Goal: Task Accomplishment & Management: Manage account settings

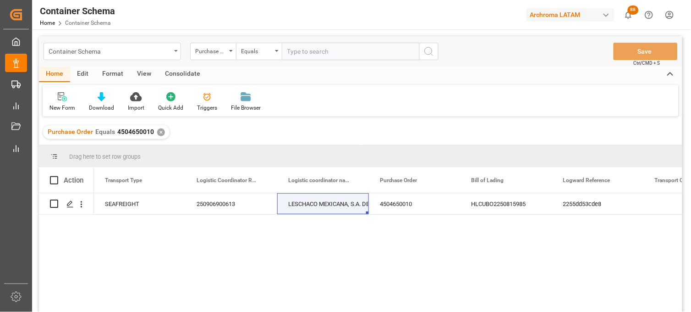
click at [157, 51] on div "Container Schema" at bounding box center [110, 50] width 122 height 11
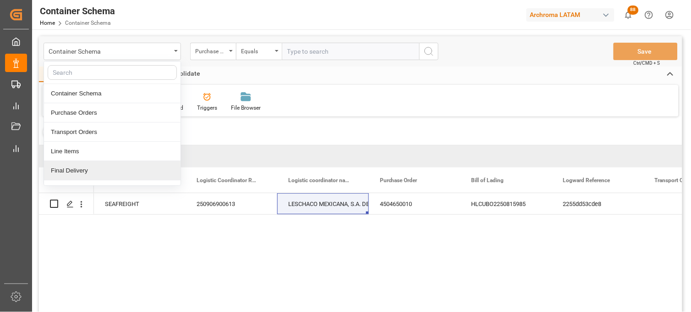
click at [93, 171] on div "Final Delivery" at bounding box center [112, 170] width 137 height 19
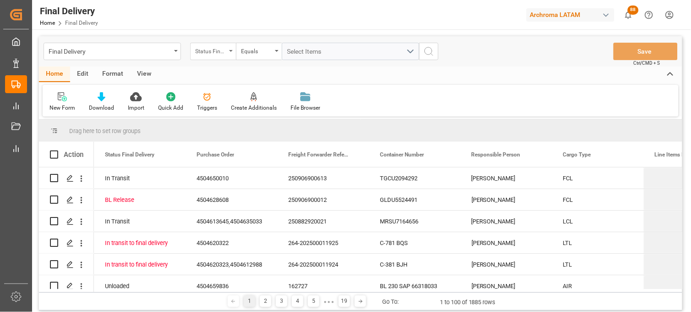
click at [222, 52] on div "Status Final Delivery" at bounding box center [210, 50] width 31 height 11
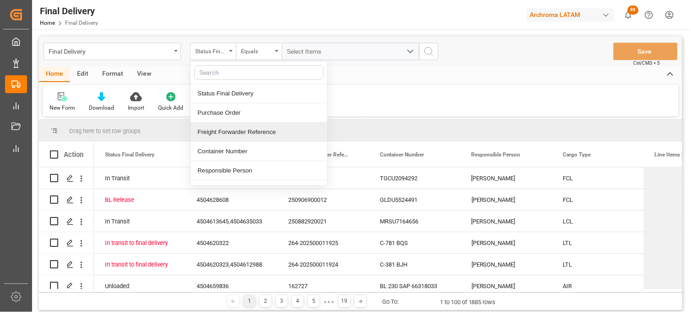
click at [236, 132] on div "Freight Forwarder Reference" at bounding box center [259, 131] width 137 height 19
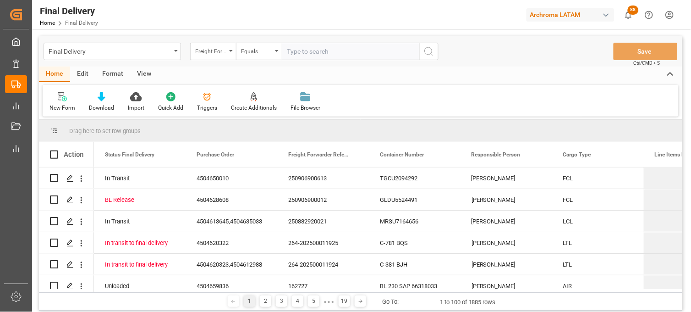
click at [307, 49] on input "text" at bounding box center [350, 51] width 137 height 17
paste input "250915080027"
type input "250915080027"
click at [431, 49] on icon "search button" at bounding box center [428, 51] width 11 height 11
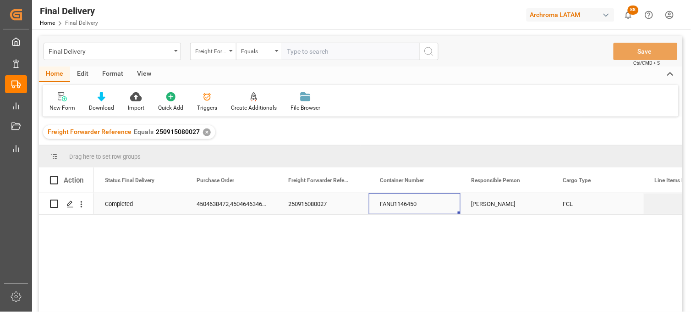
click at [402, 204] on div "FANU1146450" at bounding box center [415, 203] width 92 height 21
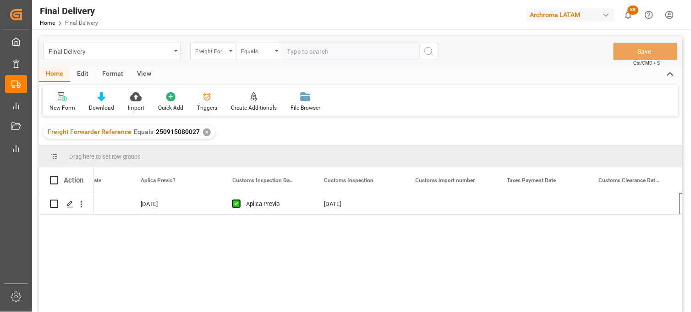
scroll to position [0, 789]
click at [523, 207] on div "Press SPACE to select this row." at bounding box center [542, 203] width 92 height 21
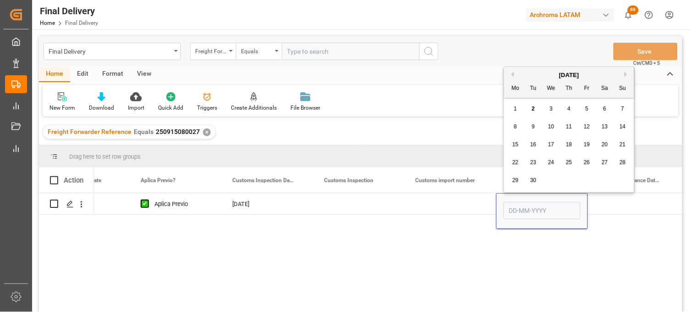
drag, startPoint x: 533, startPoint y: 110, endPoint x: 482, endPoint y: 198, distance: 101.5
click at [533, 111] on span "2" at bounding box center [533, 108] width 3 height 6
type input "[DATE]"
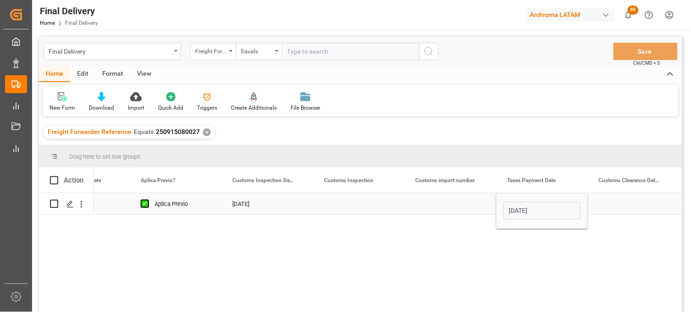
click at [455, 205] on div "Press SPACE to select this row." at bounding box center [451, 203] width 92 height 21
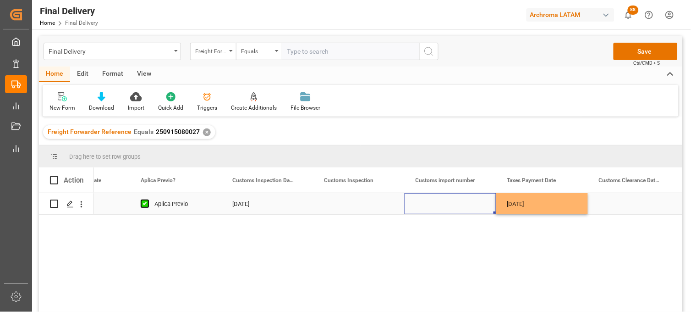
click at [434, 202] on div "Press SPACE to select this row." at bounding box center [451, 203] width 92 height 21
click at [434, 202] on input "Press SPACE to select this row." at bounding box center [450, 208] width 77 height 17
type input "25 43 3108 5006735"
click at [542, 202] on div "[DATE]" at bounding box center [542, 203] width 92 height 21
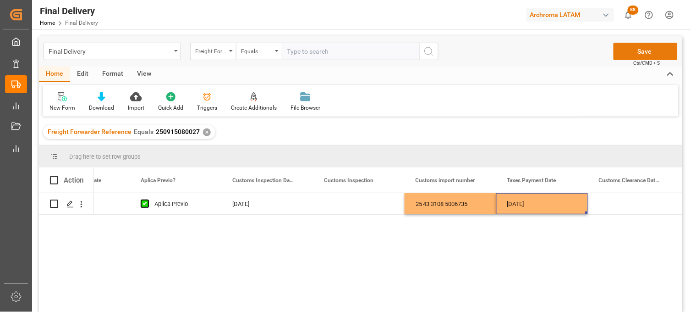
click at [637, 51] on button "Save" at bounding box center [646, 51] width 64 height 17
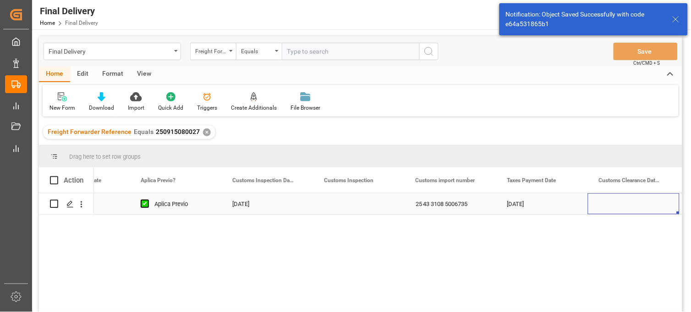
click at [609, 203] on div "Press SPACE to select this row." at bounding box center [634, 203] width 92 height 21
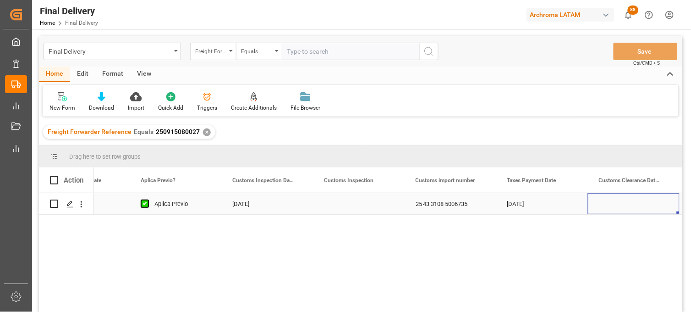
click at [459, 203] on div "25 43 3108 5006735" at bounding box center [451, 203] width 92 height 21
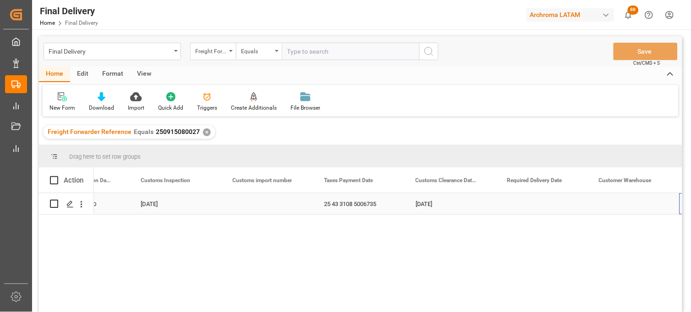
scroll to position [0, 972]
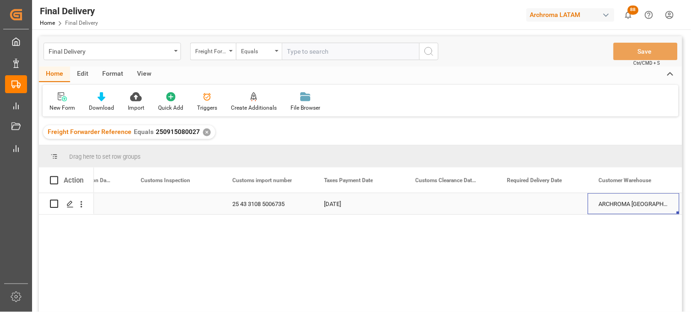
click at [534, 202] on div "Press SPACE to select this row." at bounding box center [542, 203] width 92 height 21
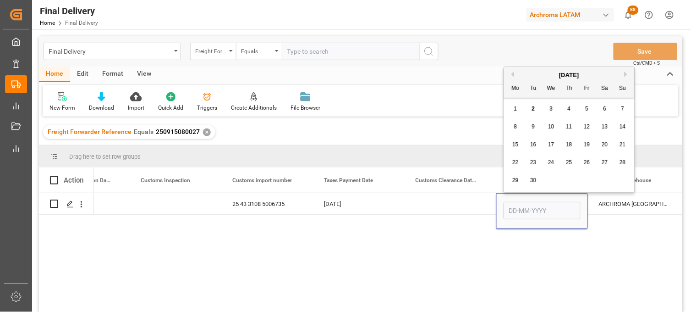
click at [533, 125] on span "9" at bounding box center [533, 126] width 3 height 6
type input "09-09-2025"
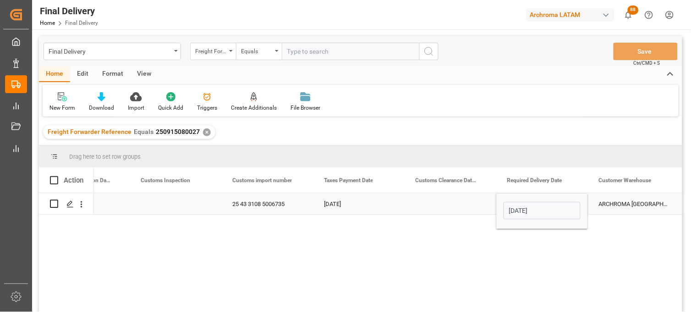
click at [441, 202] on div "Press SPACE to select this row." at bounding box center [451, 203] width 92 height 21
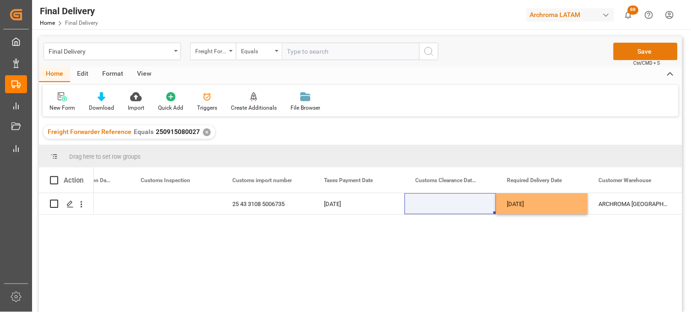
click at [624, 51] on button "Save" at bounding box center [646, 51] width 64 height 17
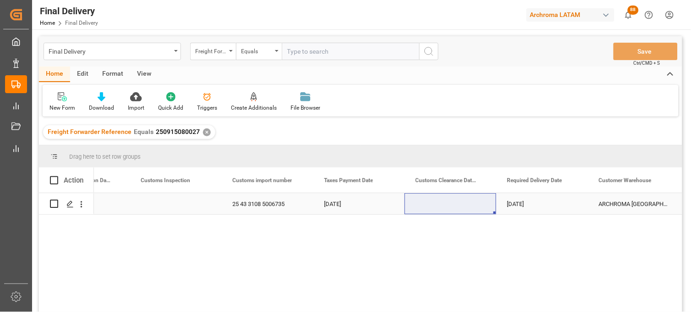
click at [438, 203] on div "Press SPACE to select this row." at bounding box center [451, 203] width 92 height 21
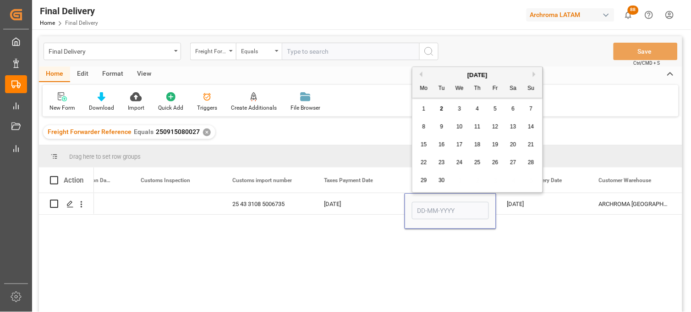
click at [461, 111] on div "3" at bounding box center [459, 109] width 11 height 11
type input "[DATE]"
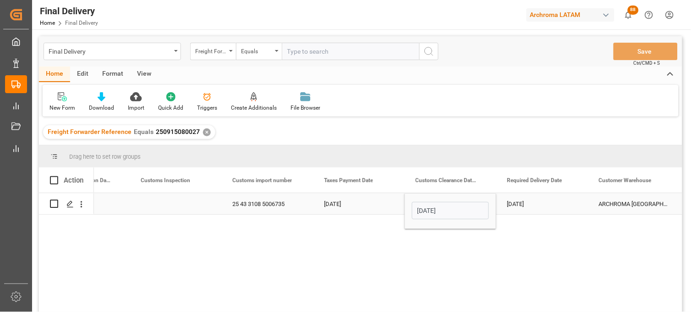
click at [358, 208] on div "[DATE]" at bounding box center [359, 203] width 92 height 21
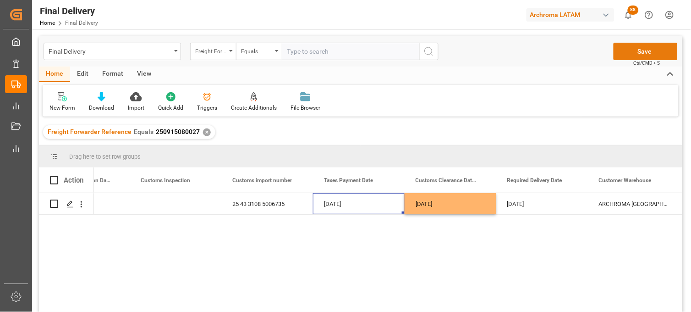
click at [634, 53] on button "Save" at bounding box center [646, 51] width 64 height 17
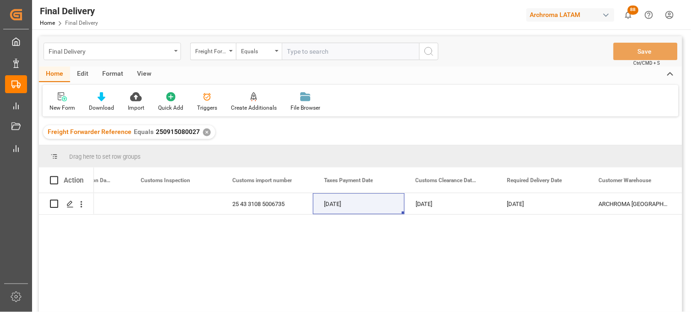
click at [70, 50] on div "Final Delivery" at bounding box center [110, 50] width 122 height 11
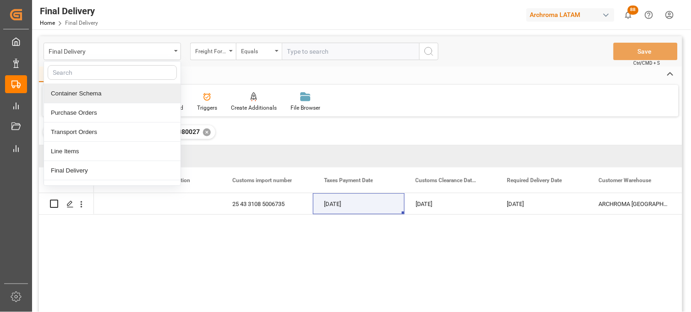
click at [90, 99] on div "Container Schema" at bounding box center [112, 93] width 137 height 19
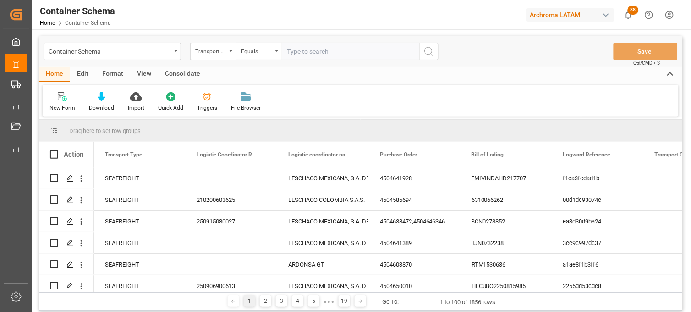
click at [175, 56] on div "Container Schema" at bounding box center [112, 51] width 137 height 17
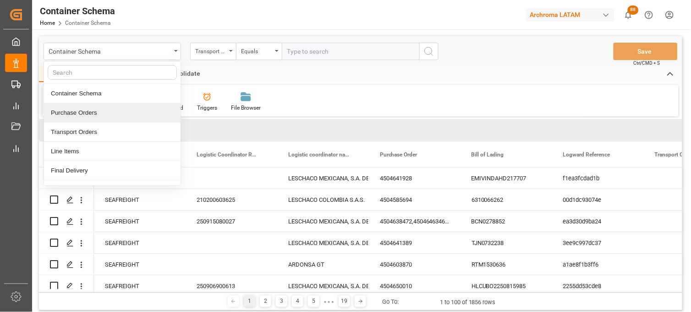
click at [111, 121] on div "Purchase Orders" at bounding box center [112, 112] width 137 height 19
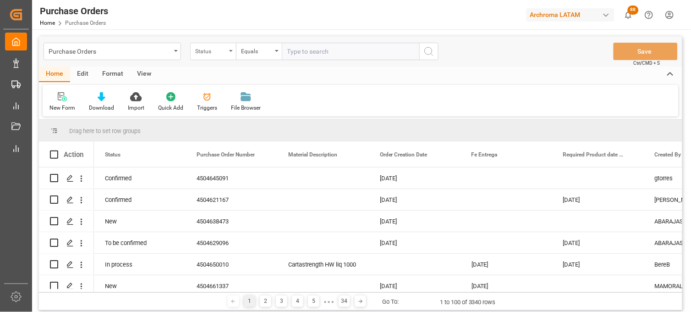
click at [218, 54] on div "Status" at bounding box center [210, 50] width 31 height 11
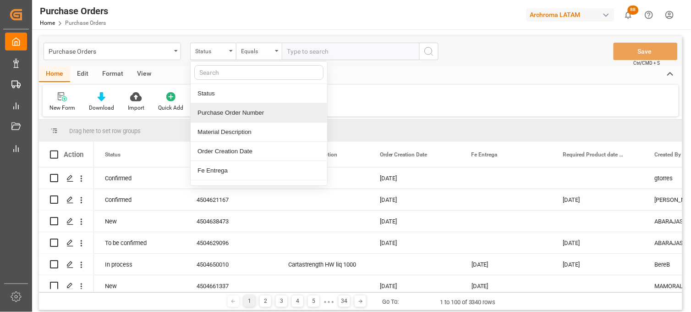
click at [228, 115] on div "Purchase Order Number" at bounding box center [259, 112] width 137 height 19
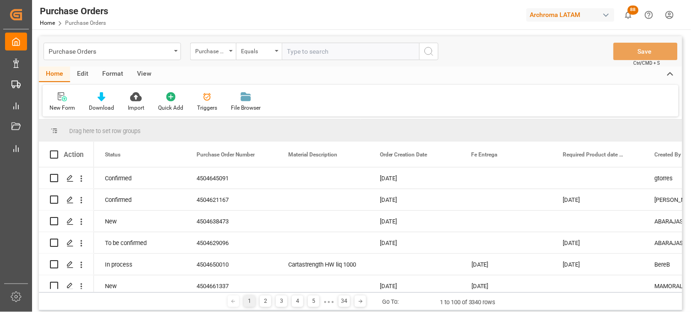
click at [295, 49] on input "text" at bounding box center [350, 51] width 137 height 17
paste input "4504647477"
type input "4504647477"
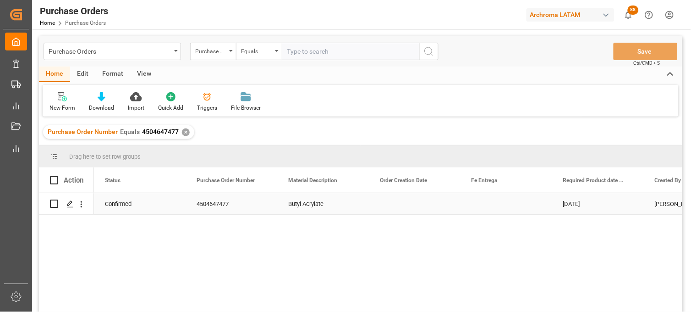
click at [391, 204] on div "Press SPACE to select this row." at bounding box center [415, 203] width 92 height 21
click at [487, 202] on div "Press SPACE to select this row." at bounding box center [507, 203] width 92 height 21
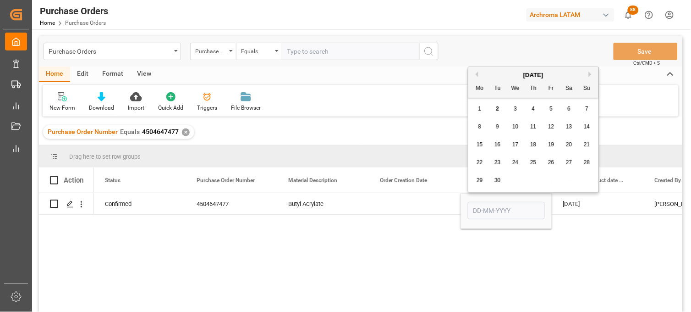
click at [591, 73] on button "Next Month" at bounding box center [591, 73] width 5 height 5
click at [551, 108] on span "3" at bounding box center [551, 108] width 3 height 6
type input "03-10-2025"
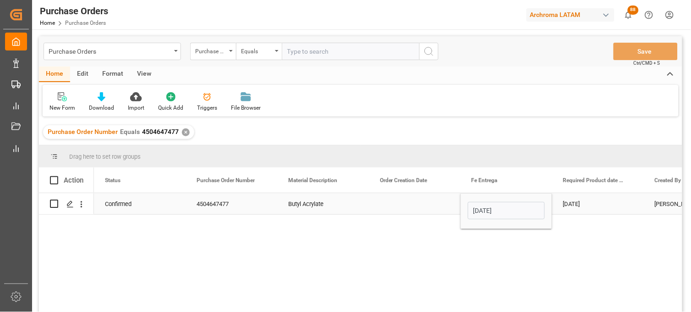
click at [587, 207] on div "30-09-2025" at bounding box center [598, 203] width 92 height 21
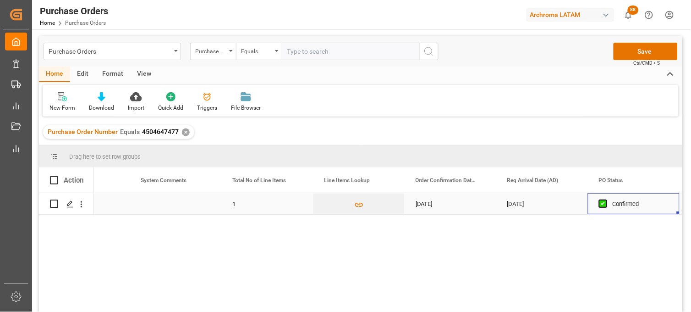
scroll to position [0, 697]
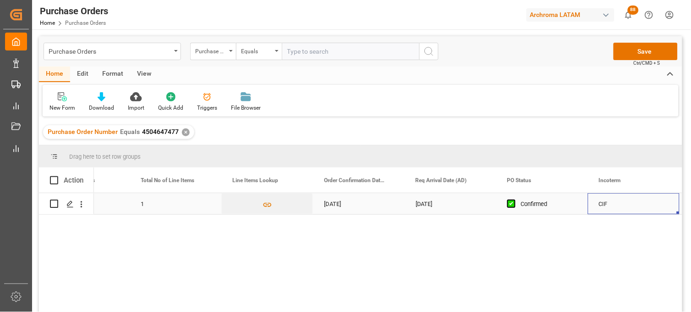
click at [433, 205] on div "19-09-2025" at bounding box center [451, 203] width 92 height 21
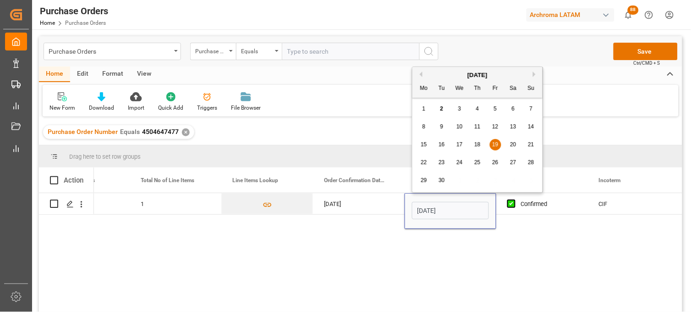
click at [428, 163] on div "22" at bounding box center [423, 162] width 11 height 11
type input "22-09-2025"
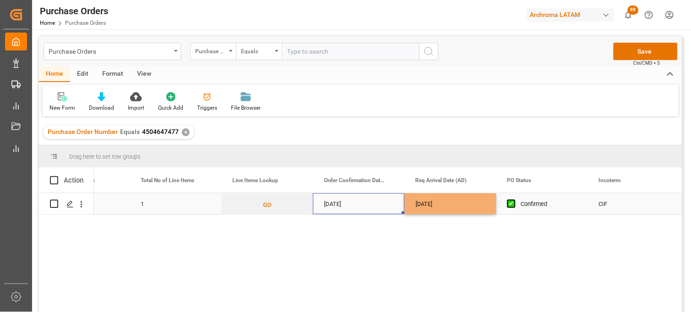
click at [340, 202] on div "27-08-2025" at bounding box center [359, 203] width 92 height 21
click at [335, 206] on div "27-08-2025" at bounding box center [359, 203] width 92 height 21
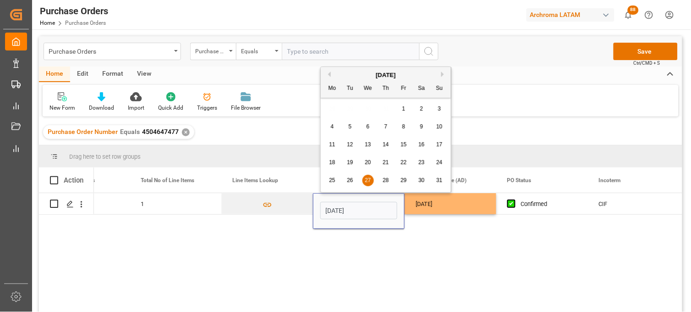
click at [443, 72] on button "Next Month" at bounding box center [443, 73] width 5 height 5
click at [328, 110] on div "1" at bounding box center [332, 109] width 11 height 11
type input "01-09-2025"
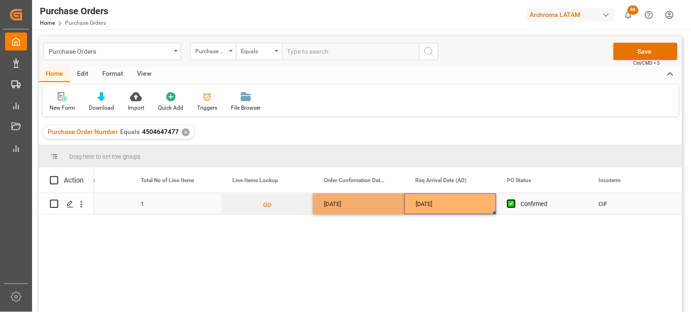
click at [427, 203] on div "22-09-2025" at bounding box center [451, 203] width 92 height 21
click at [345, 202] on div "01-09-2025" at bounding box center [359, 203] width 92 height 21
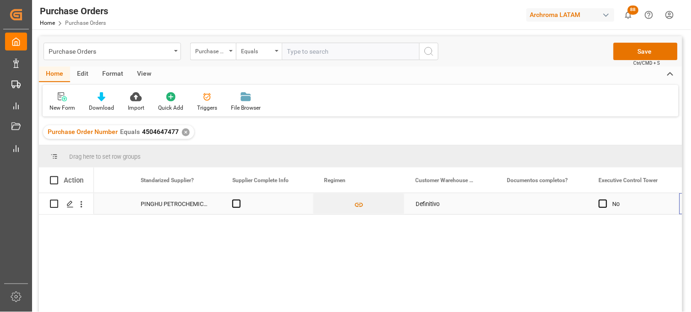
scroll to position [0, 0]
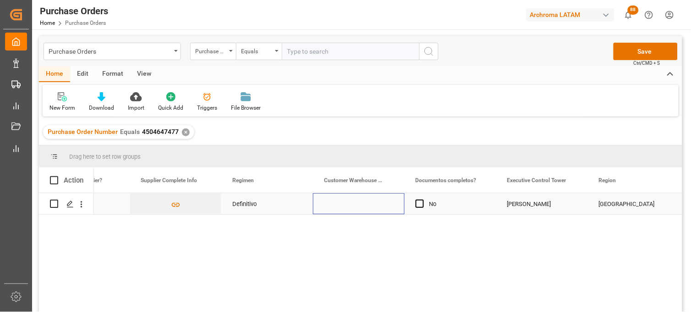
click at [356, 203] on div "Press SPACE to select this row." at bounding box center [359, 203] width 92 height 21
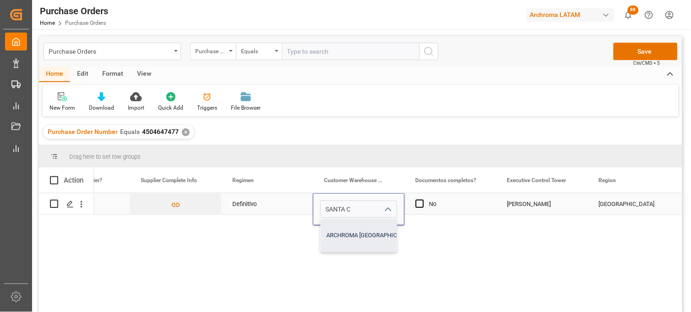
click at [354, 234] on div "ARCHROMA [GEOGRAPHIC_DATA] S DE RL DE CV ([GEOGRAPHIC_DATA][PERSON_NAME])" at bounding box center [443, 235] width 245 height 32
type input "ARCHROMA [GEOGRAPHIC_DATA] S DE RL DE CV ([GEOGRAPHIC_DATA][PERSON_NAME])"
click at [417, 203] on span "Press SPACE to select this row." at bounding box center [420, 203] width 8 height 8
click at [422, 199] on input "Press SPACE to select this row." at bounding box center [422, 199] width 0 height 0
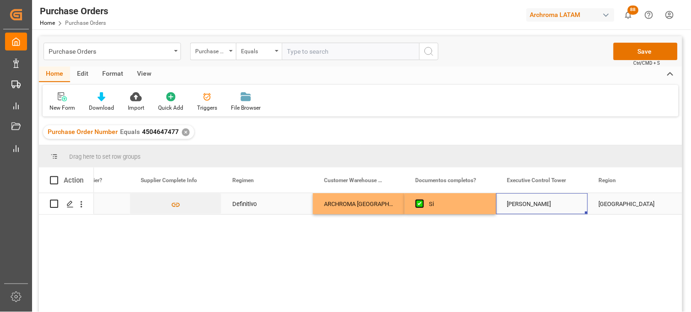
click at [532, 203] on div "[PERSON_NAME]" at bounding box center [542, 203] width 70 height 21
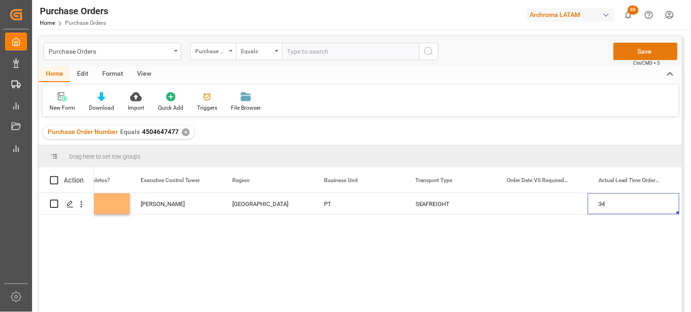
click at [629, 54] on button "Save" at bounding box center [646, 51] width 64 height 17
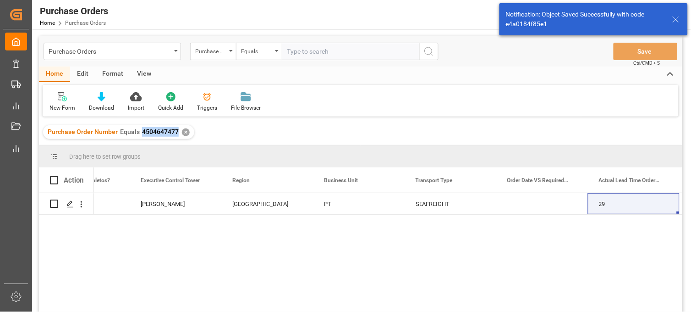
drag, startPoint x: 176, startPoint y: 133, endPoint x: 141, endPoint y: 133, distance: 35.3
click at [142, 133] on span "4504647477" at bounding box center [160, 131] width 37 height 7
copy span "4504647477"
click at [168, 53] on div "Purchase Orders" at bounding box center [110, 50] width 122 height 11
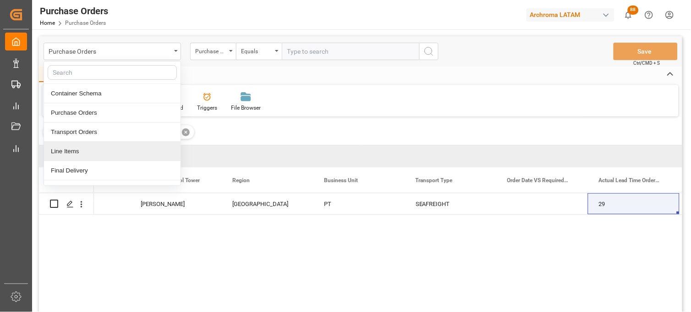
click at [81, 153] on div "Line Items" at bounding box center [112, 151] width 137 height 19
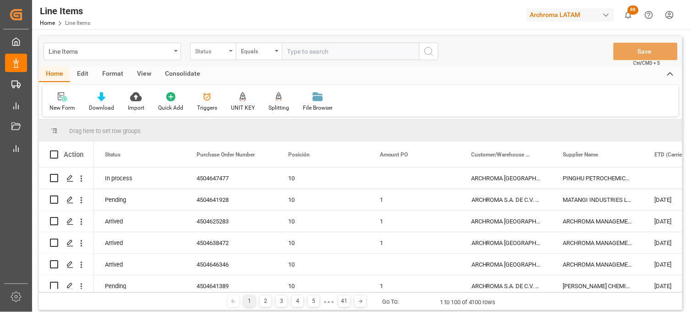
click at [221, 52] on div "Status" at bounding box center [210, 50] width 31 height 11
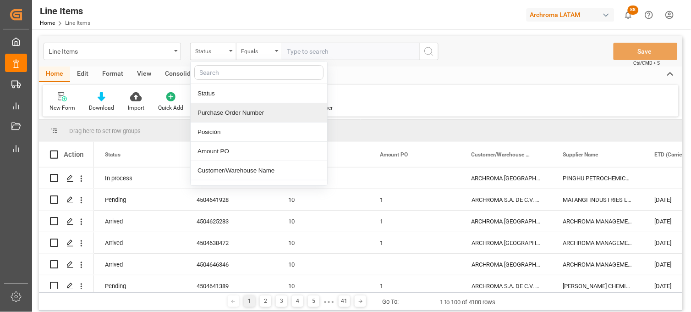
click at [220, 110] on div "Purchase Order Number" at bounding box center [259, 112] width 137 height 19
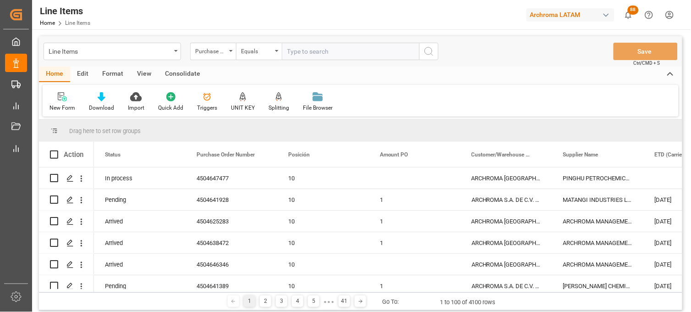
click at [291, 54] on input "text" at bounding box center [350, 51] width 137 height 17
paste input "4504647477"
type input "4504647477"
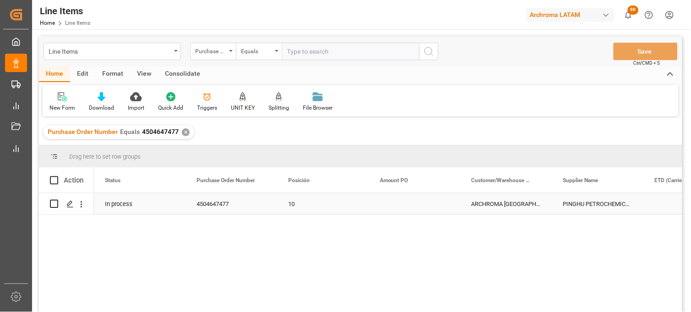
click at [395, 203] on div "Press SPACE to select this row." at bounding box center [415, 203] width 92 height 21
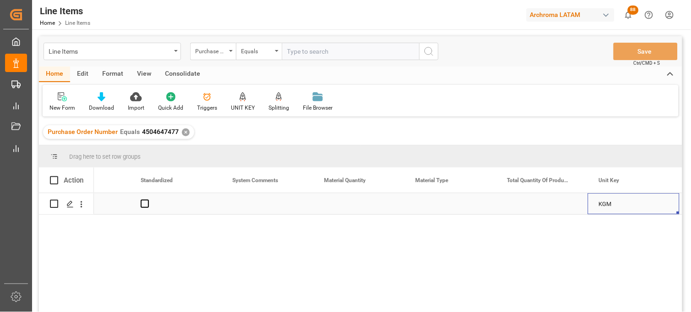
click at [347, 202] on div "Press SPACE to select this row." at bounding box center [359, 203] width 92 height 21
click at [345, 203] on div "Press SPACE to select this row." at bounding box center [359, 203] width 92 height 21
type input "1"
click at [437, 202] on div "Press SPACE to select this row." at bounding box center [451, 203] width 92 height 21
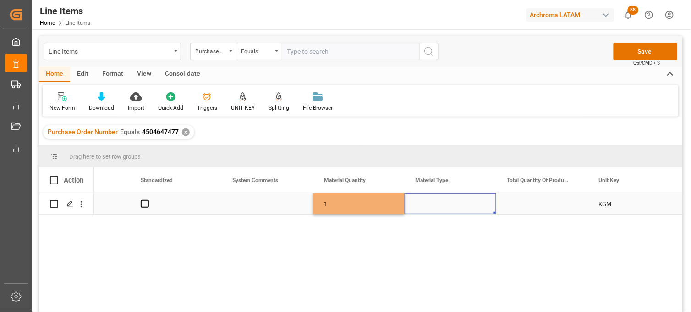
click at [437, 202] on div "Press SPACE to select this row." at bounding box center [451, 203] width 92 height 21
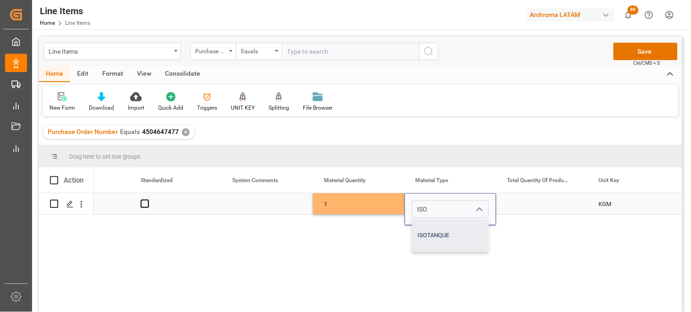
click at [433, 236] on div "ISOTANQUE" at bounding box center [450, 235] width 76 height 32
type input "ISOTANQUE"
click at [528, 205] on div "Press SPACE to select this row." at bounding box center [542, 203] width 92 height 21
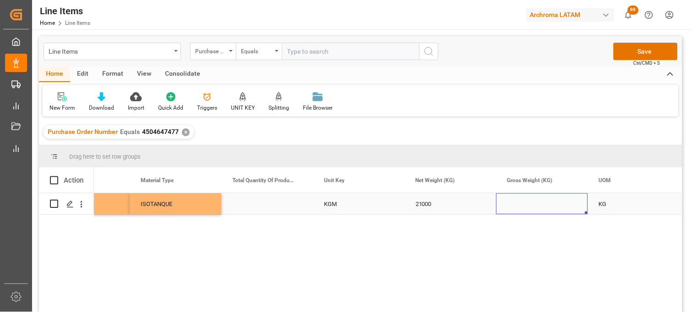
click at [524, 203] on div "Press SPACE to select this row." at bounding box center [542, 203] width 92 height 21
click at [524, 203] on input "Press SPACE to select this row." at bounding box center [542, 208] width 77 height 17
type input "21000"
click at [441, 202] on div "21000" at bounding box center [451, 203] width 92 height 21
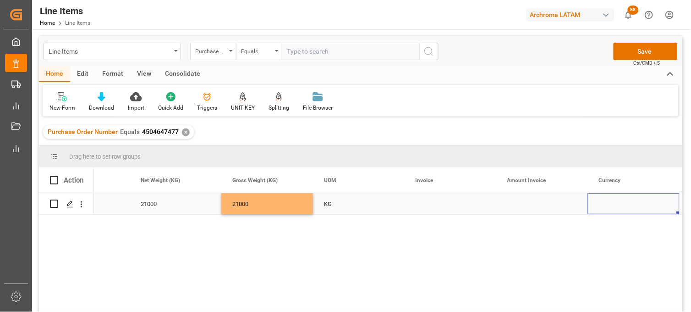
scroll to position [0, 1797]
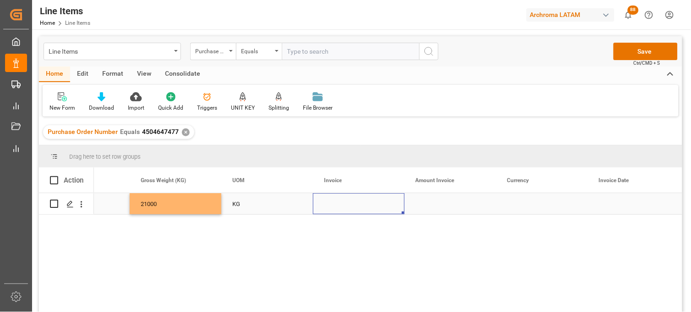
click at [329, 204] on div "Press SPACE to select this row." at bounding box center [359, 203] width 92 height 21
click at [329, 204] on input "Press SPACE to select this row." at bounding box center [358, 208] width 77 height 17
paste input "PH-250825-2M"
type input "PH-250825-2M"
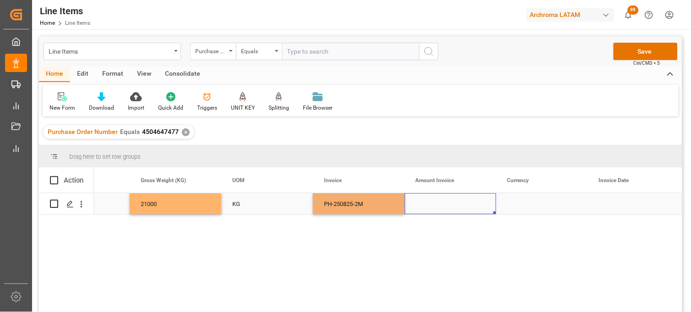
click at [433, 203] on div "Press SPACE to select this row." at bounding box center [451, 203] width 92 height 21
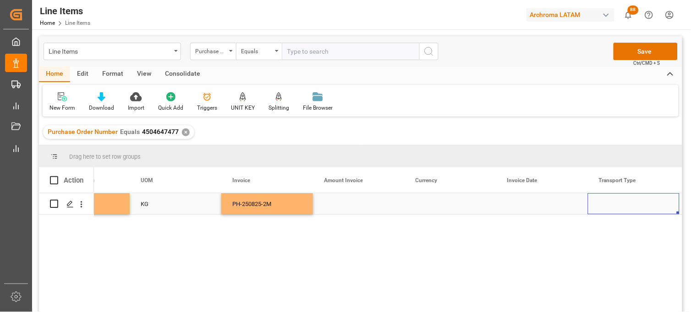
scroll to position [0, 1980]
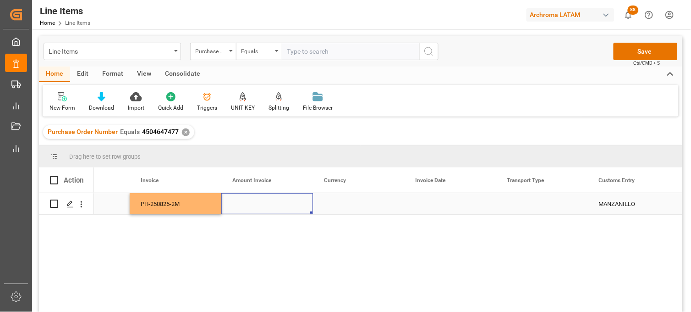
click at [256, 203] on div "Press SPACE to select this row." at bounding box center [267, 203] width 92 height 21
click at [256, 203] on input "Press SPACE to select this row." at bounding box center [267, 208] width 77 height 17
type input "26040"
click at [338, 204] on div "Press SPACE to select this row." at bounding box center [359, 203] width 92 height 21
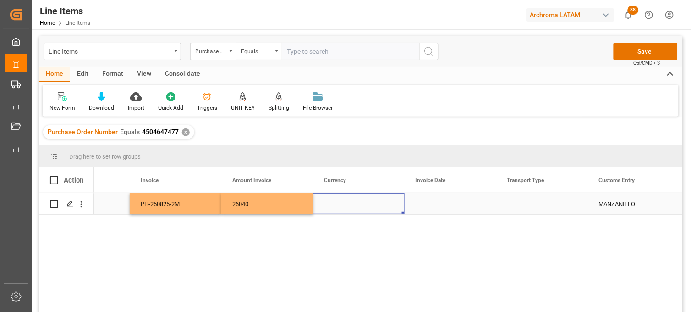
click at [338, 204] on div "Press SPACE to select this row." at bounding box center [359, 203] width 92 height 21
click at [338, 204] on input "Press SPACE to select this row." at bounding box center [358, 208] width 77 height 17
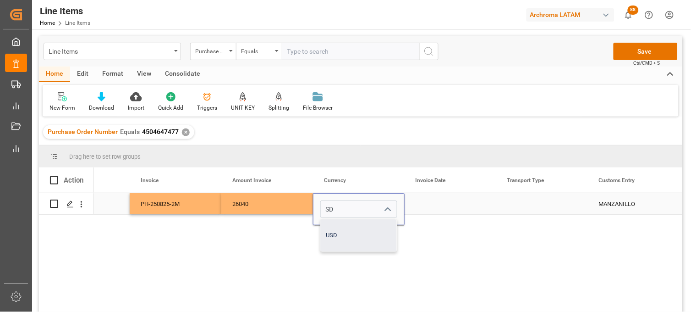
click at [340, 230] on div "USD" at bounding box center [359, 235] width 76 height 32
type input "USD"
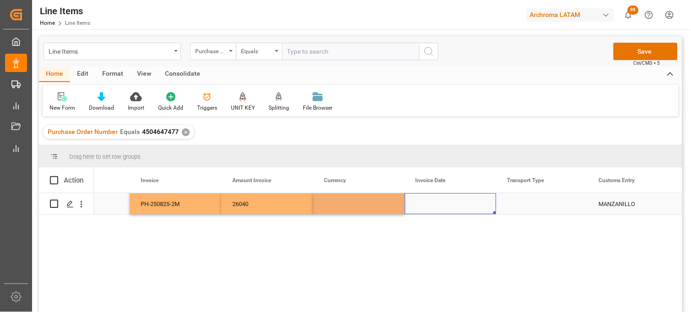
click at [433, 203] on div "Press SPACE to select this row." at bounding box center [451, 203] width 92 height 21
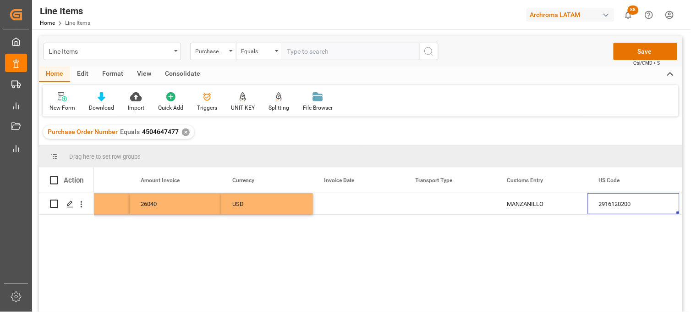
click at [333, 201] on div "Press SPACE to select this row." at bounding box center [359, 203] width 92 height 21
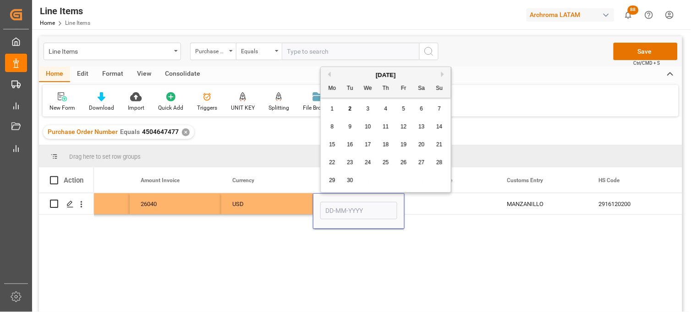
click at [328, 73] on button "Previous Month" at bounding box center [327, 73] width 5 height 5
click at [334, 180] on span "25" at bounding box center [332, 180] width 6 height 6
type input "[DATE]"
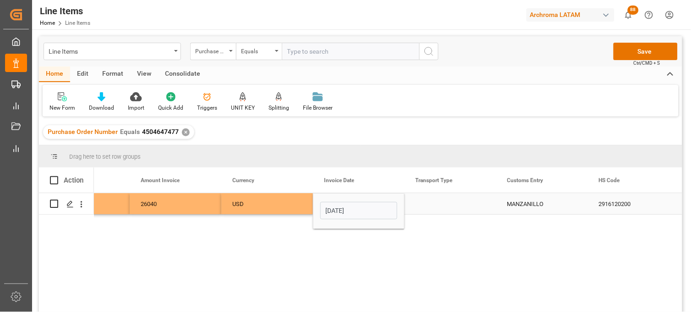
click at [427, 203] on div "Press SPACE to select this row." at bounding box center [451, 203] width 92 height 21
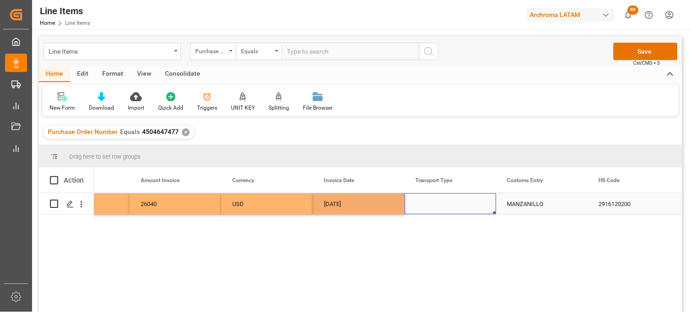
click at [427, 203] on div "Press SPACE to select this row." at bounding box center [451, 203] width 92 height 21
click at [427, 203] on input "Press SPACE to select this row." at bounding box center [450, 208] width 77 height 17
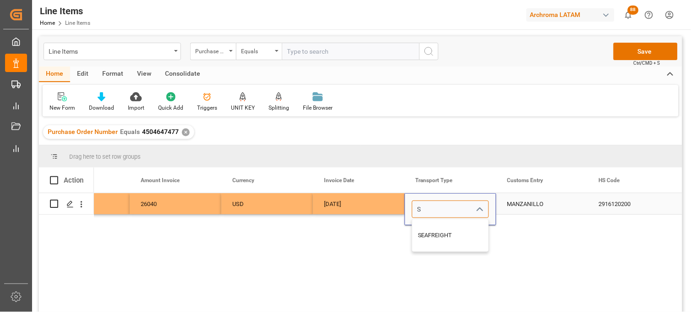
click at [428, 220] on div "SEAFREIGHT" at bounding box center [450, 235] width 76 height 32
type input "SEAFREIGHT"
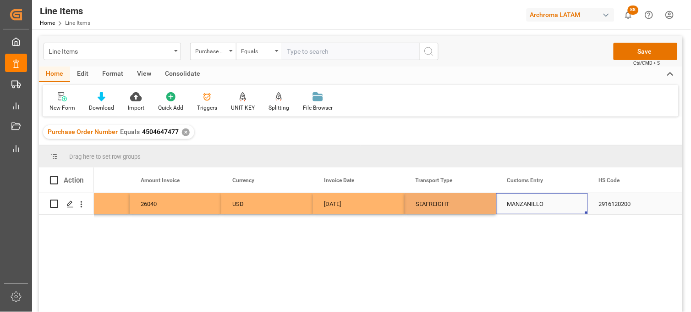
click at [520, 204] on div "MANZANILLO" at bounding box center [542, 203] width 92 height 21
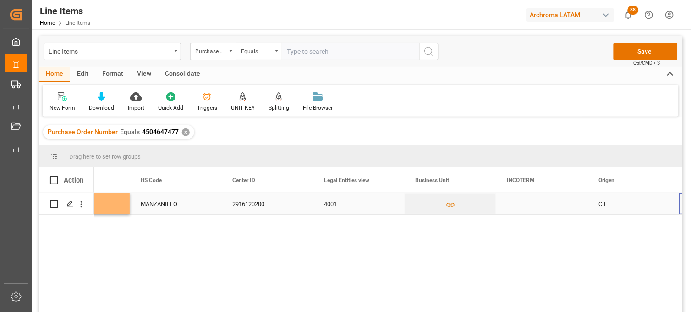
scroll to position [0, 2530]
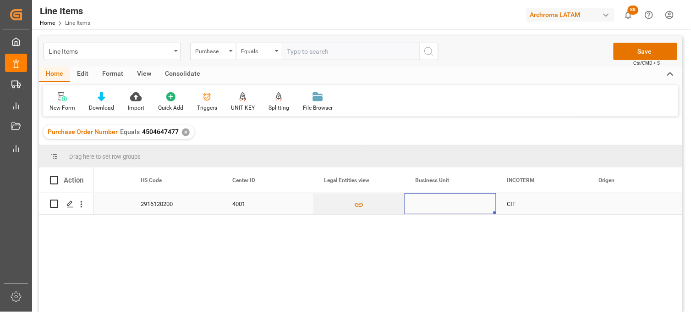
click at [433, 200] on div "Press SPACE to select this row." at bounding box center [451, 203] width 92 height 21
click at [431, 200] on input "Press SPACE to select this row." at bounding box center [450, 208] width 77 height 17
type input "PT"
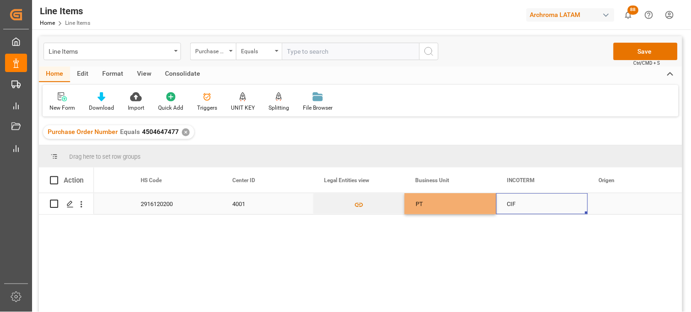
click at [520, 204] on div "CIF" at bounding box center [542, 203] width 70 height 21
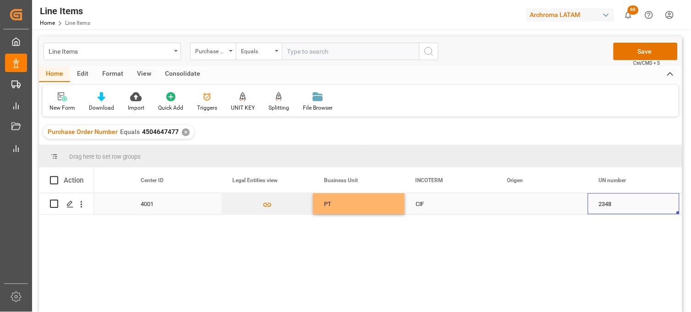
scroll to position [0, 2714]
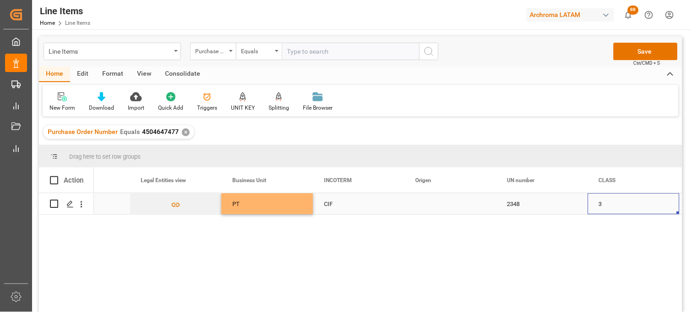
click at [418, 204] on div "Press SPACE to select this row." at bounding box center [451, 203] width 92 height 21
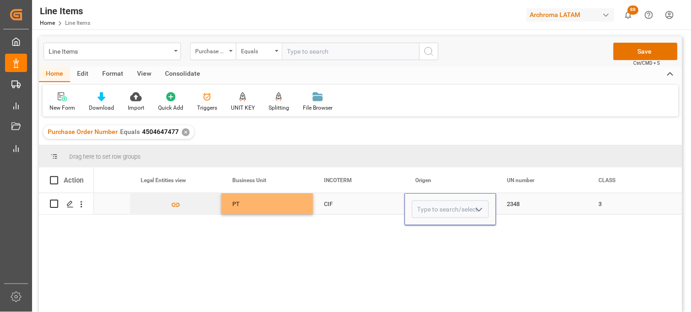
click at [418, 204] on input "Press SPACE to select this row." at bounding box center [450, 208] width 77 height 17
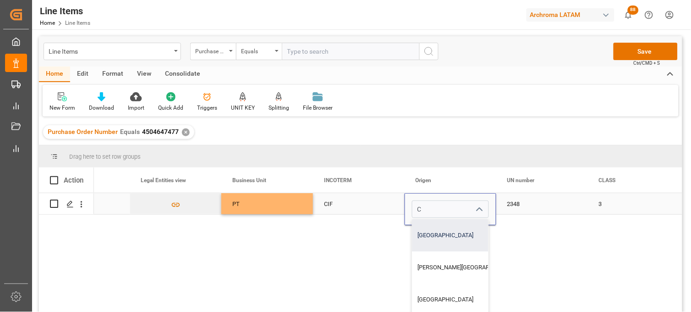
click at [424, 227] on div "CHINA" at bounding box center [467, 235] width 111 height 32
type input "CHINA"
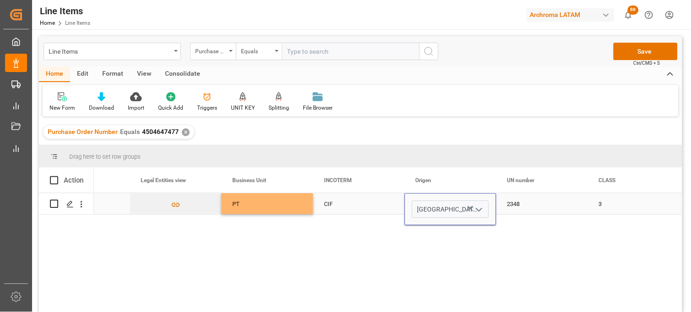
click at [511, 203] on div "2348" at bounding box center [542, 203] width 92 height 21
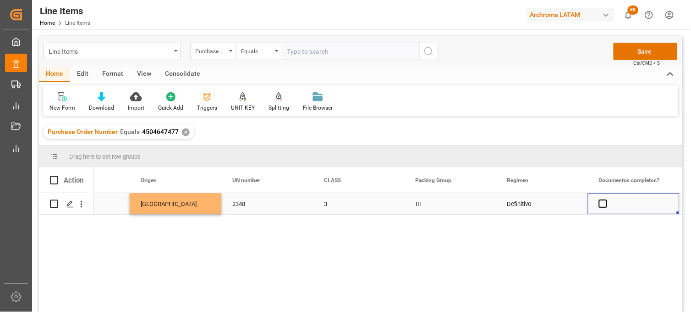
scroll to position [0, 3080]
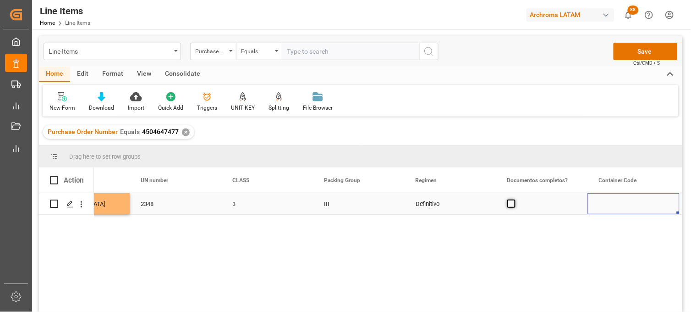
click at [511, 203] on span "Press SPACE to select this row." at bounding box center [511, 203] width 8 height 8
click at [514, 199] on input "Press SPACE to select this row." at bounding box center [514, 199] width 0 height 0
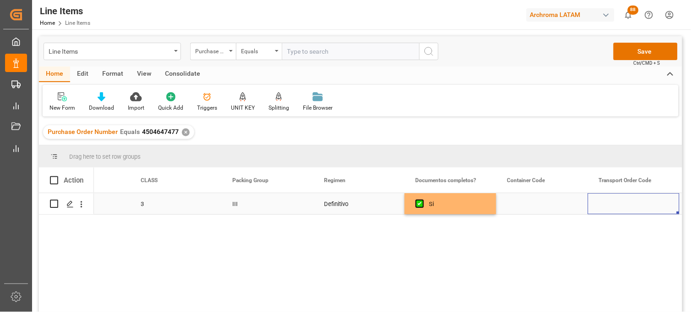
scroll to position [0, 3263]
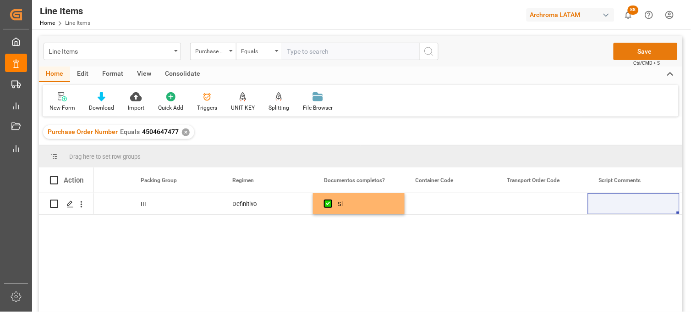
click at [639, 53] on button "Save" at bounding box center [646, 51] width 64 height 17
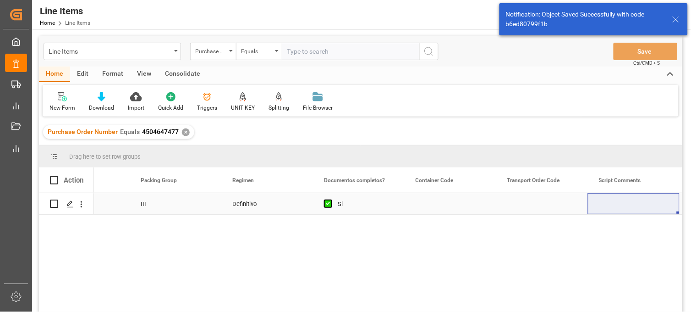
click at [69, 204] on polygon "Press SPACE to select this row." at bounding box center [69, 203] width 5 height 5
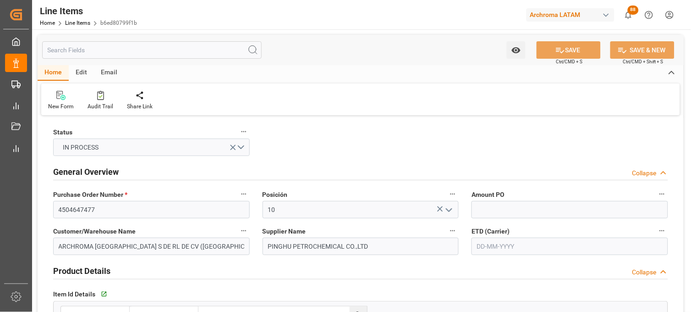
type input "[DATE]"
type input "03-09-2025 02:38"
type input "15-08-2025 03:46"
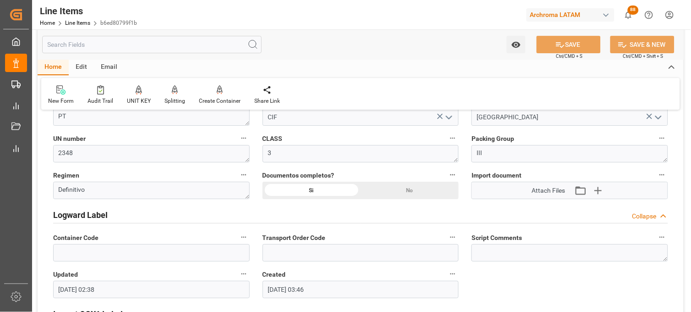
scroll to position [662, 0]
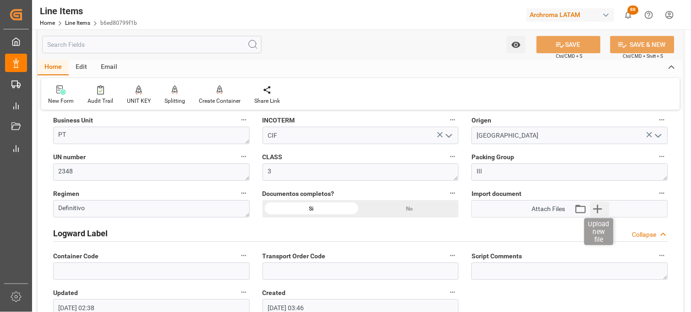
click at [598, 208] on icon "button" at bounding box center [597, 208] width 9 height 9
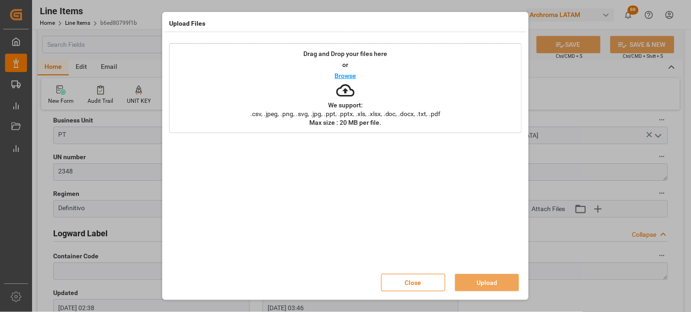
click at [360, 99] on div "Drag and Drop your files here or Browse We support: .csv, .jpeg, .png, .svg, .j…" at bounding box center [345, 88] width 353 height 90
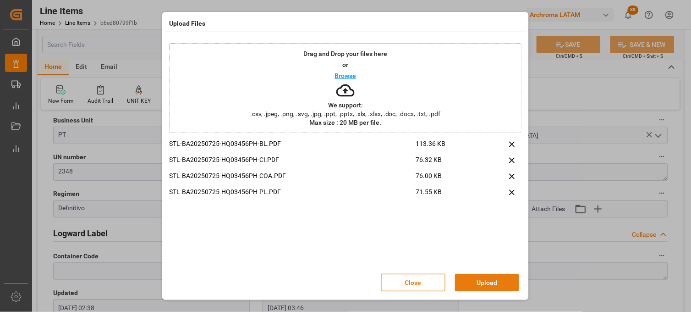
click at [477, 282] on button "Upload" at bounding box center [487, 282] width 64 height 17
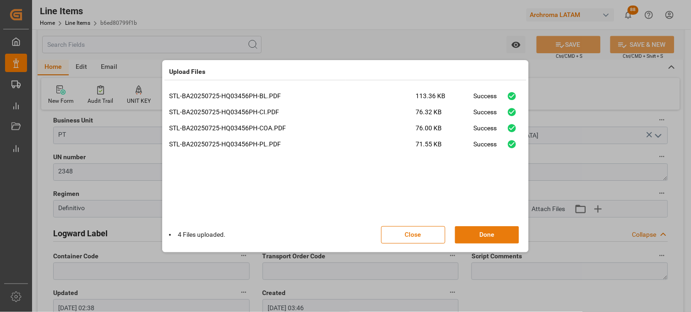
click at [483, 234] on button "Done" at bounding box center [487, 234] width 64 height 17
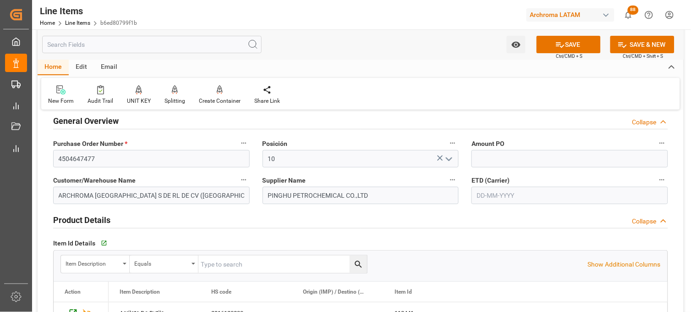
scroll to position [0, 0]
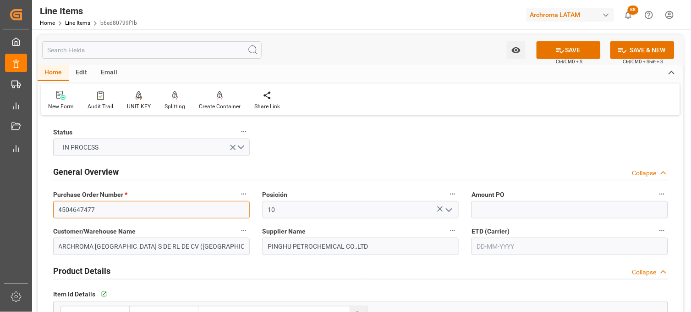
click at [72, 211] on input "4504647477" at bounding box center [151, 209] width 197 height 17
click at [570, 50] on button "SAVE" at bounding box center [569, 49] width 64 height 17
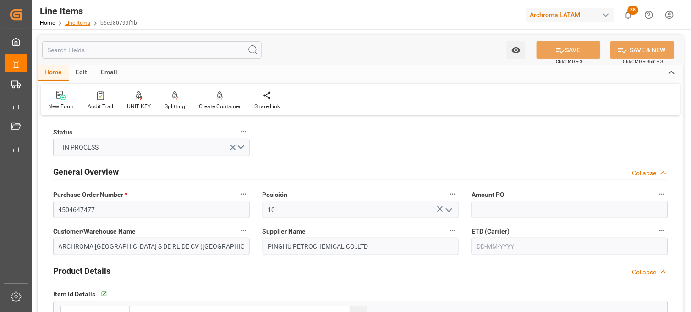
click at [72, 21] on link "Line Items" at bounding box center [77, 23] width 25 height 6
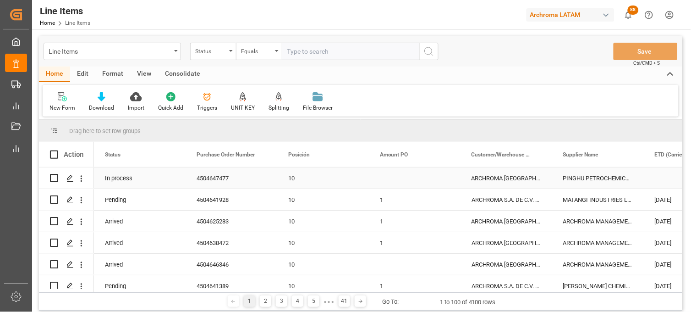
click at [54, 176] on input "Press Space to toggle row selection (unchecked)" at bounding box center [54, 178] width 8 height 8
checkbox input "true"
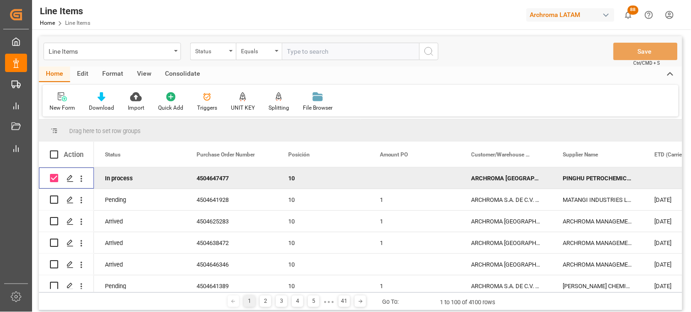
click at [181, 71] on div "Consolidate" at bounding box center [182, 74] width 49 height 16
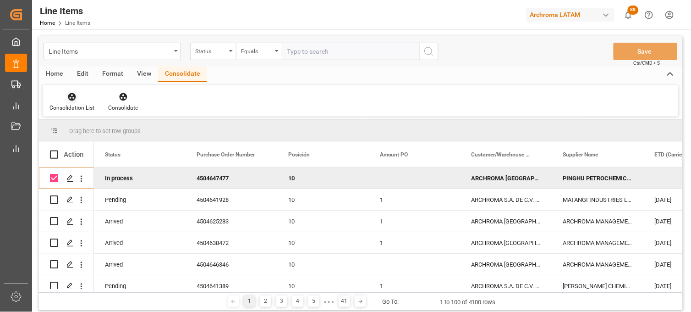
click at [71, 104] on div "Consolidation List" at bounding box center [71, 108] width 45 height 8
click at [70, 130] on div "Create TO Consolidation" at bounding box center [93, 130] width 72 height 10
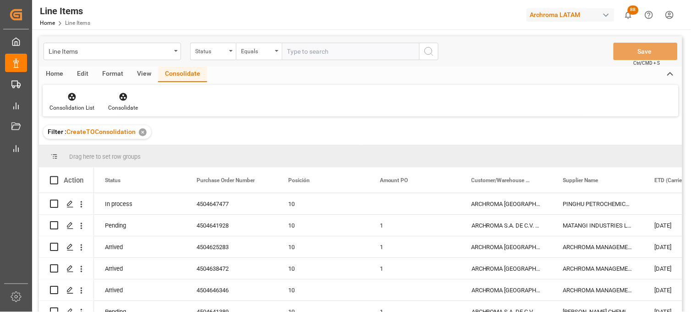
click at [54, 181] on span at bounding box center [54, 180] width 8 height 8
click at [57, 176] on input "checkbox" at bounding box center [57, 176] width 0 height 0
checkbox input "true"
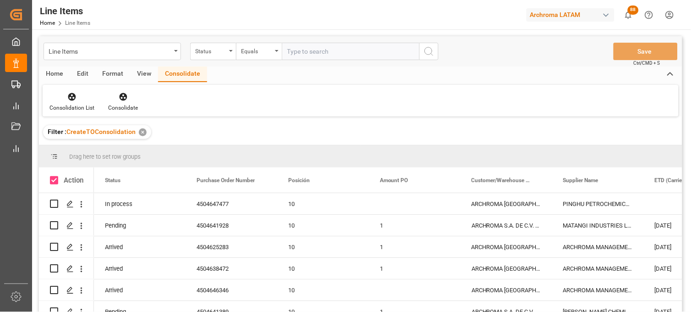
checkbox input "true"
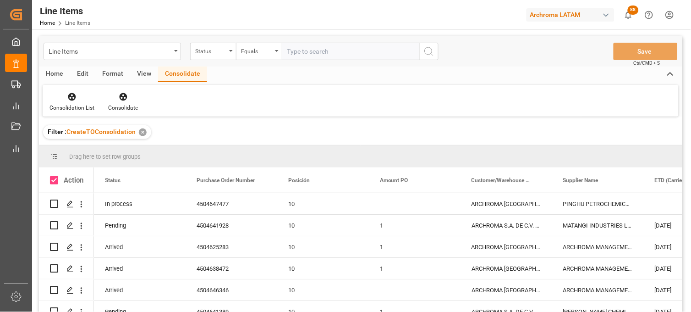
checkbox input "true"
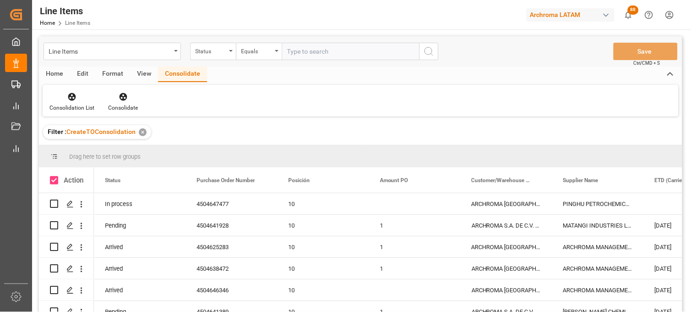
checkbox input "true"
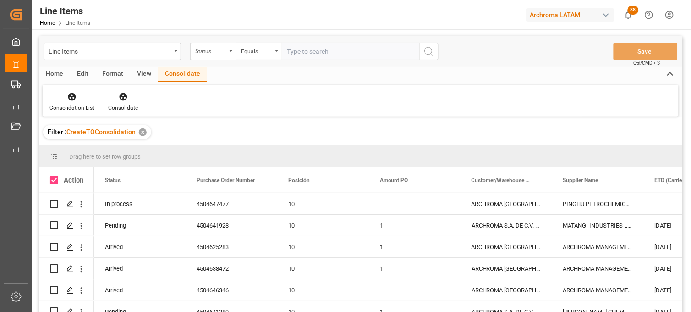
checkbox input "true"
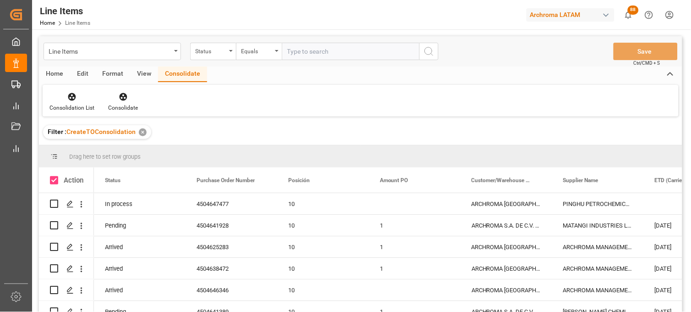
checkbox input "true"
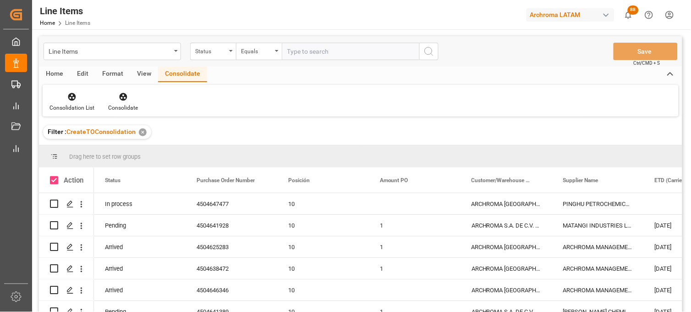
checkbox input "true"
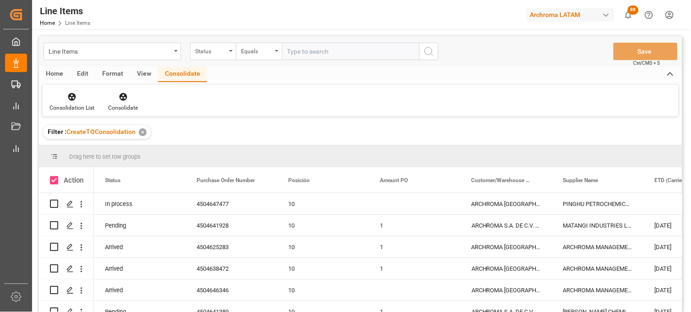
checkbox input "true"
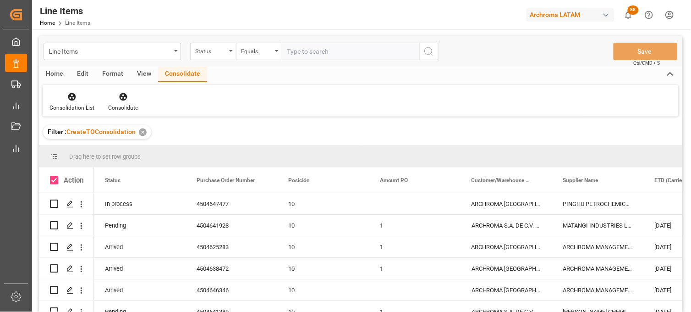
checkbox input "true"
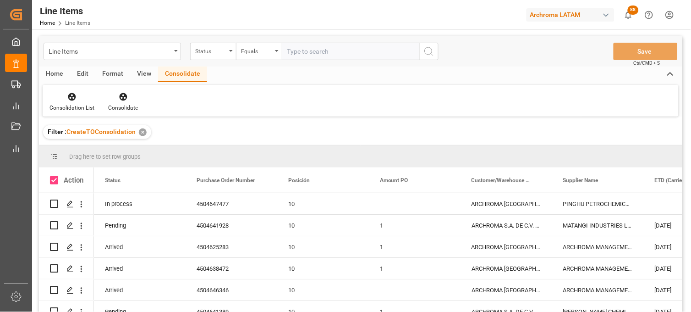
checkbox input "true"
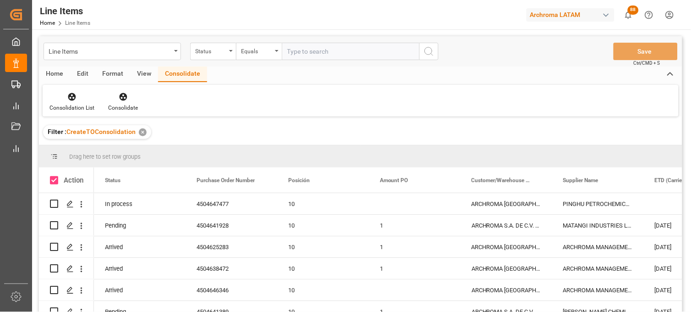
checkbox input "true"
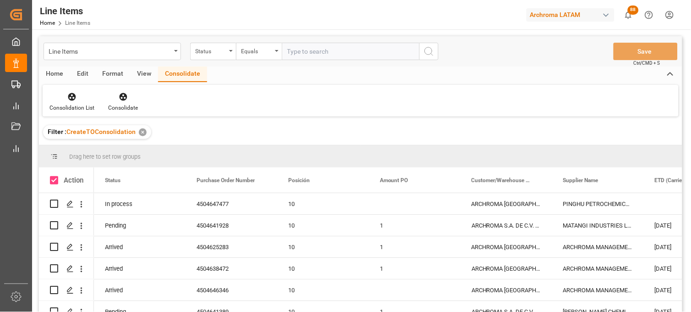
checkbox input "true"
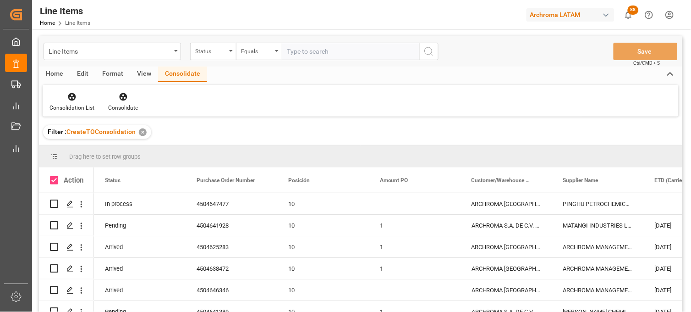
checkbox input "true"
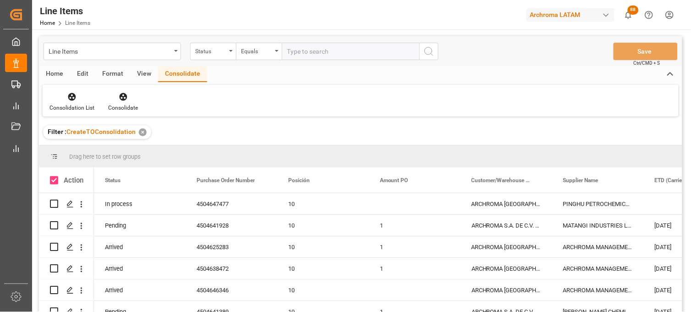
checkbox input "true"
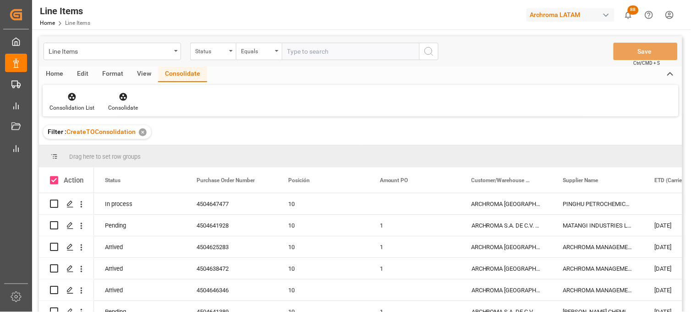
checkbox input "true"
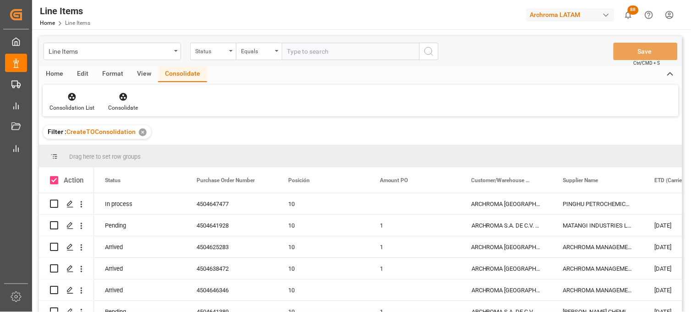
checkbox input "true"
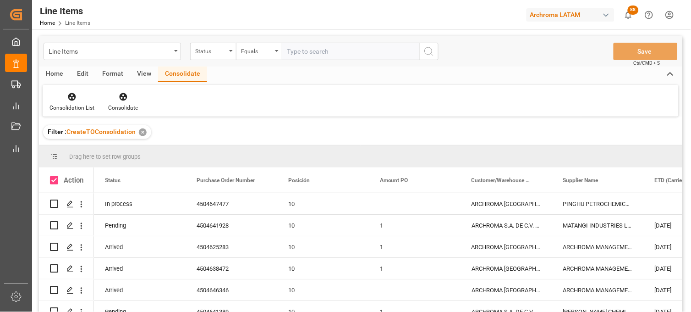
checkbox input "true"
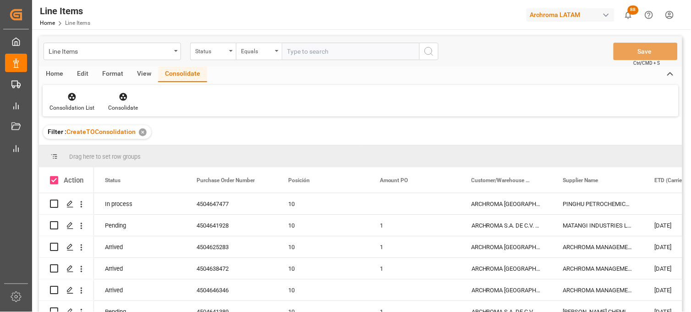
checkbox input "true"
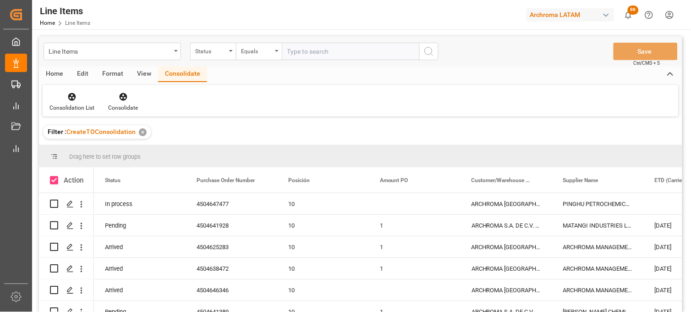
checkbox input "true"
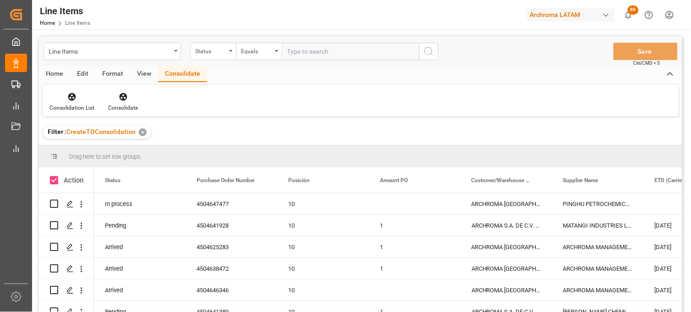
checkbox input "true"
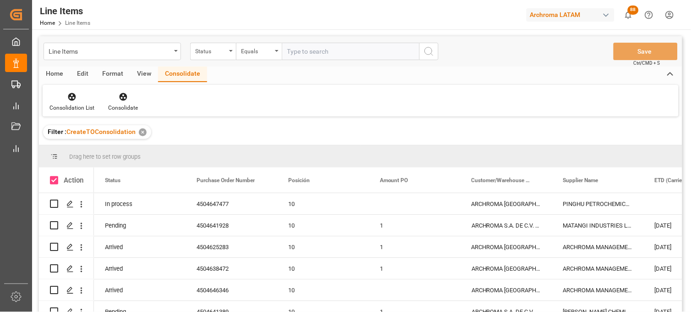
checkbox input "true"
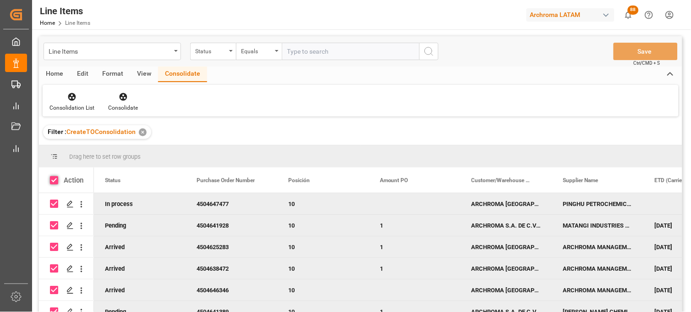
click at [56, 178] on span at bounding box center [54, 180] width 8 height 8
click at [57, 176] on input "checkbox" at bounding box center [57, 176] width 0 height 0
checkbox input "false"
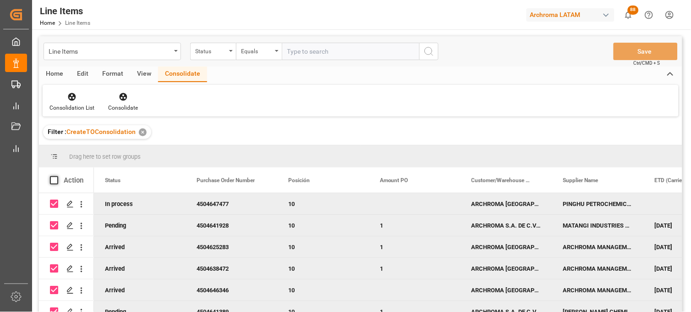
checkbox input "false"
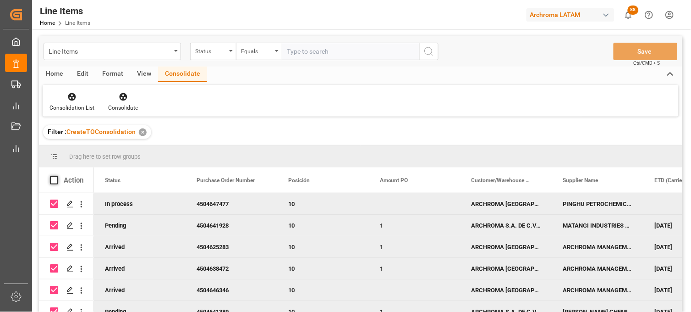
checkbox input "false"
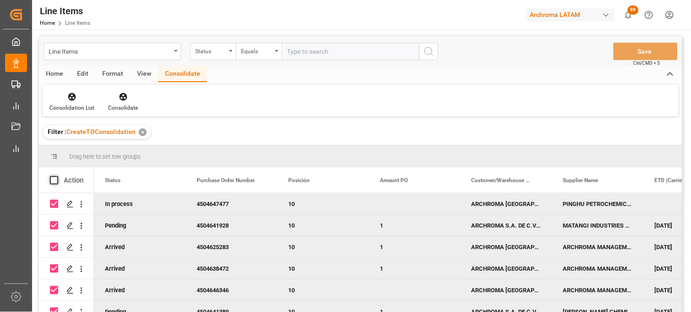
checkbox input "false"
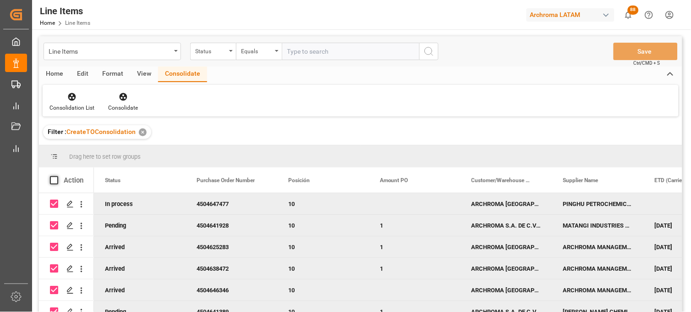
checkbox input "false"
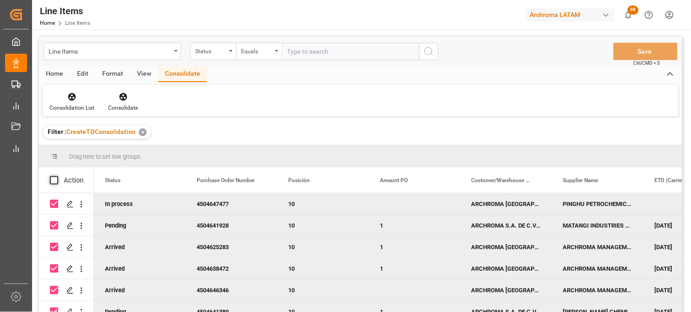
checkbox input "false"
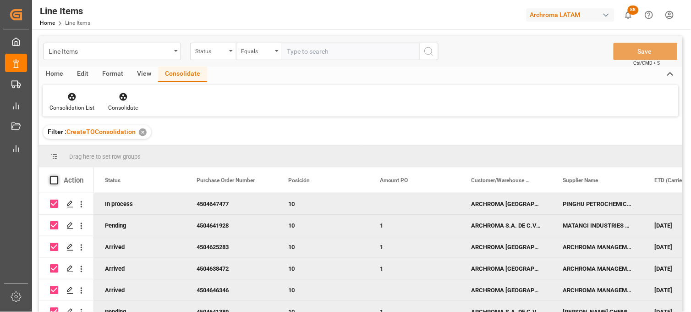
checkbox input "false"
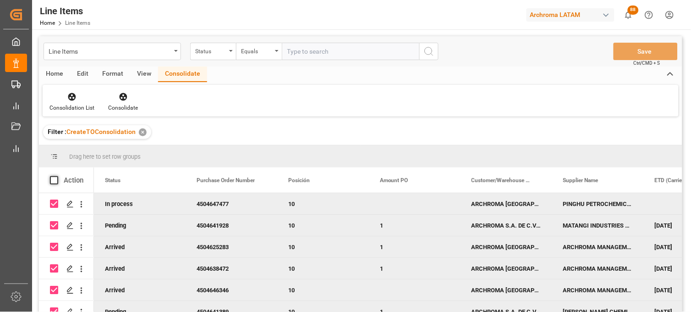
checkbox input "false"
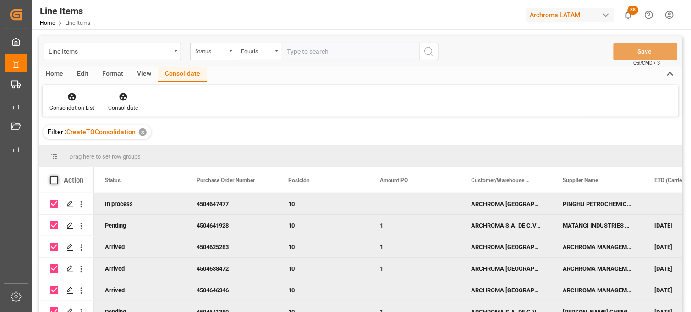
checkbox input "false"
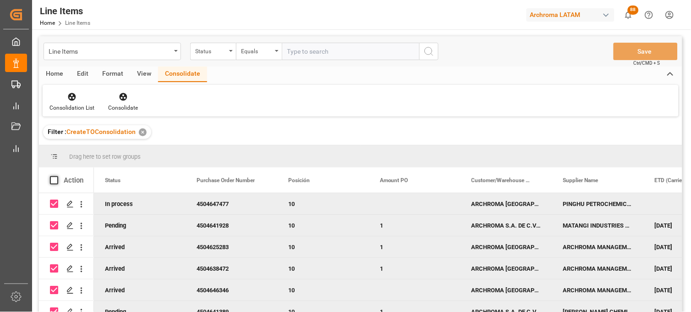
checkbox input "false"
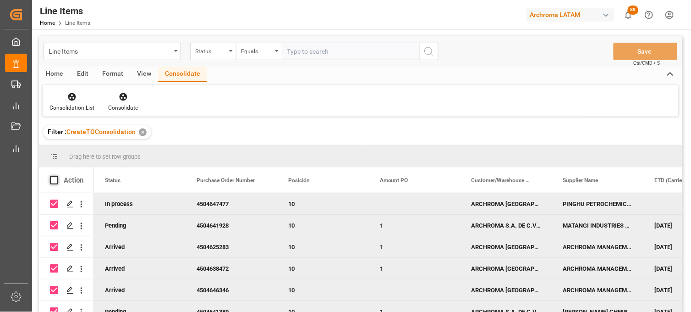
checkbox input "false"
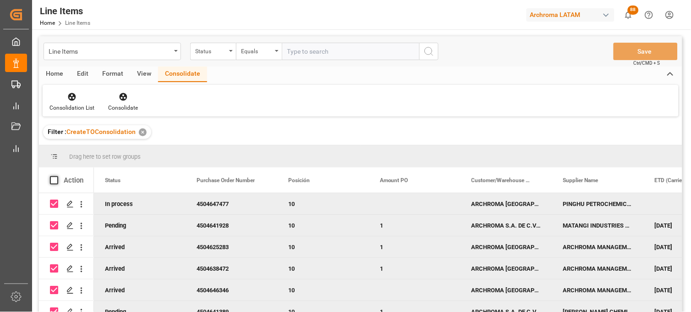
checkbox input "false"
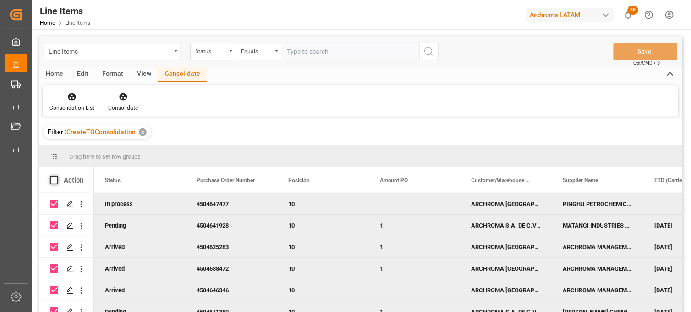
checkbox input "false"
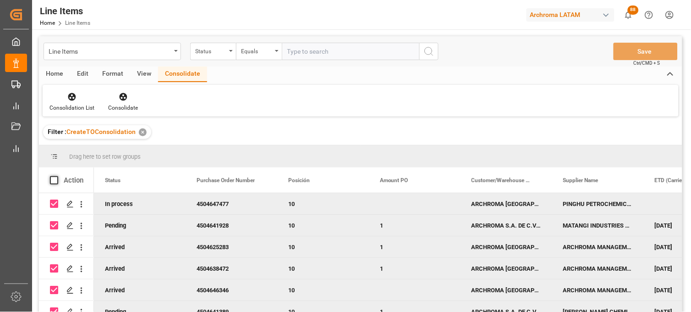
checkbox input "false"
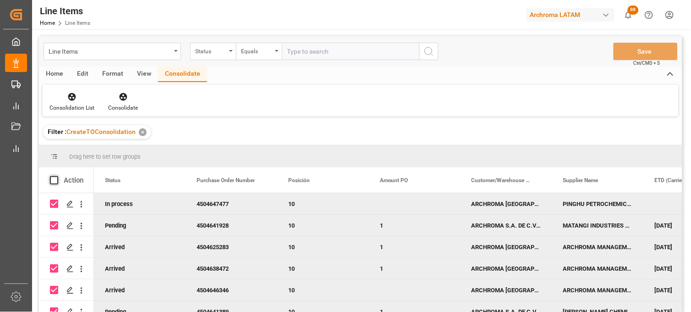
checkbox input "false"
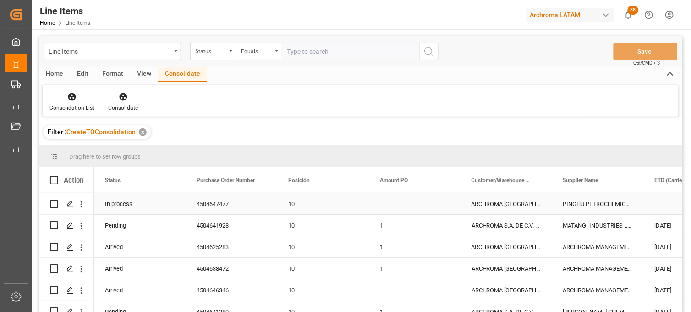
click at [52, 203] on input "Press Space to toggle row selection (unchecked)" at bounding box center [54, 203] width 8 height 8
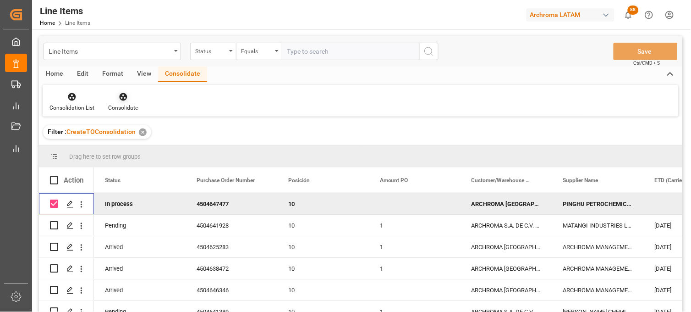
click at [126, 103] on div "Consolidate" at bounding box center [123, 102] width 44 height 20
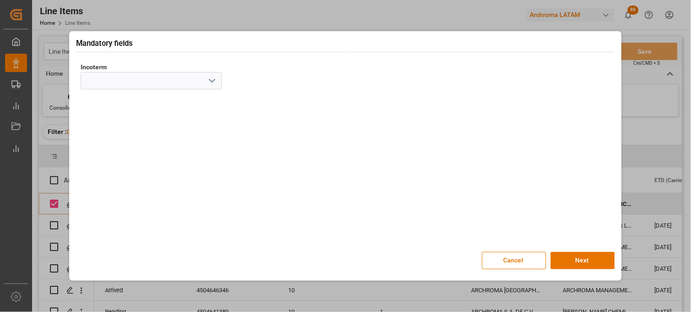
click at [212, 82] on polyline "open menu" at bounding box center [211, 80] width 5 height 3
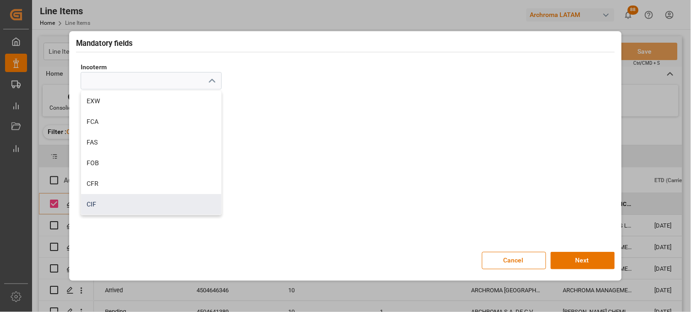
click at [124, 202] on div "CIF" at bounding box center [151, 204] width 140 height 21
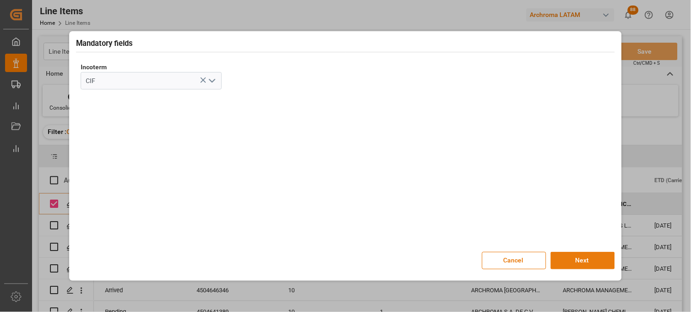
click at [580, 258] on button "Next" at bounding box center [583, 260] width 64 height 17
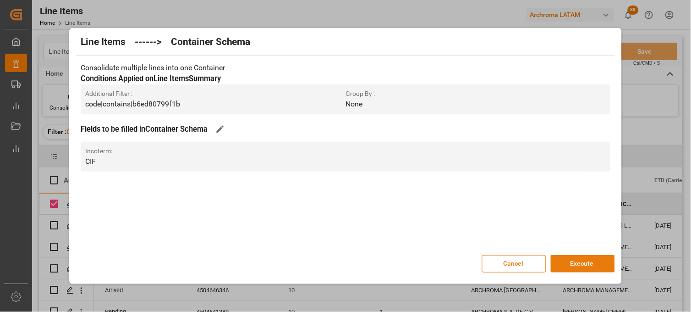
click at [581, 258] on button "Execute" at bounding box center [583, 263] width 64 height 17
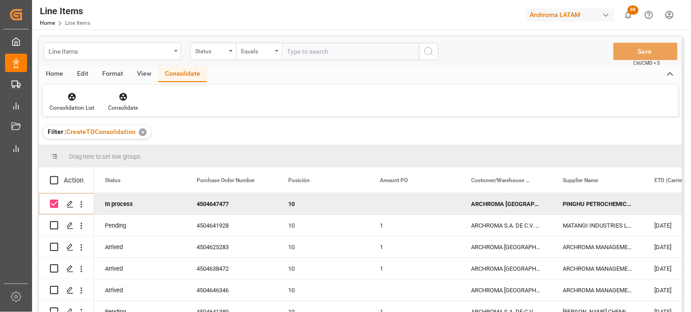
click at [95, 55] on div "Line Items" at bounding box center [110, 50] width 122 height 11
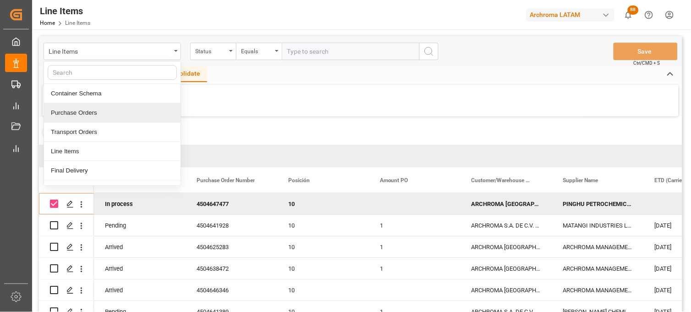
click at [101, 113] on div "Purchase Orders" at bounding box center [112, 112] width 137 height 19
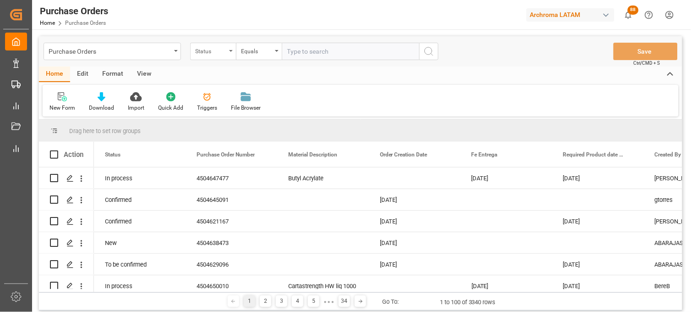
click at [226, 58] on div "Status" at bounding box center [213, 51] width 46 height 17
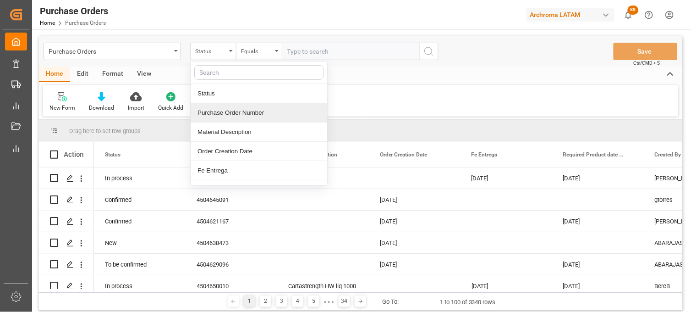
click at [223, 117] on div "Purchase Order Number" at bounding box center [259, 112] width 137 height 19
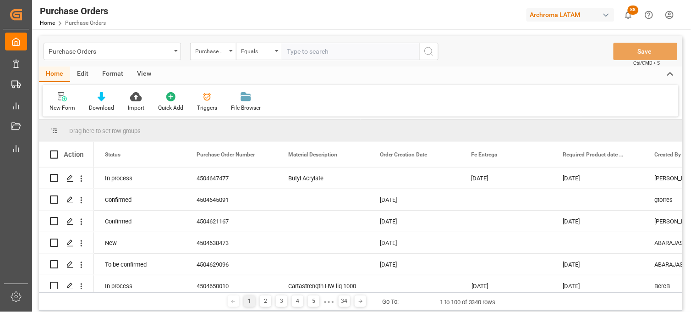
click at [302, 56] on input "text" at bounding box center [350, 51] width 137 height 17
paste input "4504647434"
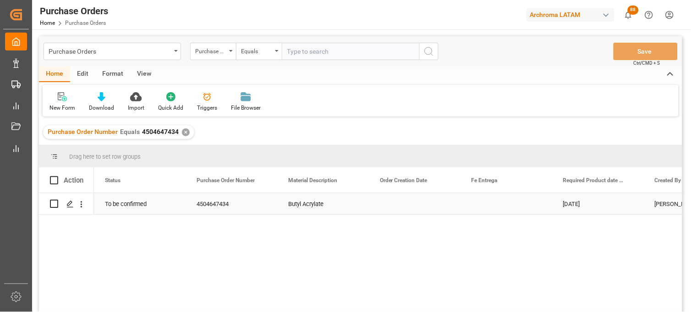
click at [400, 204] on div "Press SPACE to select this row." at bounding box center [415, 203] width 92 height 21
click at [488, 205] on div "Press SPACE to select this row." at bounding box center [507, 203] width 92 height 21
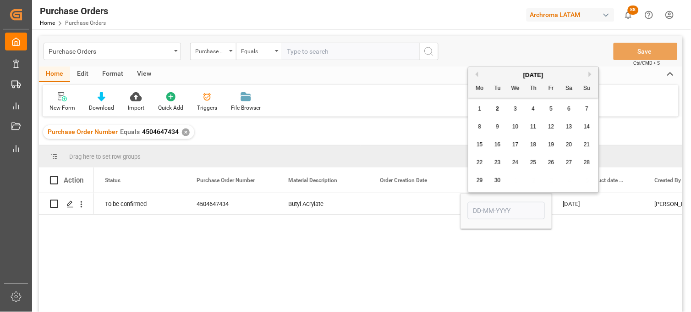
click at [495, 179] on span "30" at bounding box center [497, 180] width 6 height 6
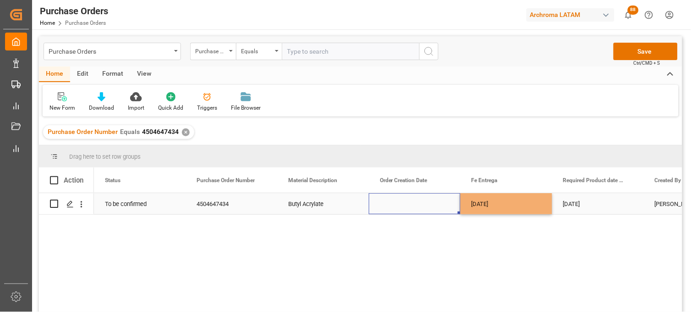
click at [405, 203] on div "Press SPACE to select this row." at bounding box center [415, 203] width 92 height 21
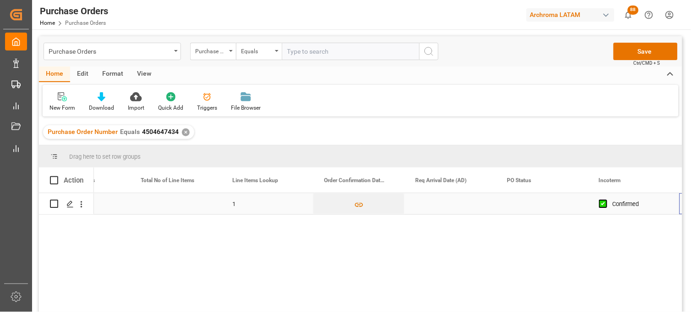
scroll to position [0, 697]
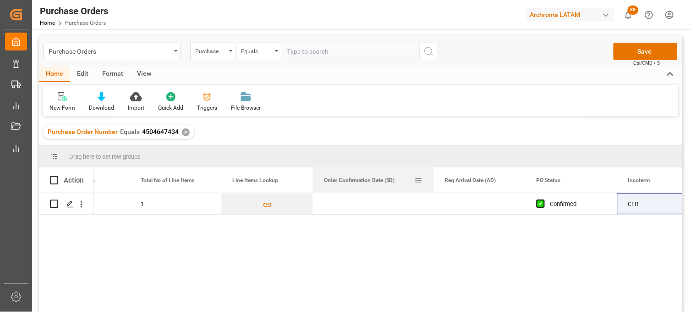
drag, startPoint x: 403, startPoint y: 174, endPoint x: 433, endPoint y: 175, distance: 29.3
click at [433, 175] on div at bounding box center [434, 179] width 4 height 25
click at [348, 205] on div "Press SPACE to select this row." at bounding box center [373, 203] width 121 height 21
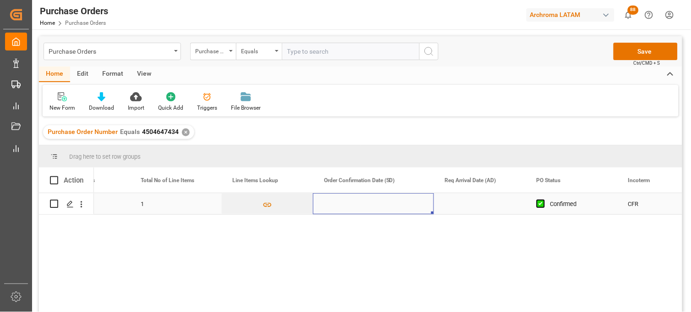
click at [348, 205] on div "Press SPACE to select this row." at bounding box center [373, 203] width 121 height 21
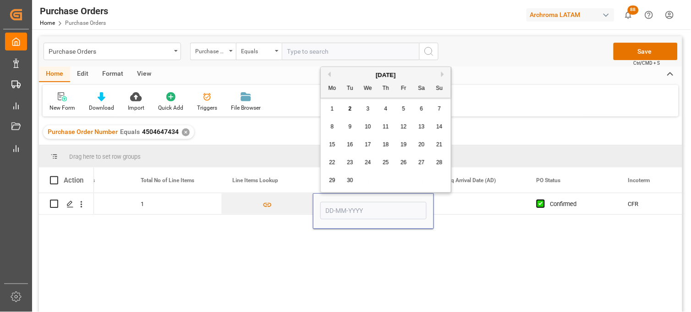
click at [333, 110] on span "1" at bounding box center [332, 108] width 3 height 6
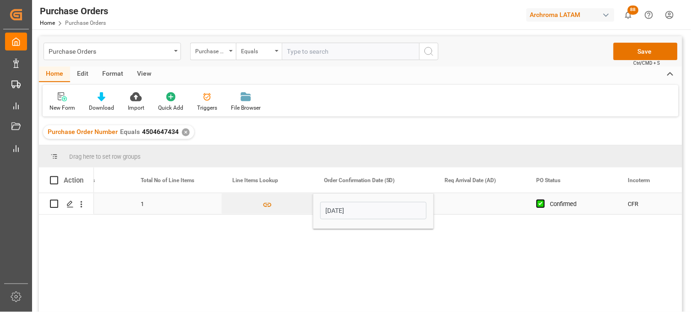
click at [463, 207] on div "Press SPACE to select this row." at bounding box center [480, 203] width 92 height 21
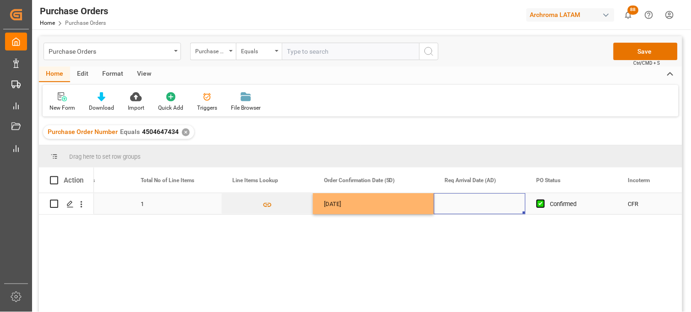
click at [465, 201] on div "Press SPACE to select this row." at bounding box center [480, 203] width 92 height 21
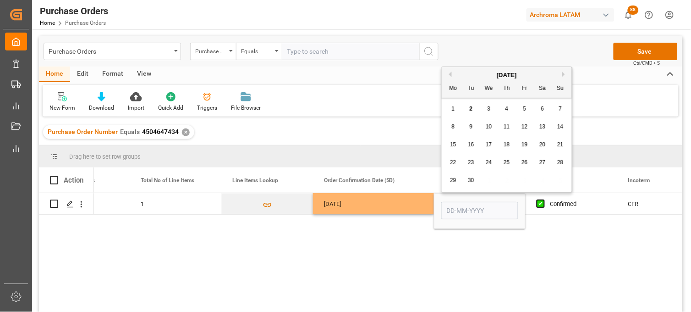
click at [541, 146] on span "20" at bounding box center [542, 144] width 6 height 6
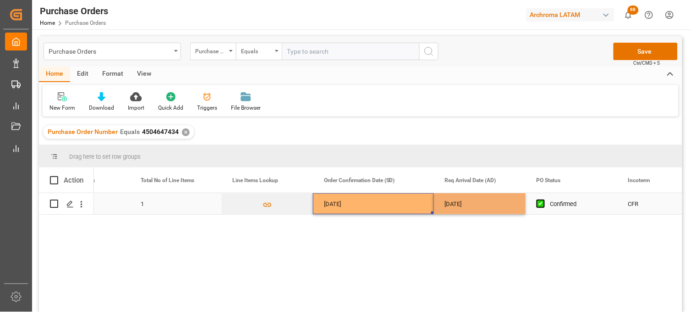
click at [396, 205] on div "01-09-2025" at bounding box center [373, 203] width 121 height 21
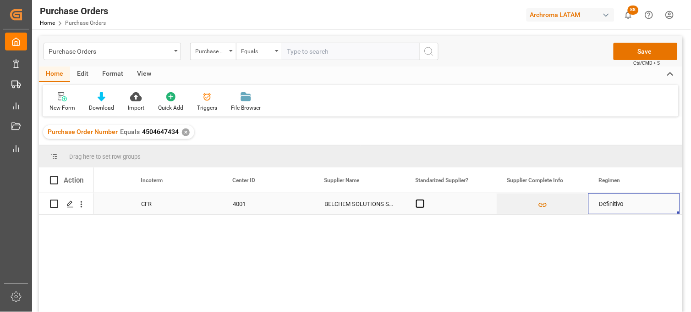
scroll to position [0, 1276]
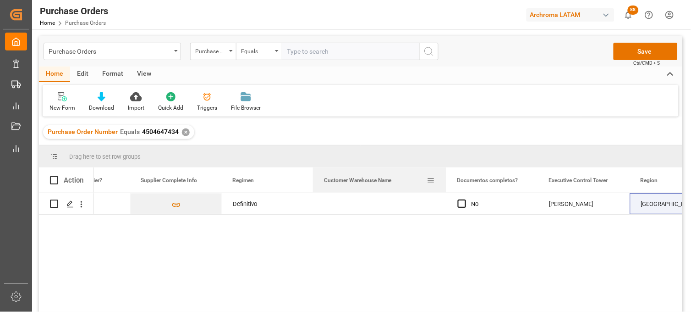
drag, startPoint x: 403, startPoint y: 171, endPoint x: 445, endPoint y: 170, distance: 41.7
click at [445, 170] on div at bounding box center [446, 179] width 4 height 25
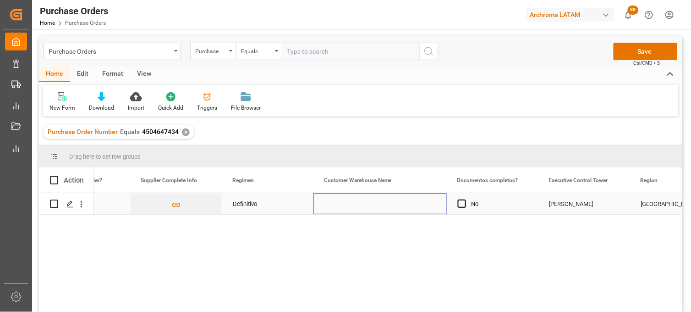
click at [344, 202] on div "Press SPACE to select this row." at bounding box center [379, 203] width 133 height 21
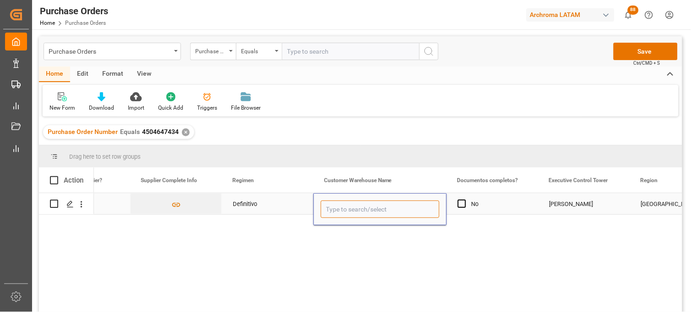
click at [344, 202] on input "Press SPACE to select this row." at bounding box center [380, 208] width 119 height 17
click at [351, 208] on input "SANTA" at bounding box center [380, 208] width 119 height 17
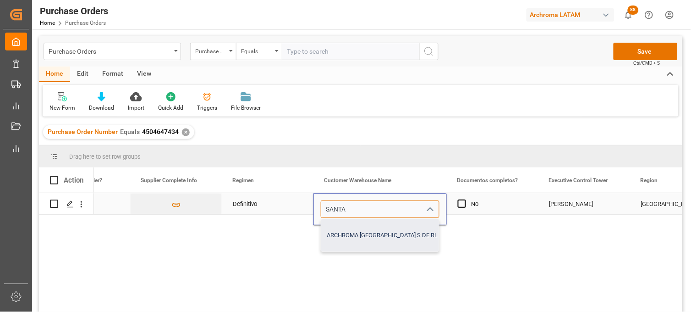
click at [357, 236] on div "ARCHROMA [GEOGRAPHIC_DATA] S DE RL DE CV ([GEOGRAPHIC_DATA][PERSON_NAME])" at bounding box center [443, 235] width 245 height 32
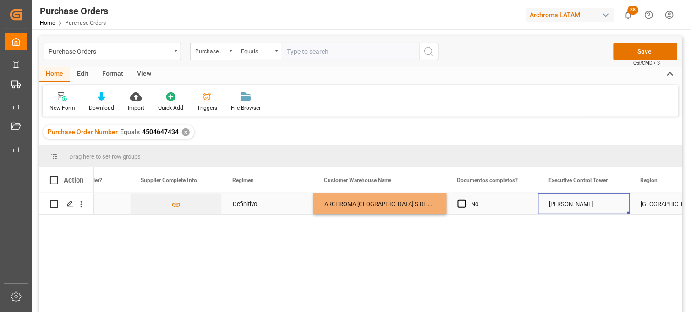
click at [561, 206] on div "[PERSON_NAME]" at bounding box center [584, 203] width 70 height 21
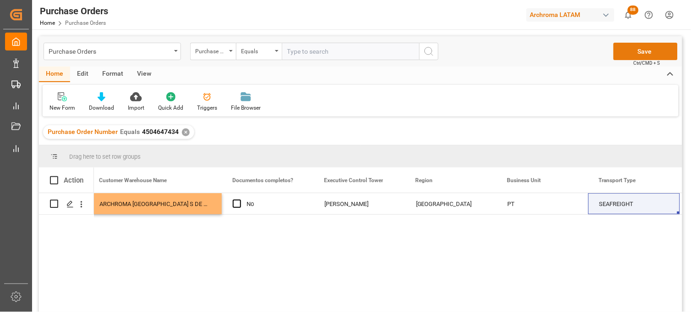
click at [638, 48] on button "Save" at bounding box center [646, 51] width 64 height 17
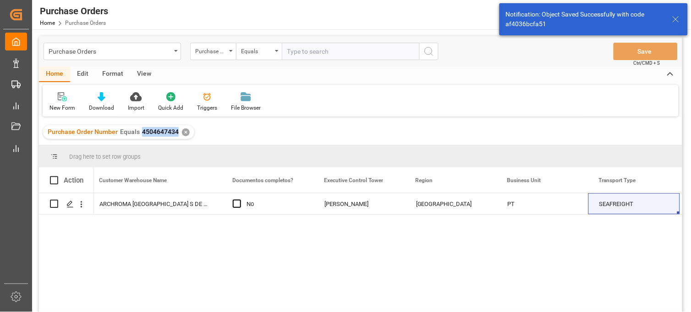
drag, startPoint x: 177, startPoint y: 133, endPoint x: 139, endPoint y: 135, distance: 38.1
click at [139, 135] on div "Purchase Order Number Equals 4504647434 ✕" at bounding box center [118, 132] width 151 height 14
copy span "4504647434"
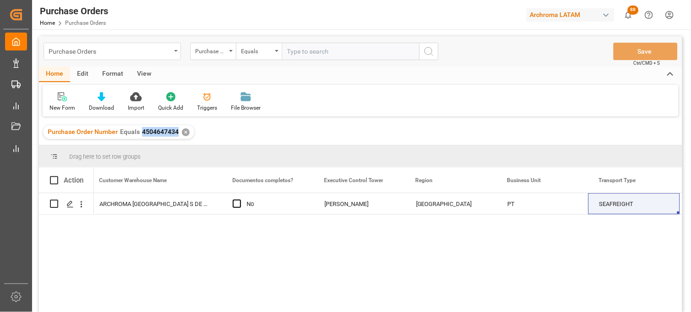
click at [126, 51] on div "Purchase Orders" at bounding box center [110, 50] width 122 height 11
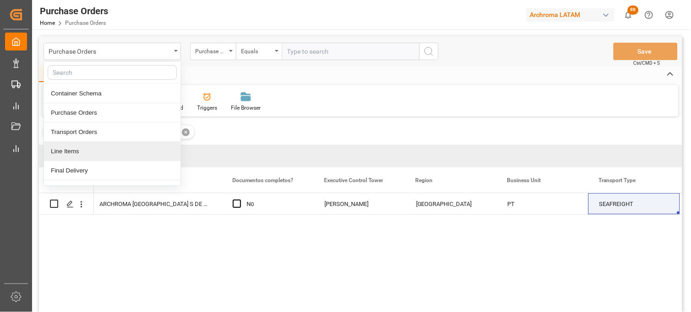
click at [76, 153] on div "Line Items" at bounding box center [112, 151] width 137 height 19
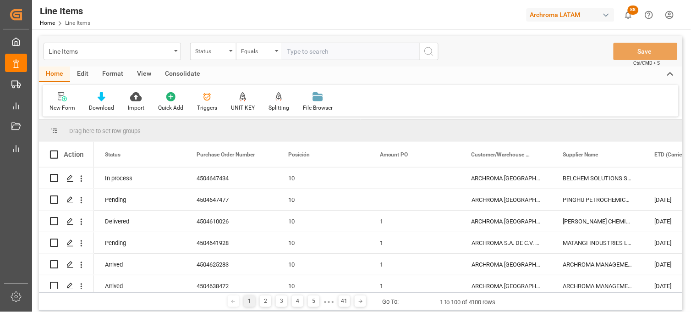
click at [226, 57] on div "Status" at bounding box center [213, 51] width 46 height 17
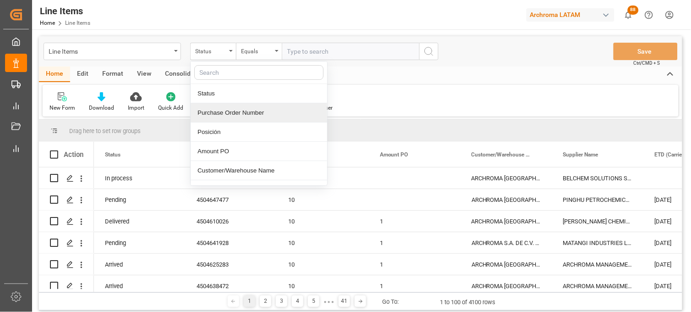
click at [211, 114] on div "Purchase Order Number" at bounding box center [259, 112] width 137 height 19
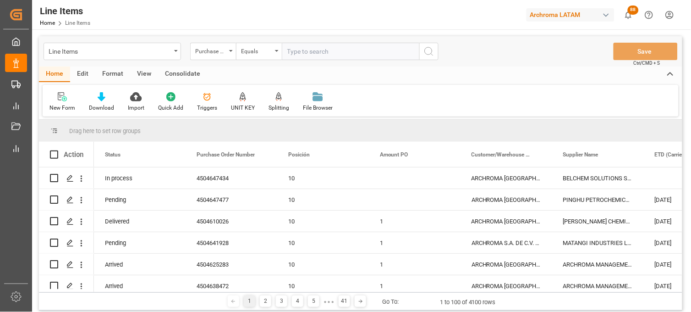
click at [294, 56] on input "text" at bounding box center [350, 51] width 137 height 17
paste input "4504647434"
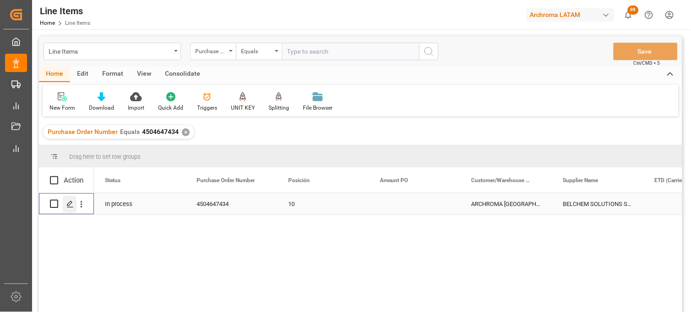
click at [69, 207] on icon "Press SPACE to select this row." at bounding box center [69, 203] width 7 height 7
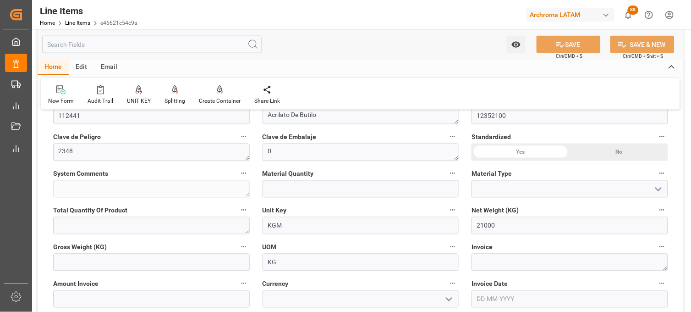
scroll to position [305, 0]
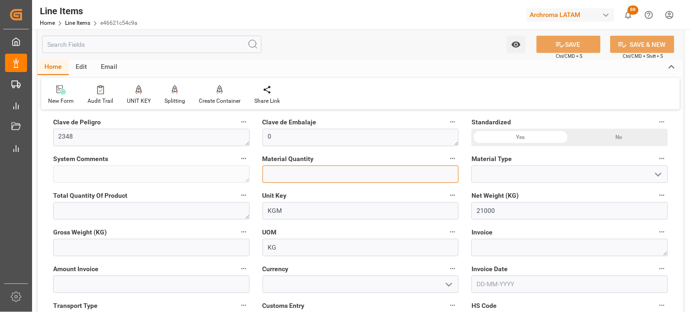
click at [309, 176] on input "text" at bounding box center [361, 173] width 197 height 17
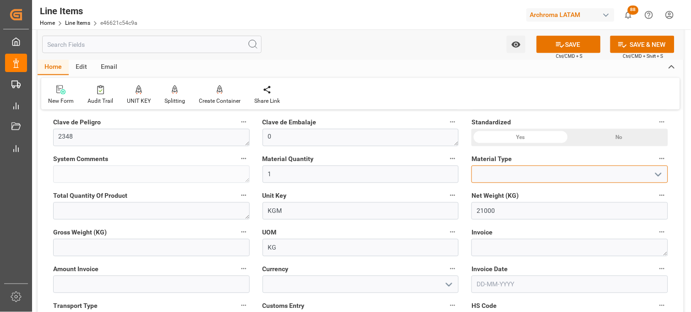
click at [478, 176] on input at bounding box center [570, 173] width 197 height 17
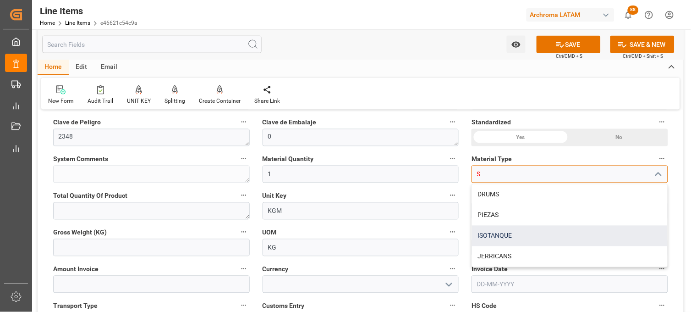
click at [488, 226] on div "ISOTANQUE" at bounding box center [570, 235] width 196 height 21
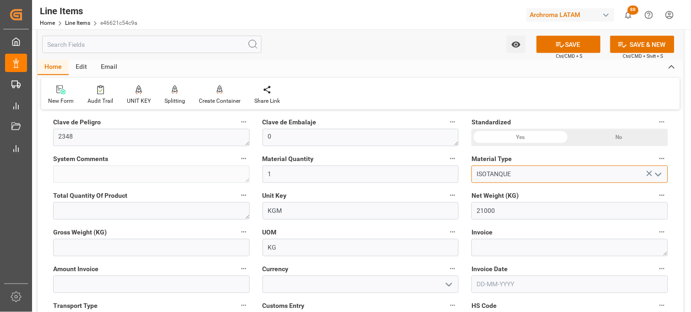
scroll to position [356, 0]
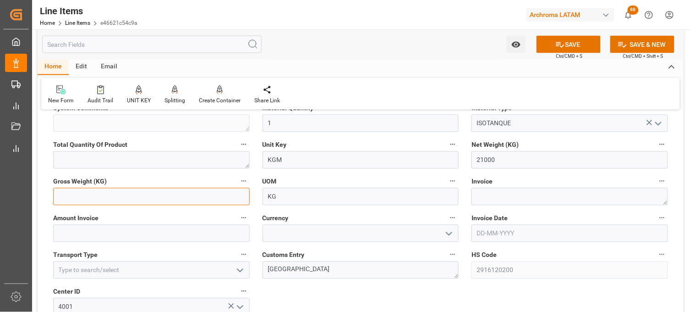
click at [168, 194] on input "text" at bounding box center [151, 196] width 197 height 17
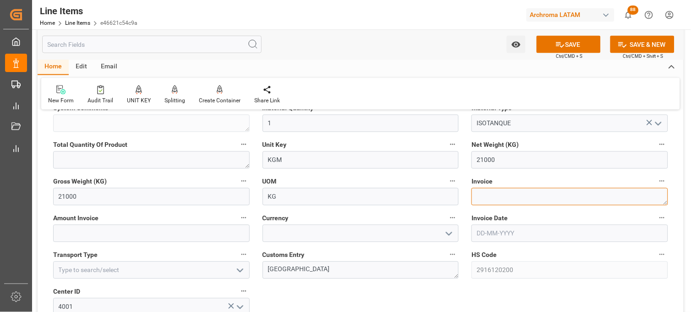
click at [489, 197] on textarea at bounding box center [570, 196] width 197 height 17
paste textarea "ARM/BAC/50897"
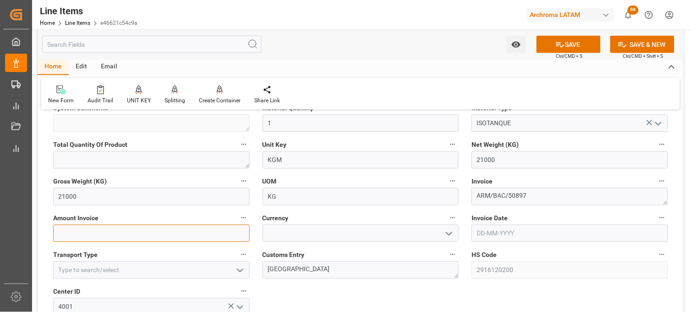
click at [103, 234] on input "text" at bounding box center [151, 233] width 197 height 17
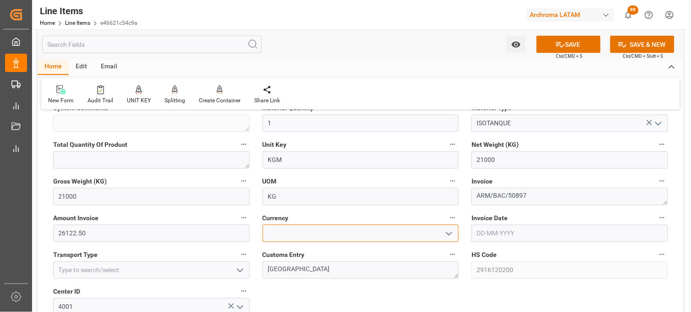
click at [297, 228] on input at bounding box center [361, 233] width 197 height 17
click at [300, 246] on div "USD" at bounding box center [361, 253] width 196 height 21
click at [484, 233] on input "text" at bounding box center [570, 233] width 197 height 17
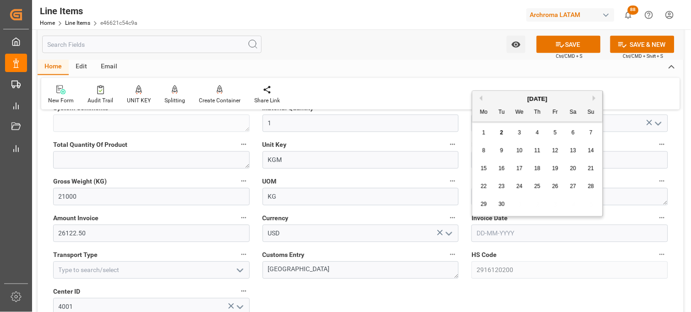
drag, startPoint x: 480, startPoint y: 134, endPoint x: 475, endPoint y: 159, distance: 25.7
click at [480, 134] on div "1" at bounding box center [483, 132] width 11 height 11
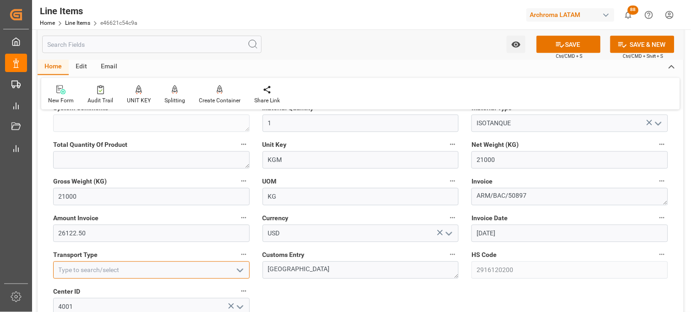
click at [153, 272] on input at bounding box center [151, 269] width 197 height 17
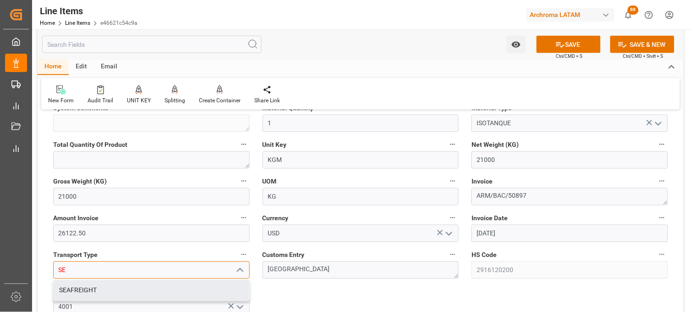
drag, startPoint x: 154, startPoint y: 287, endPoint x: 195, endPoint y: 275, distance: 42.0
click at [154, 287] on div "SEAFREIGHT" at bounding box center [152, 290] width 196 height 21
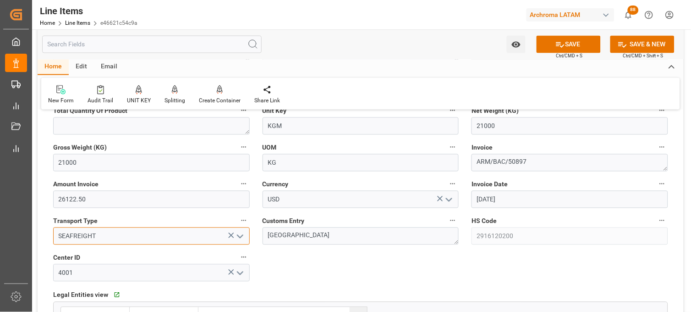
scroll to position [407, 0]
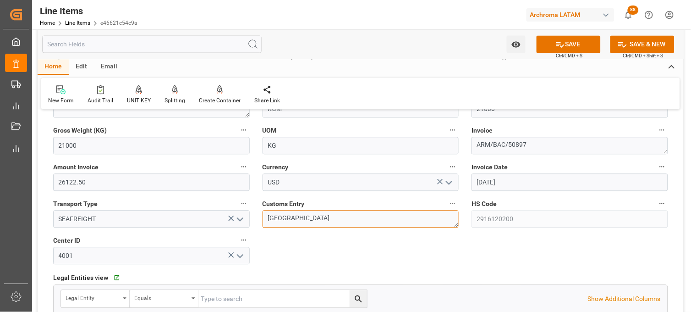
click at [288, 221] on textarea "[GEOGRAPHIC_DATA]" at bounding box center [361, 218] width 197 height 17
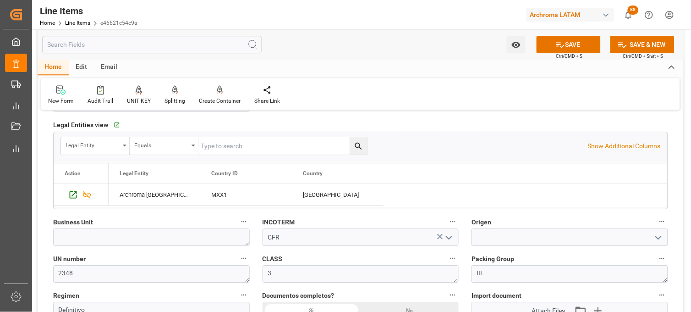
scroll to position [611, 0]
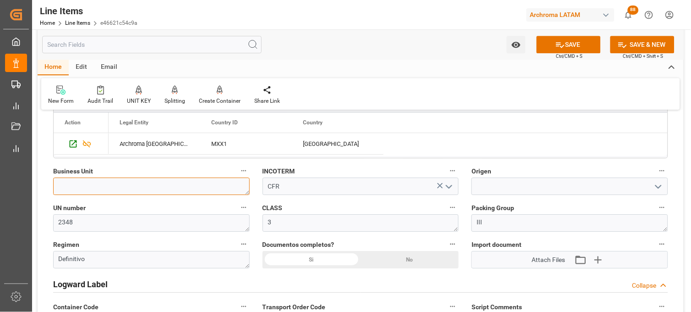
click at [199, 189] on textarea at bounding box center [151, 185] width 197 height 17
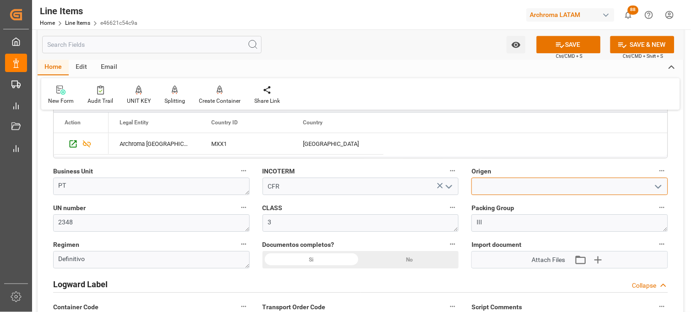
click at [486, 186] on input at bounding box center [570, 185] width 197 height 17
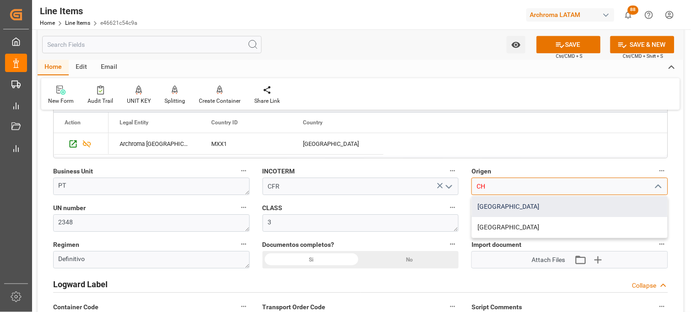
click at [492, 206] on div "CHINA" at bounding box center [570, 206] width 196 height 21
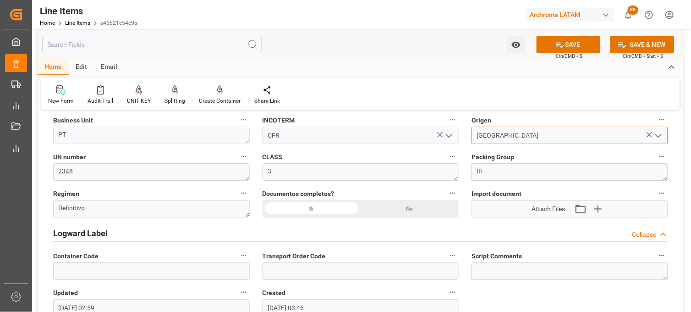
scroll to position [713, 0]
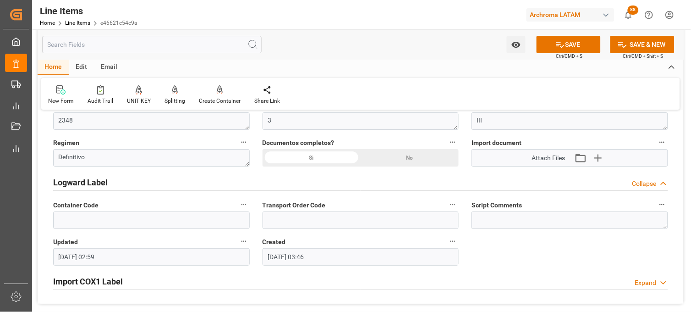
click at [593, 162] on icon "button" at bounding box center [597, 157] width 15 height 15
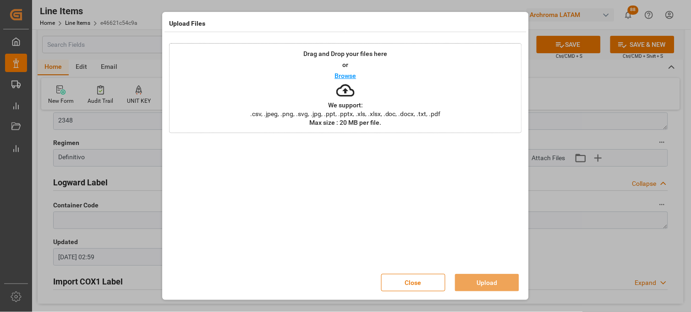
click at [344, 88] on icon at bounding box center [345, 90] width 18 height 18
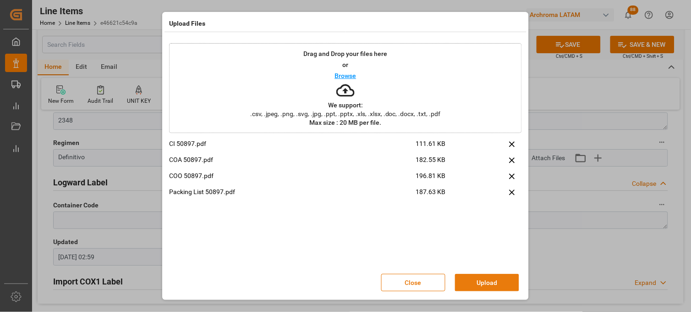
click at [475, 280] on button "Upload" at bounding box center [487, 282] width 64 height 17
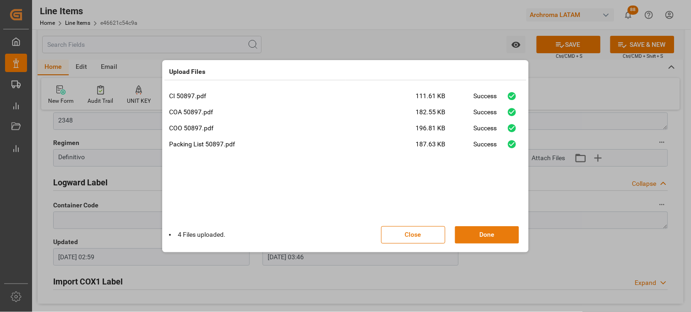
click at [479, 232] on button "Done" at bounding box center [487, 234] width 64 height 17
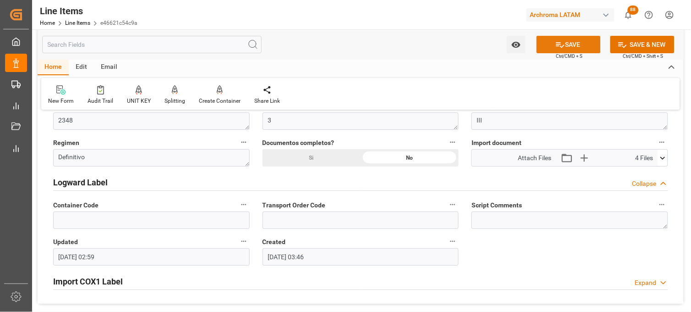
click at [569, 47] on button "SAVE" at bounding box center [569, 44] width 64 height 17
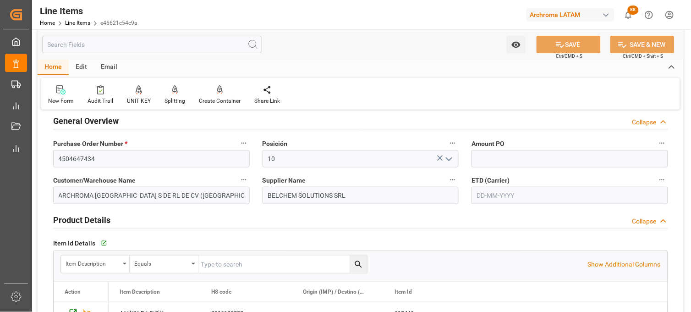
scroll to position [0, 0]
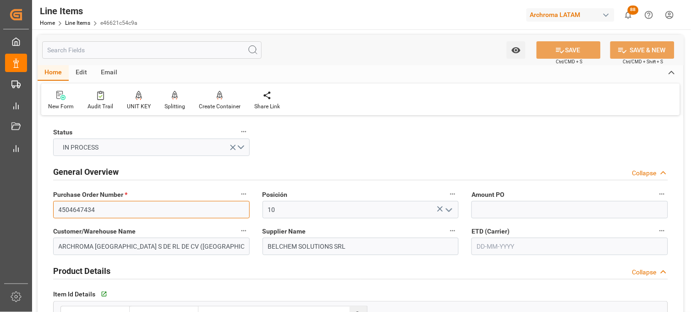
click at [81, 213] on input "4504647434" at bounding box center [151, 209] width 197 height 17
click at [75, 20] on link "Line Items" at bounding box center [77, 23] width 25 height 6
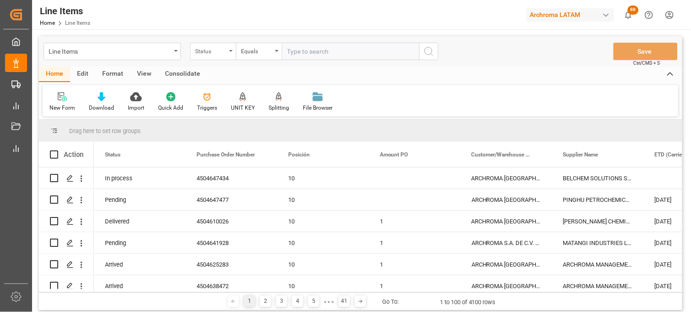
click at [210, 48] on div "Status" at bounding box center [210, 50] width 31 height 11
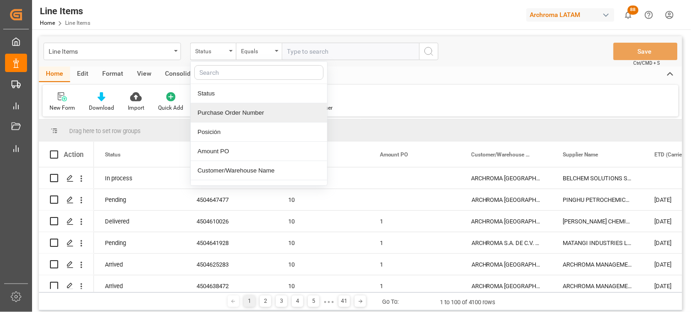
click at [237, 115] on div "Purchase Order Number" at bounding box center [259, 112] width 137 height 19
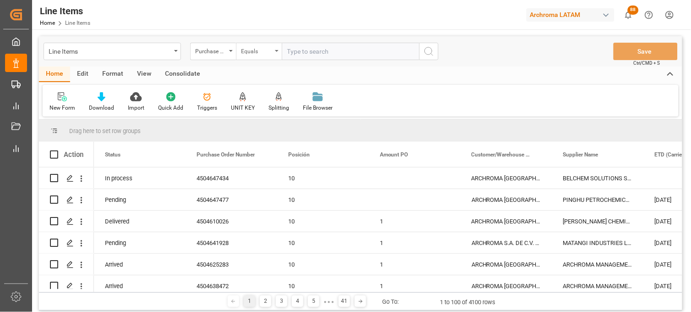
click at [273, 55] on div "Equals" at bounding box center [259, 51] width 46 height 17
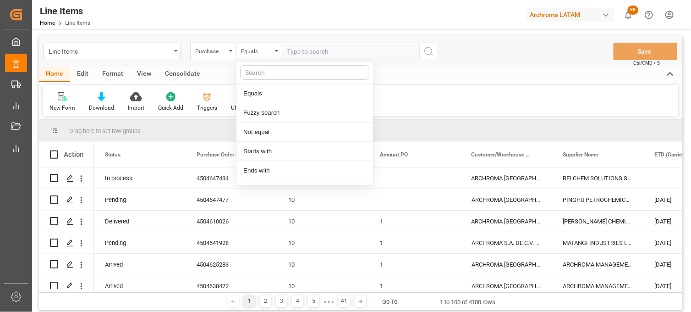
click at [313, 55] on input "text" at bounding box center [350, 51] width 137 height 17
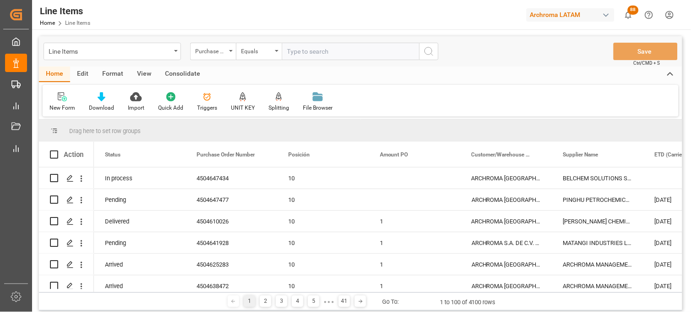
paste input "4504647434"
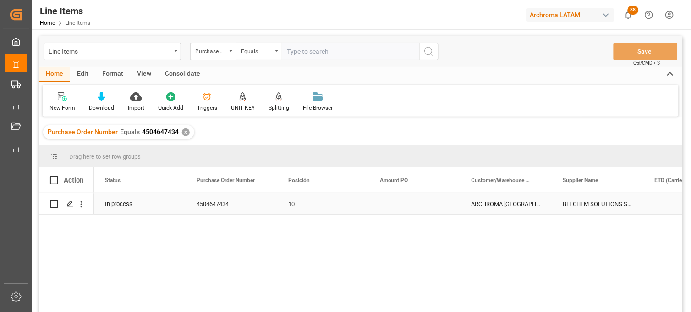
click at [53, 200] on input "Press Space to toggle row selection (unchecked)" at bounding box center [54, 203] width 8 height 8
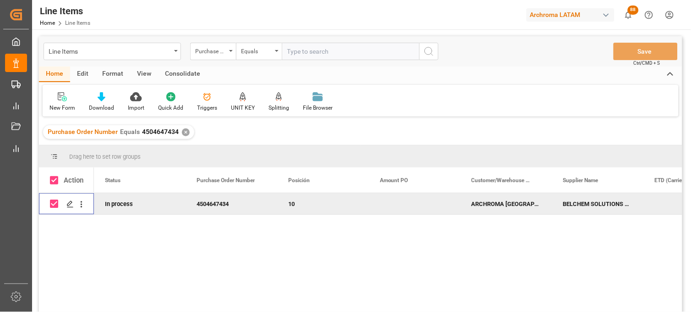
click at [181, 72] on div "Consolidate" at bounding box center [182, 74] width 49 height 16
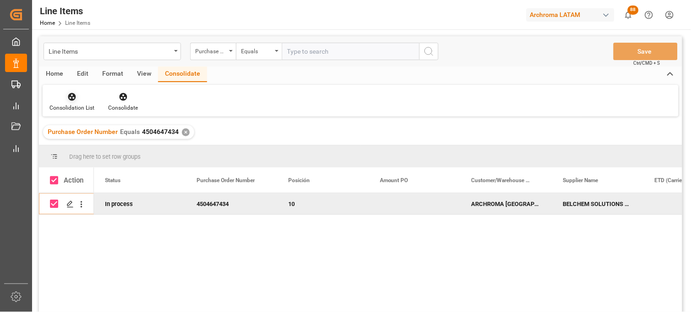
click at [75, 104] on div "Consolidation List" at bounding box center [71, 108] width 45 height 8
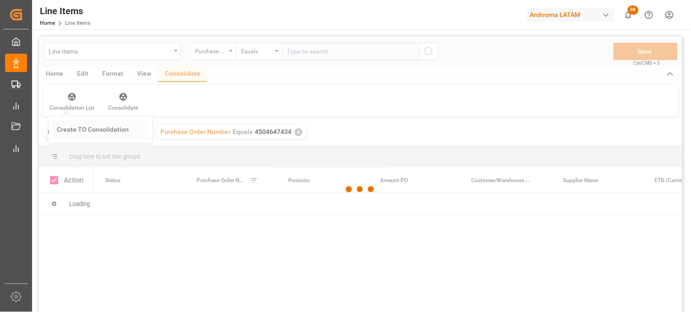
click at [87, 133] on div "Line Items Purchase Order Number Equals Save Ctrl/CMD + S Home Edit Format View…" at bounding box center [360, 186] width 643 height 300
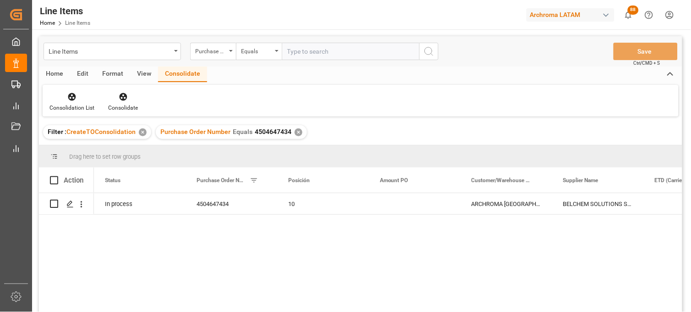
click at [56, 181] on span at bounding box center [54, 180] width 8 height 8
click at [57, 176] on input "checkbox" at bounding box center [57, 176] width 0 height 0
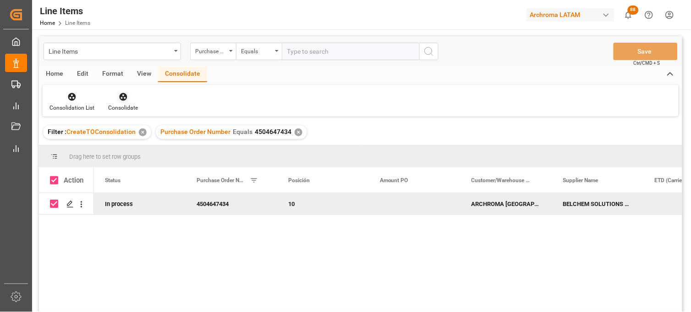
click at [121, 98] on icon at bounding box center [123, 97] width 8 height 8
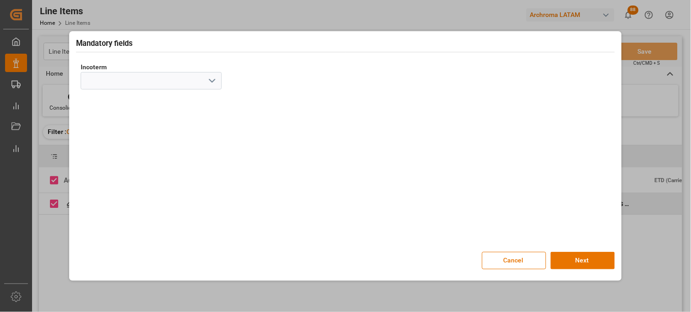
click at [208, 82] on icon "open menu" at bounding box center [212, 80] width 11 height 11
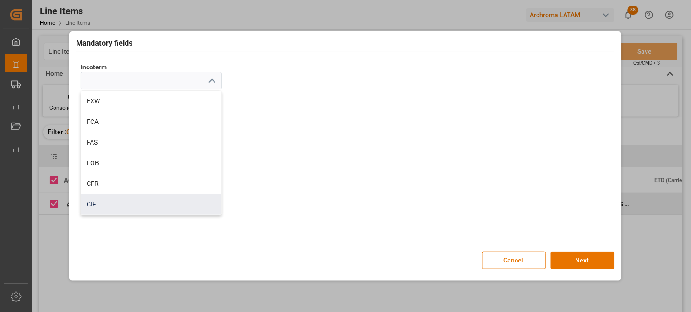
click at [104, 197] on div "CIF" at bounding box center [151, 204] width 140 height 21
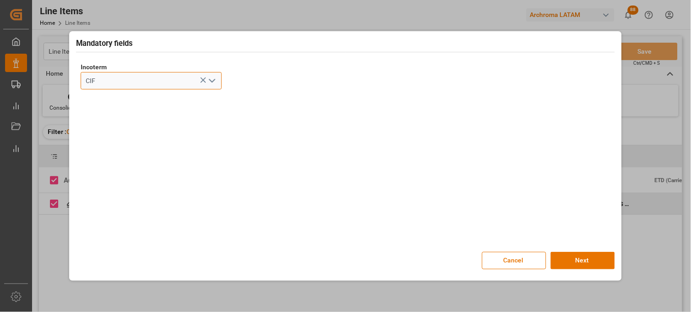
click at [138, 83] on input "CIF" at bounding box center [151, 80] width 141 height 17
click at [216, 78] on icon "open menu" at bounding box center [212, 80] width 11 height 11
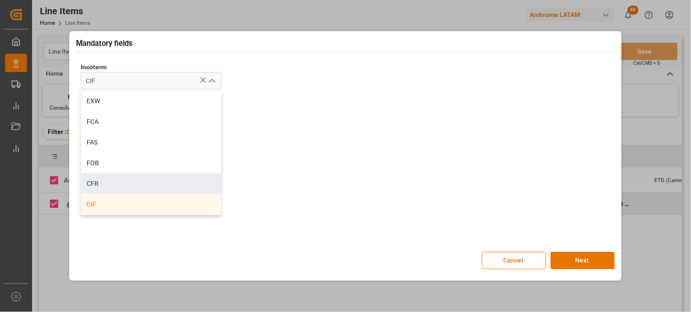
click at [110, 177] on div "CFR" at bounding box center [151, 183] width 140 height 21
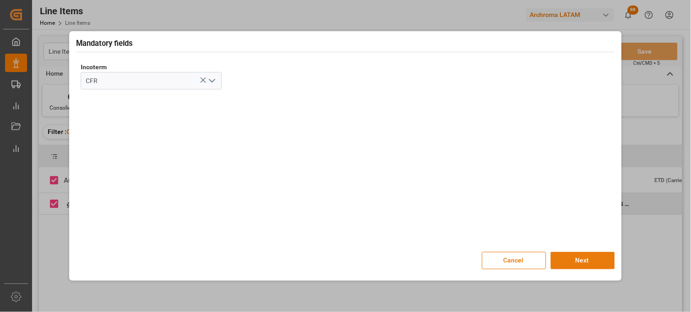
click at [581, 260] on button "Next" at bounding box center [583, 260] width 64 height 17
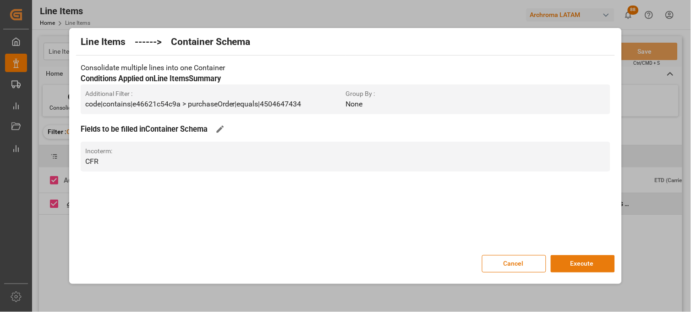
click at [580, 259] on button "Execute" at bounding box center [583, 263] width 64 height 17
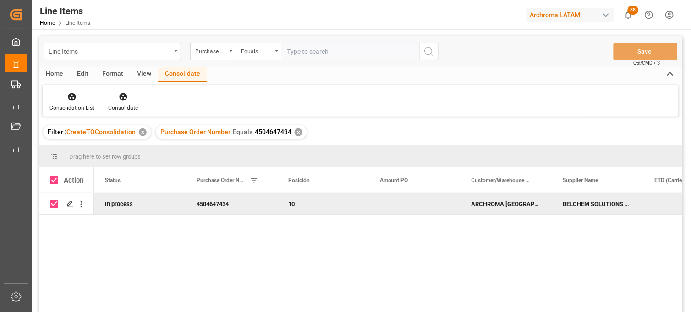
click at [80, 53] on div "Line Items" at bounding box center [110, 50] width 122 height 11
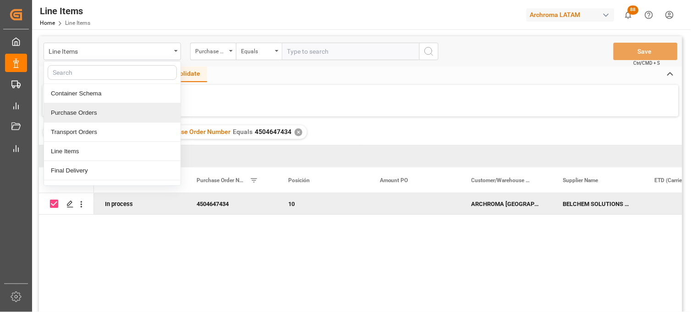
click at [82, 116] on div "Purchase Orders" at bounding box center [112, 112] width 137 height 19
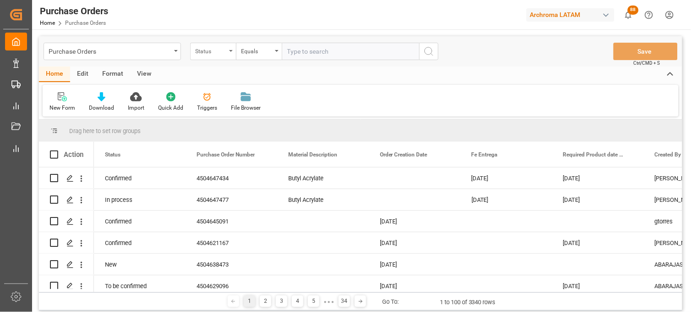
click at [219, 51] on div "Status" at bounding box center [210, 50] width 31 height 11
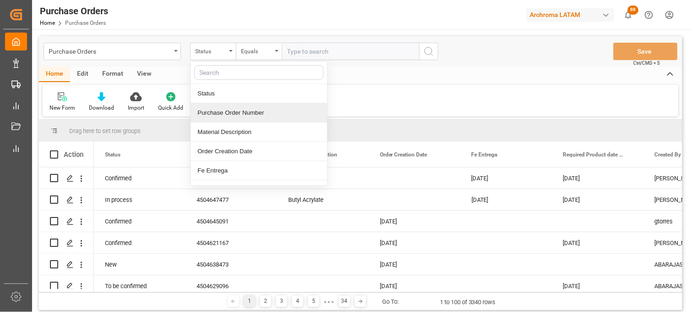
click at [226, 115] on div "Purchase Order Number" at bounding box center [259, 112] width 137 height 19
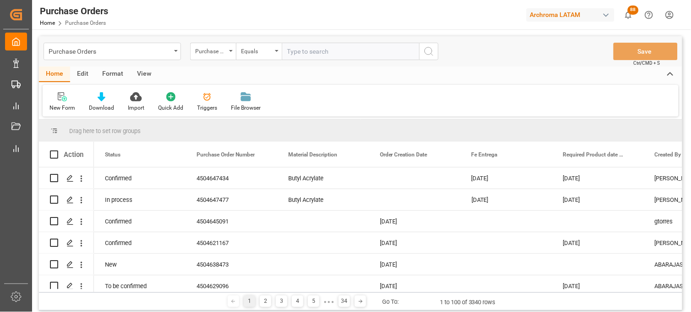
click at [299, 51] on input "text" at bounding box center [350, 51] width 137 height 17
paste input "4504629096"
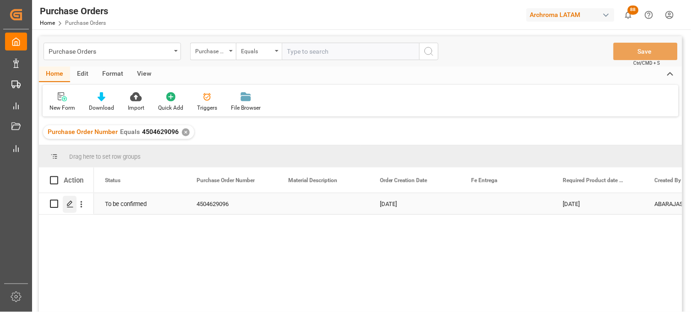
click at [66, 202] on div "Press SPACE to select this row." at bounding box center [70, 204] width 14 height 17
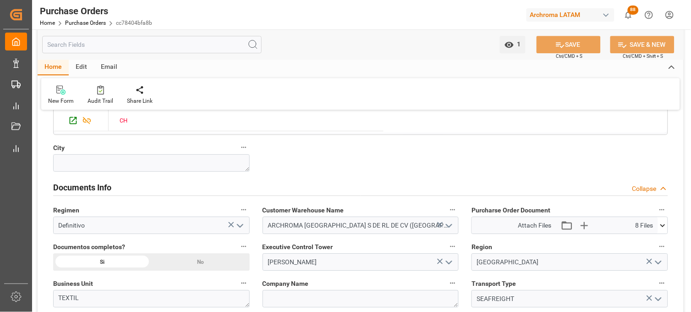
scroll to position [611, 0]
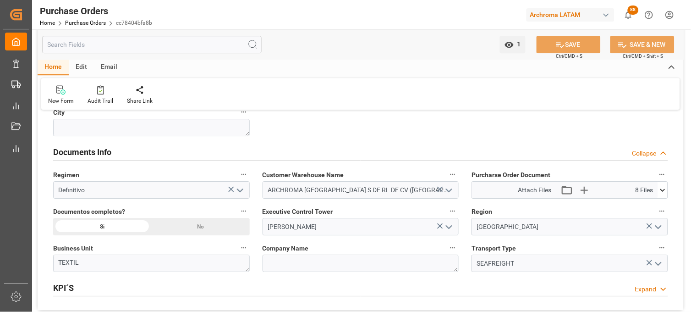
click at [660, 194] on icon at bounding box center [663, 190] width 10 height 10
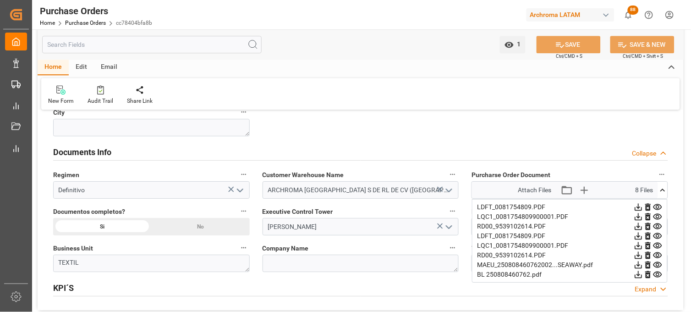
click at [643, 264] on icon at bounding box center [639, 265] width 10 height 10
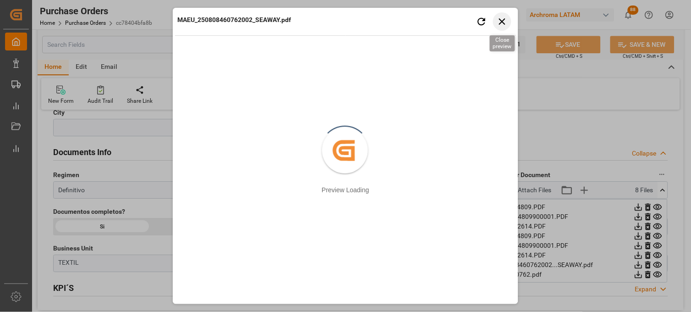
click at [505, 16] on icon "button" at bounding box center [502, 21] width 11 height 11
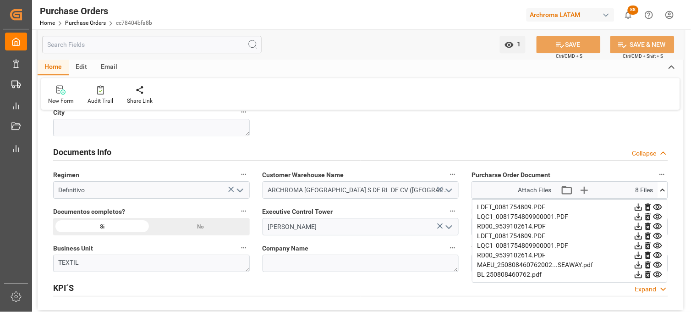
click at [643, 226] on icon at bounding box center [639, 226] width 10 height 10
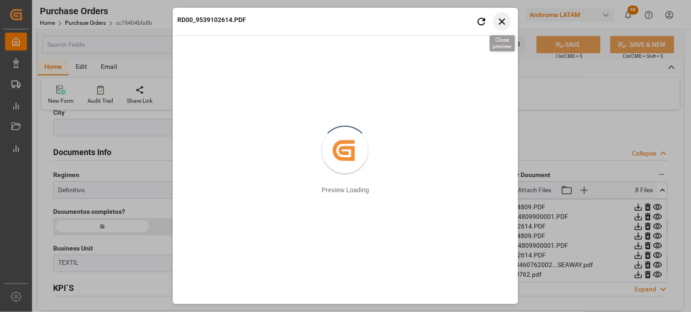
click at [500, 23] on icon "button" at bounding box center [502, 21] width 6 height 6
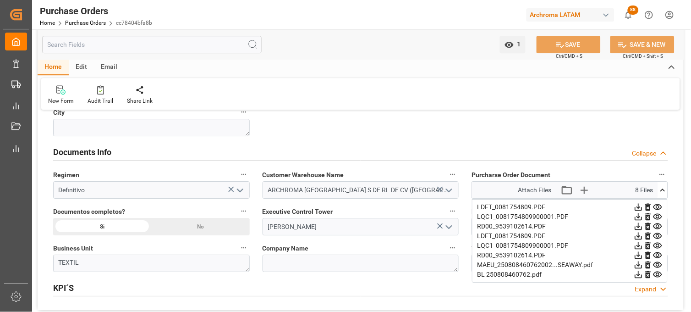
click at [643, 254] on icon at bounding box center [639, 255] width 10 height 10
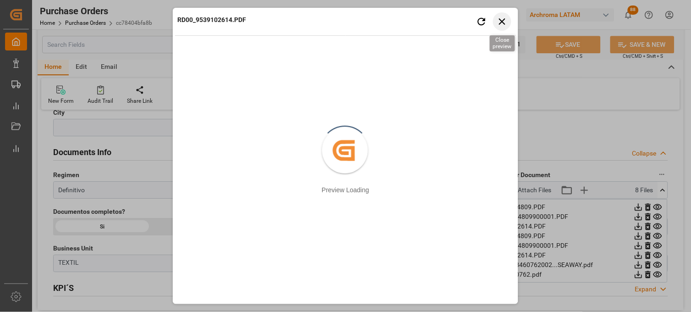
click at [504, 16] on icon "button" at bounding box center [502, 21] width 11 height 11
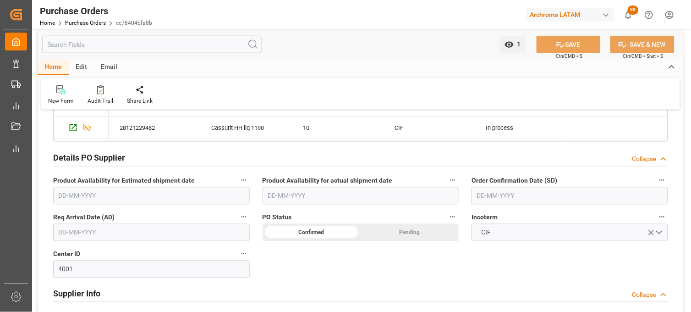
scroll to position [254, 0]
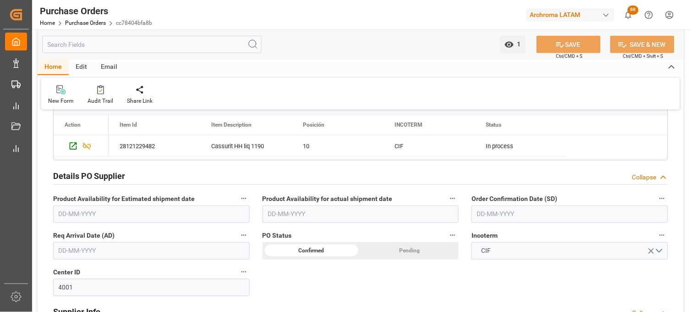
click at [484, 215] on input "text" at bounding box center [570, 213] width 197 height 17
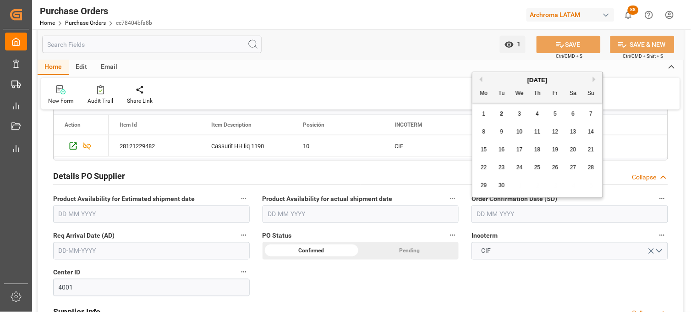
click at [488, 101] on div "Mo Tu We Th Fr Sa Su" at bounding box center [537, 94] width 130 height 18
click at [480, 78] on button "Previous Month" at bounding box center [479, 79] width 5 height 5
click at [569, 185] on div "30" at bounding box center [573, 185] width 11 height 11
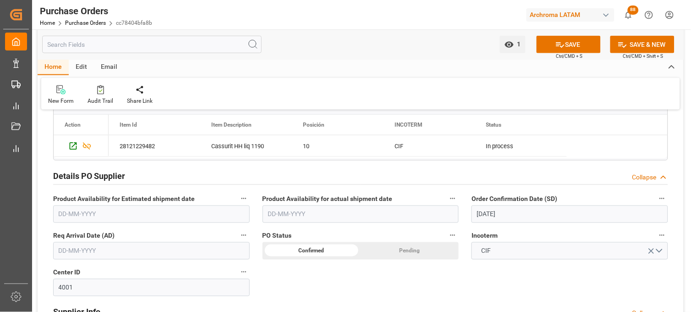
click at [126, 246] on input "text" at bounding box center [151, 250] width 197 height 17
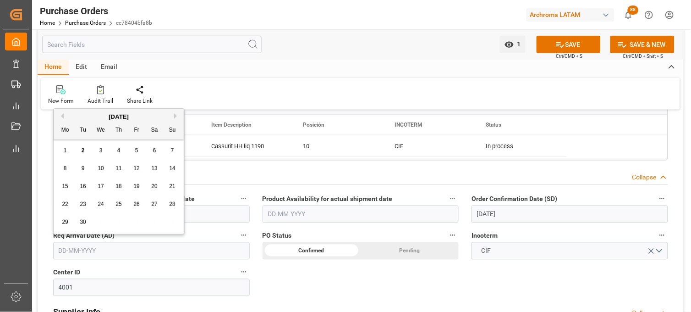
click at [66, 188] on span "15" at bounding box center [65, 186] width 6 height 6
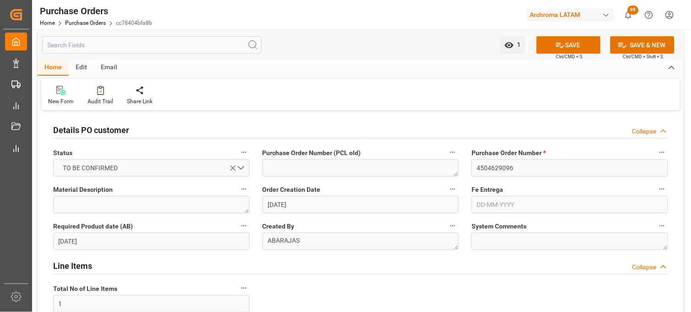
scroll to position [0, 0]
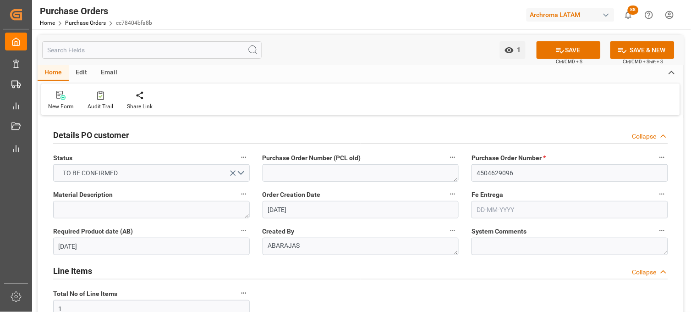
click at [489, 210] on input "text" at bounding box center [570, 209] width 197 height 17
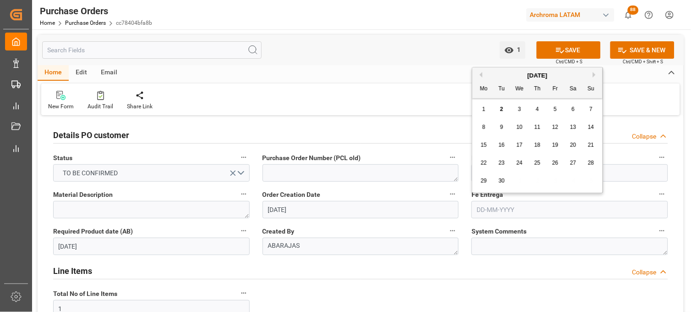
click at [486, 189] on div "29 30 1 2 3 4 5" at bounding box center [537, 181] width 125 height 18
click at [526, 164] on div "22 23 24 25 26 27 28" at bounding box center [537, 163] width 125 height 18
click at [524, 163] on div "24" at bounding box center [519, 163] width 11 height 11
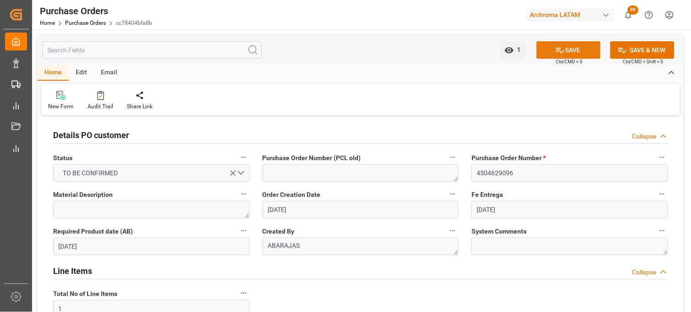
click at [562, 49] on icon at bounding box center [560, 50] width 10 height 10
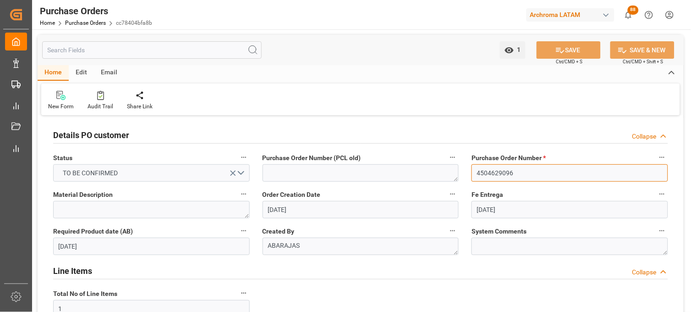
click at [489, 173] on input "4504629096" at bounding box center [570, 172] width 197 height 17
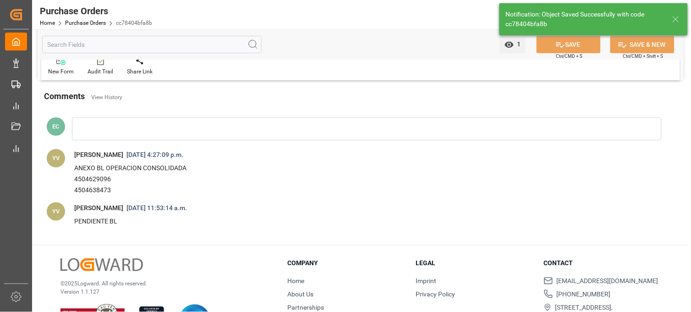
scroll to position [877, 0]
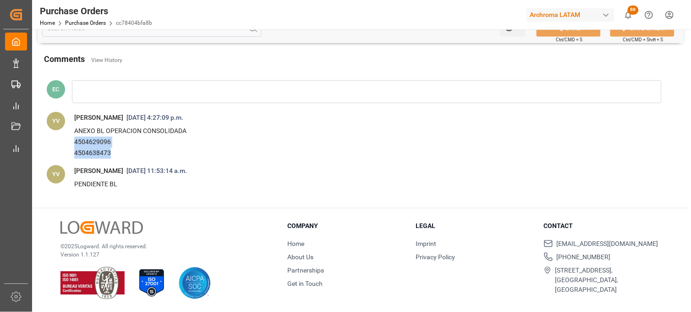
drag, startPoint x: 110, startPoint y: 153, endPoint x: 71, endPoint y: 145, distance: 39.8
click at [71, 145] on span "ANEXO BL OPERACION CONSOLIDADA 4504629096 4504638473" at bounding box center [366, 142] width 598 height 38
copy div "4504629096 4504638473"
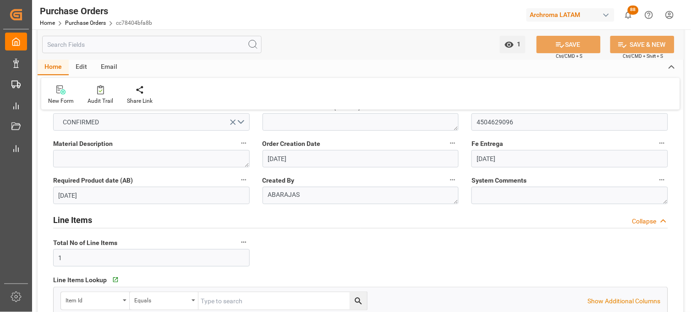
scroll to position [0, 0]
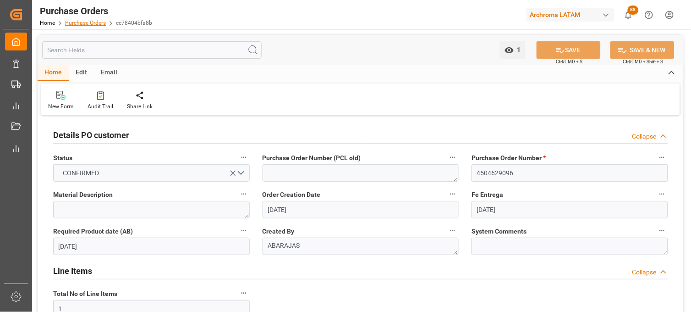
click at [88, 24] on link "Purchase Orders" at bounding box center [85, 23] width 41 height 6
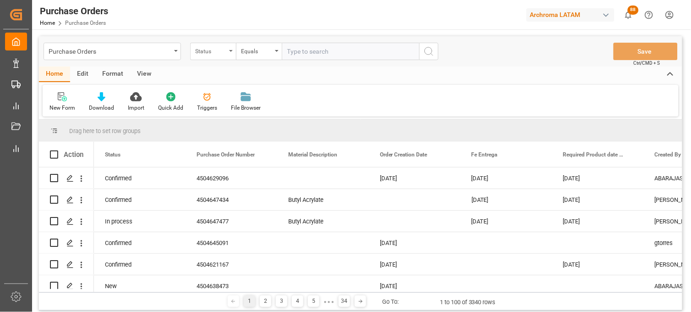
click at [216, 51] on div "Status" at bounding box center [210, 50] width 31 height 11
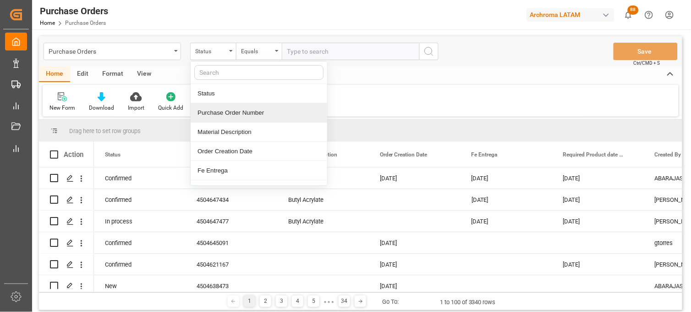
click at [220, 110] on div "Purchase Order Number" at bounding box center [259, 112] width 137 height 19
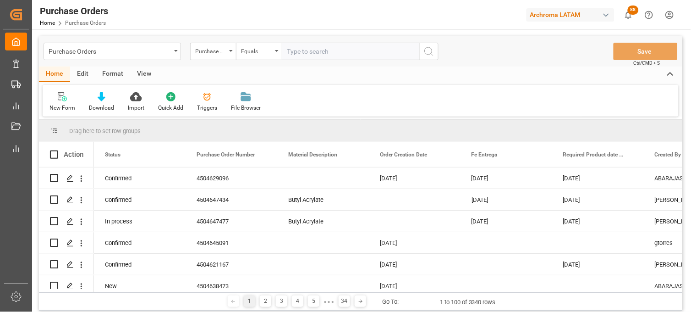
click at [269, 65] on div "Purchase Orders Purchase Order Number Equals Save Ctrl/CMD + S" at bounding box center [360, 51] width 643 height 30
click at [273, 53] on div "Equals" at bounding box center [259, 51] width 46 height 17
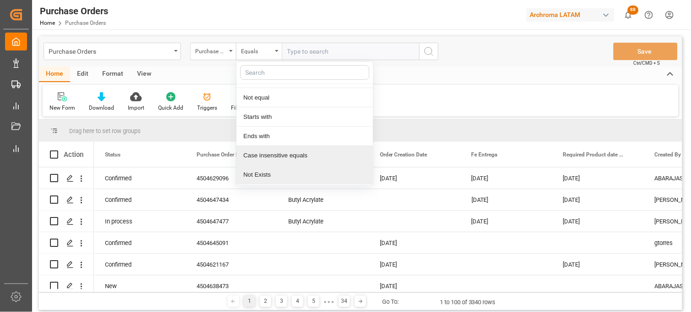
scroll to position [51, 0]
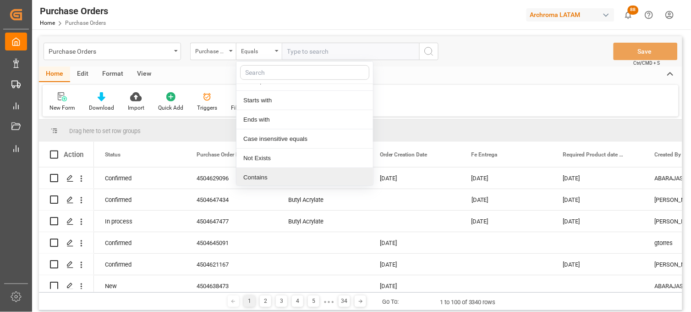
drag, startPoint x: 269, startPoint y: 172, endPoint x: 271, endPoint y: 161, distance: 11.3
click at [269, 172] on div "Contains" at bounding box center [304, 177] width 137 height 19
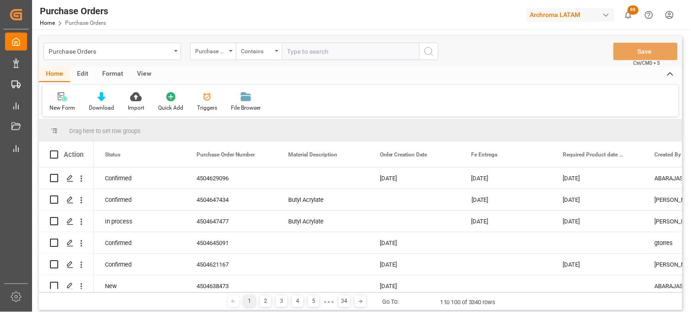
paste input "4504629096 4504638473"
click at [323, 49] on input "4504629096 4504638473" at bounding box center [350, 51] width 137 height 17
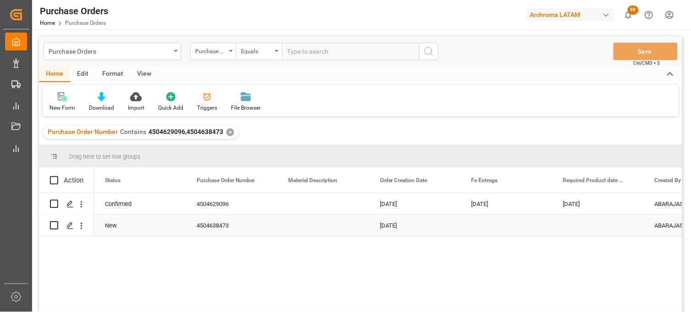
click at [483, 222] on div "Press SPACE to select this row." at bounding box center [507, 224] width 92 height 21
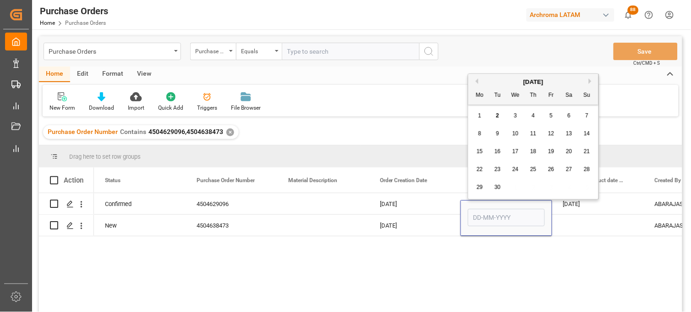
click at [519, 172] on div "24" at bounding box center [515, 169] width 11 height 11
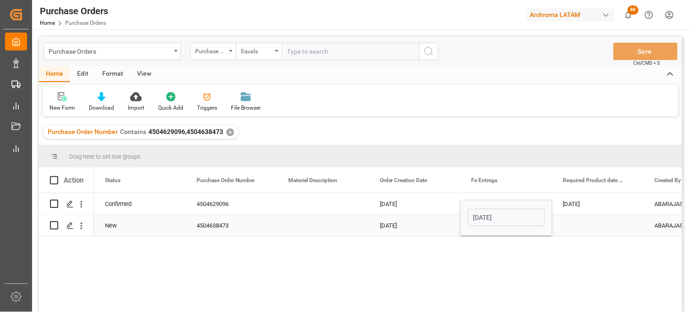
click at [577, 221] on div "Press SPACE to select this row." at bounding box center [598, 224] width 92 height 21
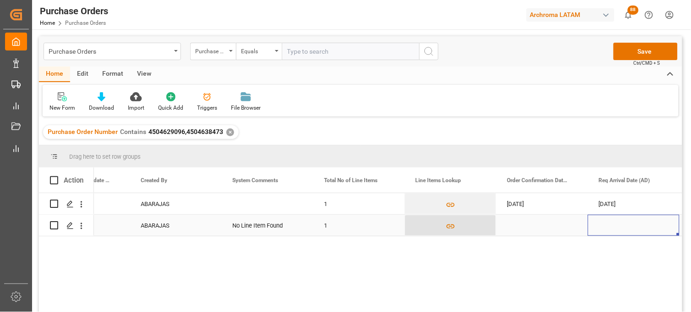
scroll to position [0, 606]
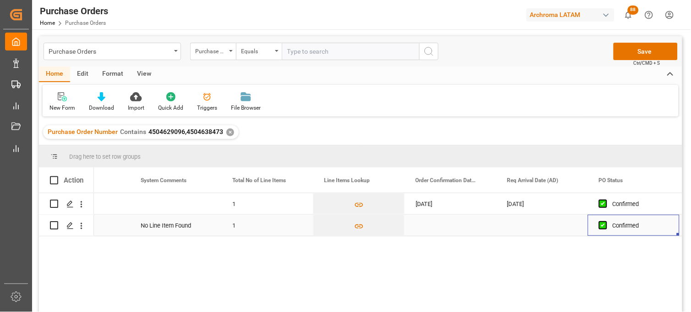
click at [430, 222] on div "Press SPACE to select this row." at bounding box center [451, 224] width 92 height 21
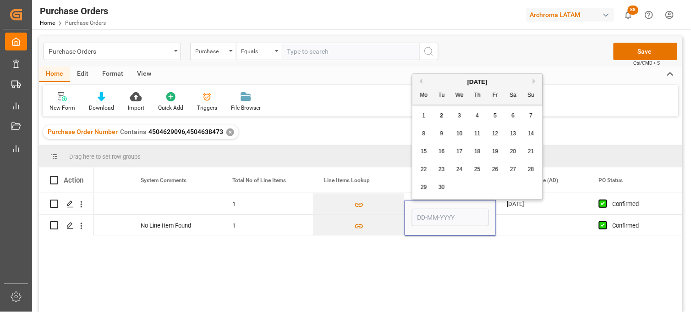
click at [422, 79] on button "Previous Month" at bounding box center [419, 80] width 5 height 5
click at [514, 188] on span "30" at bounding box center [513, 187] width 6 height 6
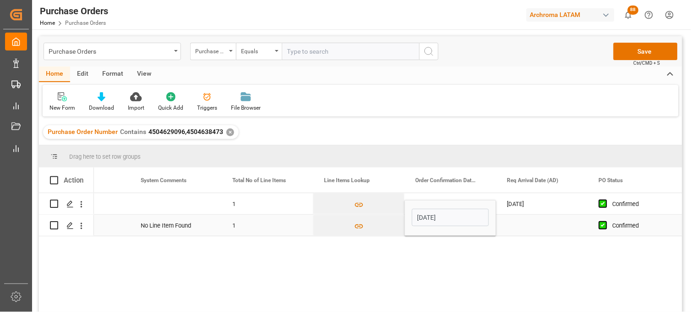
click at [521, 226] on div "Press SPACE to select this row." at bounding box center [542, 224] width 92 height 21
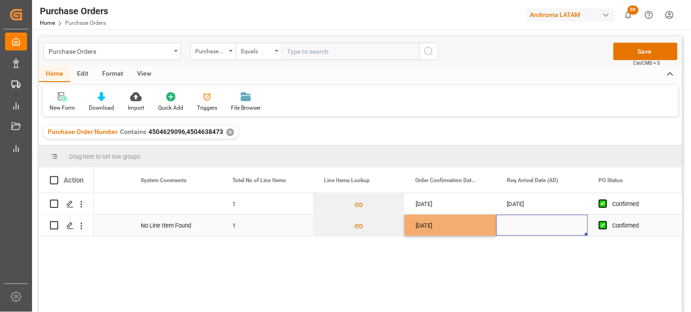
click at [521, 226] on div "Press SPACE to select this row." at bounding box center [542, 224] width 92 height 21
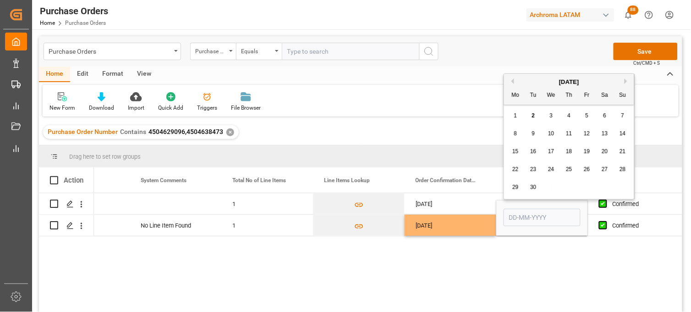
click at [516, 150] on span "15" at bounding box center [515, 151] width 6 height 6
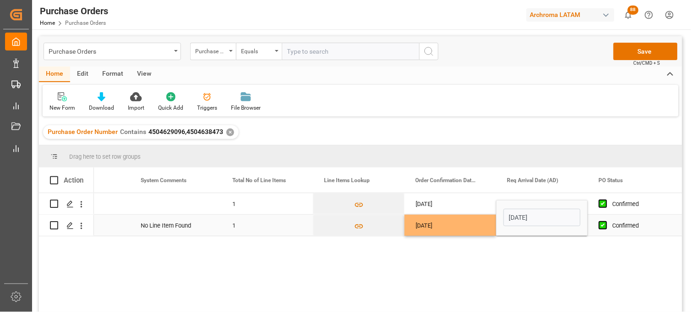
click at [463, 221] on div "30-08-2025" at bounding box center [451, 224] width 92 height 21
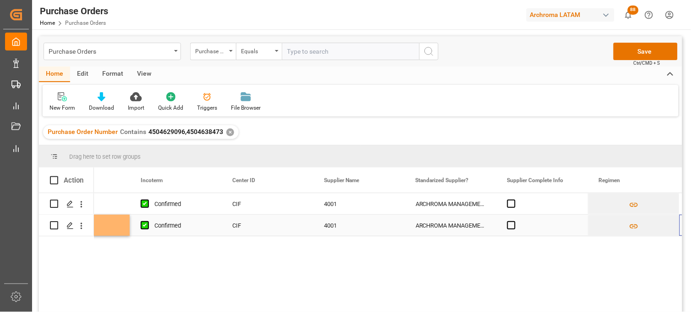
scroll to position [0, 1156]
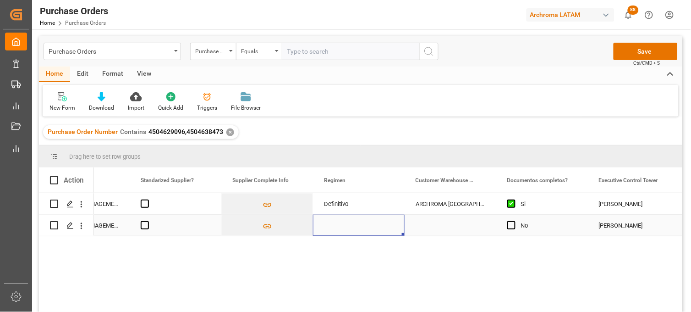
click at [340, 223] on div "Press SPACE to select this row." at bounding box center [359, 224] width 92 height 21
click at [340, 223] on input "Press SPACE to select this row." at bounding box center [358, 219] width 77 height 17
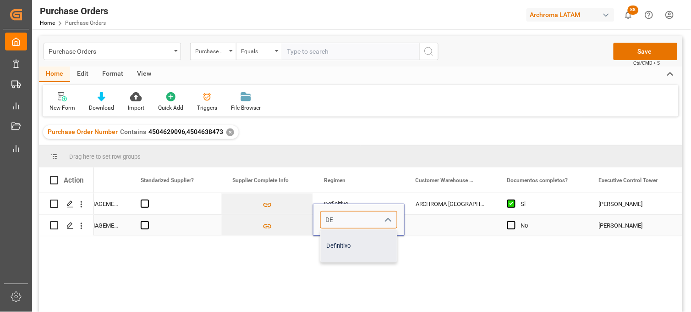
click at [341, 240] on div "Definitivo" at bounding box center [359, 246] width 76 height 32
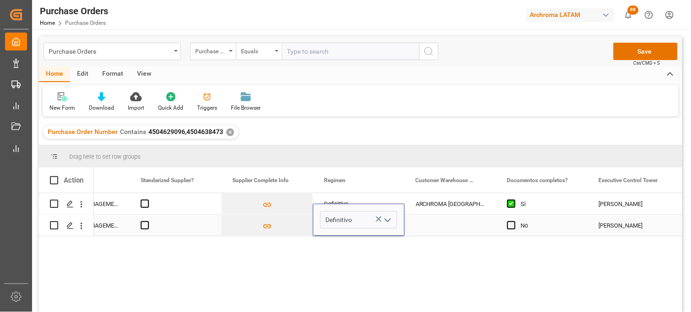
click at [434, 222] on div "Press SPACE to select this row." at bounding box center [451, 224] width 92 height 21
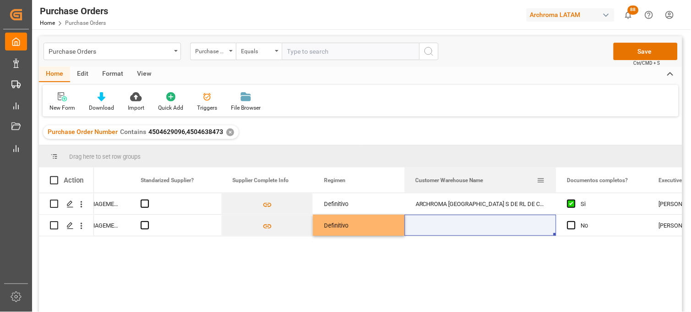
drag, startPoint x: 495, startPoint y: 170, endPoint x: 555, endPoint y: 170, distance: 60.0
click at [555, 170] on div at bounding box center [556, 179] width 4 height 25
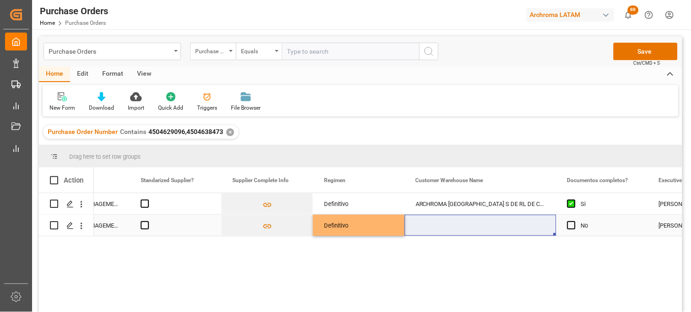
click at [442, 225] on div "Press SPACE to select this row." at bounding box center [481, 224] width 152 height 21
click at [442, 224] on div "Press SPACE to select this row." at bounding box center [481, 224] width 152 height 21
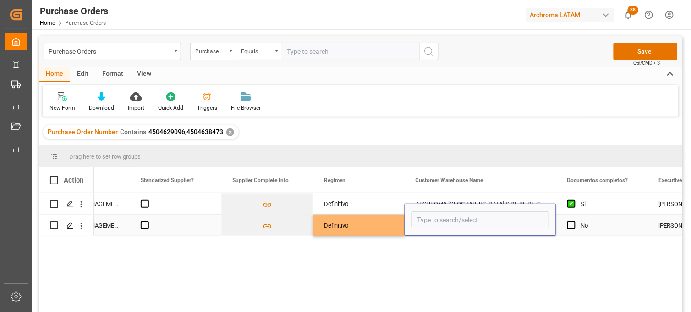
click at [442, 224] on input "Press SPACE to select this row." at bounding box center [480, 219] width 137 height 17
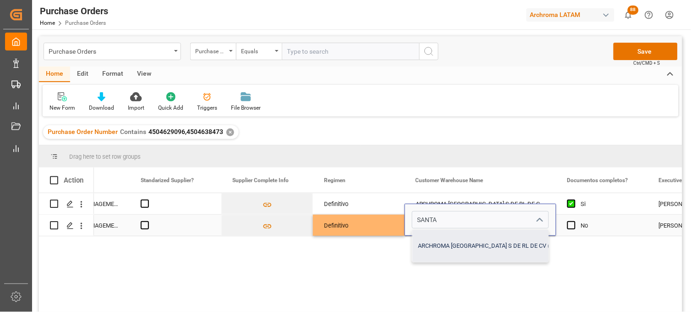
click at [445, 240] on div "ARCHROMA [GEOGRAPHIC_DATA] S DE RL DE CV ([GEOGRAPHIC_DATA][PERSON_NAME])" at bounding box center [534, 246] width 245 height 32
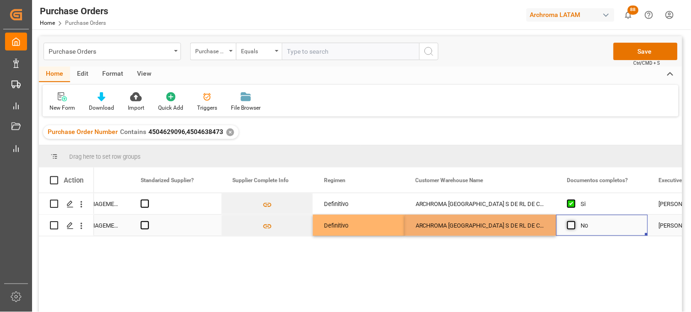
click at [570, 225] on span "Press SPACE to select this row." at bounding box center [571, 225] width 8 height 8
click at [574, 221] on input "Press SPACE to select this row." at bounding box center [574, 221] width 0 height 0
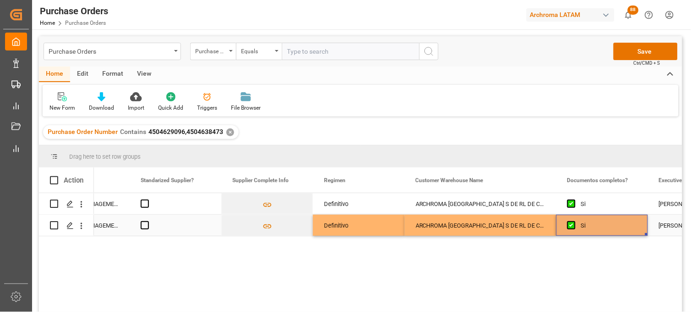
click at [521, 228] on div "ARCHROMA [GEOGRAPHIC_DATA] S DE RL DE CV ([GEOGRAPHIC_DATA][PERSON_NAME])" at bounding box center [481, 224] width 152 height 21
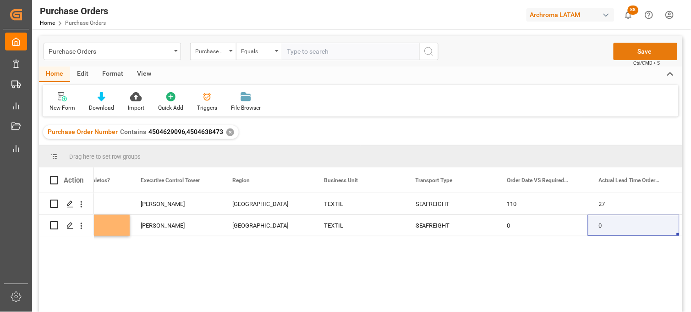
click at [633, 54] on button "Save" at bounding box center [646, 51] width 64 height 17
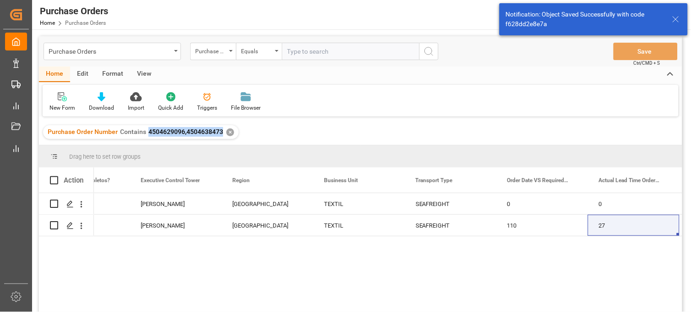
drag, startPoint x: 221, startPoint y: 133, endPoint x: 147, endPoint y: 134, distance: 74.2
click at [148, 134] on span "4504629096,4504638473" at bounding box center [185, 131] width 75 height 7
copy span "4504629096,4504638473"
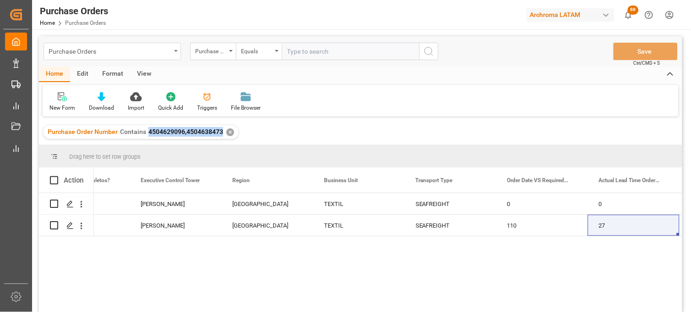
click at [173, 52] on div "Purchase Orders" at bounding box center [112, 51] width 137 height 17
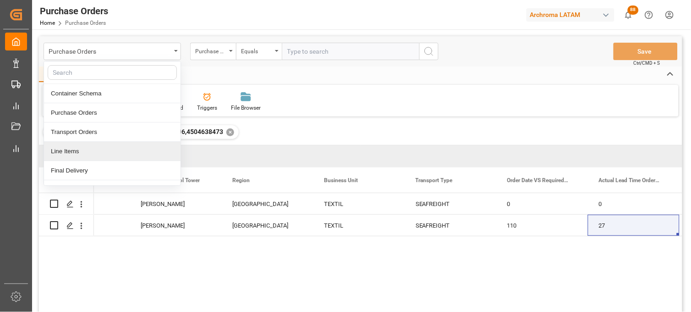
click at [104, 148] on div "Line Items" at bounding box center [112, 151] width 137 height 19
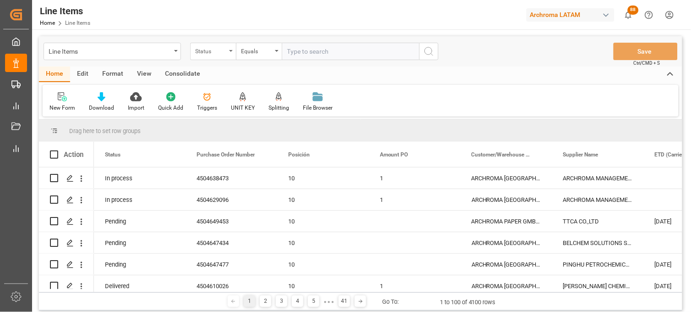
click at [222, 53] on div "Status" at bounding box center [210, 50] width 31 height 11
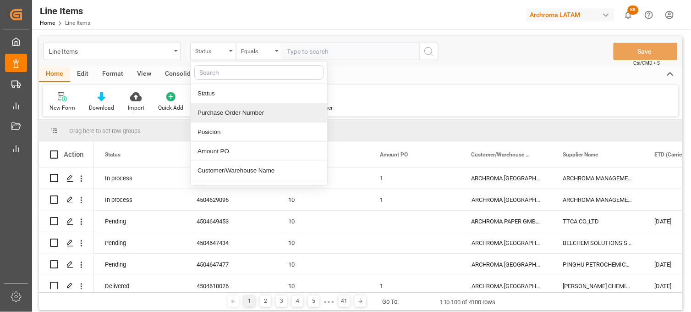
click at [232, 113] on div "Purchase Order Number" at bounding box center [259, 112] width 137 height 19
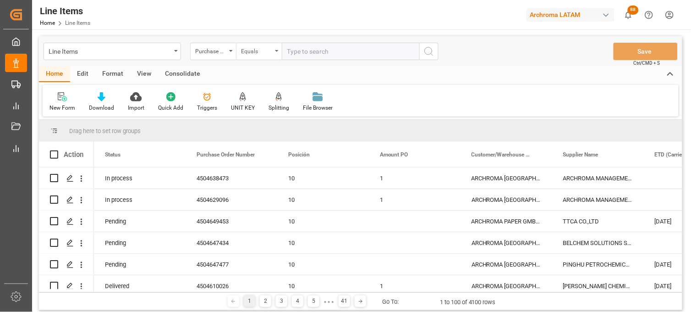
click at [273, 51] on div "Equals" at bounding box center [259, 51] width 46 height 17
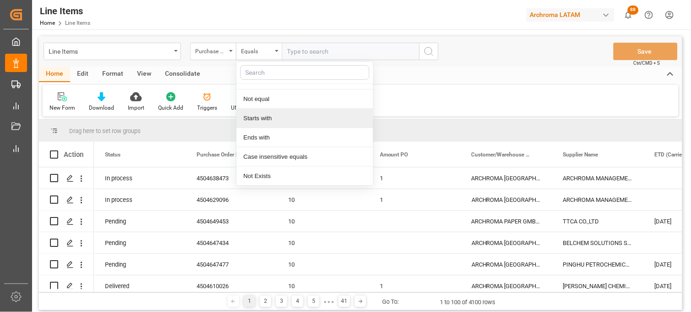
scroll to position [51, 0]
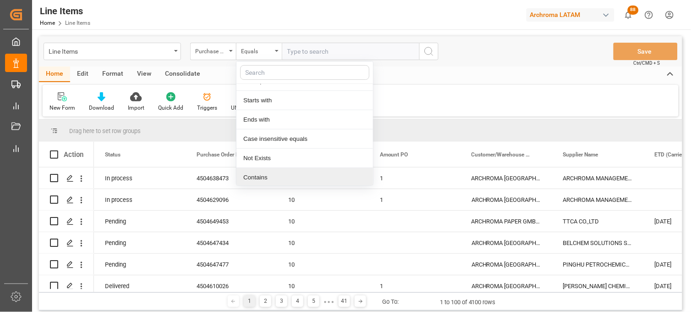
click at [263, 173] on div "Contains" at bounding box center [304, 177] width 137 height 19
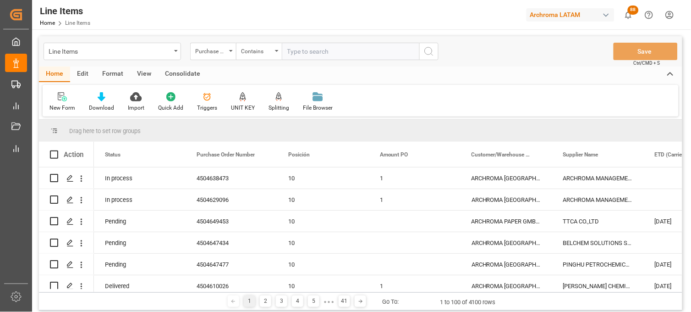
paste input "4504629096,4504638473"
click at [433, 50] on icon "search button" at bounding box center [428, 51] width 11 height 11
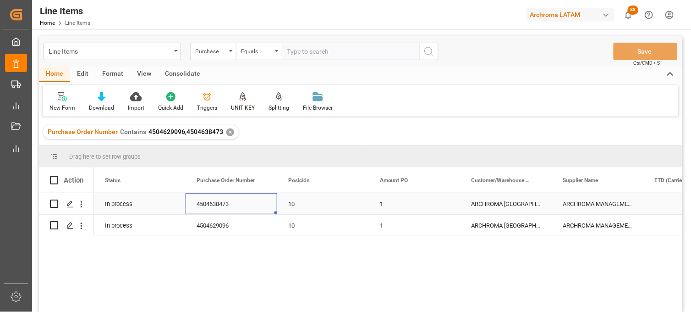
click at [220, 208] on div "4504638473" at bounding box center [232, 203] width 92 height 21
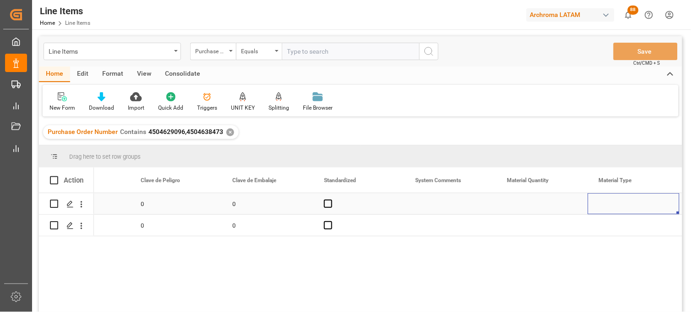
scroll to position [0, 1064]
click at [436, 204] on div "Press SPACE to select this row." at bounding box center [451, 203] width 92 height 21
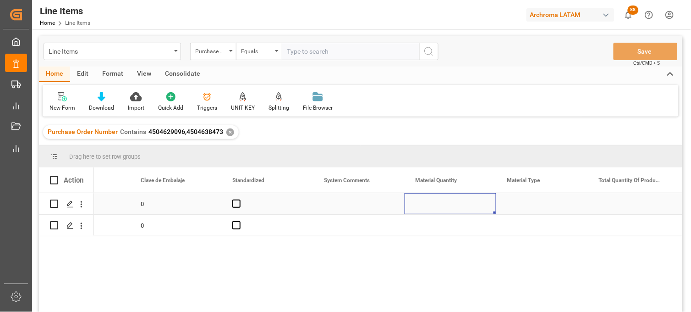
click at [436, 204] on div "Press SPACE to select this row." at bounding box center [451, 203] width 92 height 21
click at [436, 204] on input "Press SPACE to select this row." at bounding box center [450, 208] width 77 height 17
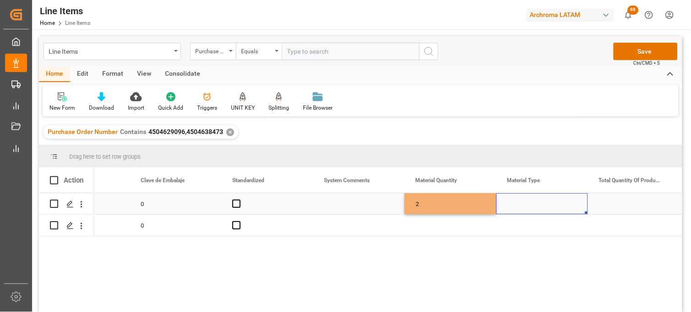
click at [524, 203] on div "Press SPACE to select this row." at bounding box center [542, 203] width 92 height 21
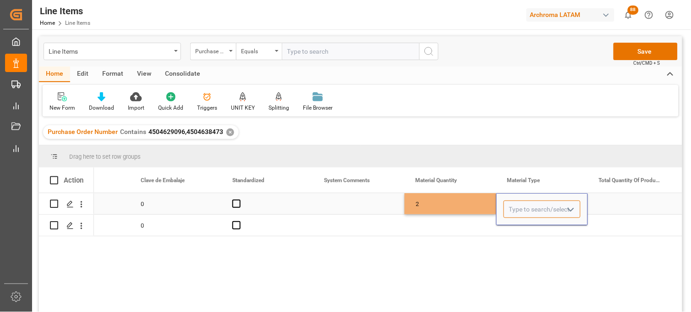
click at [524, 203] on input "Press SPACE to select this row." at bounding box center [542, 208] width 77 height 17
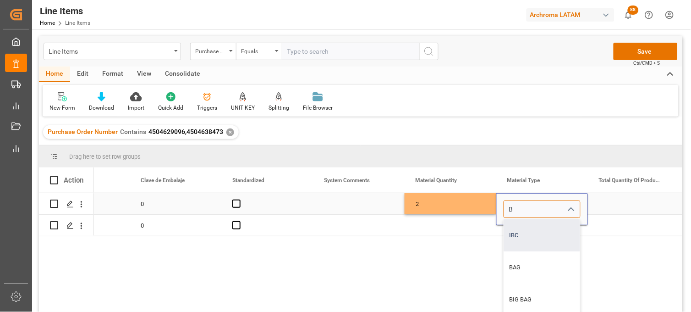
click at [524, 224] on div "IBC" at bounding box center [542, 235] width 76 height 32
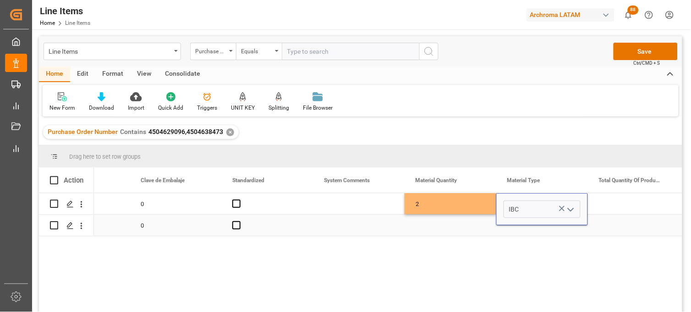
click at [445, 225] on div "Press SPACE to select this row." at bounding box center [451, 224] width 92 height 21
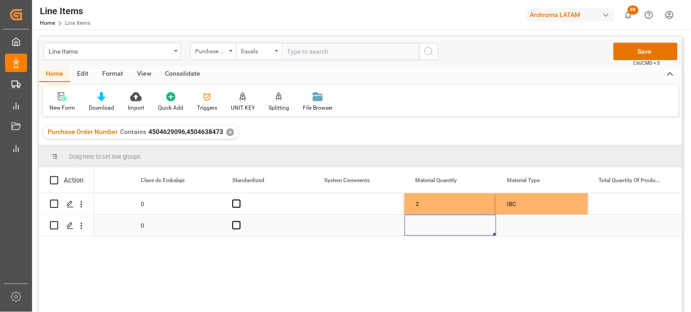
click at [425, 226] on div "Press SPACE to select this row." at bounding box center [451, 224] width 92 height 21
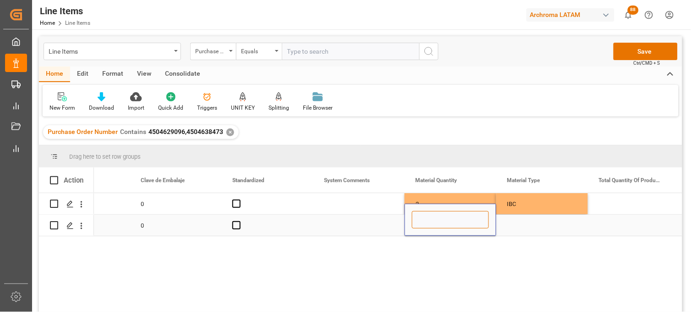
click at [425, 226] on input "Press SPACE to select this row." at bounding box center [450, 219] width 77 height 17
click at [518, 225] on div "Press SPACE to select this row." at bounding box center [542, 224] width 92 height 21
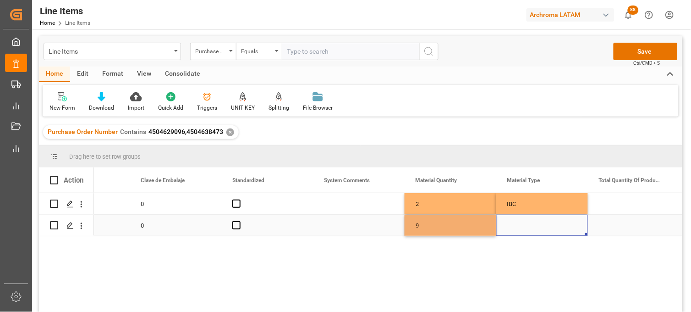
click at [518, 225] on div "Press SPACE to select this row." at bounding box center [542, 224] width 92 height 21
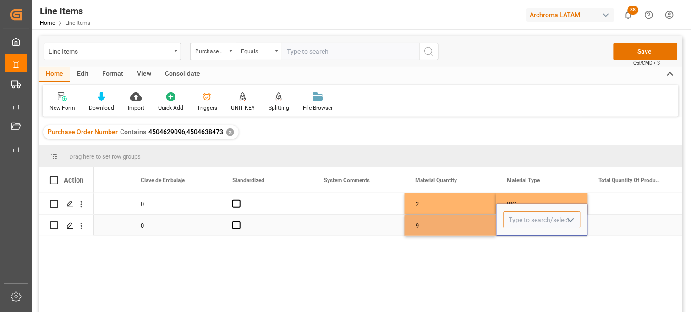
click at [518, 225] on input "Press SPACE to select this row." at bounding box center [542, 219] width 77 height 17
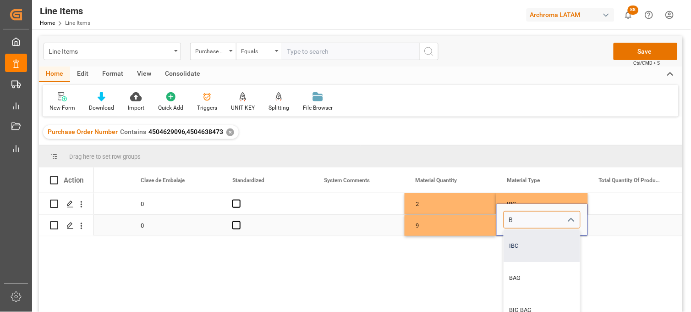
click at [525, 236] on div "IBC" at bounding box center [542, 246] width 76 height 32
click at [443, 216] on div "9" at bounding box center [451, 224] width 92 height 21
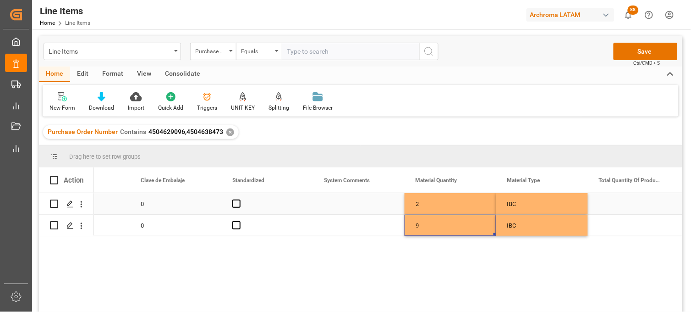
click at [437, 207] on div "2" at bounding box center [451, 203] width 92 height 21
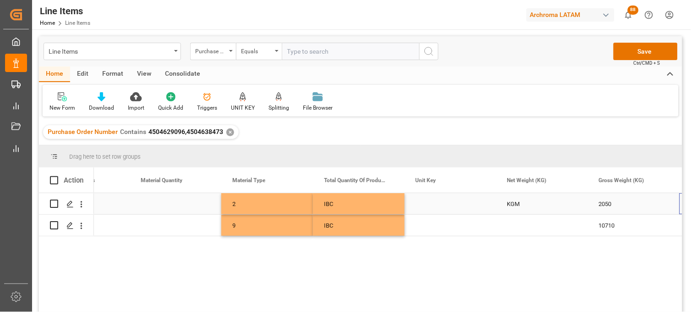
scroll to position [0, 1339]
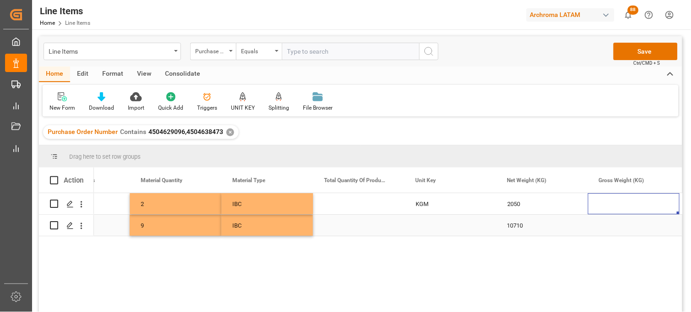
click at [424, 223] on div "Press SPACE to select this row." at bounding box center [451, 224] width 92 height 21
click at [514, 202] on div "2050" at bounding box center [542, 203] width 92 height 21
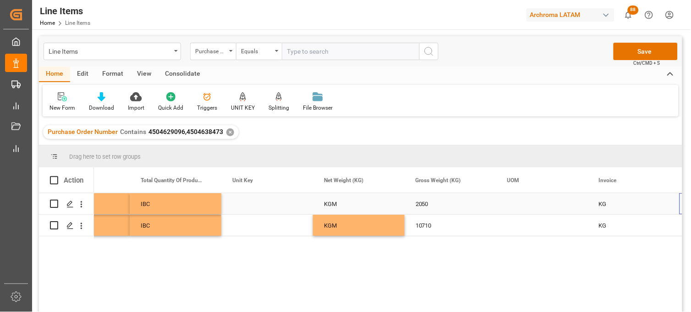
scroll to position [0, 1522]
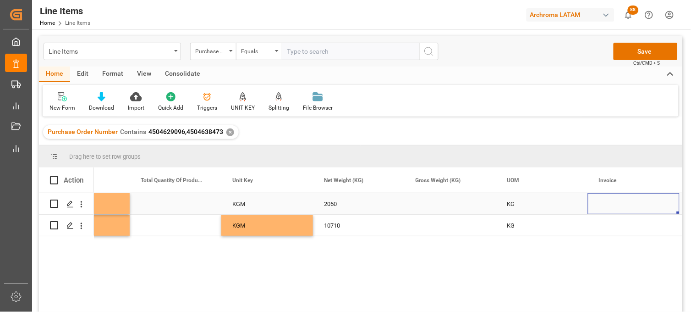
click at [433, 203] on div "Press SPACE to select this row." at bounding box center [451, 203] width 92 height 21
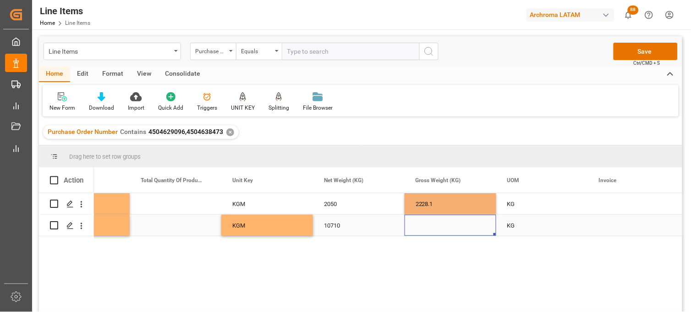
click at [423, 227] on div "Press SPACE to select this row." at bounding box center [451, 224] width 92 height 21
click at [422, 227] on div "Press SPACE to select this row." at bounding box center [451, 224] width 92 height 21
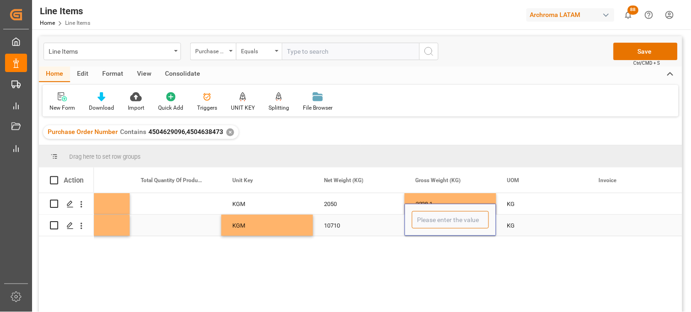
click at [422, 226] on input "Press SPACE to select this row." at bounding box center [450, 219] width 77 height 17
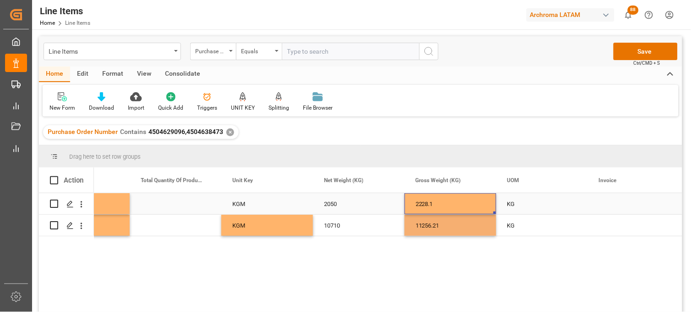
click at [429, 201] on div "2228.1" at bounding box center [451, 203] width 92 height 21
click at [621, 223] on div "Press SPACE to select this row." at bounding box center [634, 224] width 92 height 21
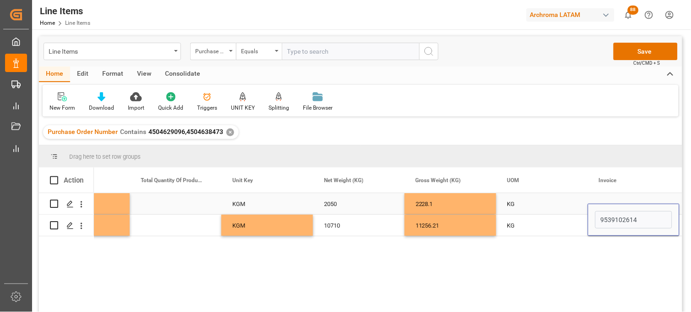
click at [608, 198] on div "Press SPACE to select this row." at bounding box center [634, 203] width 92 height 21
click at [609, 200] on div "Press SPACE to select this row." at bounding box center [634, 203] width 92 height 21
click at [609, 201] on div "Press SPACE to select this row." at bounding box center [634, 203] width 92 height 21
click at [611, 203] on input "Press SPACE to select this row." at bounding box center [633, 208] width 77 height 17
click at [612, 228] on div "9539102614" at bounding box center [634, 224] width 92 height 21
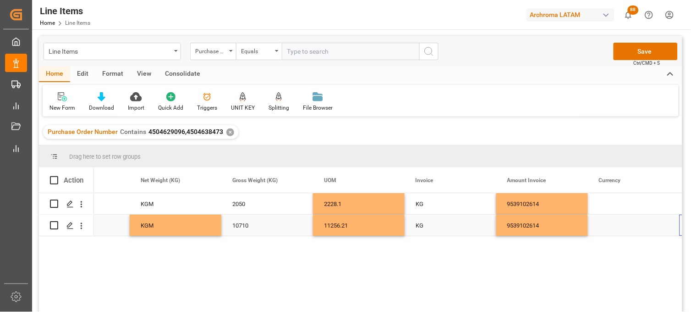
scroll to position [0, 1705]
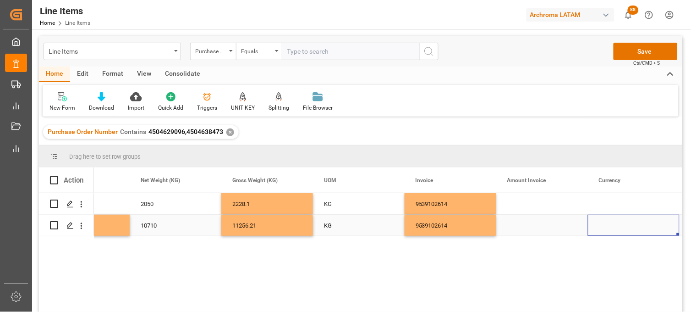
click at [532, 225] on div "Press SPACE to select this row." at bounding box center [542, 224] width 92 height 21
click at [532, 225] on input "Press SPACE to select this row." at bounding box center [542, 219] width 77 height 17
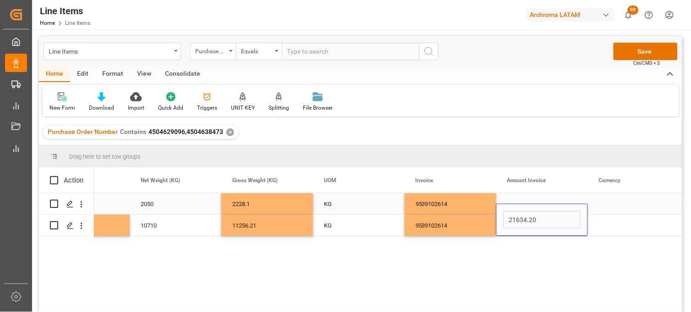
click at [521, 198] on div "Press SPACE to select this row." at bounding box center [542, 203] width 92 height 21
click at [521, 203] on div "Press SPACE to select this row." at bounding box center [542, 203] width 92 height 21
click at [521, 203] on input "Press SPACE to select this row." at bounding box center [542, 208] width 77 height 17
click at [619, 203] on div "Press SPACE to select this row." at bounding box center [634, 203] width 92 height 21
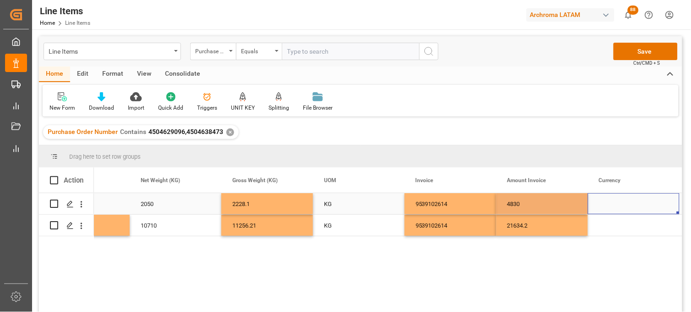
click at [619, 203] on div "Press SPACE to select this row." at bounding box center [634, 203] width 92 height 21
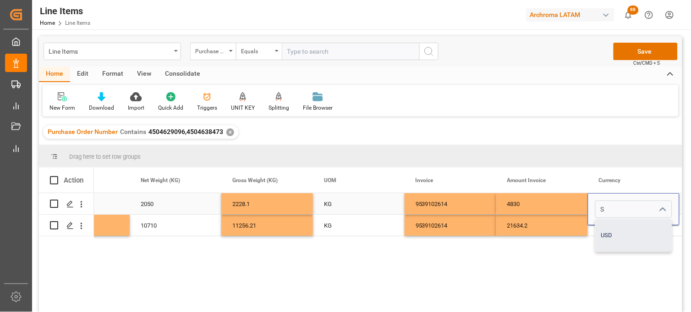
click at [617, 235] on div "USD" at bounding box center [634, 235] width 76 height 32
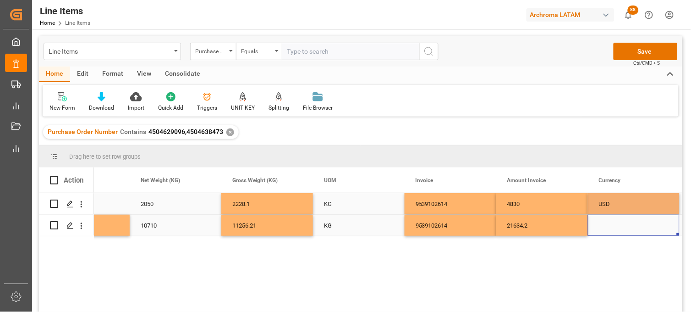
click at [609, 229] on div "Press SPACE to select this row." at bounding box center [634, 224] width 92 height 21
click at [608, 225] on div "Press SPACE to select this row." at bounding box center [634, 224] width 92 height 21
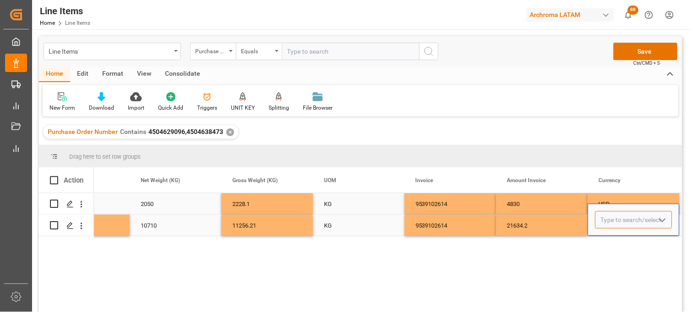
click at [608, 225] on input "Press SPACE to select this row." at bounding box center [633, 219] width 77 height 17
click at [614, 241] on div "USD" at bounding box center [634, 246] width 76 height 32
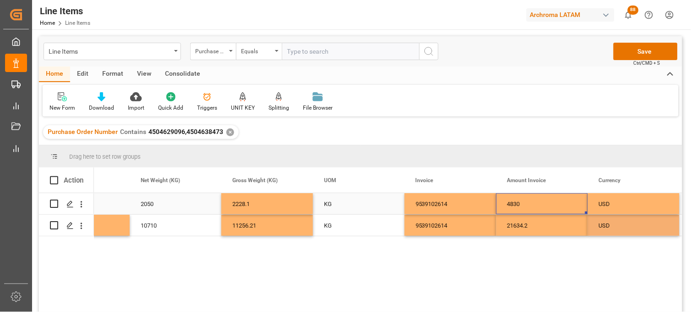
click at [555, 204] on div "4830" at bounding box center [542, 203] width 92 height 21
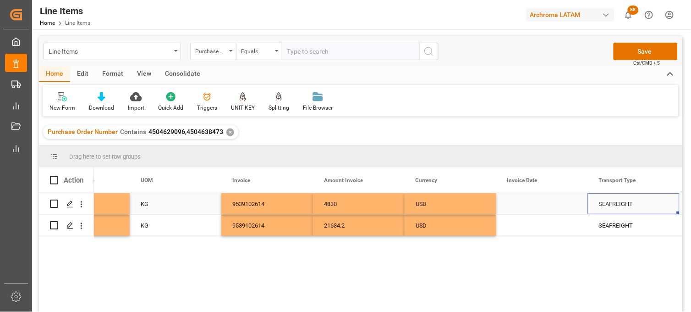
scroll to position [0, 1980]
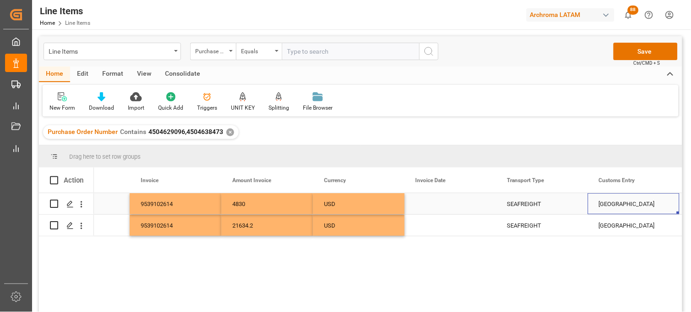
click at [428, 204] on div "Press SPACE to select this row." at bounding box center [451, 203] width 92 height 21
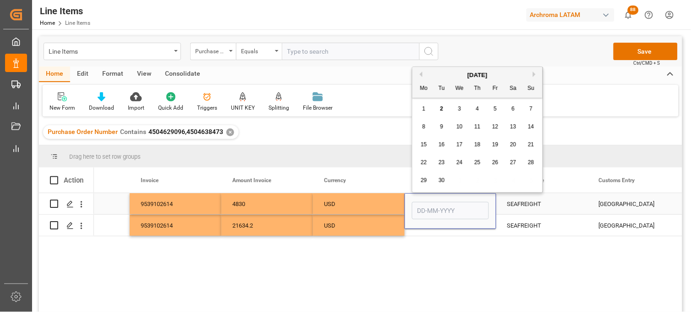
click at [428, 204] on input "Press SPACE to select this row." at bounding box center [450, 210] width 77 height 17
click at [422, 76] on button "Previous Month" at bounding box center [419, 73] width 5 height 5
click at [427, 182] on span "25" at bounding box center [424, 180] width 6 height 6
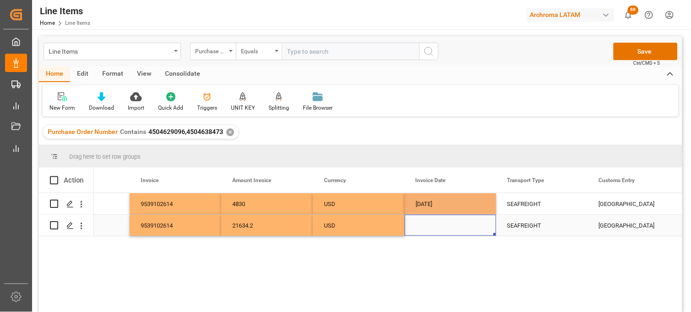
click at [427, 230] on div "Press SPACE to select this row." at bounding box center [451, 224] width 92 height 21
click at [424, 223] on div "Press SPACE to select this row." at bounding box center [451, 224] width 92 height 21
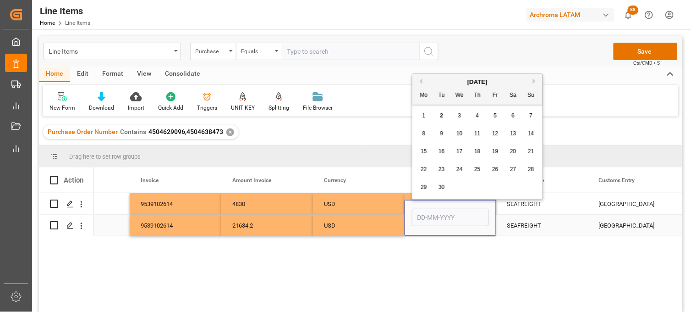
drag, startPoint x: 424, startPoint y: 223, endPoint x: 425, endPoint y: 218, distance: 5.1
click at [424, 223] on input "Press SPACE to select this row." at bounding box center [450, 216] width 77 height 17
click at [420, 79] on button "Previous Month" at bounding box center [419, 80] width 5 height 5
click at [425, 185] on span "25" at bounding box center [424, 187] width 6 height 6
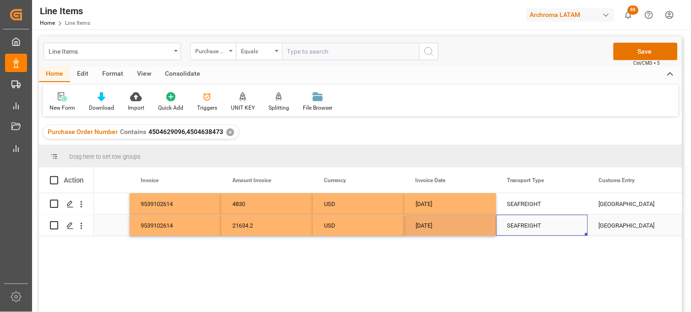
click at [525, 228] on div "SEAFREIGHT" at bounding box center [542, 225] width 70 height 21
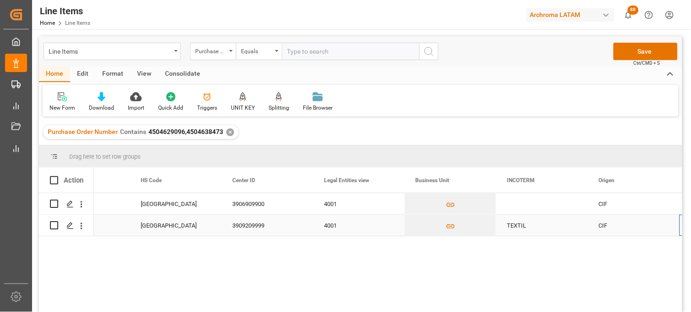
scroll to position [0, 2530]
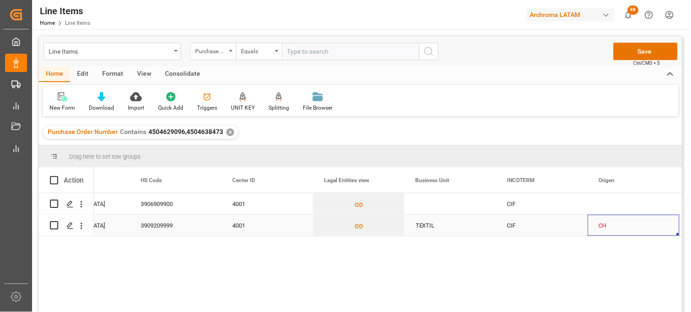
click at [427, 223] on div "TEXTIL" at bounding box center [451, 224] width 92 height 21
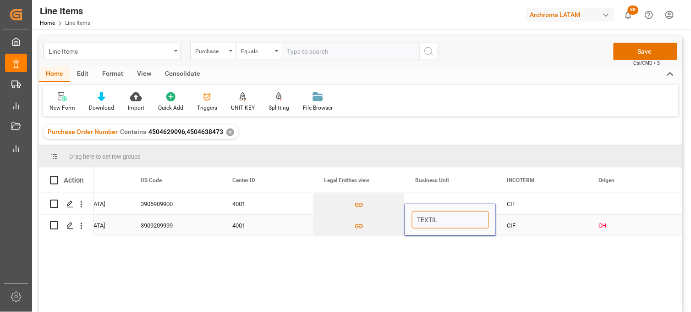
click at [427, 223] on input "TEXTIL" at bounding box center [450, 219] width 77 height 17
click at [429, 198] on div "Press SPACE to select this row." at bounding box center [451, 203] width 92 height 21
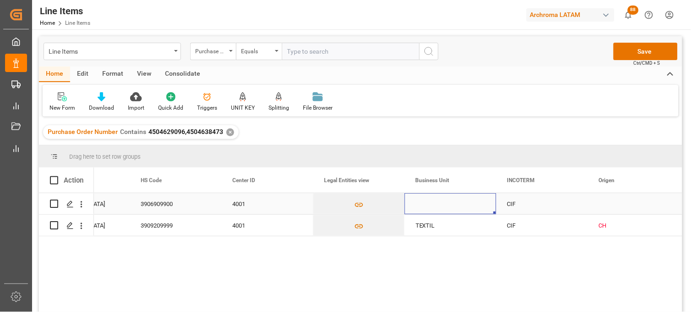
click at [426, 207] on div "Press SPACE to select this row." at bounding box center [451, 203] width 92 height 21
click at [426, 207] on input "Press SPACE to select this row." at bounding box center [450, 208] width 77 height 17
paste input "TEXTIL"
click at [605, 223] on div "CH" at bounding box center [634, 225] width 70 height 21
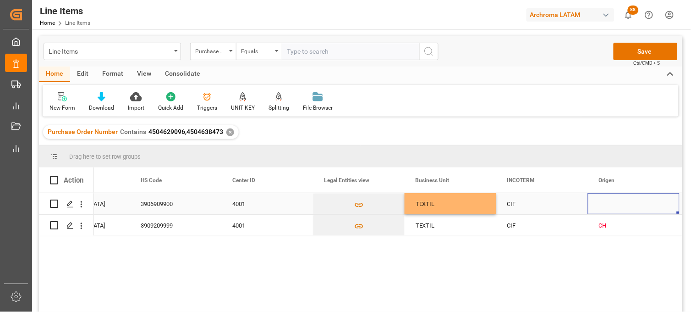
click at [611, 203] on div "Press SPACE to select this row." at bounding box center [634, 203] width 92 height 21
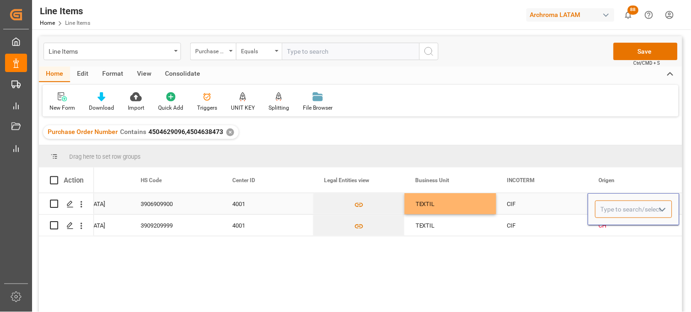
click at [611, 203] on input "Press SPACE to select this row." at bounding box center [633, 208] width 77 height 17
click at [612, 229] on div "FRANCIA" at bounding box center [634, 235] width 76 height 32
click at [612, 229] on div "CH" at bounding box center [634, 225] width 70 height 21
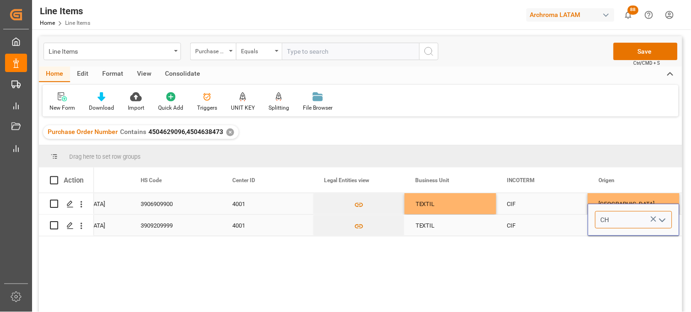
click at [603, 219] on input "CH" at bounding box center [633, 219] width 77 height 17
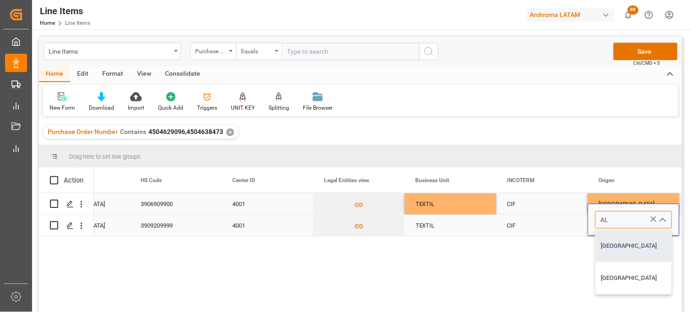
click at [605, 237] on div "ALEMANIA" at bounding box center [634, 246] width 76 height 32
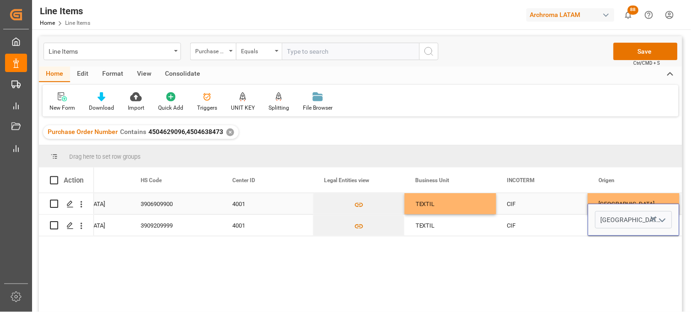
click at [606, 199] on div "FRANCIA" at bounding box center [634, 203] width 70 height 21
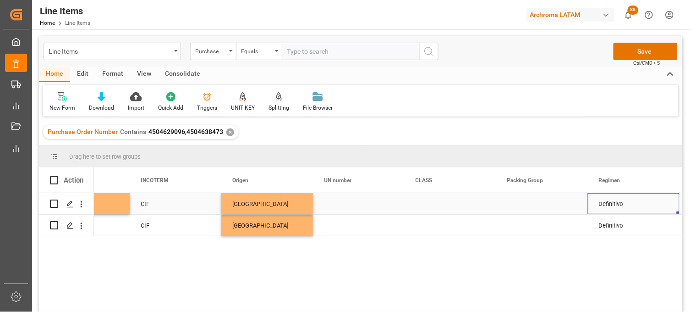
scroll to position [0, 2989]
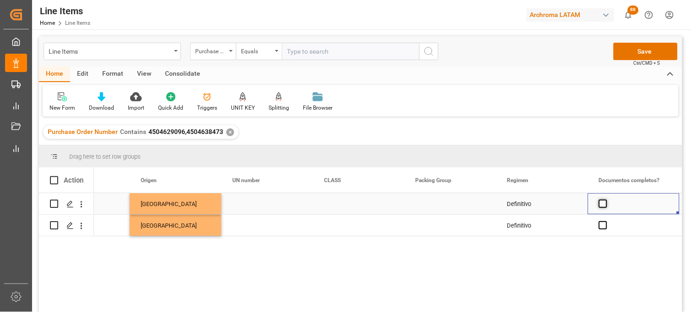
click at [602, 207] on span "Press SPACE to select this row." at bounding box center [603, 203] width 8 height 8
click at [606, 199] on input "Press SPACE to select this row." at bounding box center [606, 199] width 0 height 0
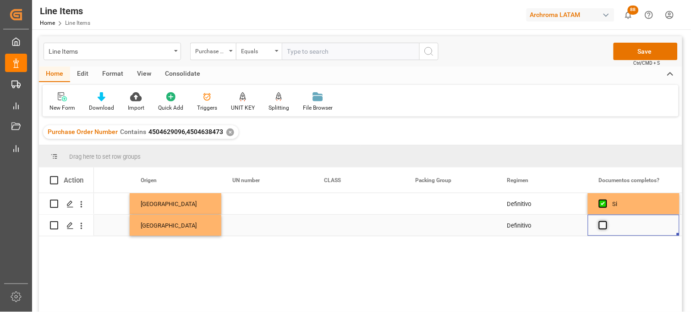
click at [602, 225] on span "Press SPACE to select this row." at bounding box center [603, 225] width 8 height 8
click at [606, 221] on input "Press SPACE to select this row." at bounding box center [606, 221] width 0 height 0
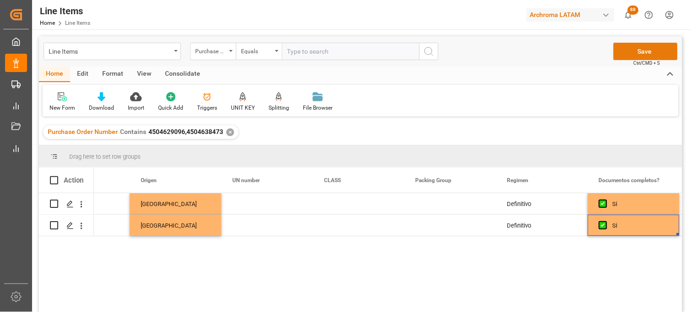
click at [631, 52] on button "Save" at bounding box center [646, 51] width 64 height 17
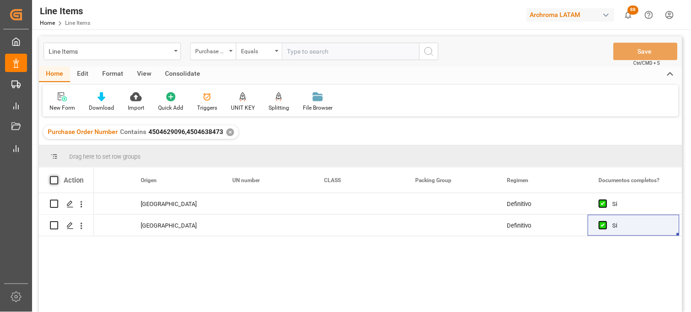
click at [56, 181] on span at bounding box center [54, 180] width 8 height 8
click at [57, 176] on input "checkbox" at bounding box center [57, 176] width 0 height 0
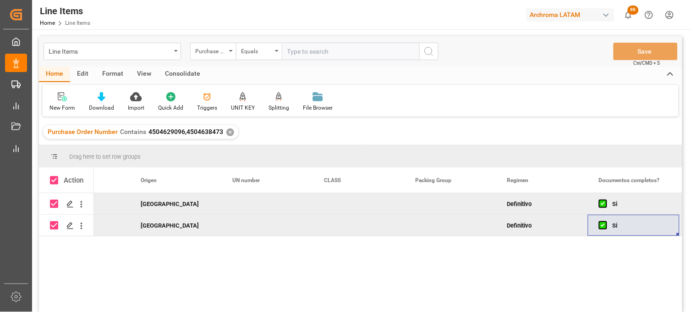
click at [183, 77] on div "Consolidate" at bounding box center [182, 74] width 49 height 16
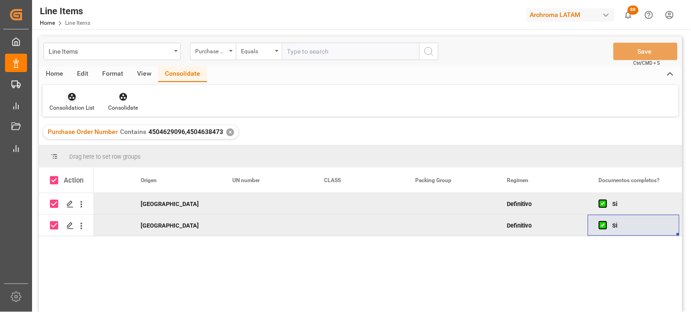
click at [72, 104] on div "Consolidation List" at bounding box center [71, 108] width 45 height 8
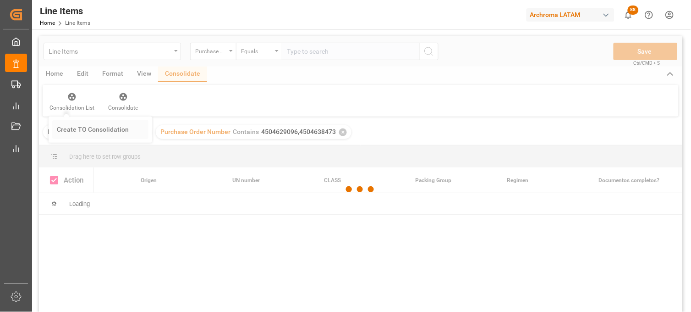
click at [67, 124] on div "Line Items Purchase Order Number Equals Save Ctrl/CMD + S Home Edit Format View…" at bounding box center [360, 186] width 643 height 300
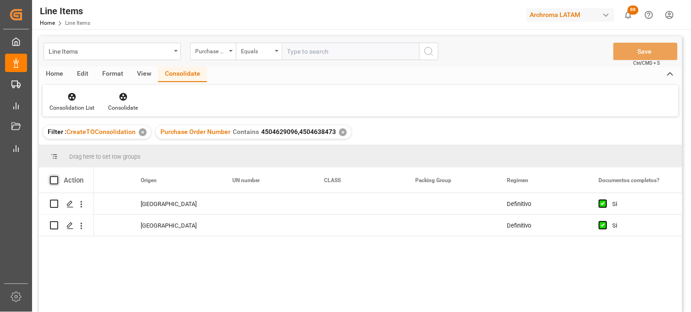
click at [51, 178] on span at bounding box center [54, 180] width 8 height 8
click at [57, 176] on input "checkbox" at bounding box center [57, 176] width 0 height 0
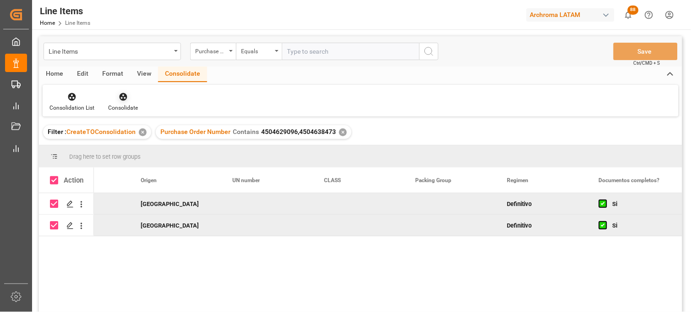
click at [116, 99] on div at bounding box center [123, 97] width 30 height 10
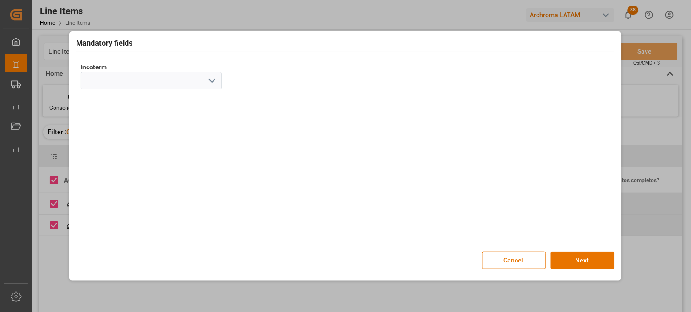
click at [211, 80] on icon "open menu" at bounding box center [212, 80] width 11 height 11
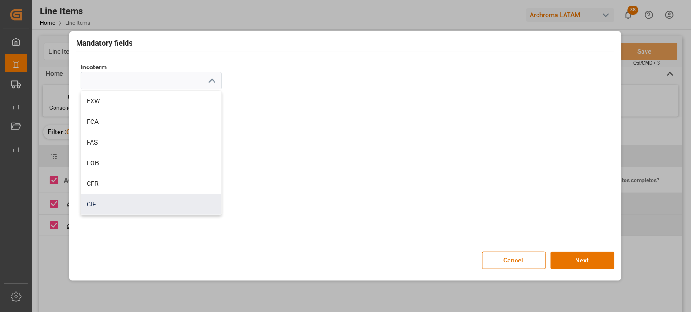
click at [129, 202] on div "CIF" at bounding box center [151, 204] width 140 height 21
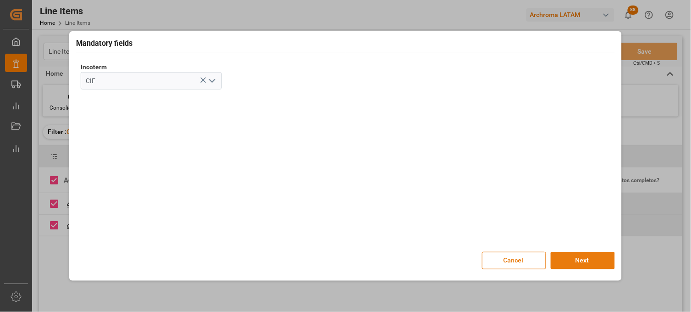
click at [592, 264] on button "Next" at bounding box center [583, 260] width 64 height 17
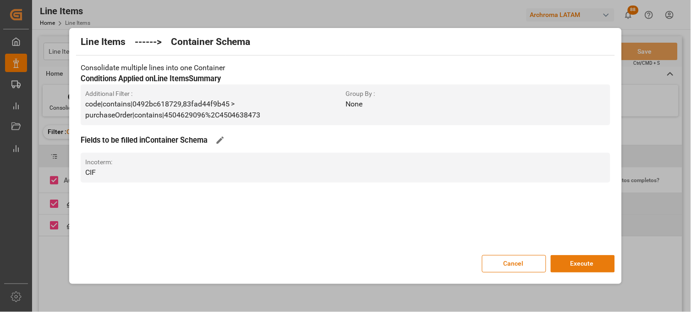
click at [587, 264] on button "Execute" at bounding box center [583, 263] width 64 height 17
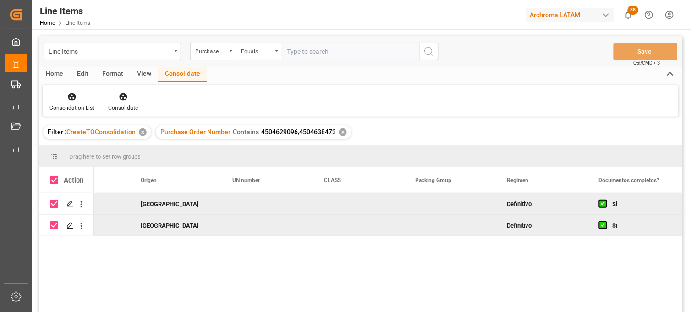
click at [78, 40] on div "Line Items Purchase Order Number Equals Save Ctrl/CMD + S" at bounding box center [360, 51] width 643 height 30
click at [78, 49] on div "Line Items" at bounding box center [110, 50] width 122 height 11
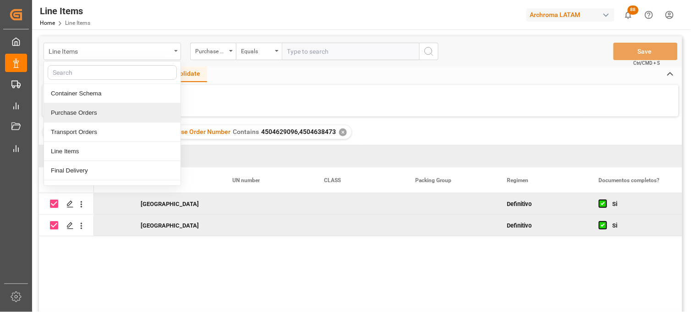
drag, startPoint x: 90, startPoint y: 113, endPoint x: 106, endPoint y: 43, distance: 71.9
click at [90, 112] on div "Purchase Orders" at bounding box center [112, 112] width 137 height 19
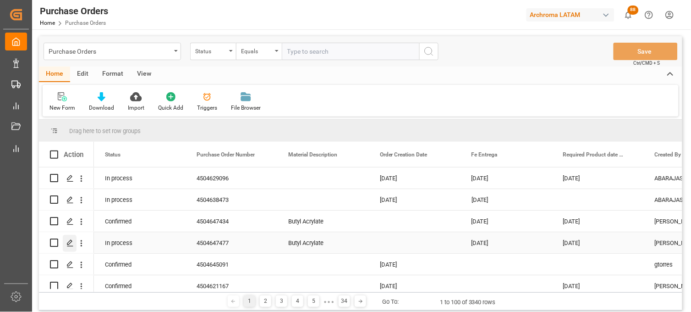
click at [66, 243] on div "Press SPACE to select this row." at bounding box center [70, 243] width 14 height 17
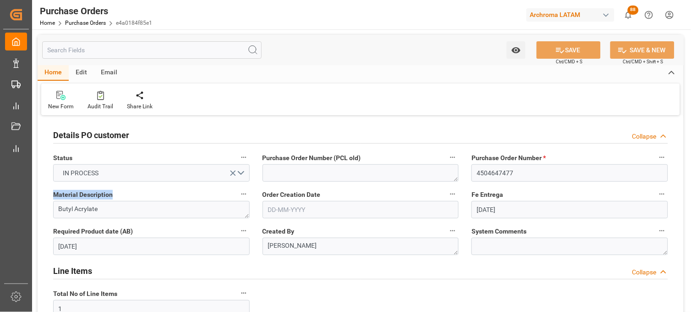
drag, startPoint x: 113, startPoint y: 195, endPoint x: 49, endPoint y: 195, distance: 64.2
click at [49, 195] on div "Material Description Butyl Acrylate" at bounding box center [151, 203] width 209 height 37
copy span "Material Description"
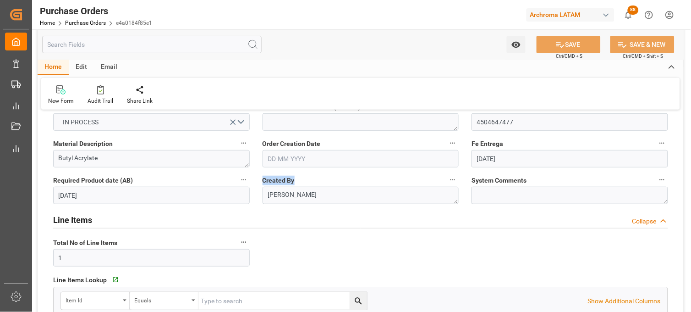
drag, startPoint x: 294, startPoint y: 182, endPoint x: 263, endPoint y: 181, distance: 30.7
click at [263, 181] on label "Created By" at bounding box center [361, 180] width 197 height 13
copy span "Created By"
drag, startPoint x: 262, startPoint y: 141, endPoint x: 318, endPoint y: 143, distance: 56.9
click at [318, 143] on div "Order Creation Date" at bounding box center [360, 152] width 209 height 37
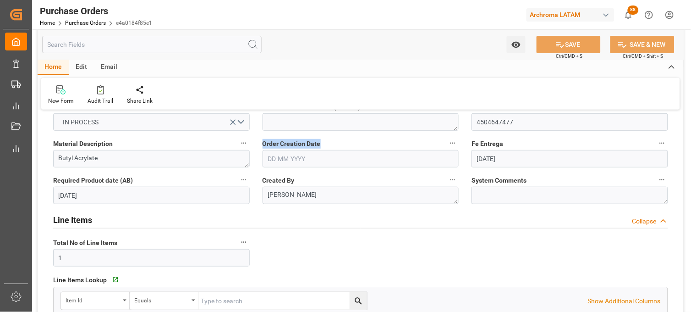
copy span "Order Creation Date"
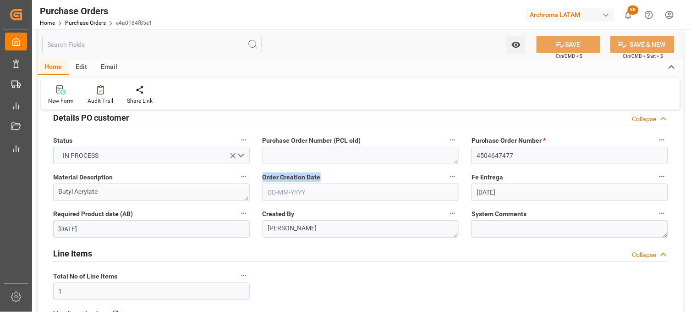
scroll to position [0, 0]
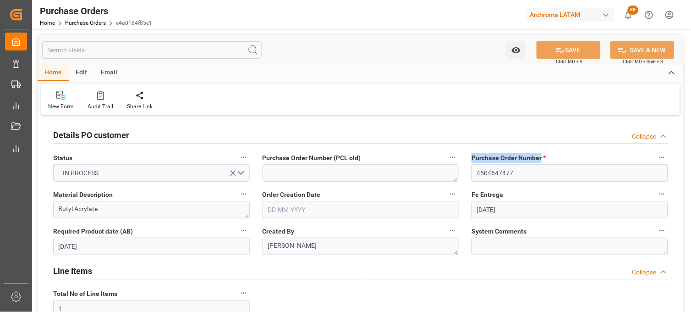
drag, startPoint x: 472, startPoint y: 157, endPoint x: 541, endPoint y: 158, distance: 69.2
click at [541, 158] on span "Purchase Order Number *" at bounding box center [509, 158] width 74 height 10
copy span "Purchase Order Number"
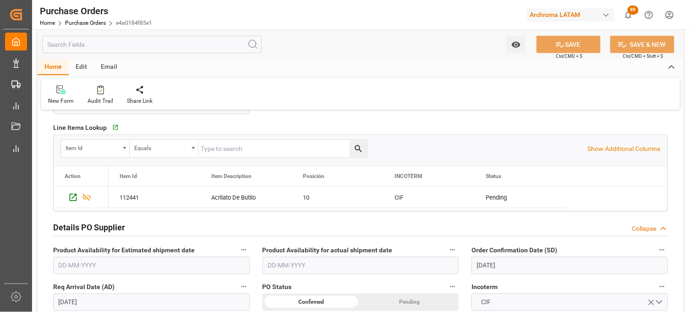
scroll to position [203, 0]
drag, startPoint x: 138, startPoint y: 176, endPoint x: 181, endPoint y: 188, distance: 44.2
click at [181, 188] on div "Action Item Id Item Description Posición 10" at bounding box center [361, 187] width 614 height 44
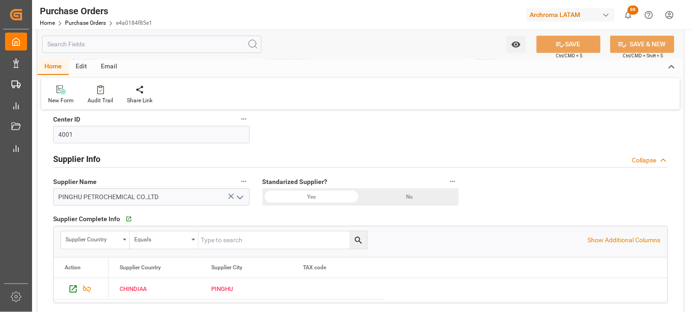
scroll to position [458, 0]
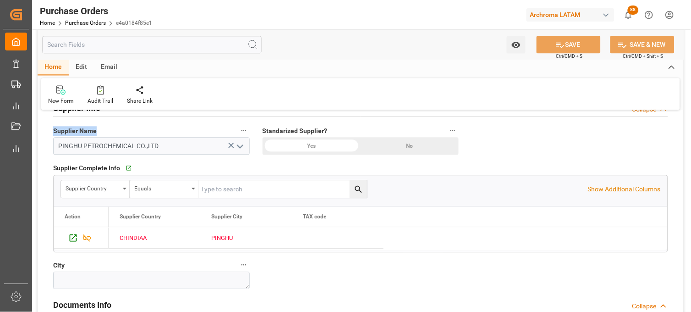
drag, startPoint x: 97, startPoint y: 134, endPoint x: 54, endPoint y: 134, distance: 43.1
click at [54, 134] on label "Supplier Name" at bounding box center [151, 130] width 197 height 13
copy span "Supplier Name"
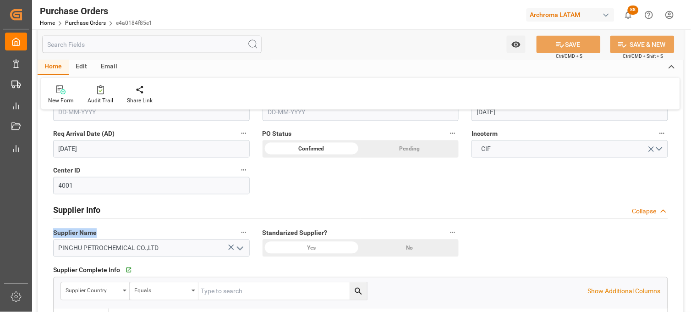
scroll to position [305, 0]
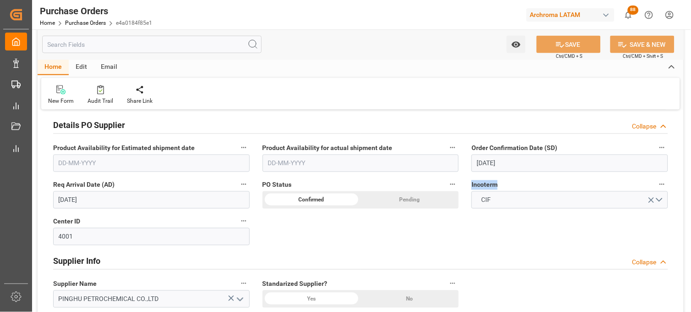
drag, startPoint x: 498, startPoint y: 186, endPoint x: 468, endPoint y: 186, distance: 29.8
click at [468, 186] on div "Incoterm CIF" at bounding box center [569, 193] width 209 height 37
copy span "Incoterm"
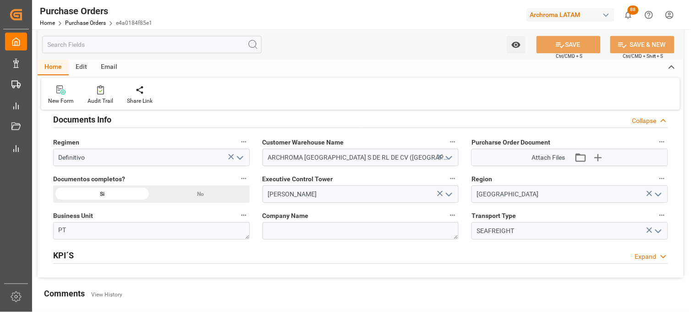
scroll to position [662, 0]
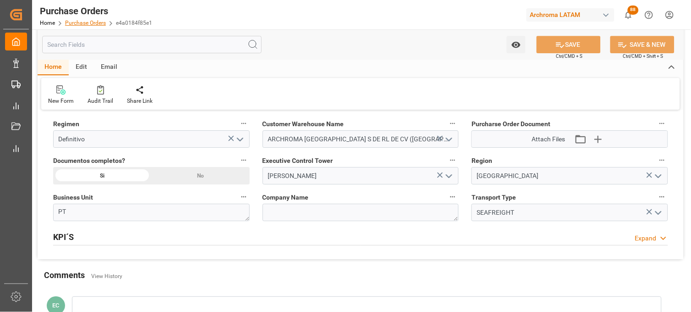
click at [81, 23] on link "Purchase Orders" at bounding box center [85, 23] width 41 height 6
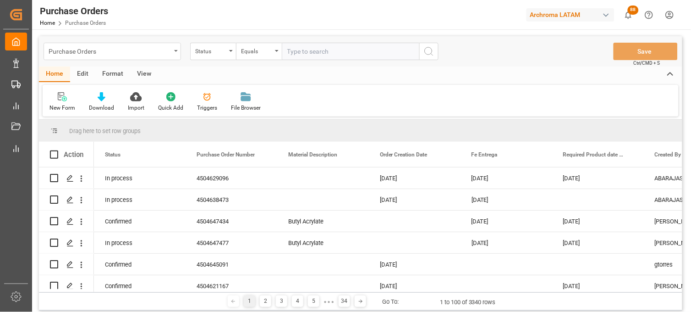
click at [173, 57] on div "Purchase Orders" at bounding box center [112, 51] width 137 height 17
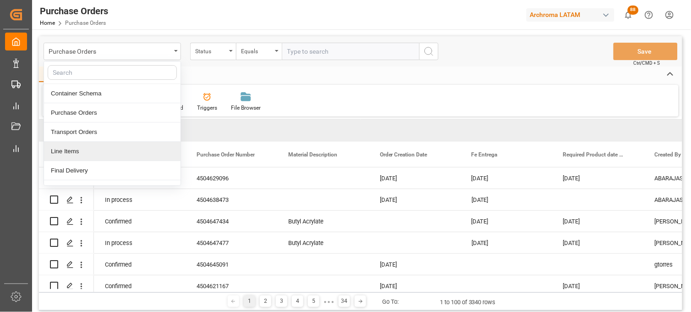
click at [110, 153] on div "Line Items" at bounding box center [112, 151] width 137 height 19
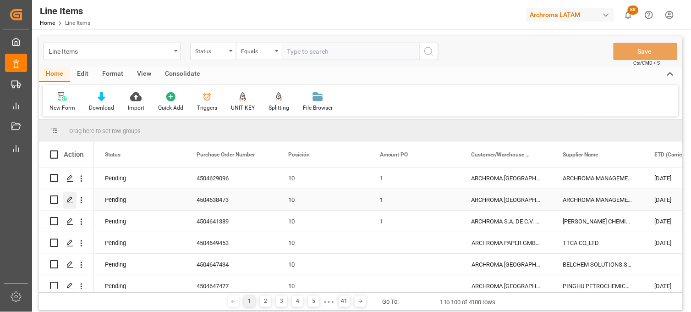
click at [71, 198] on polygon "Press SPACE to select this row." at bounding box center [69, 199] width 5 height 5
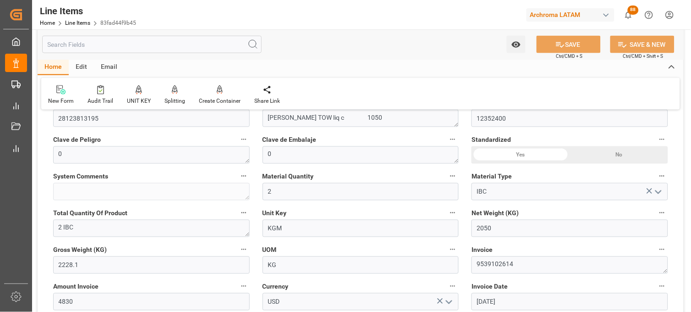
scroll to position [305, 0]
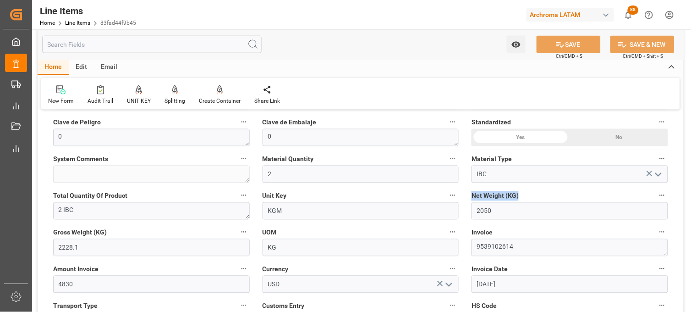
drag, startPoint x: 472, startPoint y: 194, endPoint x: 518, endPoint y: 195, distance: 45.8
click at [518, 195] on span "Net Weight (KG)" at bounding box center [495, 196] width 47 height 10
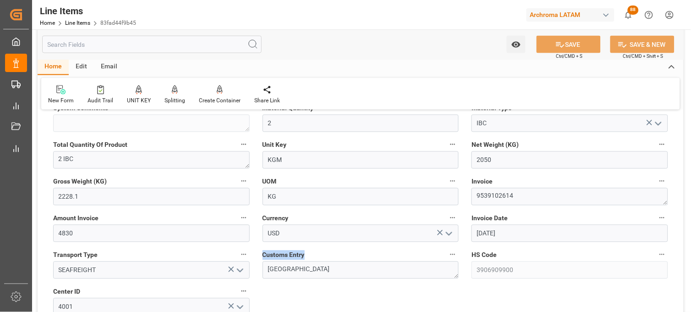
drag, startPoint x: 307, startPoint y: 253, endPoint x: 263, endPoint y: 257, distance: 43.7
click at [263, 257] on label "Customs Entry" at bounding box center [361, 254] width 197 height 13
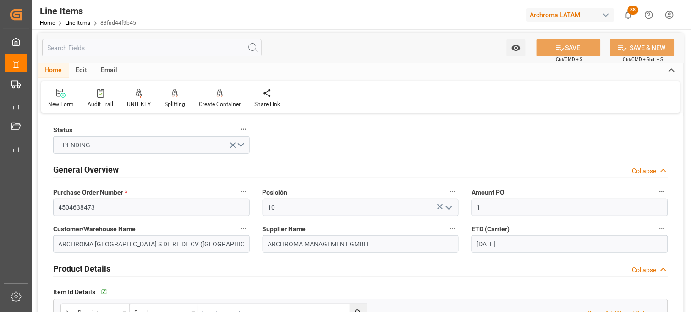
scroll to position [0, 0]
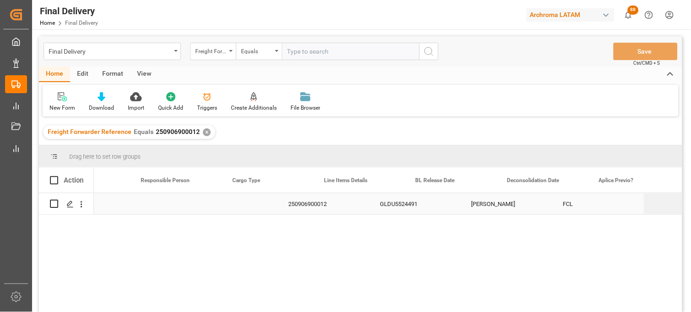
scroll to position [0, 331]
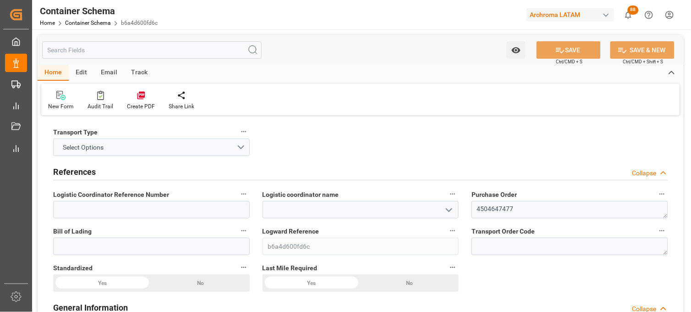
type input "0"
type input "1"
type input "21000"
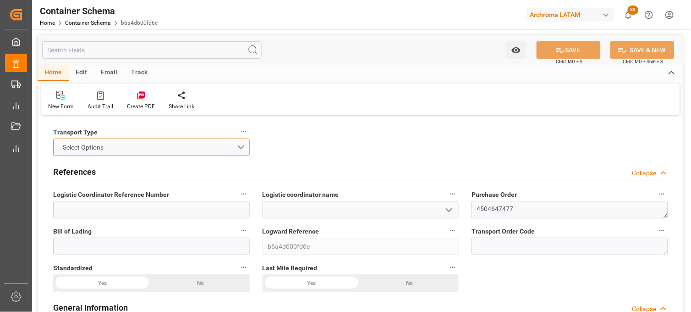
click at [195, 146] on button "Select Options" at bounding box center [151, 146] width 197 height 17
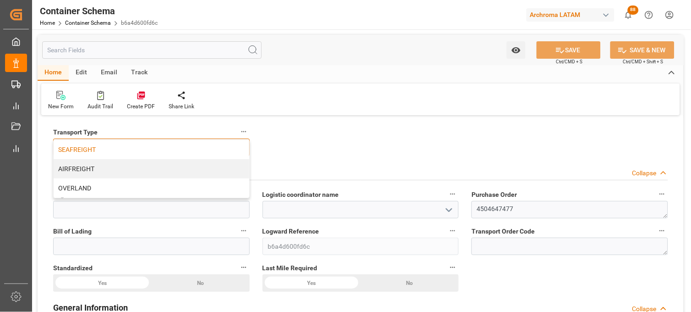
click at [196, 149] on div "SEAFREIGHT" at bounding box center [152, 149] width 196 height 19
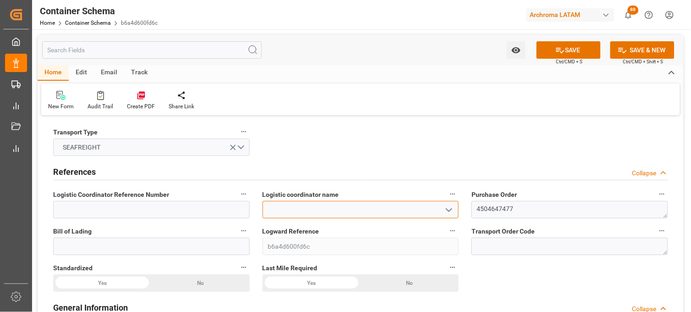
click at [298, 209] on input at bounding box center [361, 209] width 197 height 17
type input "S"
type input "LESCHACO MEXICANA, S.A. DE C.V."
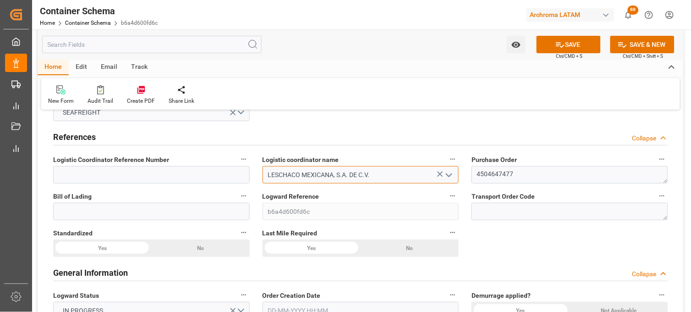
scroll to position [51, 0]
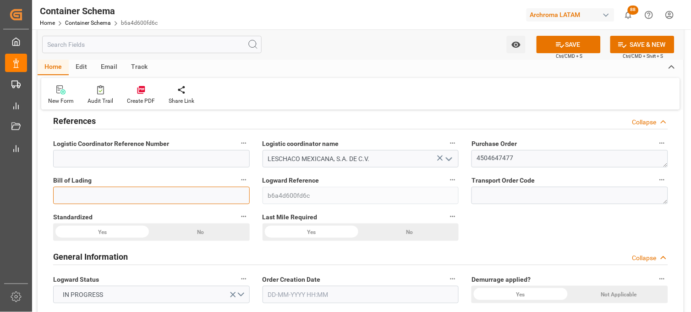
click at [159, 192] on input at bounding box center [151, 194] width 197 height 17
paste input "COSU6427452160"
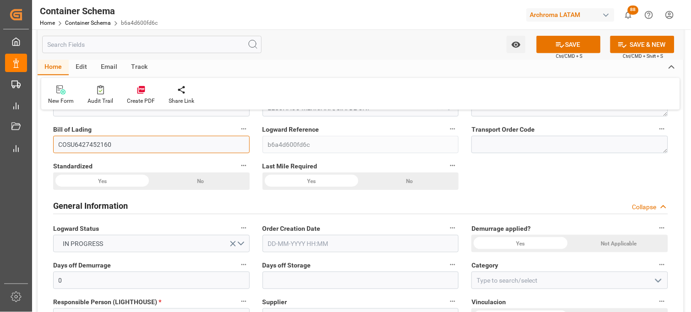
scroll to position [153, 0]
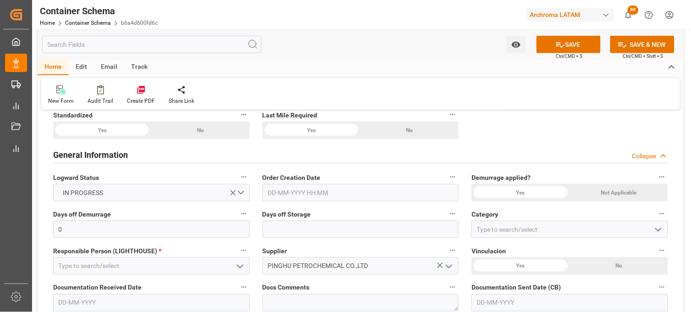
type input "COSU6427452160"
click at [281, 192] on input "text" at bounding box center [361, 192] width 197 height 17
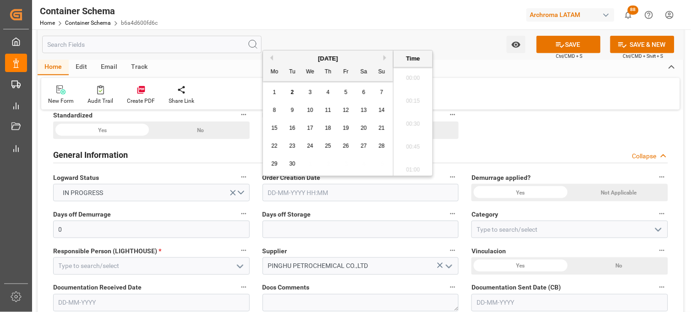
scroll to position [1836, 0]
click at [282, 101] on div "8 9 10 11 12 13 14" at bounding box center [328, 110] width 125 height 18
click at [294, 90] on span "2" at bounding box center [292, 92] width 3 height 6
click at [406, 76] on li "20:00" at bounding box center [413, 75] width 39 height 23
type input "02-09-2025 20:00"
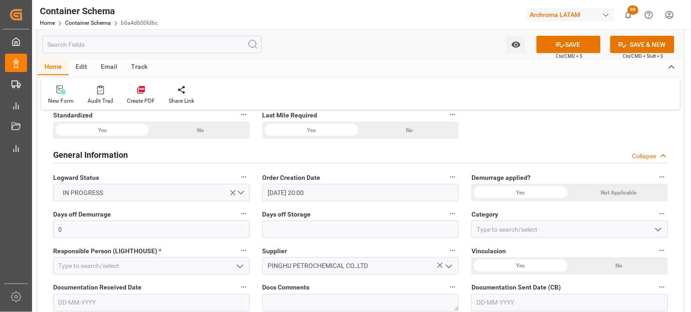
click at [151, 139] on div "Yes" at bounding box center [102, 129] width 98 height 17
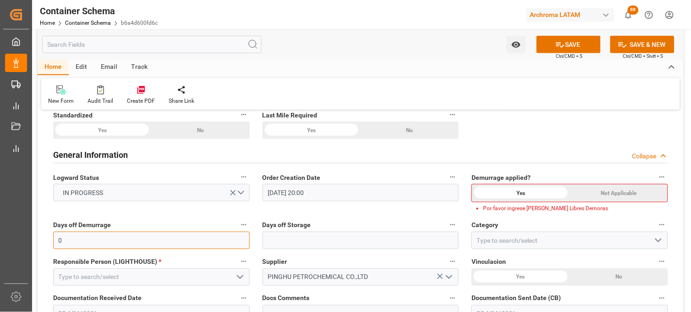
click at [165, 231] on input "0" at bounding box center [151, 239] width 197 height 17
type input "21"
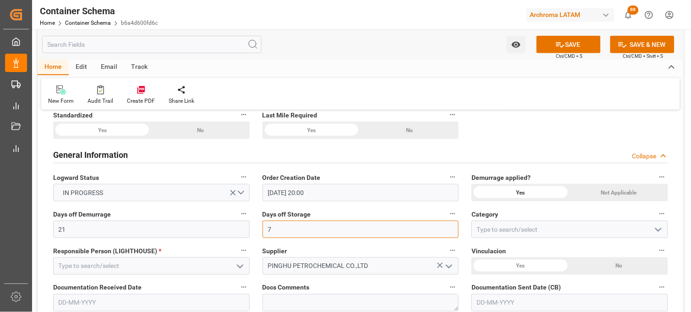
type input "7"
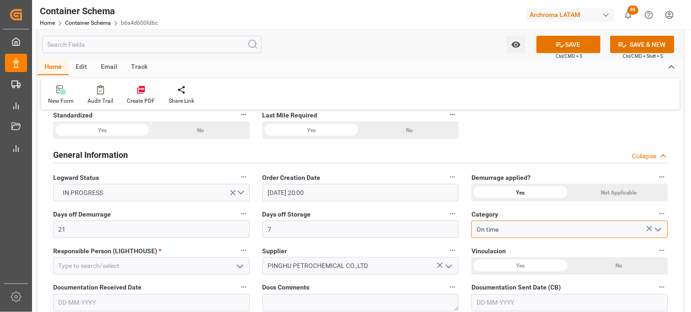
type input "On time"
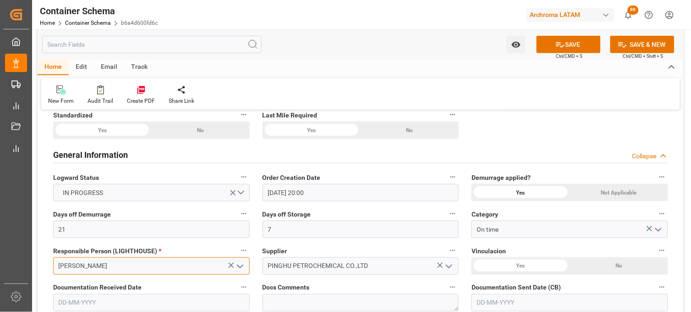
type input "[PERSON_NAME]"
drag, startPoint x: 578, startPoint y: 262, endPoint x: 584, endPoint y: 263, distance: 6.5
click at [249, 139] on div "No" at bounding box center [200, 129] width 98 height 17
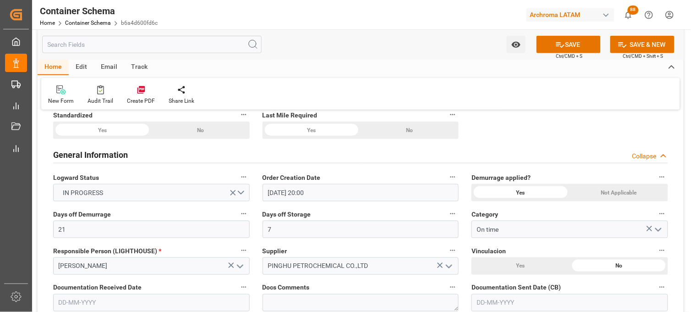
scroll to position [254, 0]
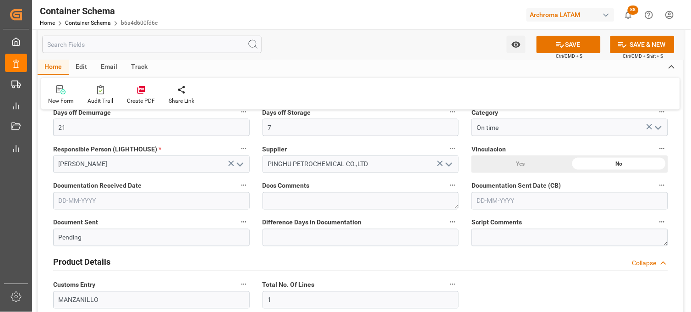
click at [90, 203] on input "text" at bounding box center [151, 200] width 197 height 17
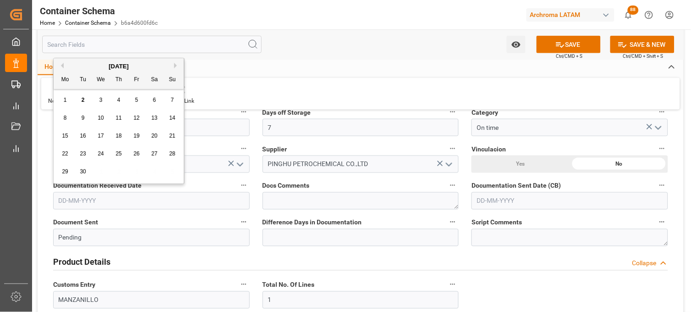
click at [65, 100] on span "1" at bounding box center [65, 100] width 3 height 6
type input "01-09-2025"
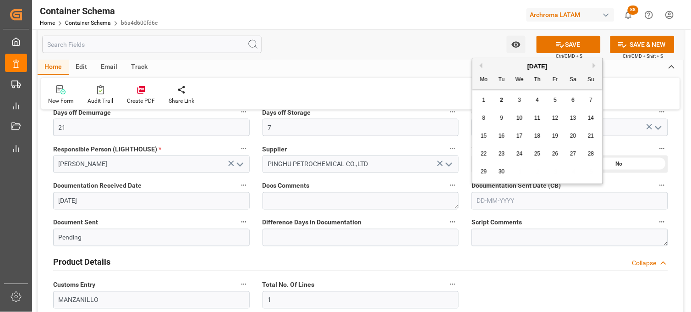
click at [497, 205] on input "text" at bounding box center [570, 200] width 197 height 17
click at [489, 103] on div "1 2 3 4 5 6 7" at bounding box center [537, 100] width 125 height 18
click at [496, 101] on div "2" at bounding box center [501, 100] width 11 height 11
type input "[DATE]"
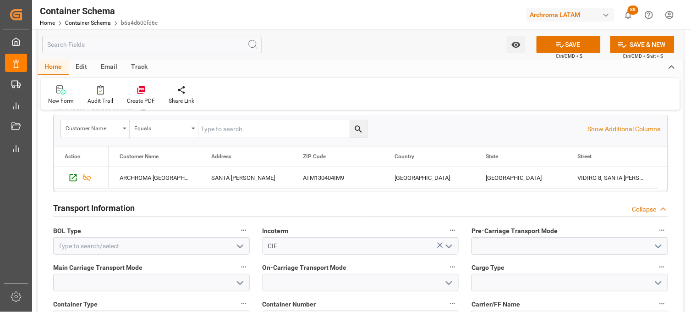
scroll to position [763, 0]
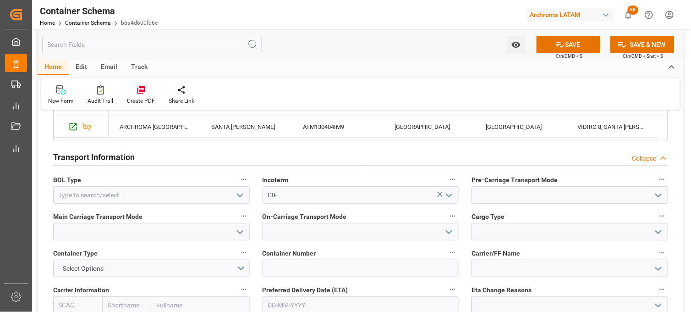
click at [243, 194] on icon "open menu" at bounding box center [240, 195] width 11 height 11
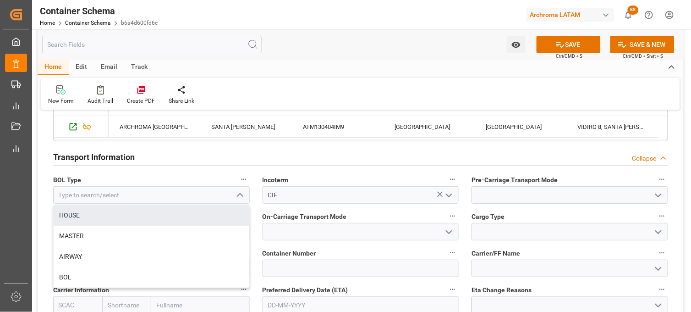
click at [186, 211] on div "HOUSE" at bounding box center [152, 215] width 196 height 21
type input "HOUSE"
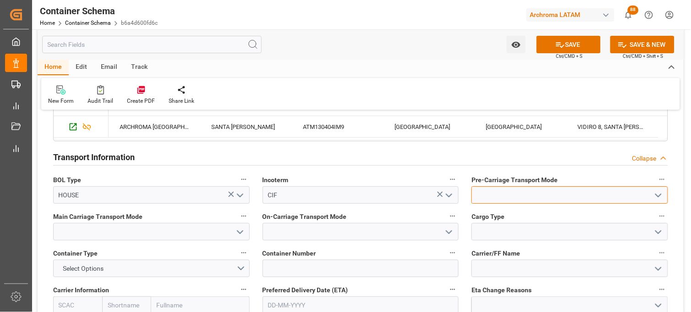
click at [487, 200] on input at bounding box center [570, 194] width 197 height 17
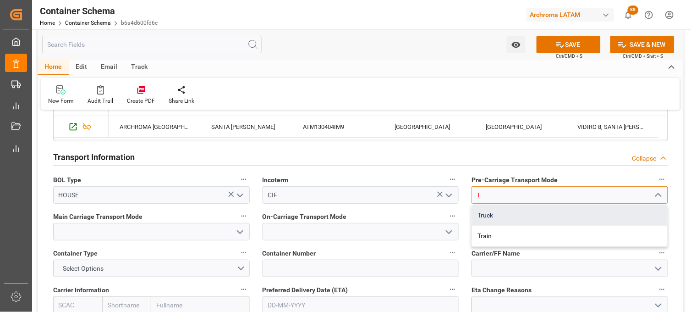
click at [485, 212] on div "Truck" at bounding box center [570, 215] width 196 height 21
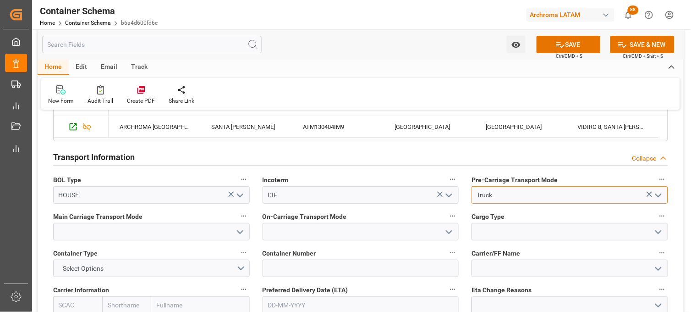
type input "Truck"
click at [188, 225] on input at bounding box center [151, 231] width 197 height 17
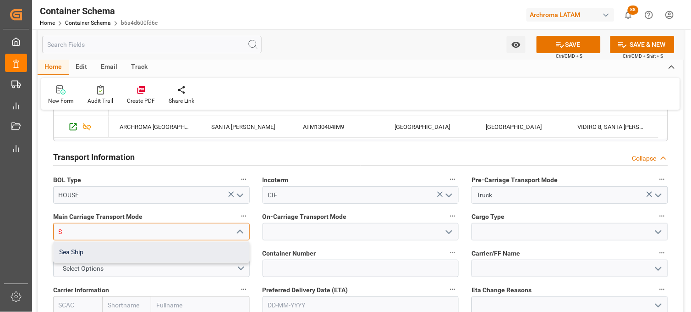
click at [188, 249] on div "Sea Ship" at bounding box center [152, 251] width 196 height 21
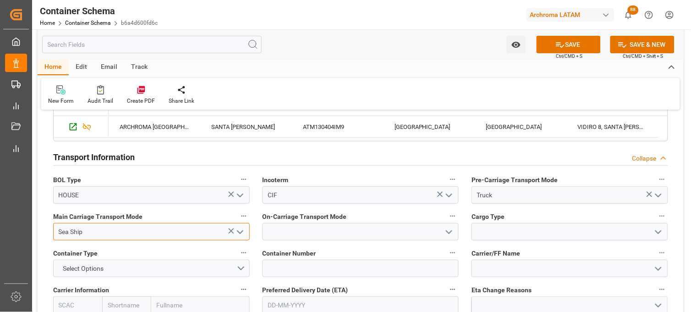
type input "Sea Ship"
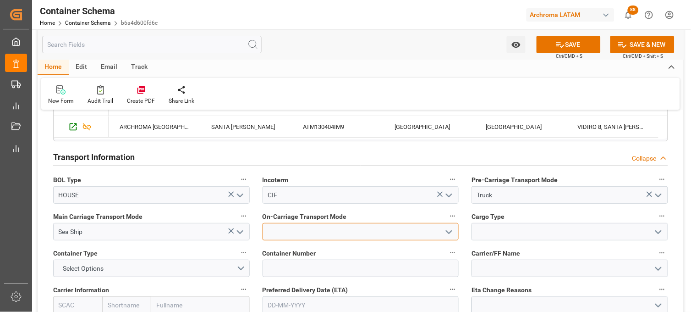
click at [288, 229] on input at bounding box center [361, 231] width 197 height 17
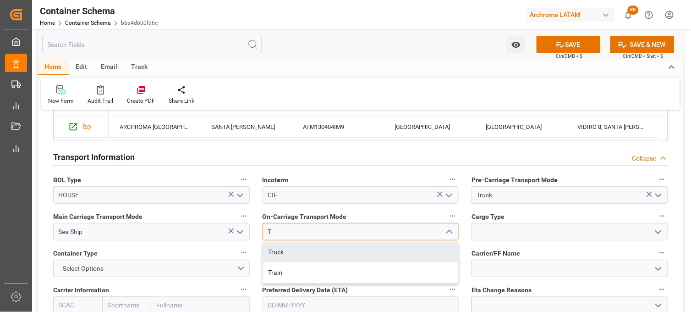
click at [290, 247] on div "Truck" at bounding box center [361, 251] width 196 height 21
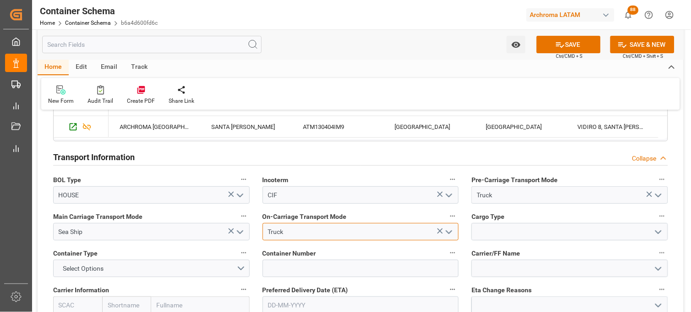
type input "Truck"
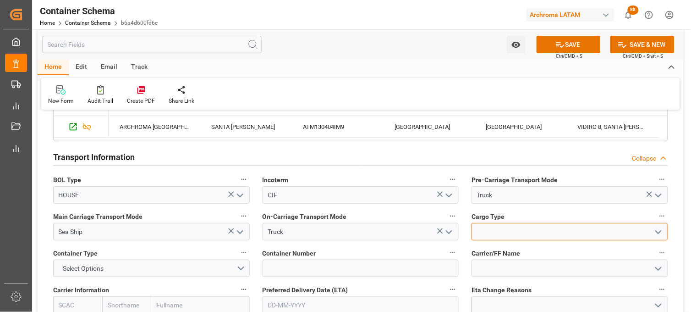
click at [499, 227] on input at bounding box center [570, 231] width 197 height 17
click at [497, 249] on div "ISOTANQUE" at bounding box center [570, 251] width 196 height 21
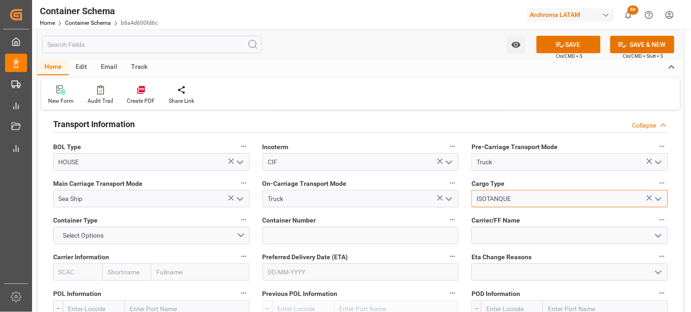
scroll to position [814, 0]
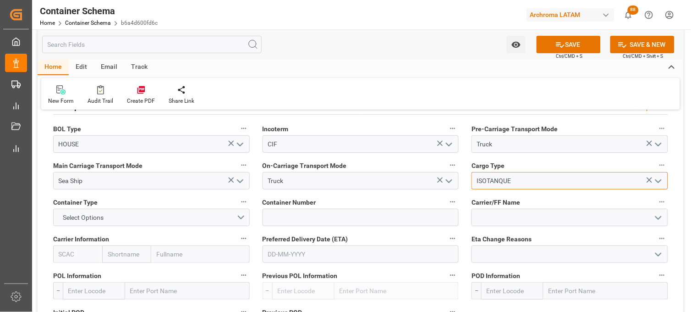
type input "ISOTANQUE"
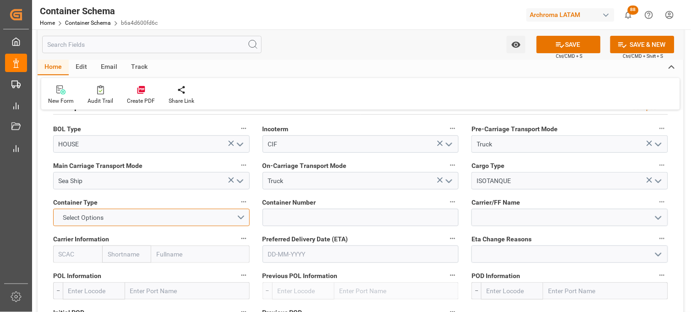
click at [243, 216] on button "Select Options" at bounding box center [151, 216] width 197 height 17
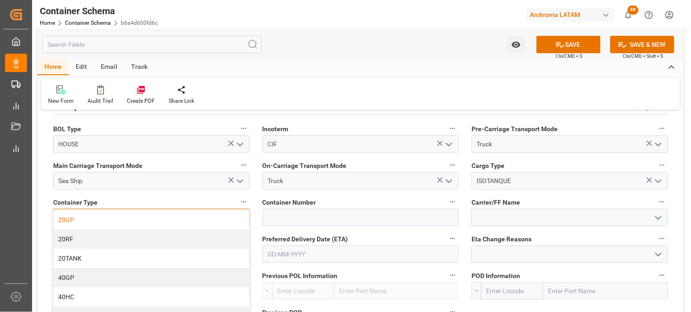
click at [180, 218] on div "20GP" at bounding box center [152, 219] width 196 height 19
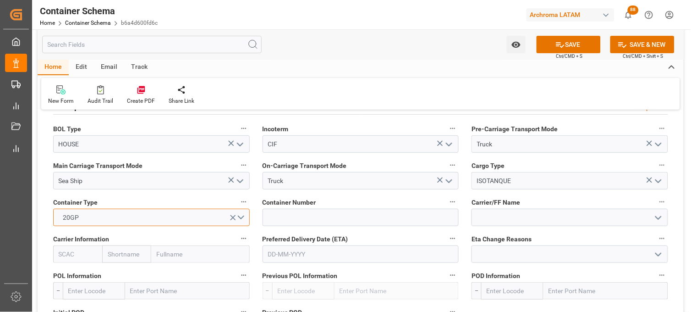
click at [241, 219] on button "20GP" at bounding box center [151, 216] width 197 height 17
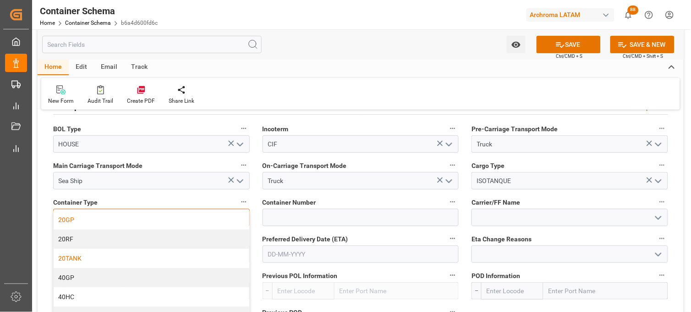
click at [157, 255] on div "20TANK" at bounding box center [152, 257] width 196 height 19
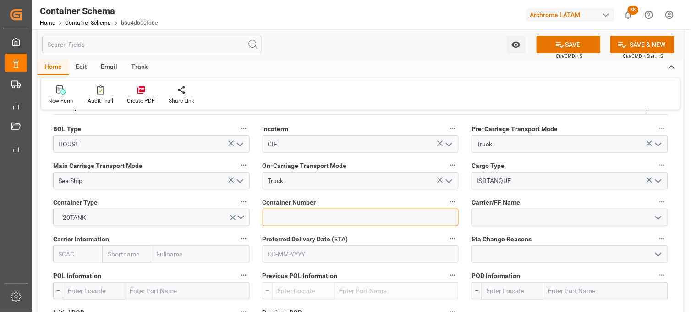
click at [264, 209] on input at bounding box center [361, 216] width 197 height 17
paste input "GMCU2101555"
type input "GMCU2101555"
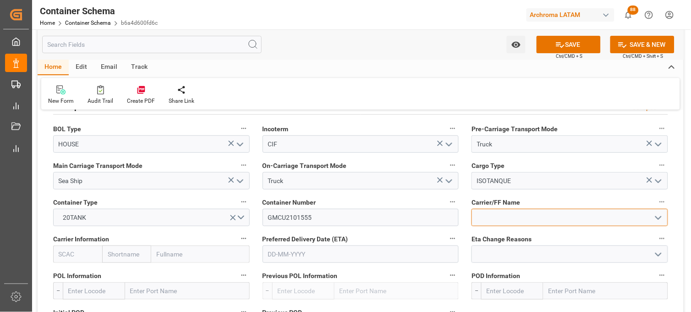
click at [495, 213] on input at bounding box center [570, 216] width 197 height 17
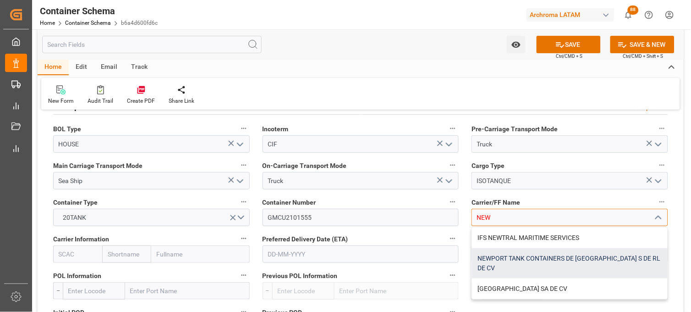
click at [492, 261] on div "NEWPORT TANK CONTAINERS DE [GEOGRAPHIC_DATA] S DE RL DE CV" at bounding box center [570, 263] width 196 height 30
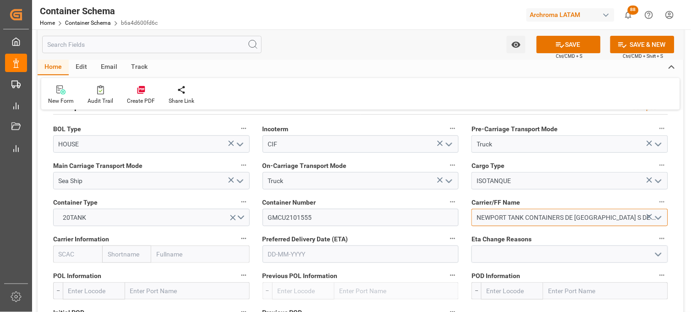
type input "NEWPORT TANK CONTAINERS DE [GEOGRAPHIC_DATA] S DE RL DE CV"
click at [124, 252] on input "text" at bounding box center [126, 253] width 49 height 17
click at [652, 216] on button "open menu" at bounding box center [658, 217] width 14 height 14
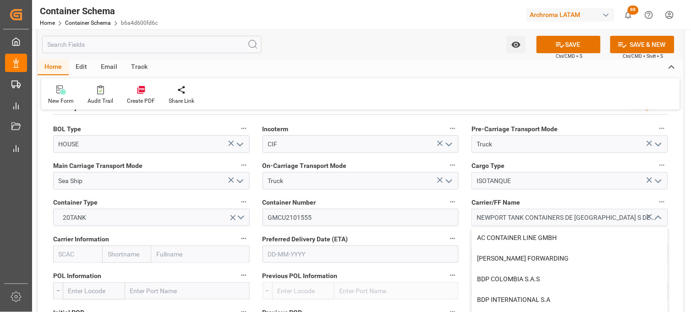
click at [647, 217] on icon at bounding box center [650, 217] width 10 height 10
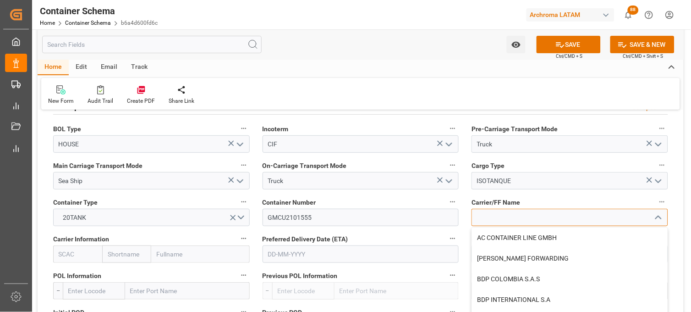
click at [588, 217] on input at bounding box center [570, 216] width 197 height 17
type input "CARGO S"
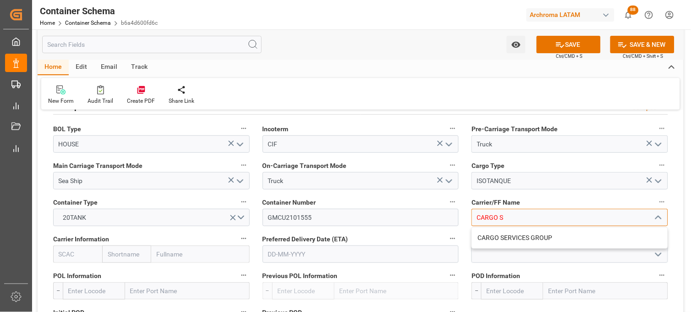
drag, startPoint x: 544, startPoint y: 219, endPoint x: 477, endPoint y: 219, distance: 67.4
click at [477, 219] on input "CARGO S" at bounding box center [570, 216] width 197 height 17
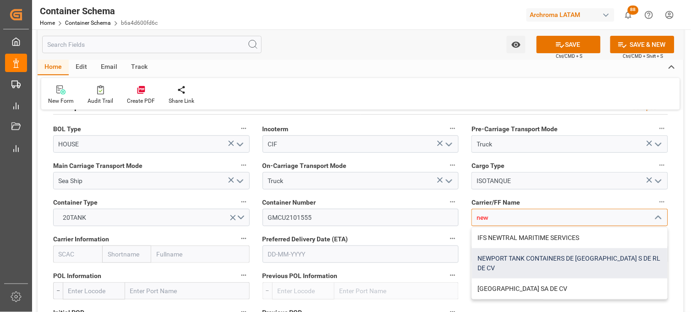
click at [485, 260] on div "NEWPORT TANK CONTAINERS DE [GEOGRAPHIC_DATA] S DE RL DE CV" at bounding box center [570, 263] width 196 height 30
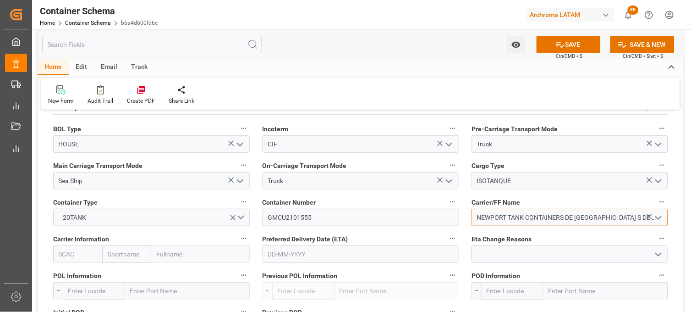
type input "NEWPORT TANK CONTAINERS DE [GEOGRAPHIC_DATA] S DE RL DE CV"
click at [130, 253] on input "text" at bounding box center [126, 253] width 49 height 17
type input "cosco"
click at [114, 272] on b "Cosco" at bounding box center [117, 273] width 18 height 7
type input "COSU"
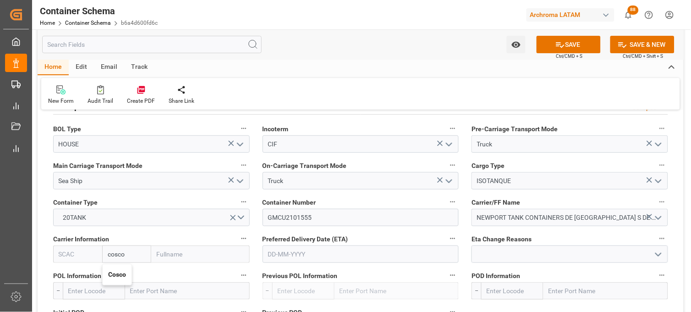
type input "Cosco"
type input "COSCO Shipping Co. Ltd."
type input "Cosco"
click at [280, 255] on input "text" at bounding box center [361, 253] width 197 height 17
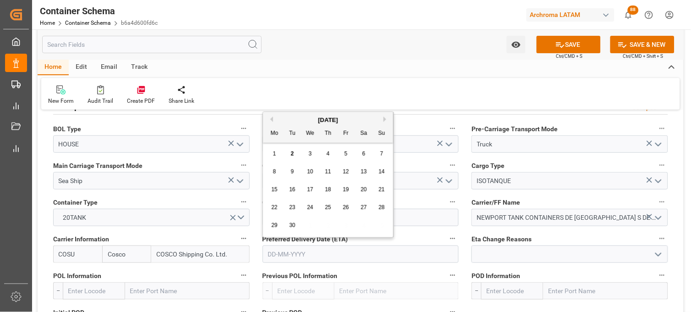
click at [282, 117] on div "[DATE]" at bounding box center [328, 119] width 130 height 9
click at [272, 200] on div "22 23 24 25 26 27 28" at bounding box center [328, 207] width 125 height 18
click at [275, 205] on span "22" at bounding box center [274, 207] width 6 height 6
type input "22-09-2025"
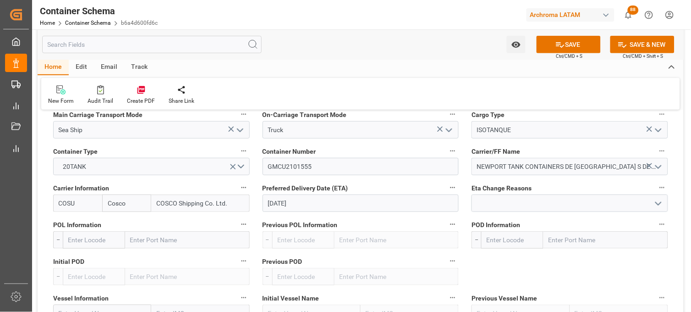
scroll to position [916, 0]
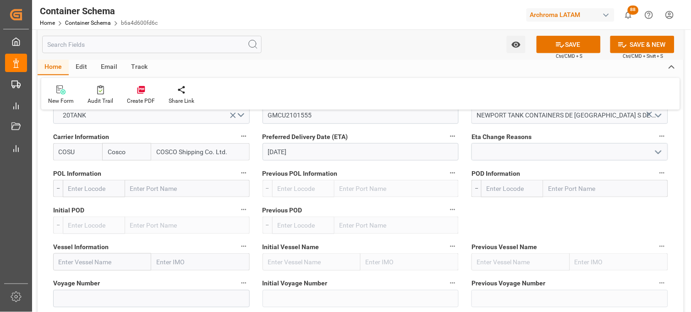
click at [146, 189] on input "text" at bounding box center [187, 188] width 125 height 17
type input "shan"
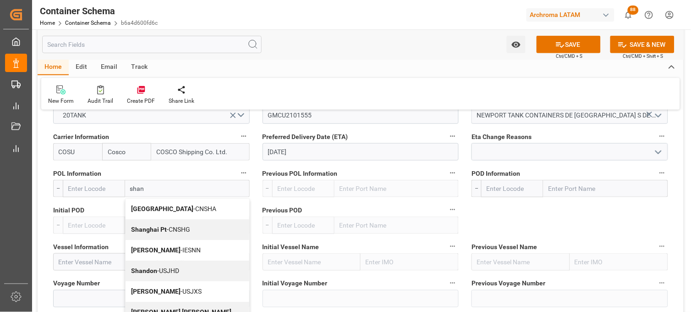
click at [150, 225] on b "Shanghai Pt" at bounding box center [149, 228] width 36 height 7
type input "CNSHG"
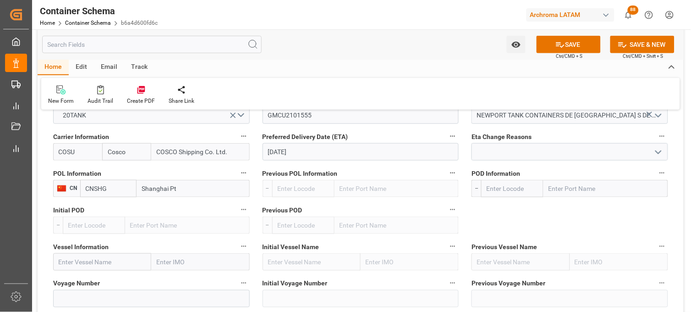
type input "Shanghai Pt"
click at [560, 191] on input "text" at bounding box center [605, 188] width 125 height 17
type input "manza"
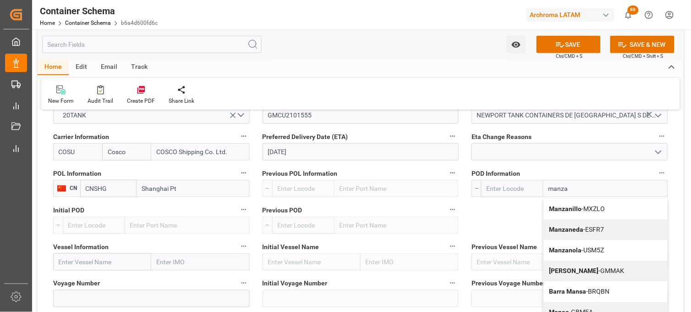
click at [558, 208] on b "Manzanillo" at bounding box center [565, 208] width 33 height 7
type input "MXZLO"
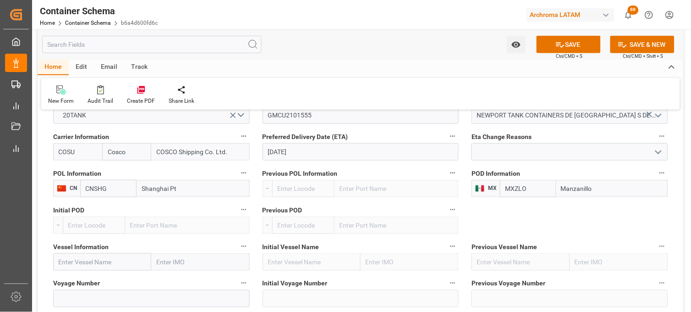
scroll to position [967, 0]
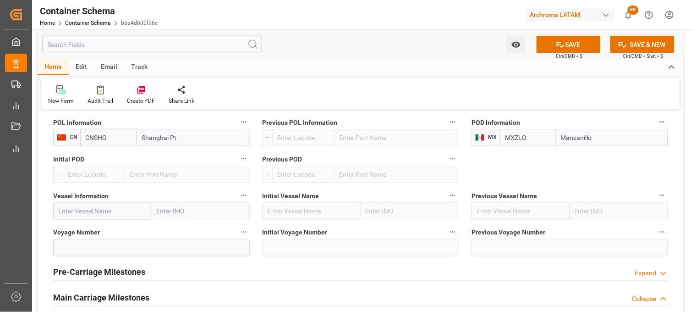
type input "Manzanillo"
click at [66, 213] on input "text" at bounding box center [102, 210] width 98 height 17
paste input "OOCL CHENNAI"
type input "OOCL CHENNAI"
click at [69, 221] on div "OOCL CHENNAI - 9984429" at bounding box center [104, 236] width 101 height 30
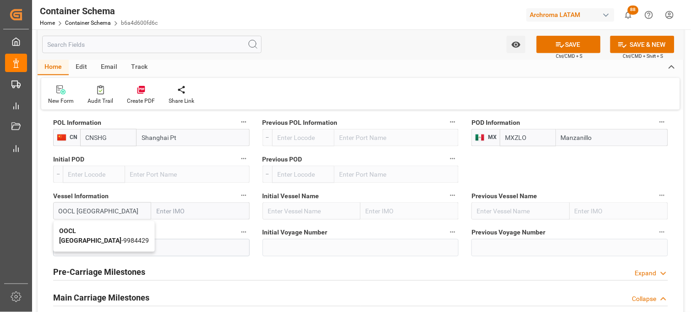
type input "9984429"
type input "OOCL CHENNAI"
click at [69, 226] on label "Voyage Number" at bounding box center [151, 232] width 197 height 13
click at [238, 226] on button "Voyage Number" at bounding box center [244, 232] width 12 height 12
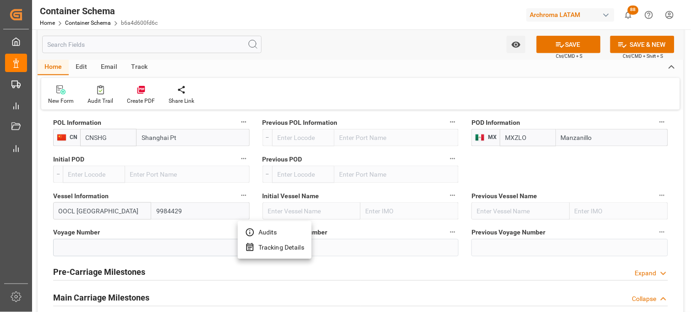
click at [101, 249] on div at bounding box center [345, 156] width 691 height 312
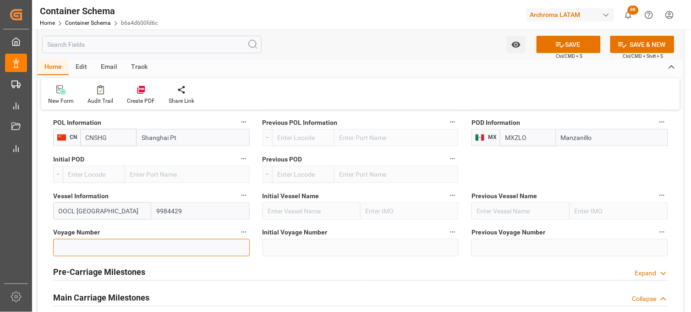
click at [99, 242] on input at bounding box center [151, 247] width 197 height 17
paste input "007E"
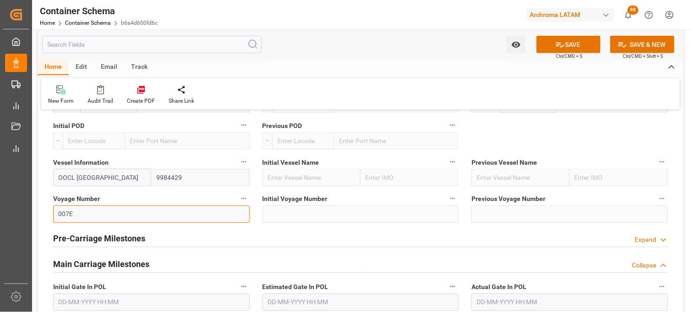
scroll to position [1018, 0]
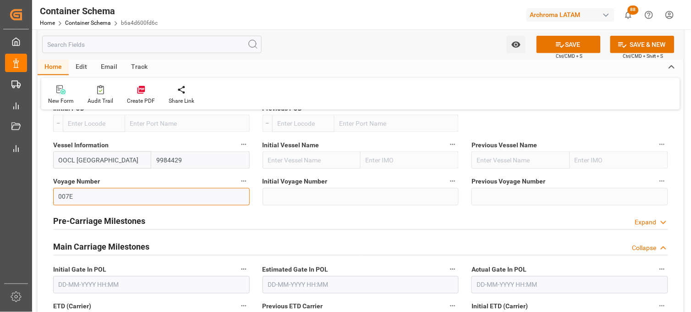
type input "007E"
click at [153, 223] on div "Pre-Carriage Milestones Expand" at bounding box center [360, 220] width 615 height 17
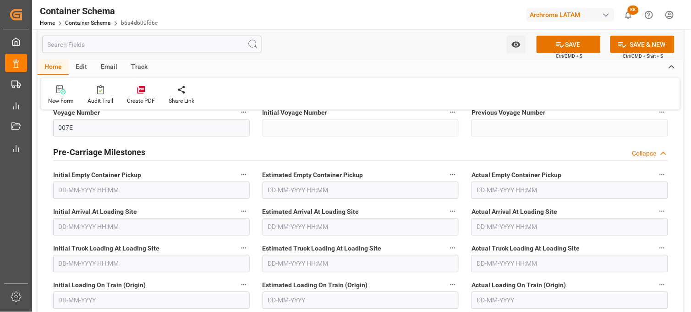
scroll to position [1069, 0]
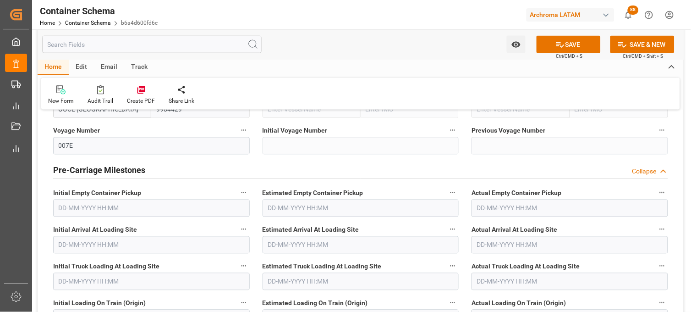
click at [106, 175] on h2 "Pre-Carriage Milestones" at bounding box center [99, 170] width 92 height 12
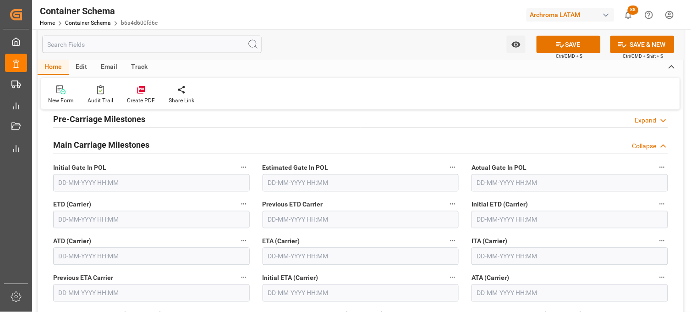
scroll to position [1171, 0]
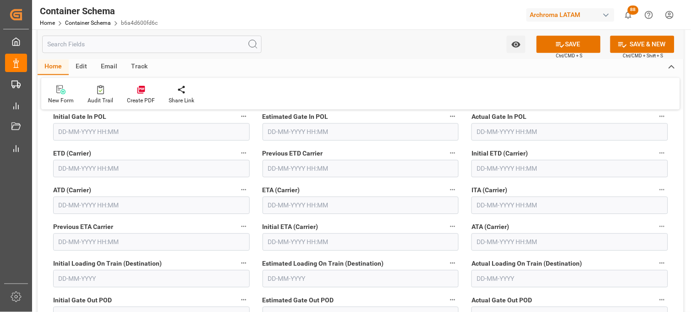
click at [279, 204] on input "text" at bounding box center [361, 205] width 197 height 17
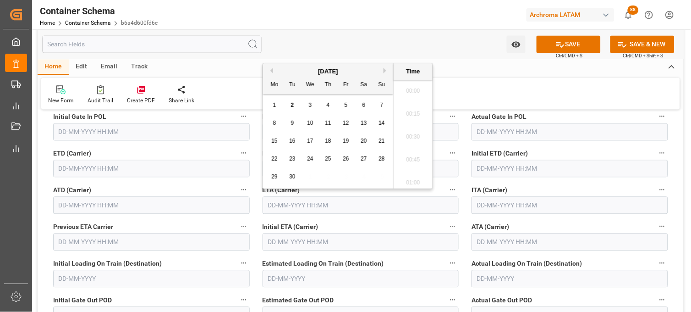
scroll to position [1859, 0]
click at [275, 159] on span "22" at bounding box center [274, 158] width 6 height 6
click at [409, 136] on li "20:45" at bounding box center [413, 134] width 39 height 23
type input "22-09-2025 20:45"
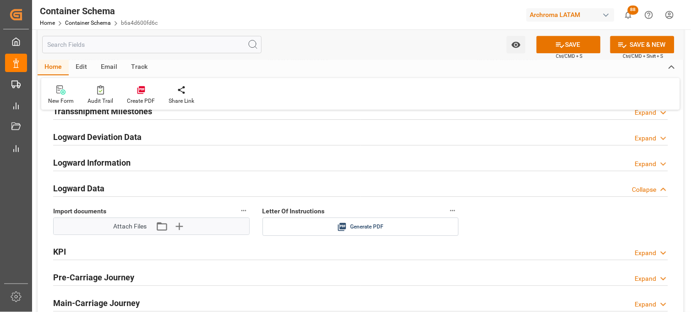
scroll to position [1426, 0]
click at [165, 228] on icon "button" at bounding box center [161, 225] width 15 height 15
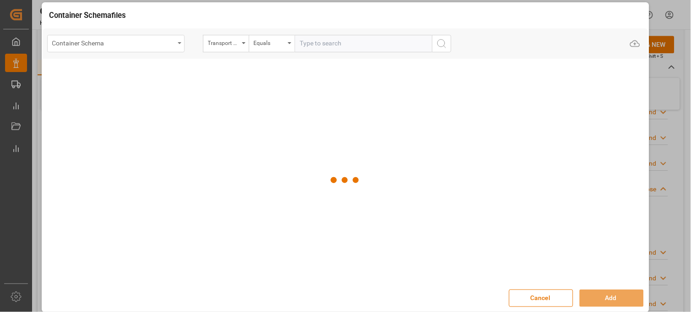
click at [159, 48] on div "Container Schema" at bounding box center [113, 42] width 122 height 11
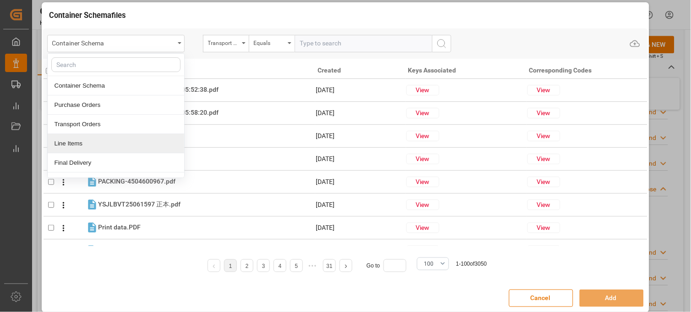
click at [120, 143] on div "Line Items" at bounding box center [116, 143] width 137 height 19
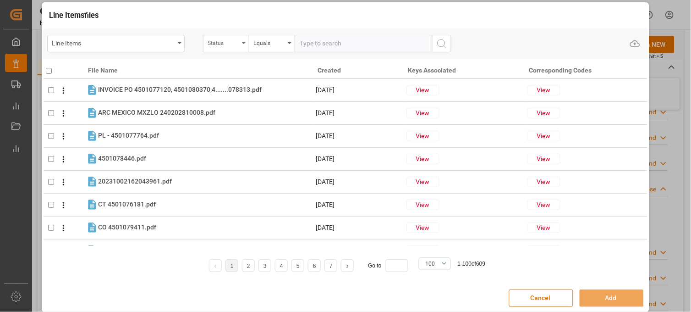
click at [235, 45] on div "Status" at bounding box center [223, 42] width 31 height 11
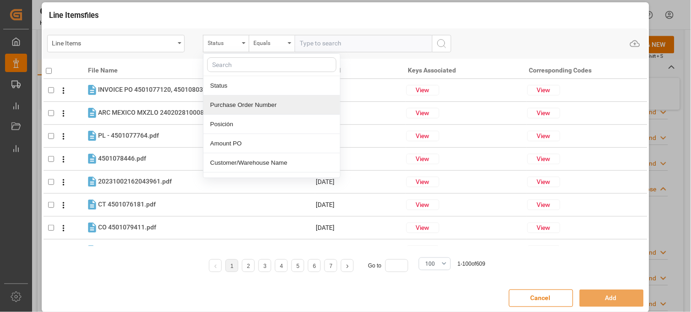
click at [235, 107] on div "Purchase Order Number" at bounding box center [271, 104] width 137 height 19
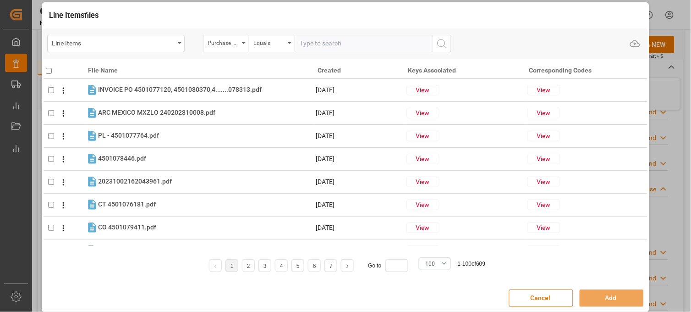
click at [321, 42] on input "text" at bounding box center [363, 43] width 137 height 17
paste input "4504647477"
type input "4504647477"
click at [441, 44] on icon "search button" at bounding box center [441, 43] width 11 height 11
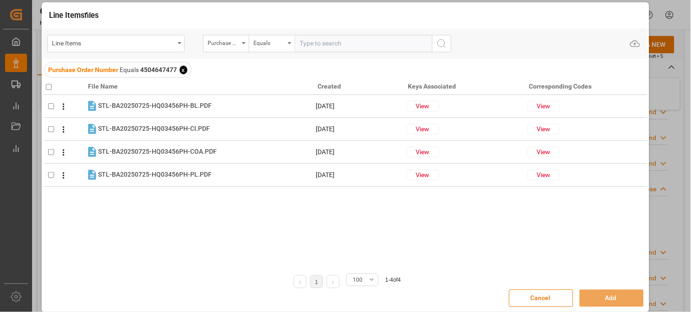
click at [50, 87] on input "checkbox" at bounding box center [49, 87] width 6 height 6
checkbox input "true"
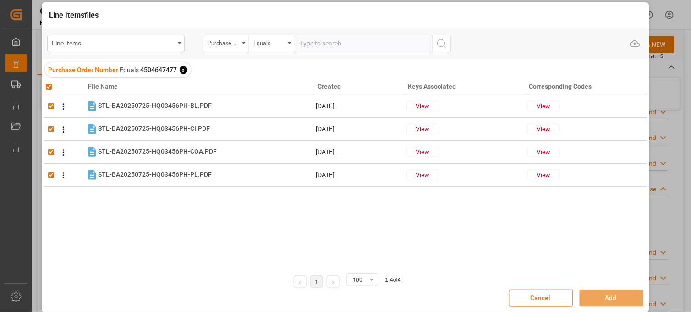
checkbox input "true"
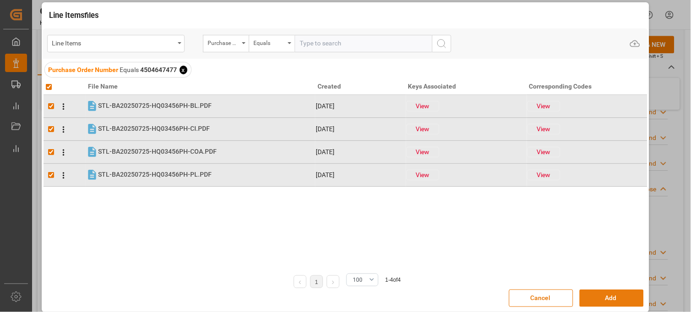
click at [591, 297] on button "Add" at bounding box center [612, 297] width 64 height 17
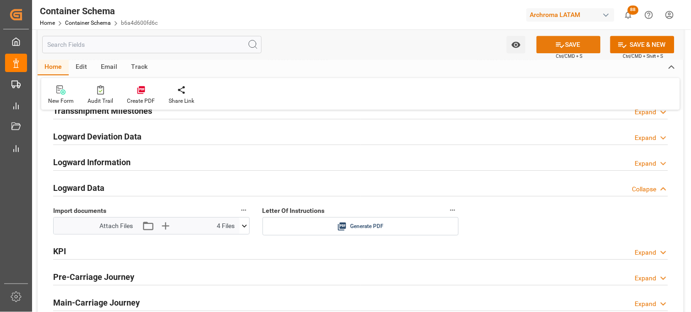
click at [547, 48] on button "SAVE" at bounding box center [569, 44] width 64 height 17
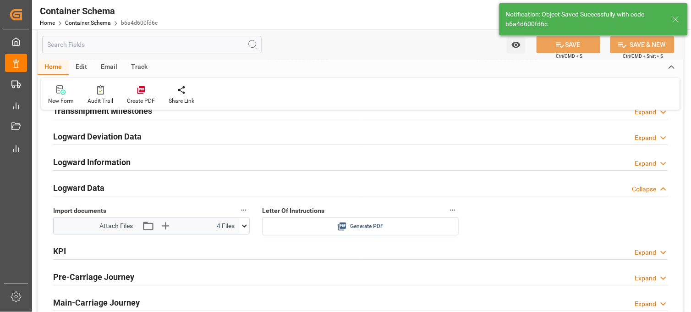
type input "Document Sent"
type input "MXZLO"
type input "Manzanillo"
type input "OOCL CHENNAI"
type input "9984429"
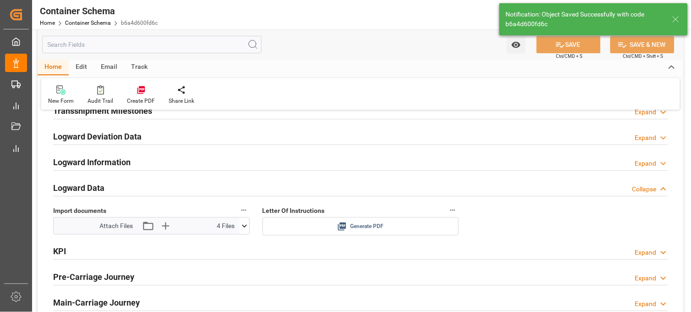
type input "007E"
type input "22-09-2025 20:45"
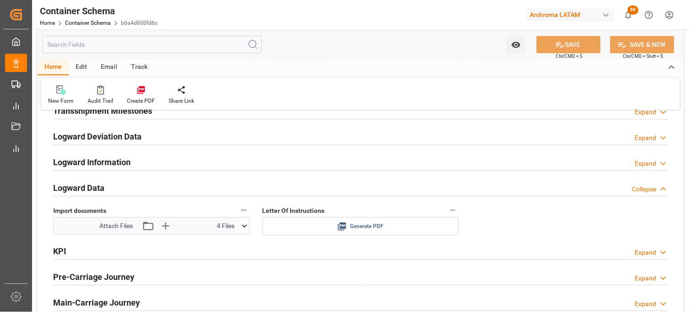
click at [345, 225] on icon at bounding box center [342, 226] width 10 height 10
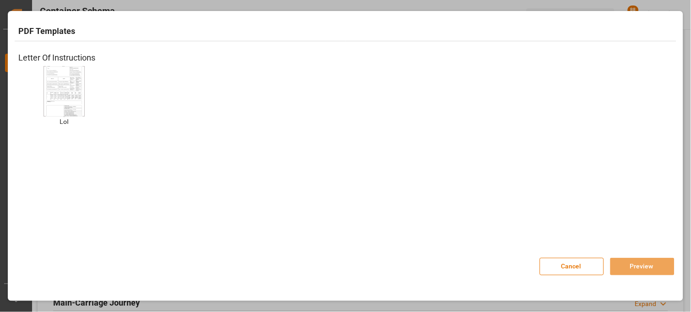
click at [54, 89] on img at bounding box center [64, 91] width 37 height 52
click at [624, 270] on button "Preview" at bounding box center [642, 266] width 64 height 17
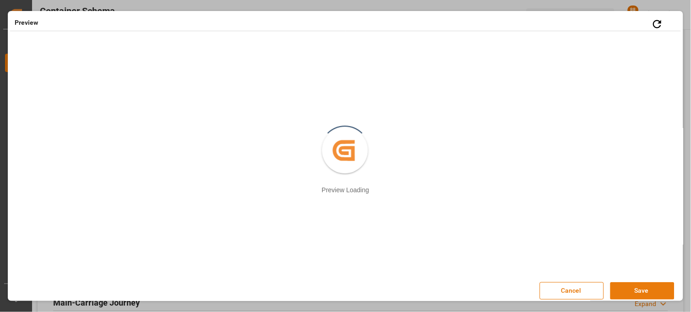
click at [623, 292] on button "Save" at bounding box center [642, 290] width 64 height 17
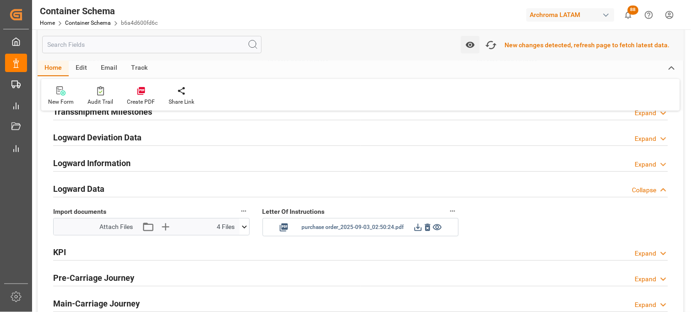
scroll to position [1426, 0]
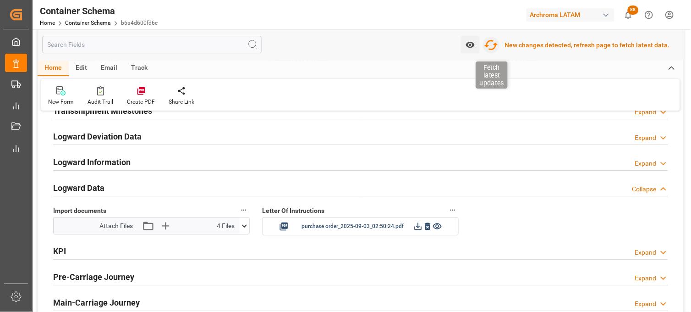
click at [498, 43] on icon "button" at bounding box center [491, 45] width 14 height 10
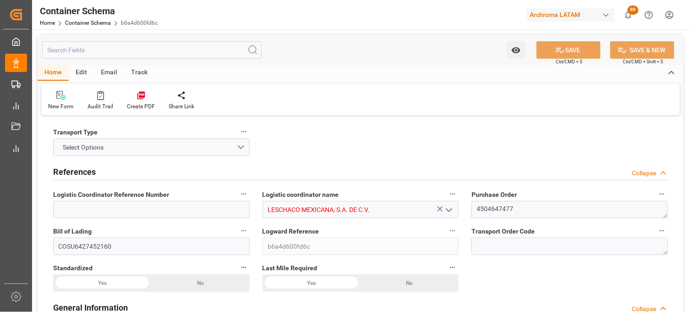
type input "21"
type input "7"
type input "1"
type input "21000"
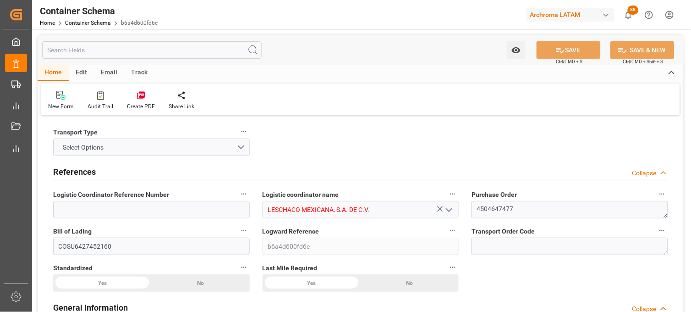
type input "21000"
type input "Cosco"
type input "COSCO Shipping Co. Ltd."
type input "CNSHG"
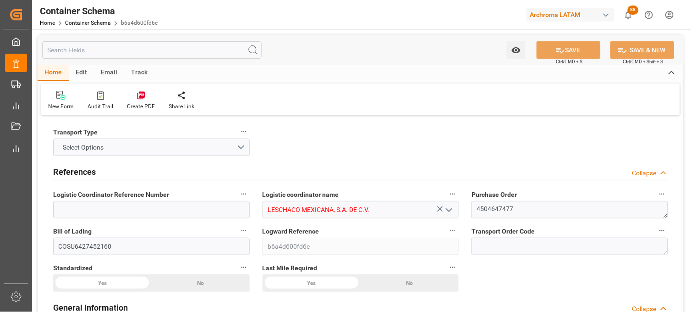
type input "MXZLO"
type input "9984429"
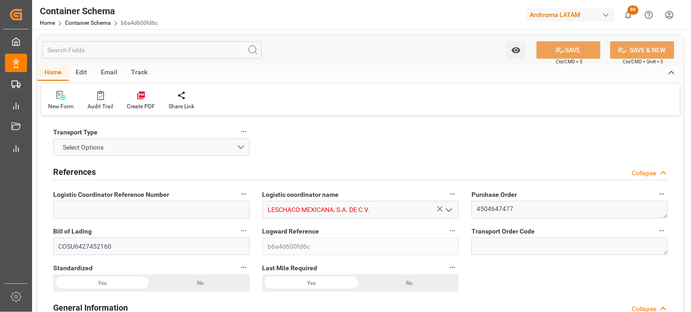
type input "9984429"
type input "02-09-2025 20:00"
type input "01-09-2025"
type input "[DATE]"
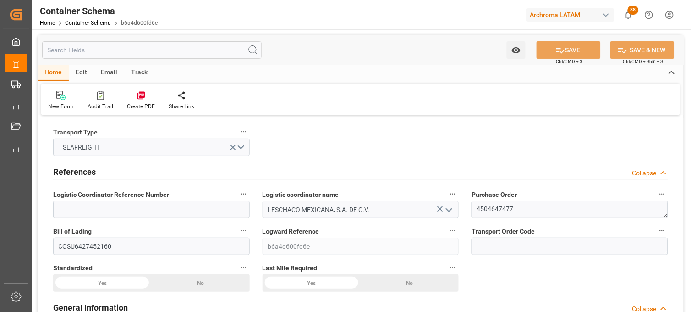
type input "22-09-2025 20:45"
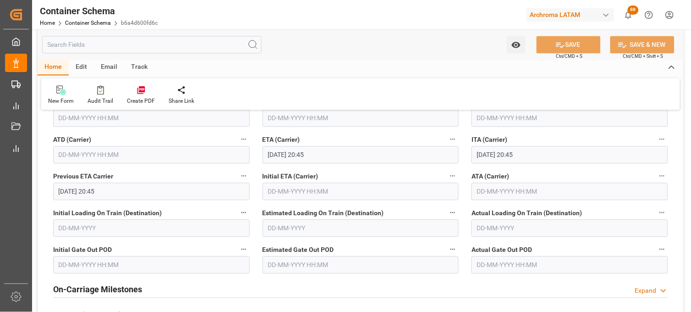
scroll to position [1171, 0]
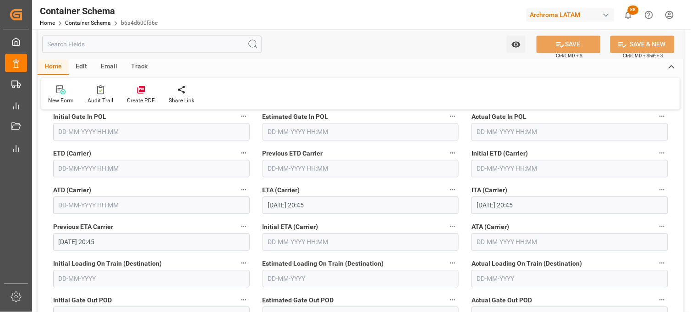
click at [103, 171] on input "text" at bounding box center [151, 168] width 197 height 17
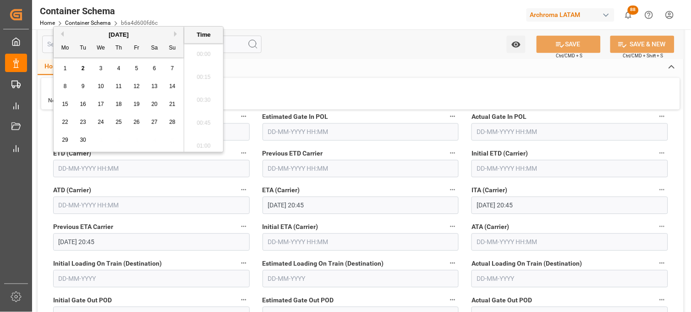
scroll to position [1859, 0]
click at [64, 67] on span "1" at bounding box center [65, 68] width 3 height 6
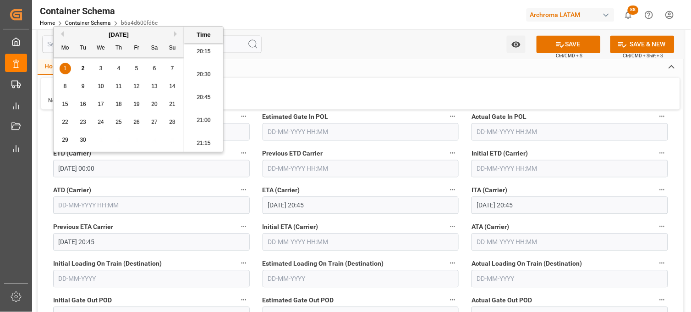
click at [203, 53] on li "20:15" at bounding box center [203, 51] width 39 height 23
type input "01-09-2025 20:15"
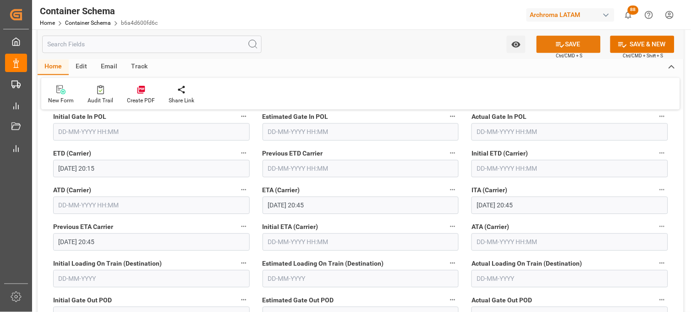
click at [560, 44] on icon at bounding box center [560, 45] width 10 height 10
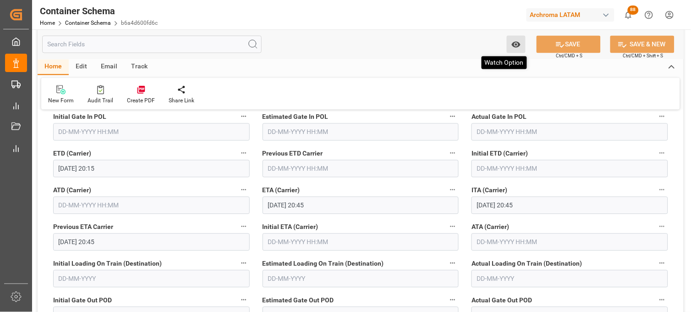
click at [516, 44] on icon "open menu" at bounding box center [515, 45] width 9 height 6
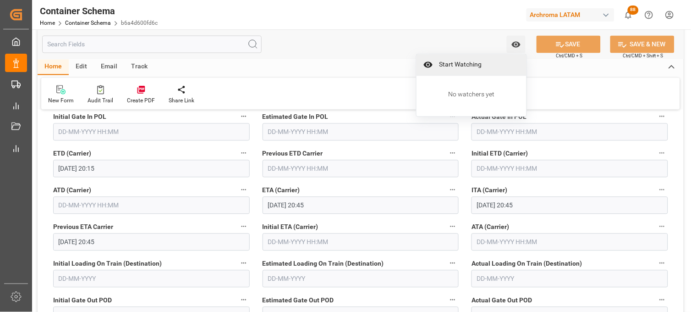
click at [466, 60] on span "Start Watching" at bounding box center [477, 65] width 83 height 10
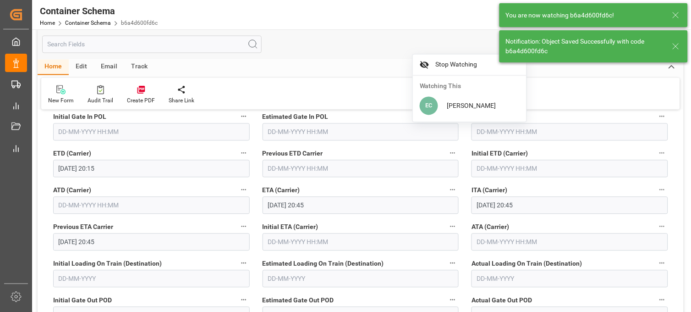
type input "22-09-2025 00:00"
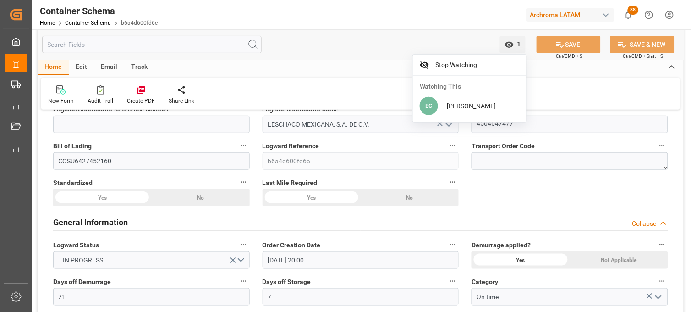
scroll to position [0, 0]
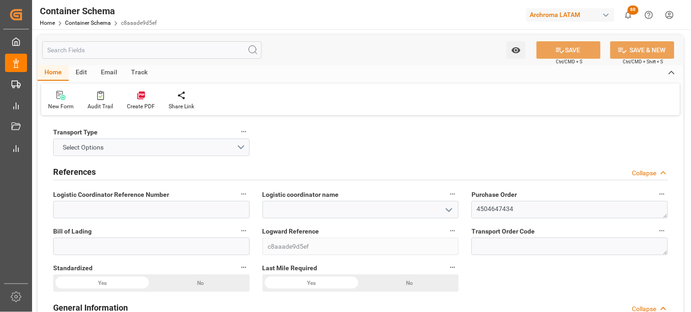
type input "0"
type input "1"
type input "21000"
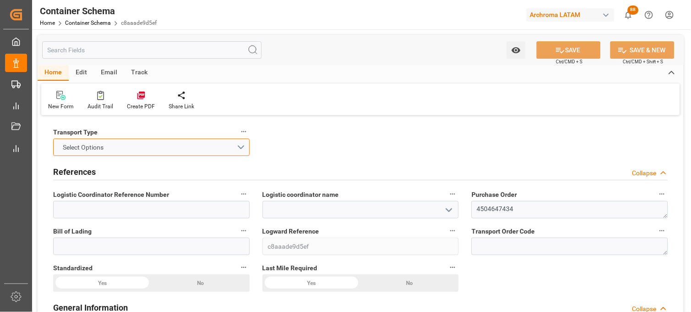
click at [235, 147] on button "Select Options" at bounding box center [151, 146] width 197 height 17
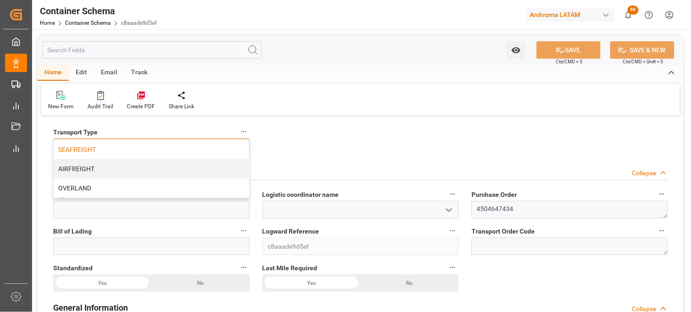
click at [144, 151] on div "SEAFREIGHT" at bounding box center [152, 149] width 196 height 19
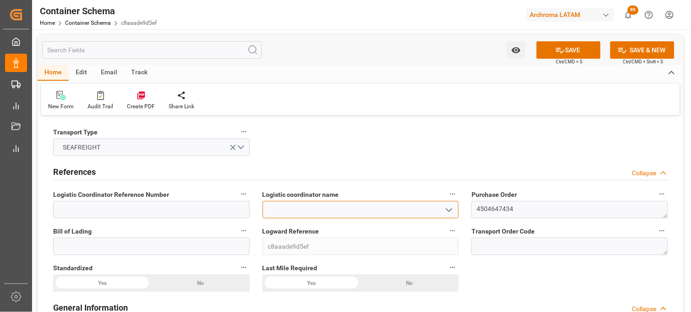
click at [296, 205] on input at bounding box center [361, 209] width 197 height 17
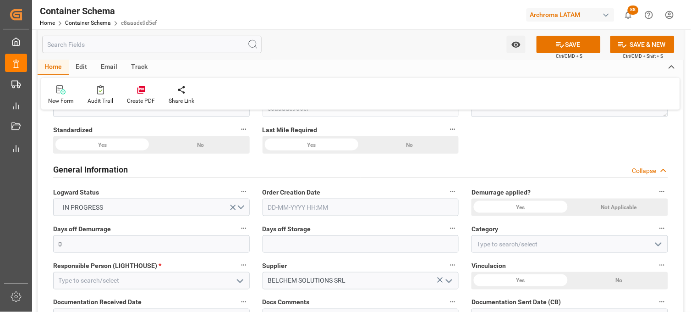
scroll to position [153, 0]
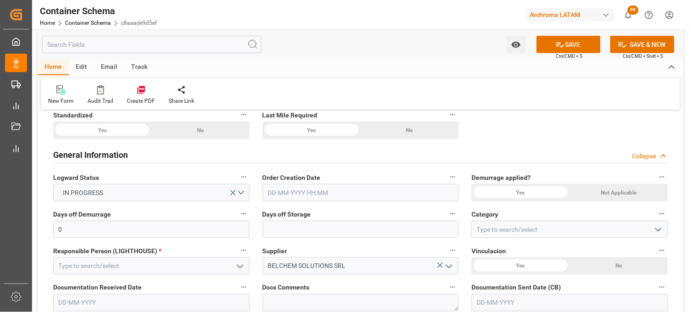
type input "LESCHACO MEXICANA, S.A. DE C.V."
click at [304, 190] on input "text" at bounding box center [361, 192] width 197 height 17
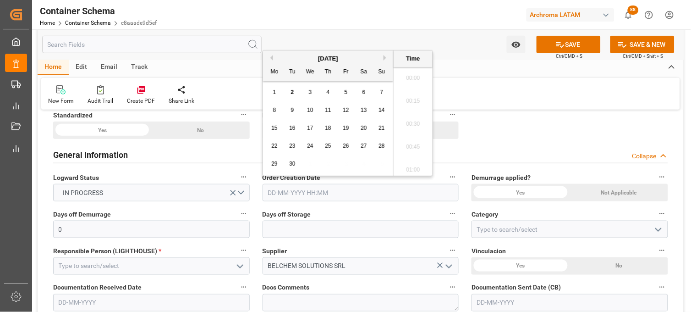
scroll to position [1881, 0]
click at [278, 97] on div "1" at bounding box center [274, 92] width 11 height 11
click at [288, 93] on div "2" at bounding box center [292, 92] width 11 height 11
click at [413, 87] on li "20:45" at bounding box center [413, 98] width 39 height 23
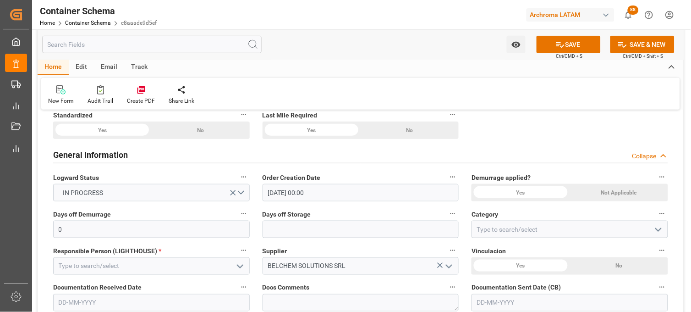
type input "[DATE] 20:45"
click at [151, 139] on div "Yes" at bounding box center [102, 129] width 98 height 17
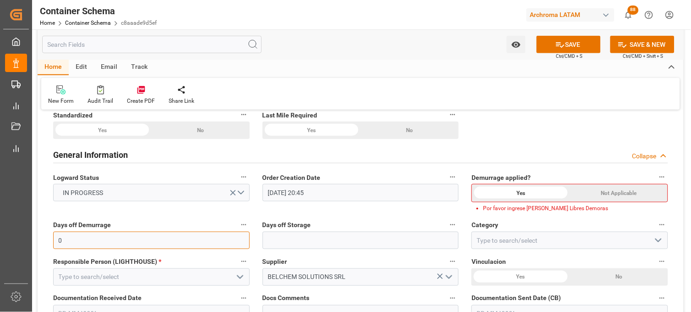
click at [199, 244] on input "0" at bounding box center [151, 239] width 197 height 17
type input "21"
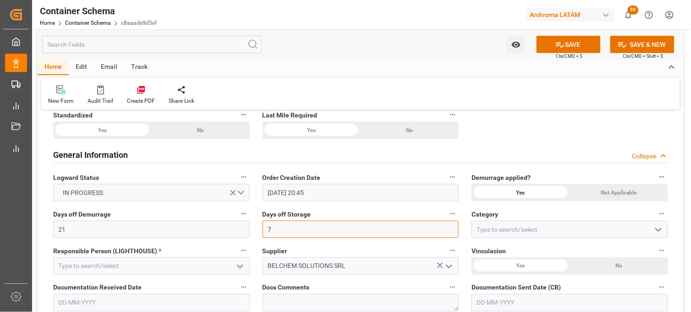
type input "7"
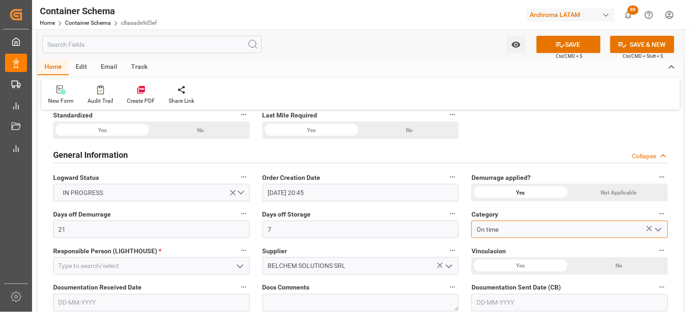
type input "On time"
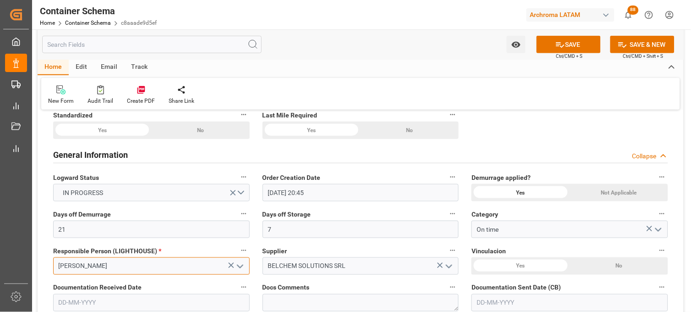
type input "[PERSON_NAME]"
click at [249, 139] on div "No" at bounding box center [200, 129] width 98 height 17
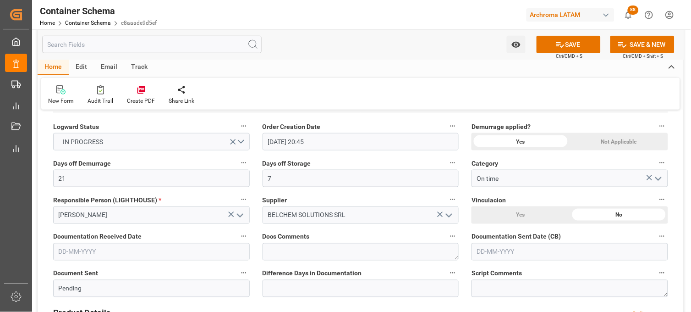
scroll to position [254, 0]
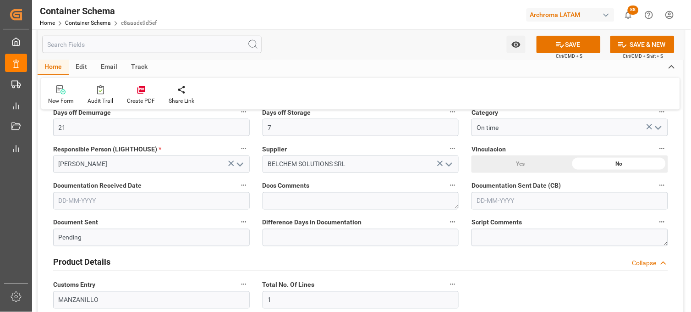
click at [70, 199] on input "text" at bounding box center [151, 200] width 197 height 17
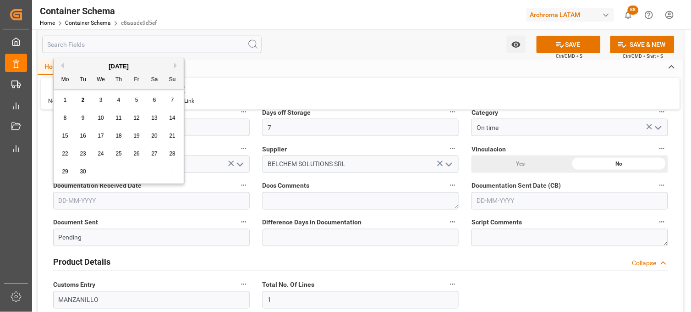
click at [70, 80] on div "Mo" at bounding box center [65, 79] width 11 height 11
click at [80, 100] on div "2" at bounding box center [82, 100] width 11 height 11
type input "[DATE]"
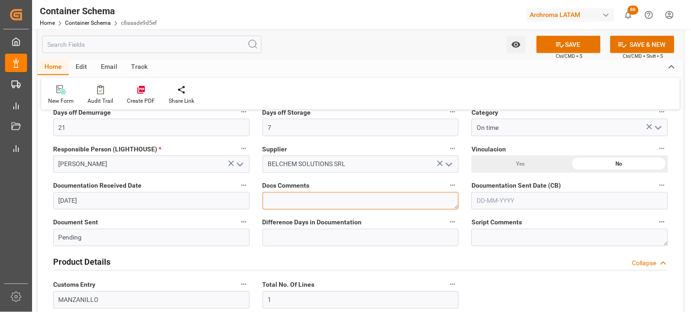
click at [267, 198] on textarea at bounding box center [361, 200] width 197 height 17
type textarea "D"
type textarea "SE RECIBEN DOCS SIN BL"
click at [501, 202] on input "text" at bounding box center [570, 200] width 197 height 17
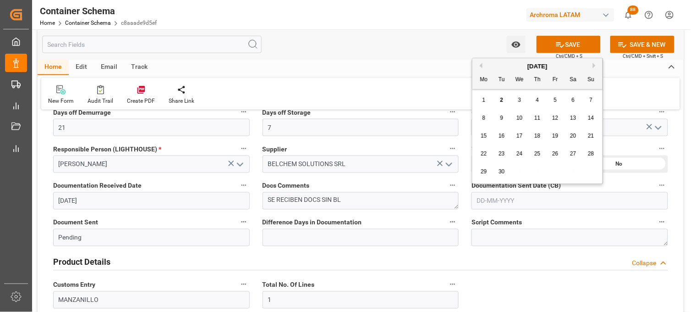
click at [361, 218] on label "Difference Days in Documentation" at bounding box center [361, 222] width 197 height 13
click at [447, 218] on button "Difference Days in Documentation" at bounding box center [453, 222] width 12 height 12
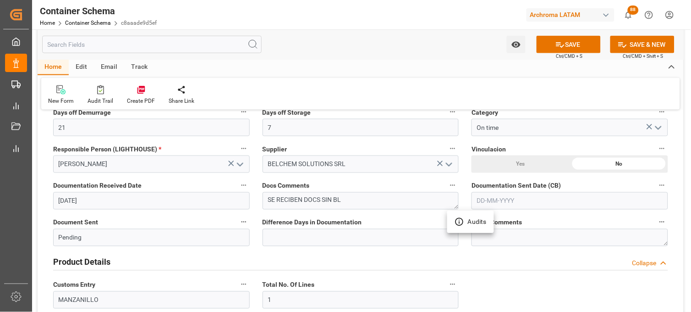
click at [341, 257] on div at bounding box center [345, 156] width 691 height 312
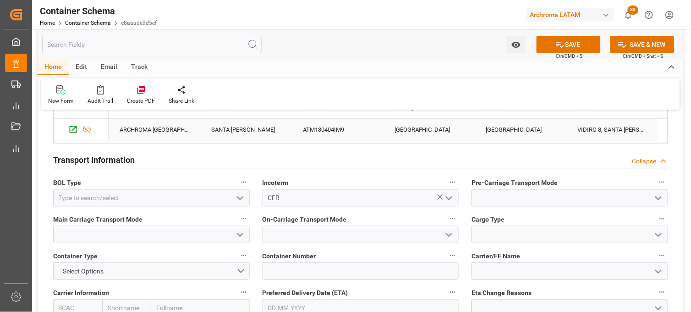
scroll to position [763, 0]
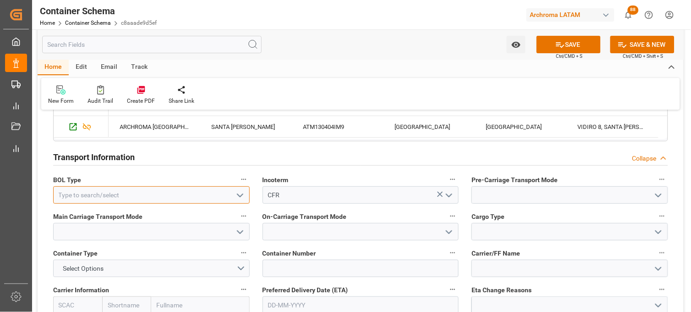
click at [196, 197] on input at bounding box center [151, 194] width 197 height 17
click at [239, 192] on icon "open menu" at bounding box center [240, 195] width 11 height 11
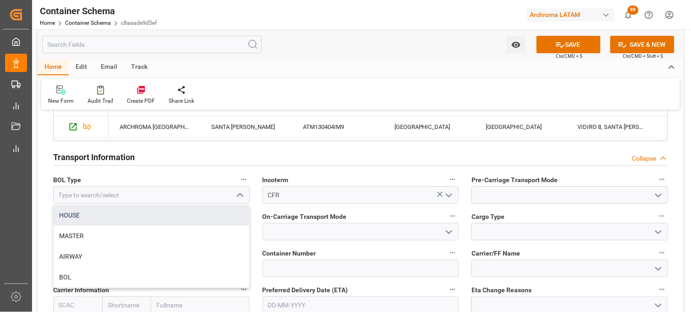
click at [190, 214] on div "HOUSE" at bounding box center [152, 215] width 196 height 21
type input "HOUSE"
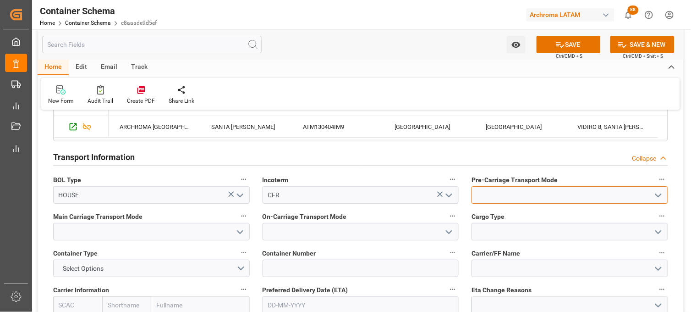
click at [507, 194] on input at bounding box center [570, 194] width 197 height 17
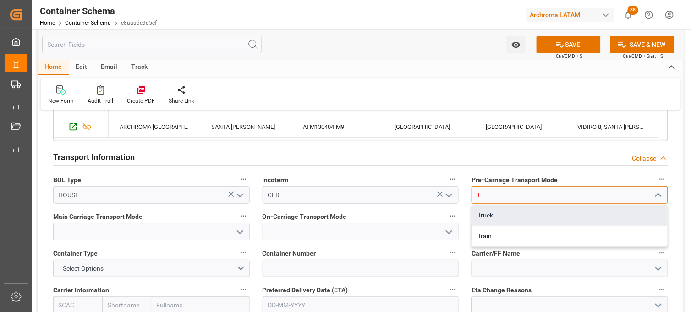
click at [494, 212] on div "Truck" at bounding box center [570, 215] width 196 height 21
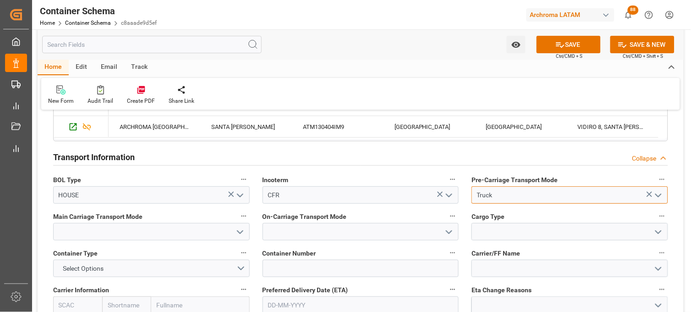
type input "Truck"
click at [192, 231] on input at bounding box center [151, 231] width 197 height 17
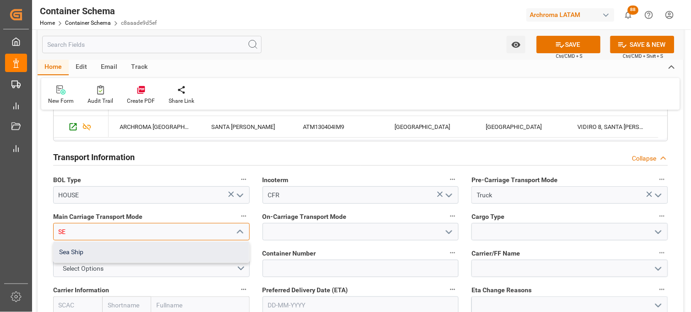
click at [188, 249] on div "Sea Ship" at bounding box center [152, 251] width 196 height 21
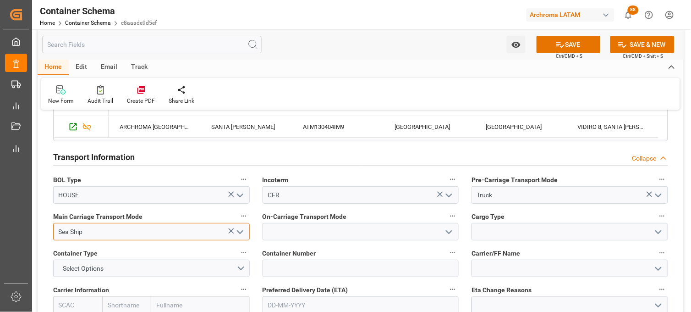
type input "Sea Ship"
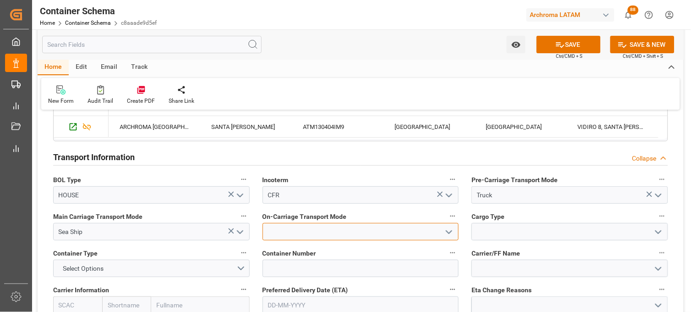
click at [285, 227] on input at bounding box center [361, 231] width 197 height 17
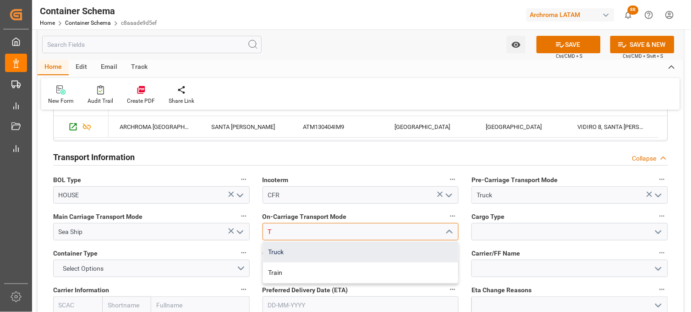
click at [286, 243] on div "Truck" at bounding box center [361, 251] width 196 height 21
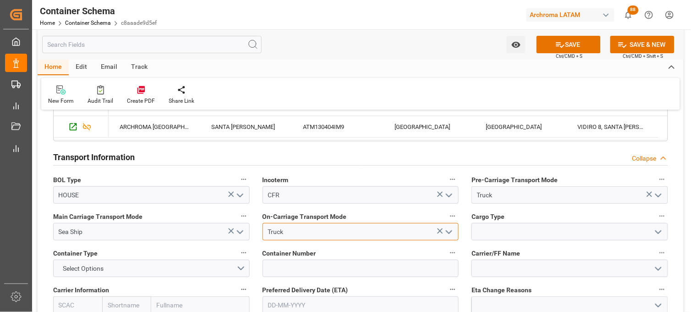
type input "Truck"
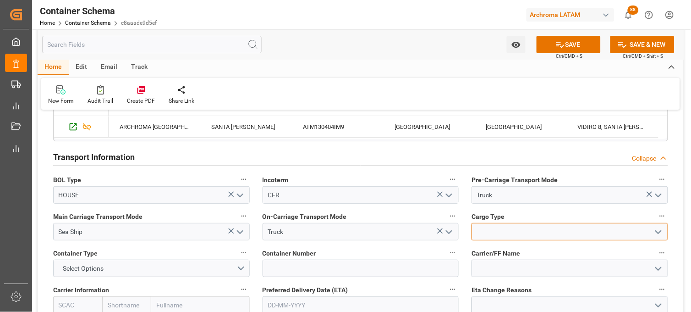
click at [499, 230] on input at bounding box center [570, 231] width 197 height 17
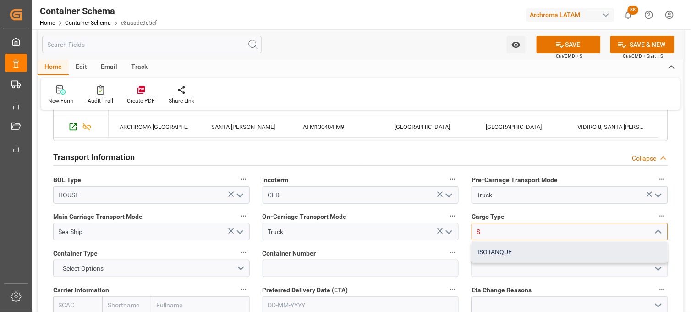
click at [500, 248] on div "ISOTANQUE" at bounding box center [570, 251] width 196 height 21
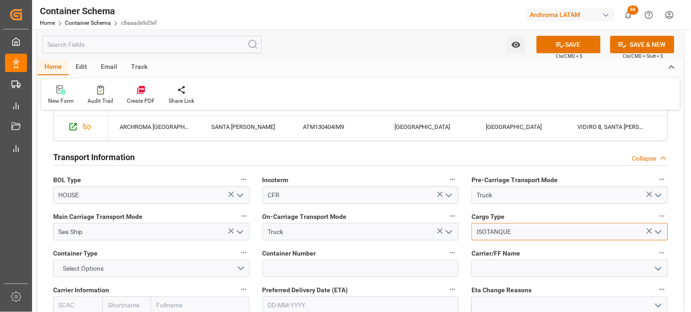
type input "ISOTANQUE"
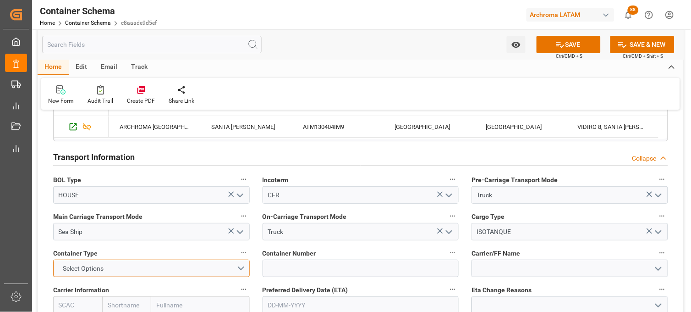
click at [158, 267] on button "Select Options" at bounding box center [151, 267] width 197 height 17
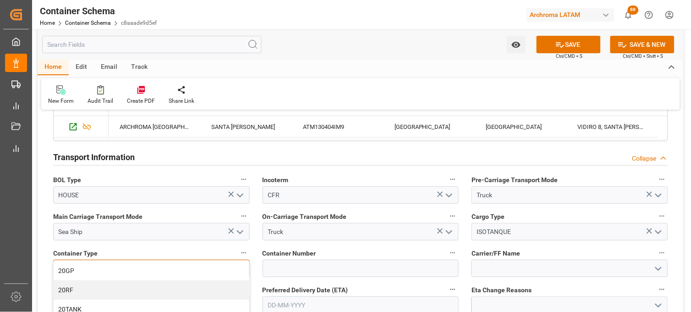
drag, startPoint x: 145, startPoint y: 301, endPoint x: 148, endPoint y: 294, distance: 7.6
click at [144, 302] on div "20TANK" at bounding box center [152, 308] width 196 height 19
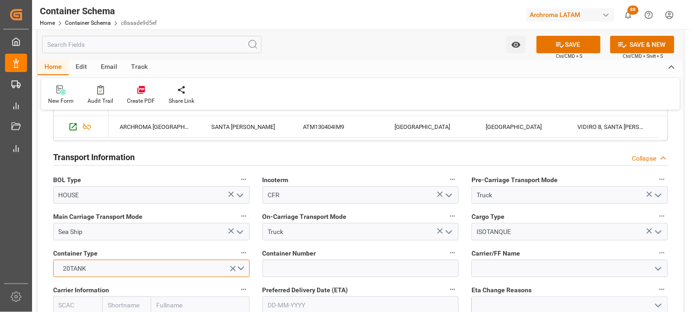
scroll to position [814, 0]
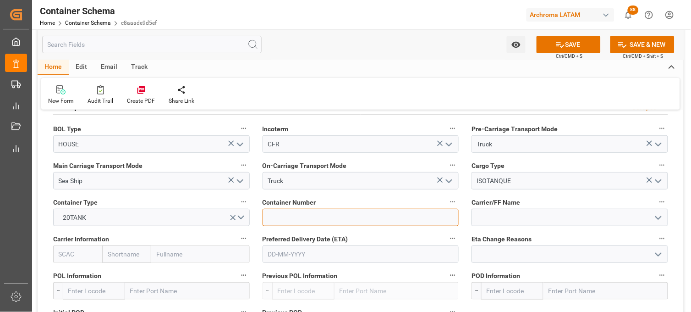
click at [277, 216] on input at bounding box center [361, 216] width 197 height 17
paste input "HMJU2601752"
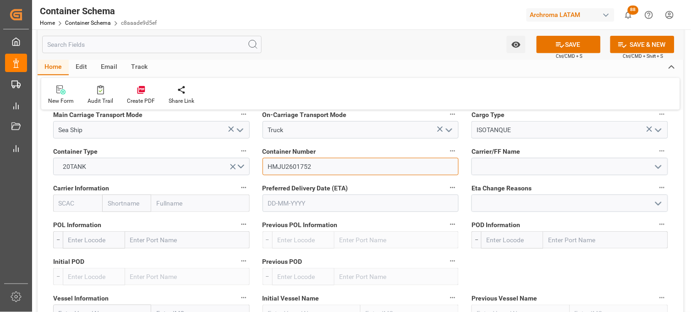
type input "HMJU2601752"
click at [140, 204] on input "text" at bounding box center [126, 202] width 49 height 17
type input "COSCO"
click at [120, 226] on div "Cosco" at bounding box center [117, 223] width 29 height 21
type input "COSU"
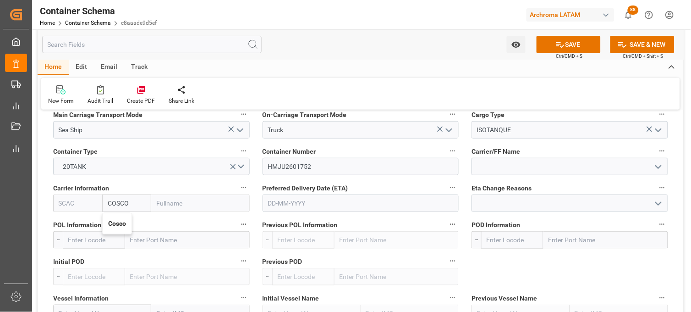
type input "Cosco"
type input "COSCO Shipping Co. Ltd."
type input "Cosco"
click at [296, 205] on input "text" at bounding box center [361, 202] width 197 height 17
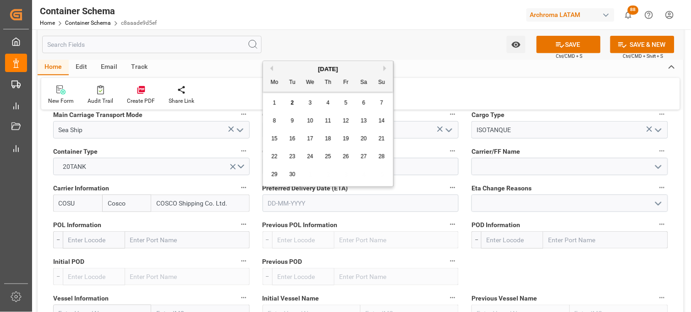
click at [274, 158] on span "22" at bounding box center [274, 156] width 6 height 6
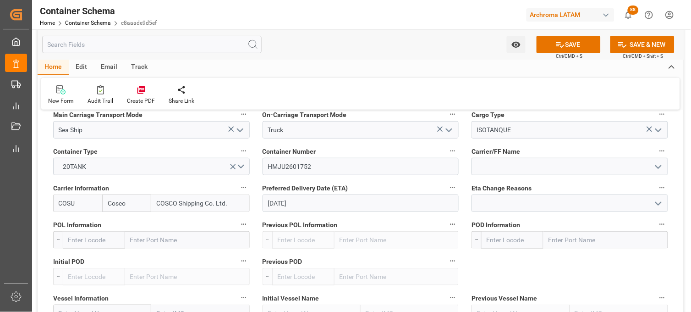
click at [275, 207] on input "22-09-2025" at bounding box center [361, 202] width 197 height 17
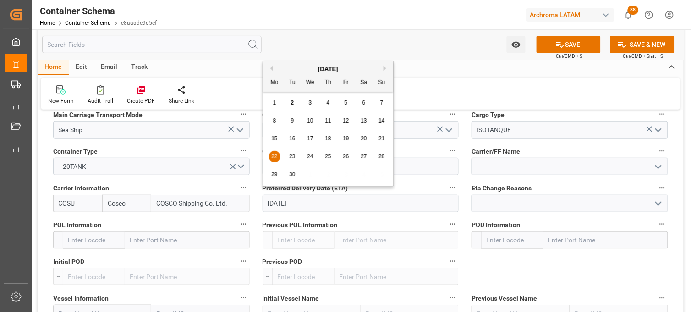
click at [364, 136] on span "20" at bounding box center [364, 138] width 6 height 6
type input "20-09-2025"
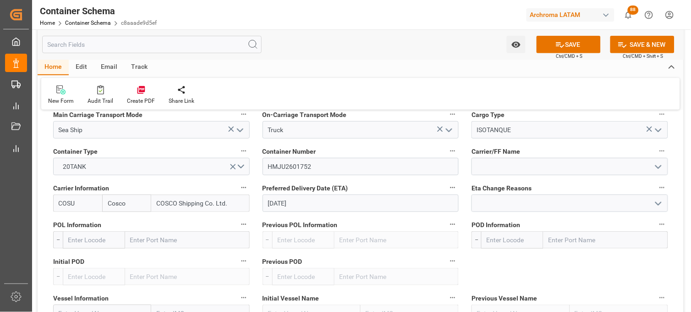
scroll to position [916, 0]
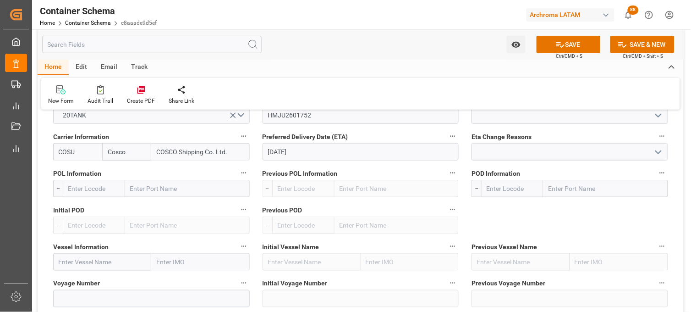
click at [147, 191] on input "text" at bounding box center [187, 188] width 125 height 17
type input "SHANG"
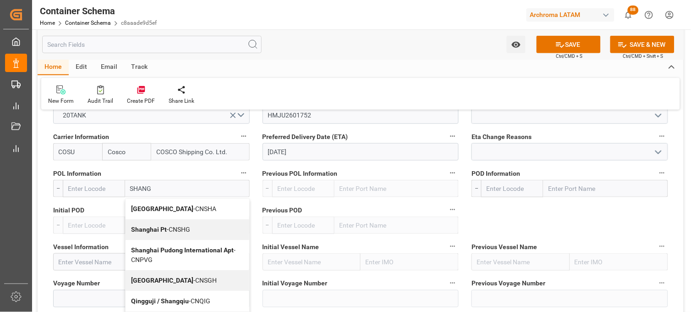
click at [144, 226] on b "Shanghai Pt" at bounding box center [149, 228] width 36 height 7
type input "CNSHG"
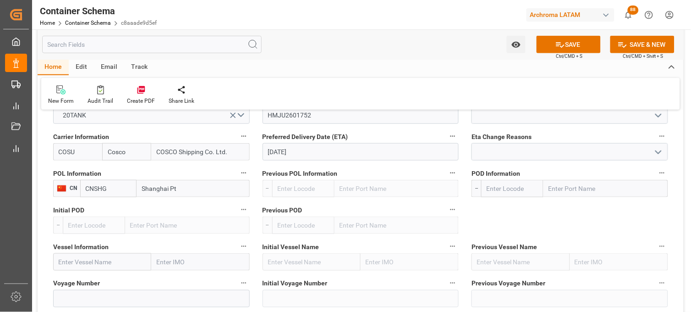
type input "Shanghai Pt"
click at [571, 192] on input "text" at bounding box center [605, 188] width 125 height 17
type input "MANZA"
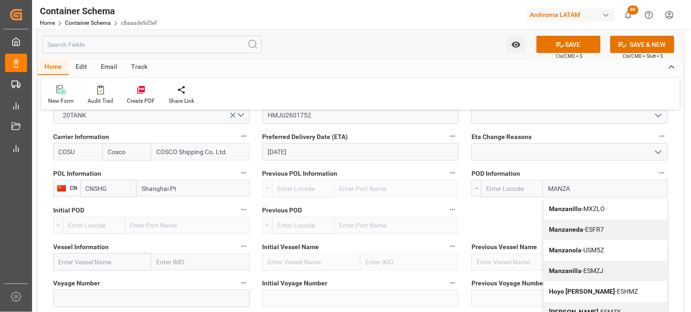
click at [569, 207] on b "Manzanillo" at bounding box center [565, 208] width 33 height 7
type input "MXZLO"
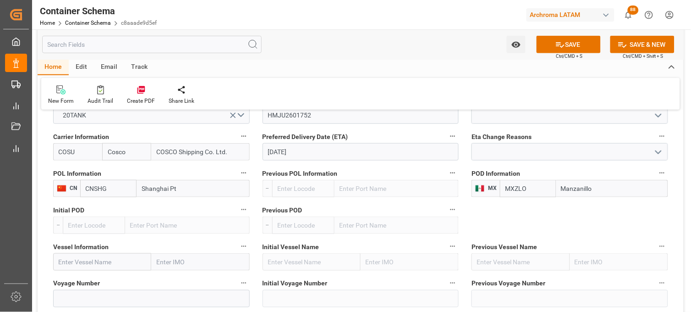
type input "Manzanillo"
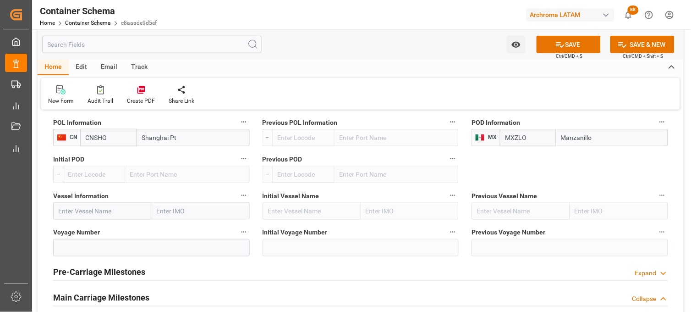
click at [103, 209] on input "text" at bounding box center [102, 210] width 98 height 17
paste input "XIN HONG KONG"
click at [76, 226] on div "Xin Hong Kong - 9314222" at bounding box center [104, 236] width 101 height 30
type input "Xin Hong Kong"
type input "9314222"
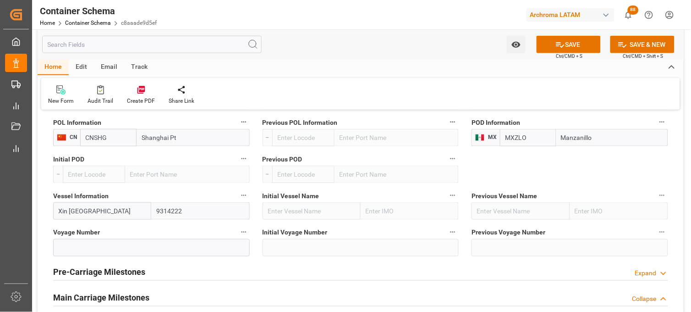
type input "Xin Hong Kong"
click at [131, 252] on input at bounding box center [151, 247] width 197 height 17
paste input "078E"
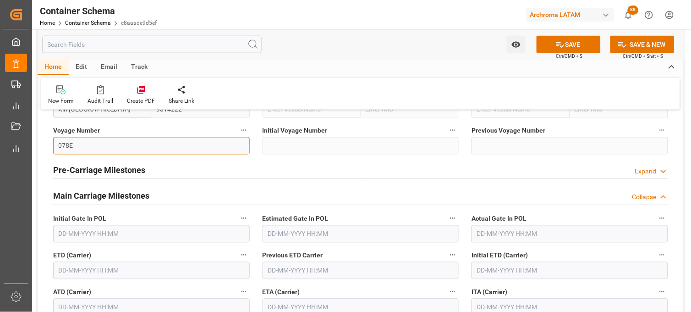
scroll to position [1120, 0]
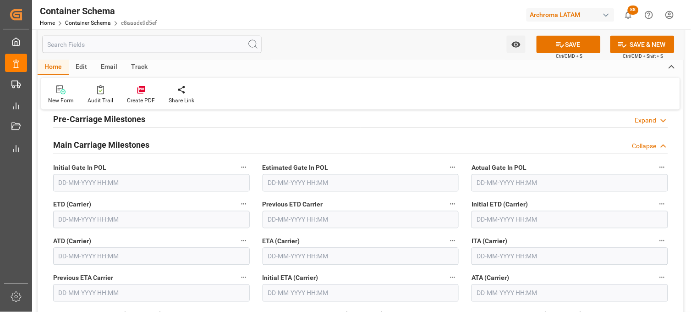
type input "078E"
click at [274, 252] on input "text" at bounding box center [361, 255] width 197 height 17
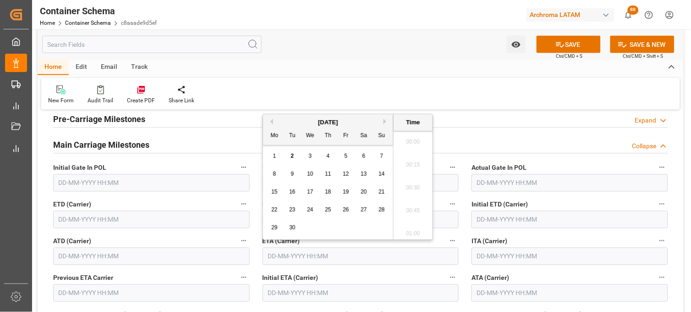
scroll to position [1881, 0]
click at [362, 193] on span "20" at bounding box center [364, 191] width 6 height 6
click at [413, 144] on li "20:30" at bounding box center [413, 139] width 39 height 23
type input "20-09-2025 20:30"
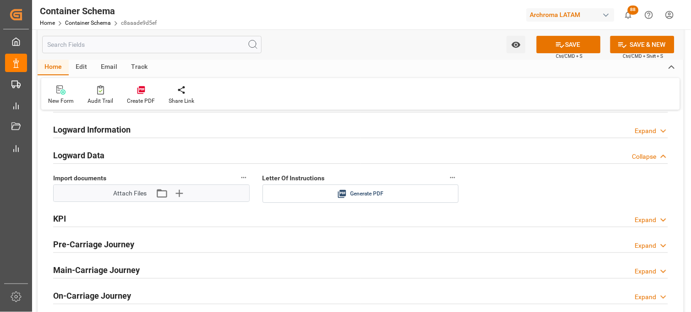
scroll to position [1476, 0]
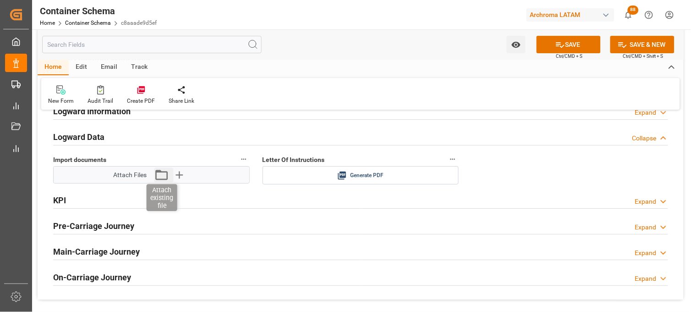
click at [161, 173] on icon "button" at bounding box center [161, 174] width 15 height 15
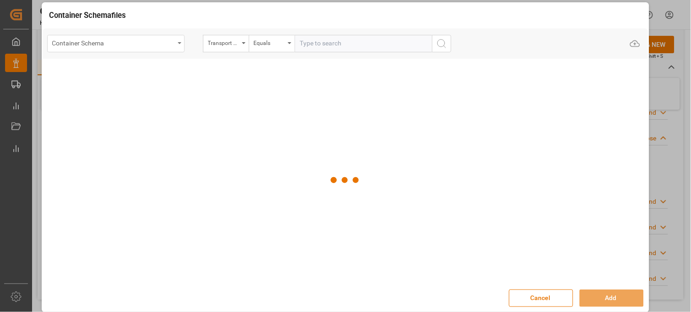
click at [173, 43] on div "Container Schema" at bounding box center [113, 42] width 122 height 11
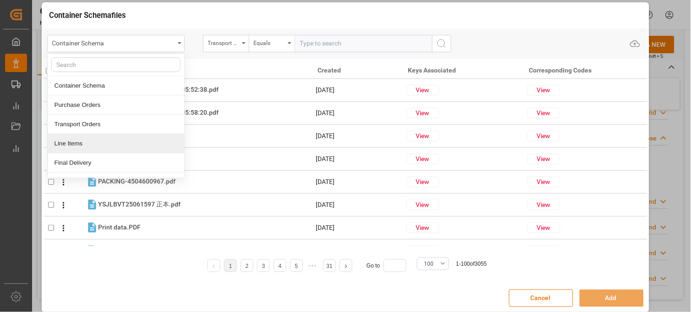
click at [111, 142] on div "Line Items" at bounding box center [116, 143] width 137 height 19
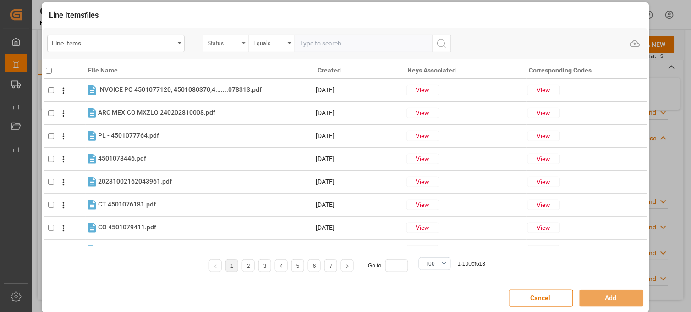
click at [231, 46] on div "Status" at bounding box center [223, 42] width 31 height 11
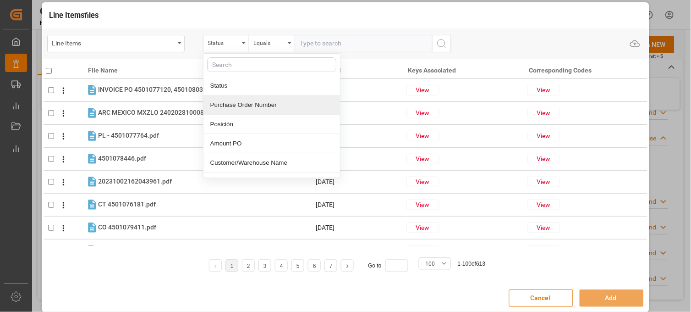
click at [232, 104] on div "Purchase Order Number" at bounding box center [271, 104] width 137 height 19
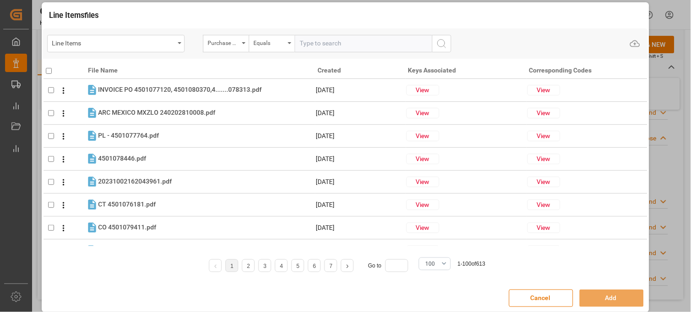
click at [324, 46] on input "text" at bounding box center [363, 43] width 137 height 17
paste input "4504647434"
type input "4504647434"
click at [442, 42] on icon "search button" at bounding box center [441, 43] width 11 height 11
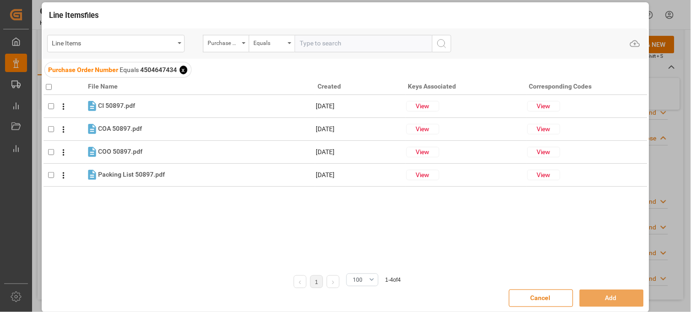
click at [48, 86] on input "checkbox" at bounding box center [49, 87] width 6 height 6
checkbox input "true"
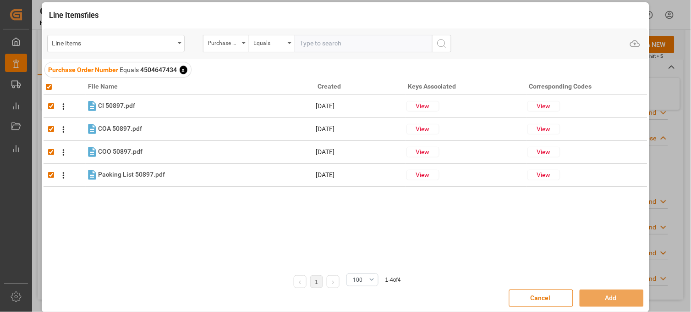
checkbox input "true"
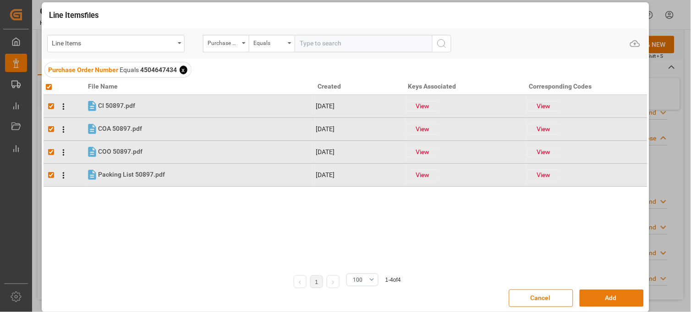
click at [588, 302] on button "Add" at bounding box center [612, 297] width 64 height 17
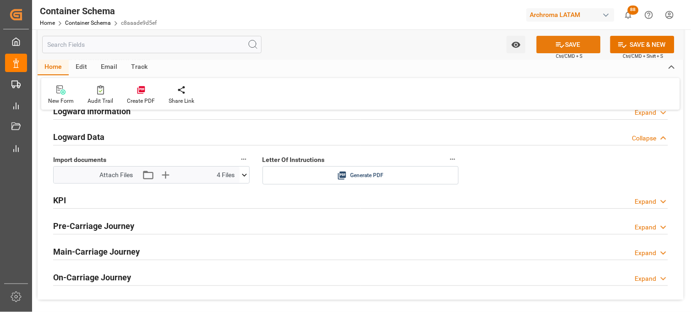
click at [560, 44] on icon at bounding box center [560, 45] width 10 height 10
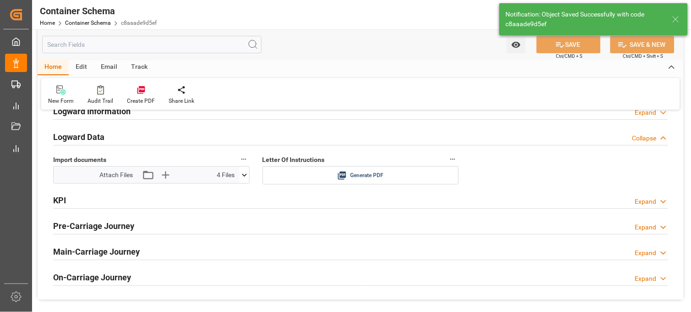
type textarea "SE RECIBEN DOCS SIN BL"
type input "MXZLO"
type input "Manzanillo"
type input "Xin Hong Kong"
type input "9314222"
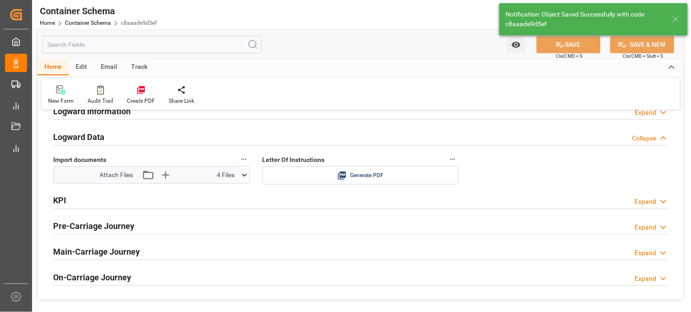
type input "078E"
type input "20-09-2025 20:30"
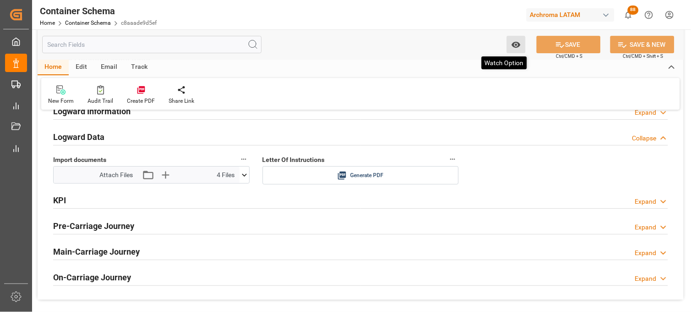
click at [515, 43] on icon "open menu" at bounding box center [516, 45] width 10 height 10
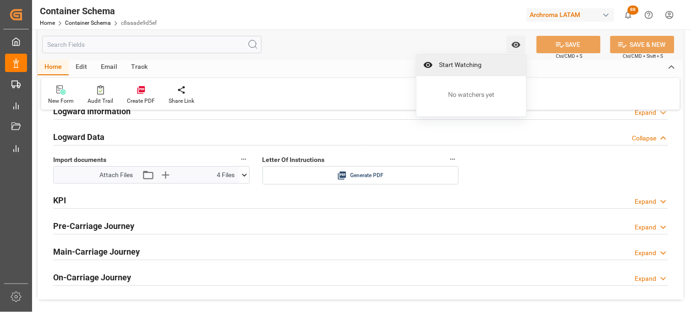
drag, startPoint x: 422, startPoint y: 63, endPoint x: 370, endPoint y: 6, distance: 76.9
click at [421, 63] on div "Start Watching" at bounding box center [472, 65] width 110 height 21
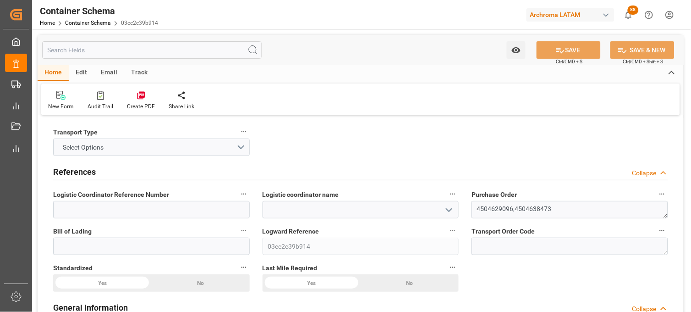
type input "0"
type input "2"
type input "11"
type input "12760"
type input "13484.31"
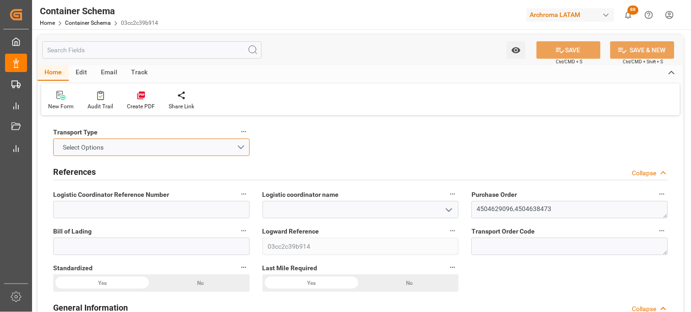
click at [167, 142] on button "Select Options" at bounding box center [151, 146] width 197 height 17
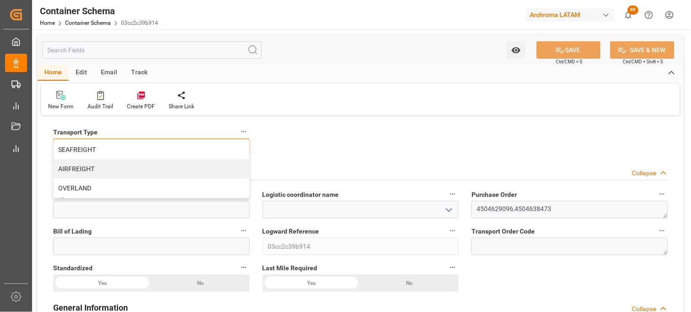
click at [167, 142] on div "SEAFREIGHT" at bounding box center [152, 149] width 196 height 19
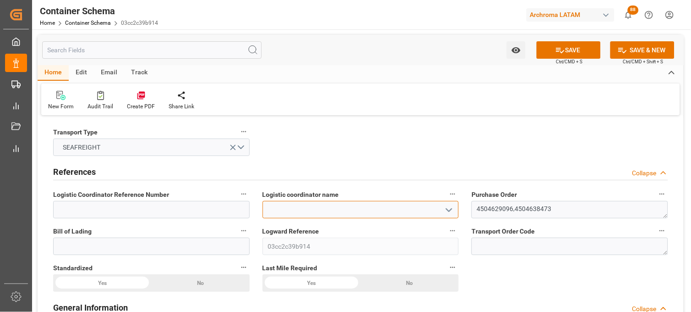
click at [275, 211] on input at bounding box center [361, 209] width 197 height 17
type input "LESCHACO MEXICANA, S.A. DE C.V."
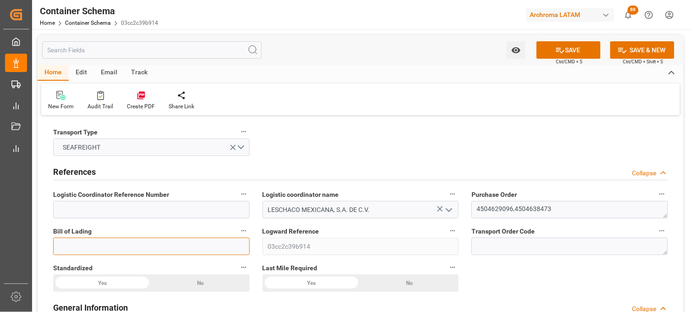
click at [201, 246] on input at bounding box center [151, 245] width 197 height 17
paste input "258292976"
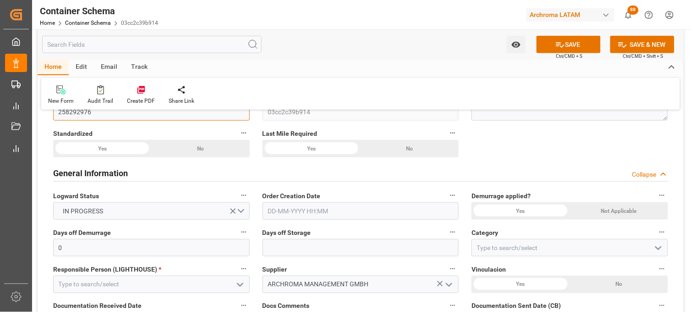
scroll to position [153, 0]
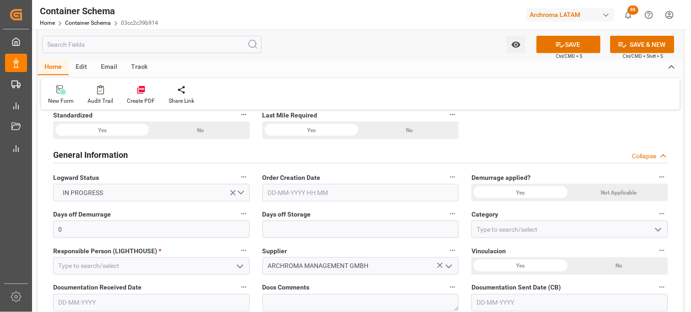
type input "258292976"
click at [279, 191] on input "text" at bounding box center [361, 192] width 197 height 17
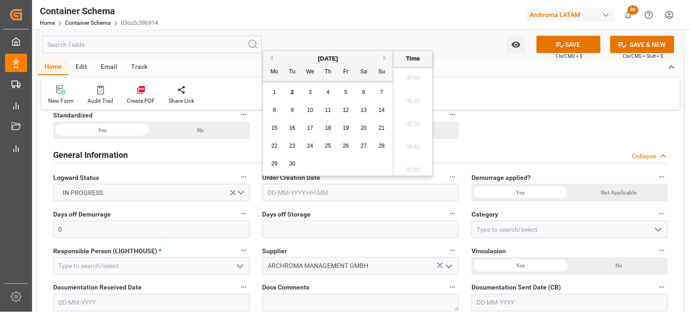
scroll to position [1927, 0]
click at [281, 94] on div "1 2 3 4 5 6 7" at bounding box center [328, 92] width 125 height 18
click at [291, 93] on span "2" at bounding box center [292, 92] width 3 height 6
click at [411, 98] on li "21:15" at bounding box center [413, 98] width 39 height 23
type input "[DATE] 21:15"
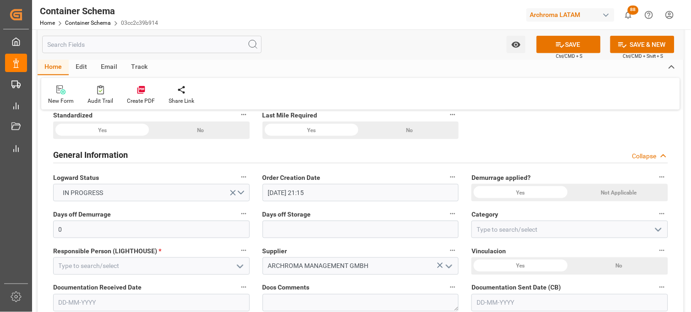
click at [151, 139] on div "Yes" at bounding box center [102, 129] width 98 height 17
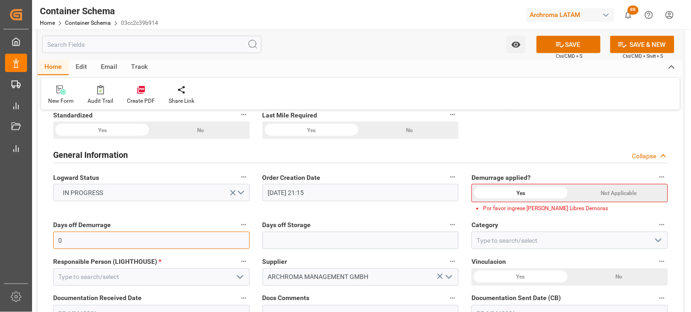
click at [220, 232] on input "0" at bounding box center [151, 239] width 197 height 17
type input "10"
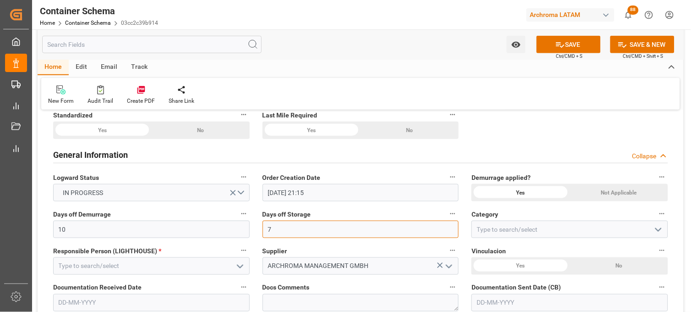
type input "7"
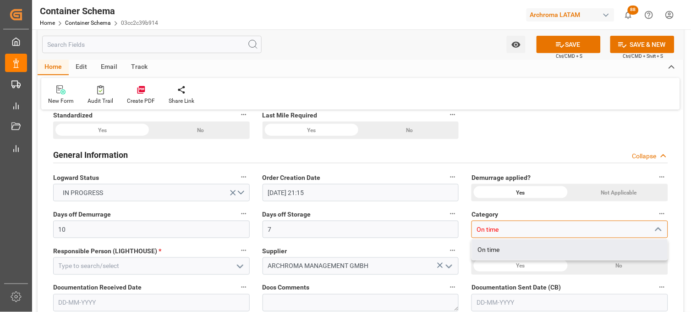
type input "On time"
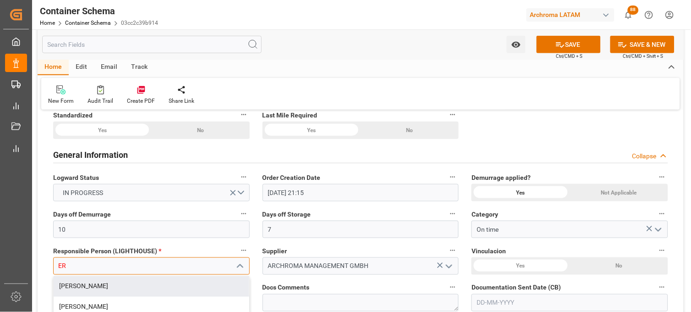
drag, startPoint x: 166, startPoint y: 290, endPoint x: 168, endPoint y: 285, distance: 4.9
click at [165, 290] on div "[PERSON_NAME]" at bounding box center [152, 286] width 196 height 21
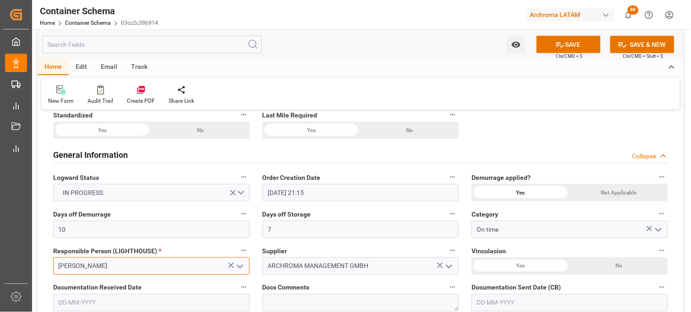
scroll to position [203, 0]
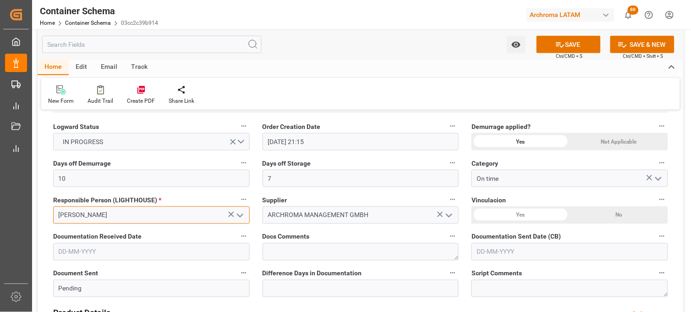
type input "[PERSON_NAME]"
click at [151, 88] on div "Yes" at bounding box center [102, 79] width 98 height 17
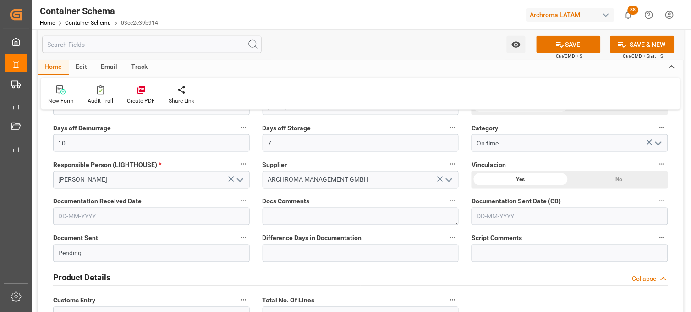
scroll to position [254, 0]
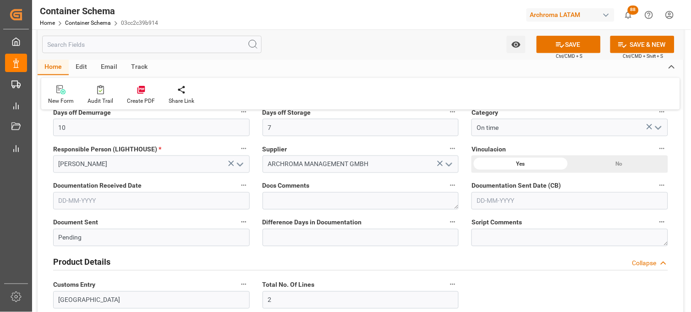
click at [83, 198] on input "text" at bounding box center [151, 200] width 197 height 17
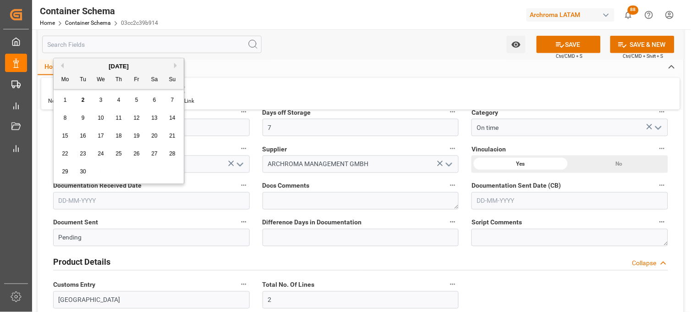
click at [71, 92] on div "1 2 3 4 5 6 7" at bounding box center [118, 100] width 125 height 18
click at [82, 103] on span "2" at bounding box center [83, 100] width 3 height 6
type input "[DATE]"
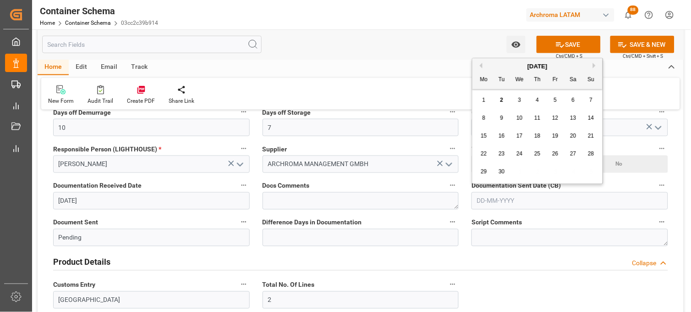
click at [490, 200] on input "text" at bounding box center [570, 200] width 197 height 17
drag, startPoint x: 488, startPoint y: 104, endPoint x: 498, endPoint y: 103, distance: 9.7
click at [498, 103] on div "1 2 3 4 5 6 7" at bounding box center [537, 100] width 125 height 18
click at [501, 101] on span "2" at bounding box center [501, 100] width 3 height 6
type input "[DATE]"
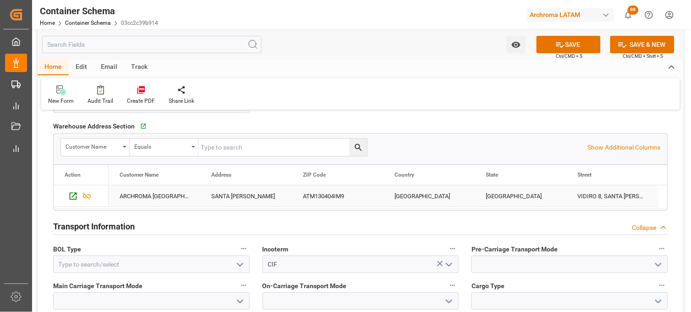
scroll to position [763, 0]
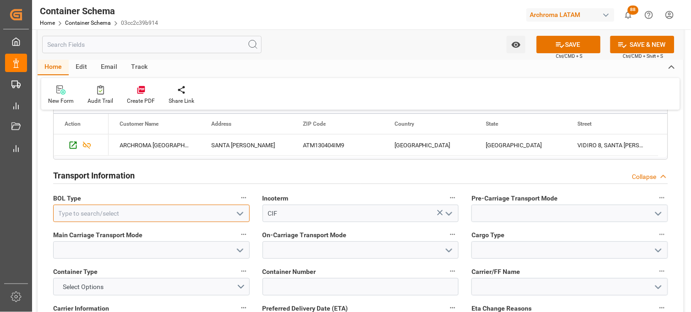
click at [207, 206] on input at bounding box center [151, 212] width 197 height 17
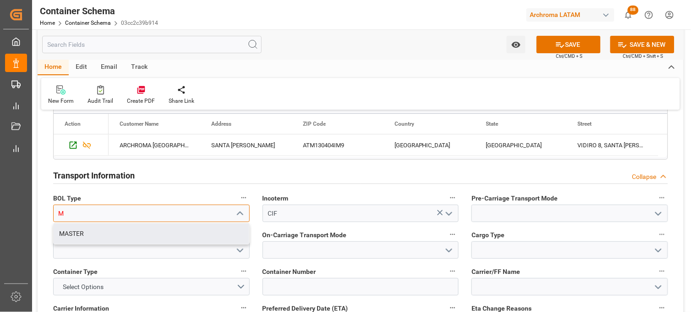
drag, startPoint x: 198, startPoint y: 226, endPoint x: 315, endPoint y: 220, distance: 117.5
click at [197, 226] on div "MASTER" at bounding box center [152, 233] width 196 height 21
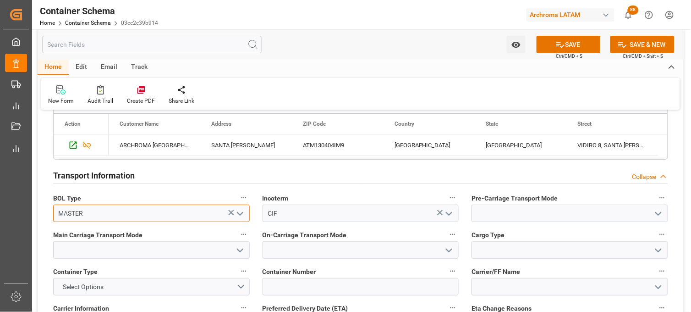
type input "MASTER"
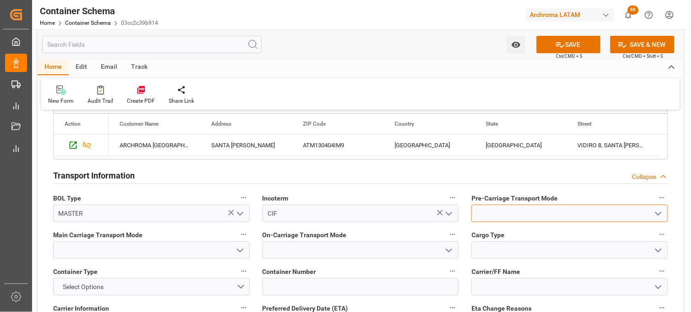
click at [533, 217] on input at bounding box center [570, 212] width 197 height 17
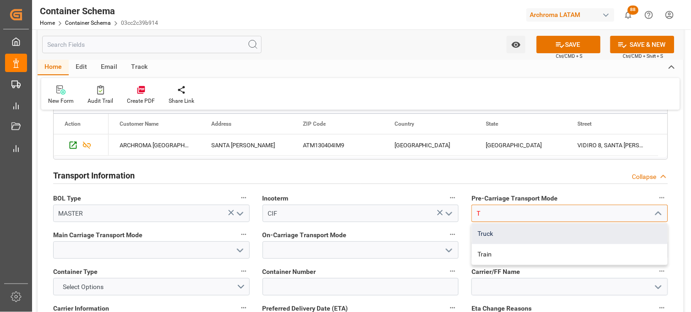
click at [517, 234] on div "Truck" at bounding box center [570, 233] width 196 height 21
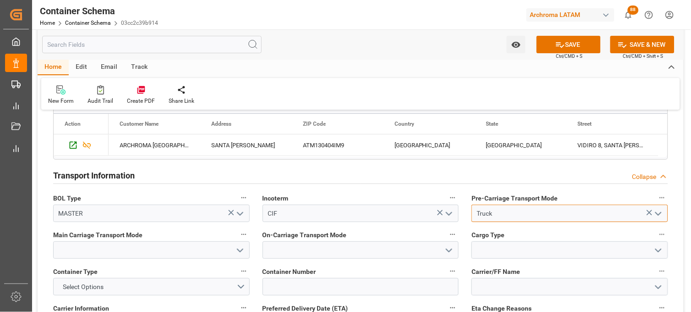
type input "Truck"
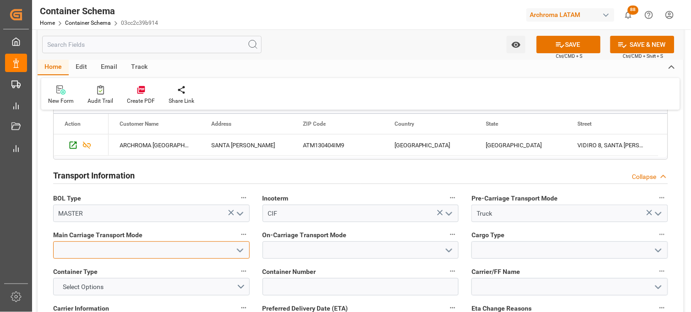
click at [208, 248] on input at bounding box center [151, 249] width 197 height 17
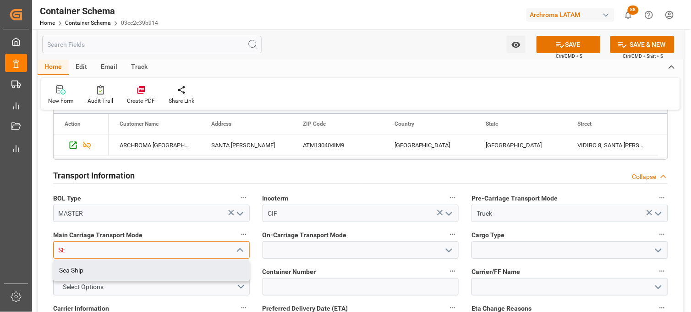
drag, startPoint x: 208, startPoint y: 268, endPoint x: 259, endPoint y: 258, distance: 52.2
click at [207, 268] on div "Sea Ship" at bounding box center [152, 270] width 196 height 21
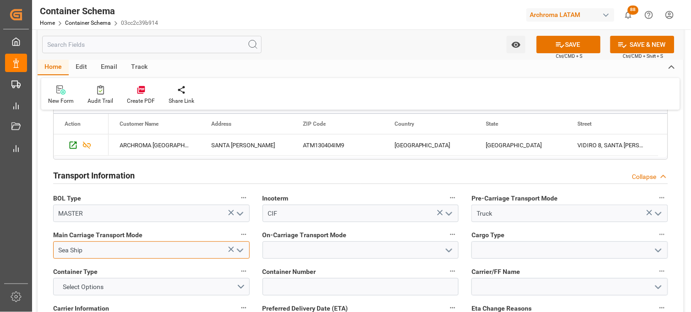
type input "Sea Ship"
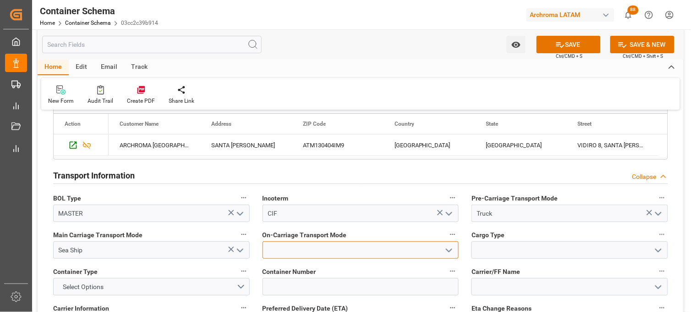
click at [335, 248] on input at bounding box center [361, 249] width 197 height 17
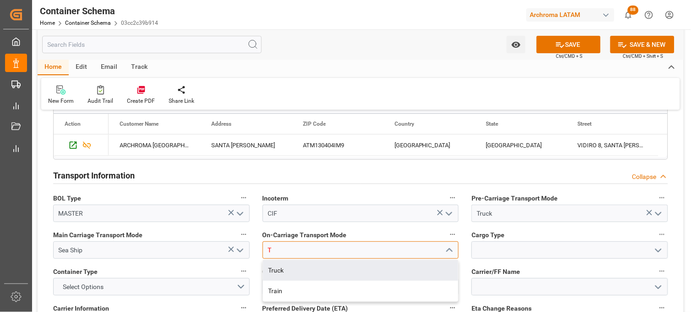
drag, startPoint x: 329, startPoint y: 264, endPoint x: 400, endPoint y: 257, distance: 71.4
click at [329, 264] on div "Truck" at bounding box center [361, 270] width 196 height 21
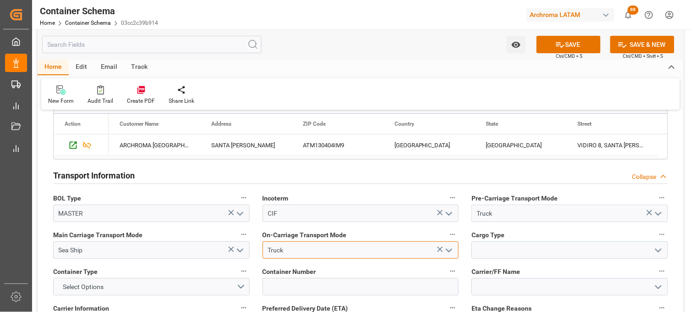
type input "Truck"
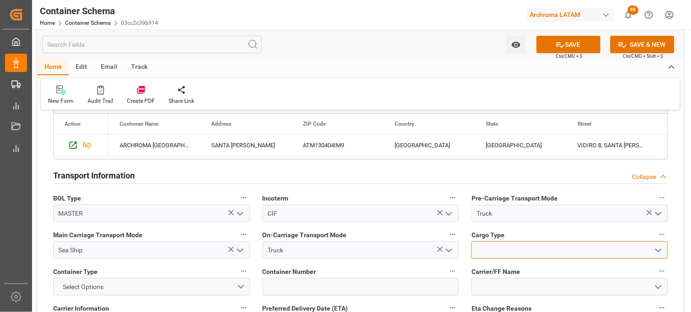
click at [492, 250] on input at bounding box center [570, 249] width 197 height 17
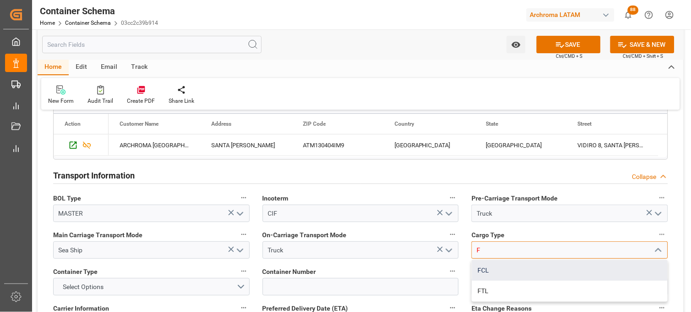
click at [490, 268] on div "FCL" at bounding box center [570, 270] width 196 height 21
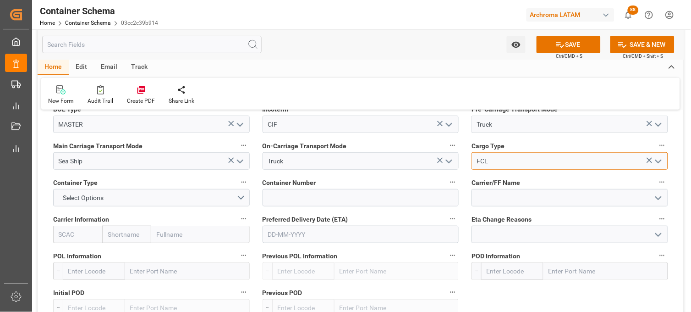
scroll to position [865, 0]
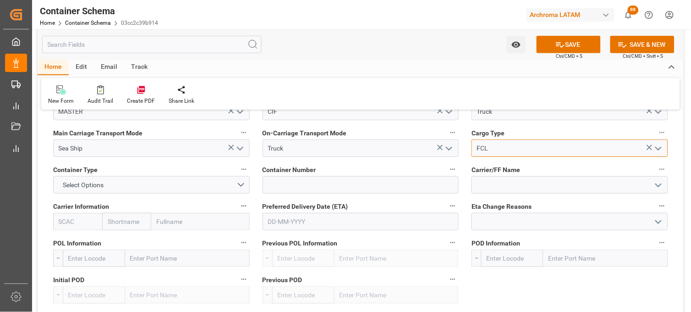
type input "FCL"
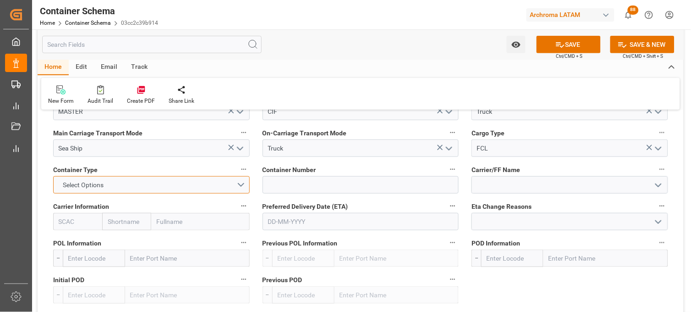
click at [200, 188] on button "Select Options" at bounding box center [151, 184] width 197 height 17
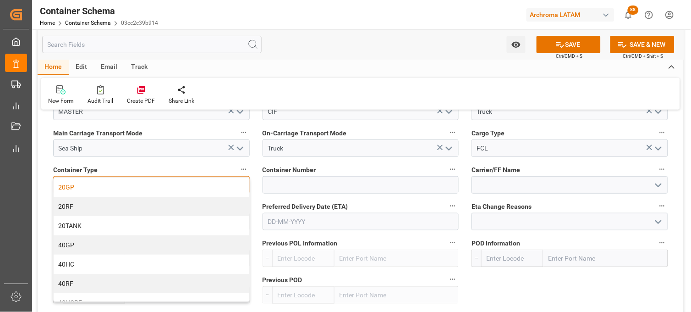
click at [200, 185] on div "20GP" at bounding box center [152, 186] width 196 height 19
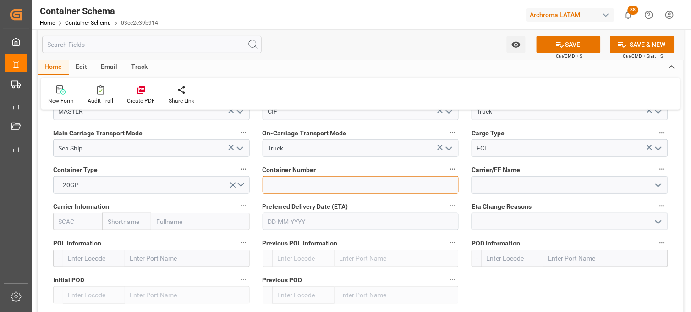
click at [276, 180] on input at bounding box center [361, 184] width 197 height 17
paste input "SUDU 742913-0"
click at [283, 184] on input "SUDU 742913-0" at bounding box center [361, 184] width 197 height 17
type input "SUDU7429130"
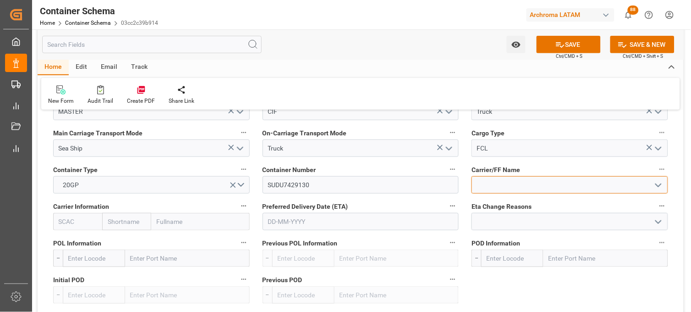
click at [484, 181] on input at bounding box center [570, 184] width 197 height 17
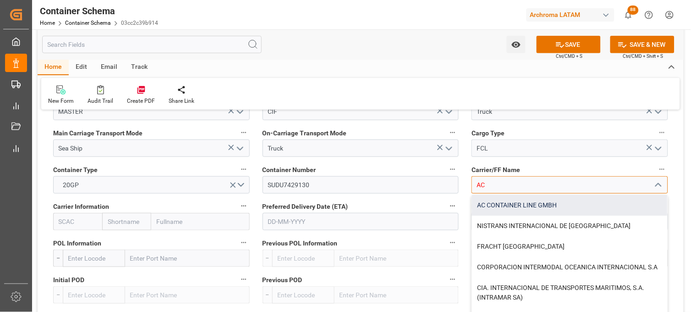
click at [487, 205] on div "AC CONTAINER LINE GMBH" at bounding box center [570, 205] width 196 height 21
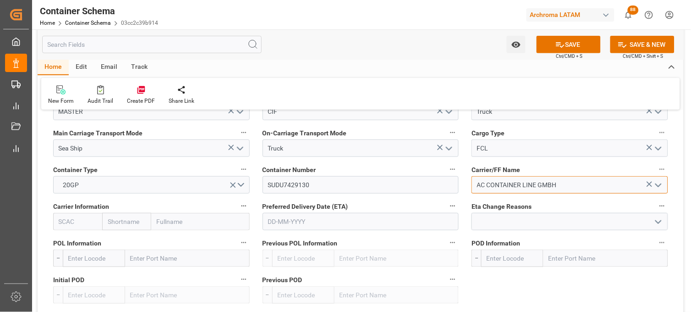
type input "AC CONTAINER LINE GMBH"
click at [145, 223] on input "text" at bounding box center [126, 221] width 49 height 17
type input "MAERS"
click at [121, 243] on b "Maersk" at bounding box center [119, 241] width 22 height 7
type input "MAEU"
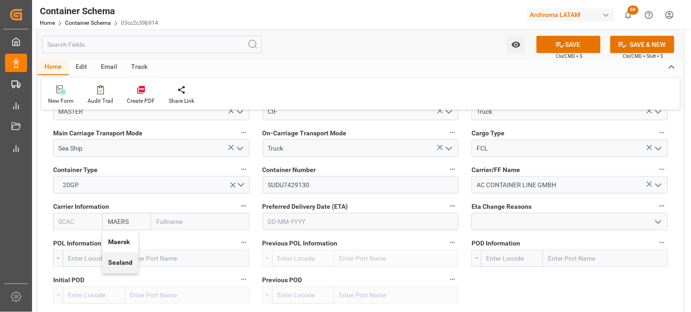
type input "Maersk"
type input "Maersk Line AS"
type input "Maersk"
click at [311, 218] on input "text" at bounding box center [361, 221] width 197 height 17
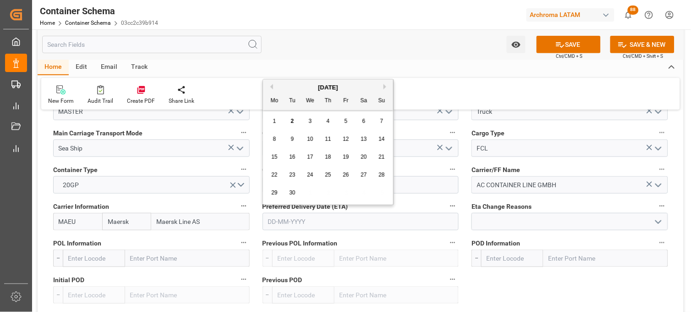
click at [279, 130] on div "1 2 3 4 5 6 7" at bounding box center [328, 121] width 125 height 18
click at [276, 159] on span "15" at bounding box center [274, 157] width 6 height 6
type input "[DATE]"
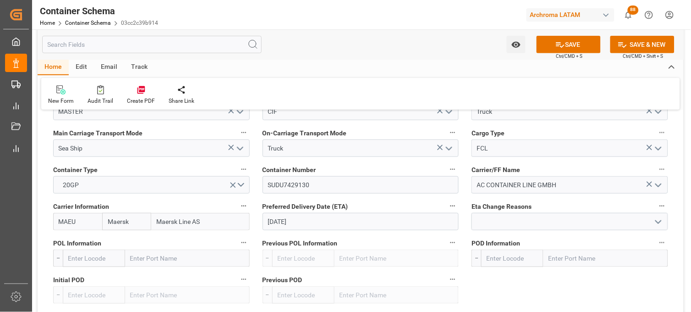
scroll to position [916, 0]
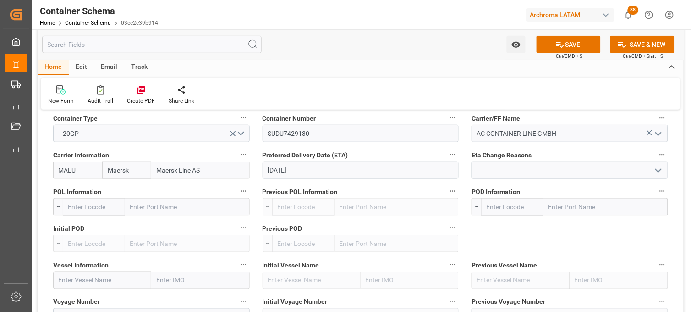
click at [198, 204] on input "text" at bounding box center [187, 206] width 125 height 17
type input "[PERSON_NAME]"
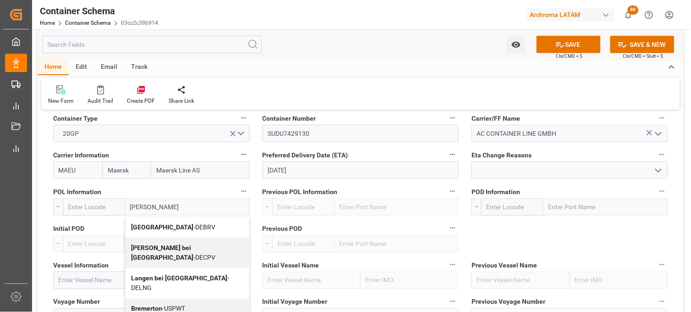
click at [194, 225] on span "[GEOGRAPHIC_DATA] - DEBRV" at bounding box center [173, 226] width 84 height 7
type input "DEBRV"
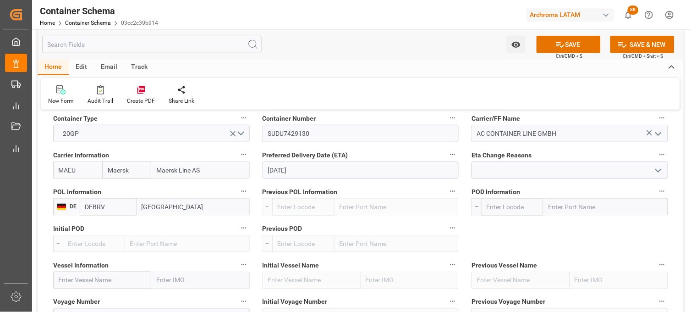
type input "[GEOGRAPHIC_DATA]"
click at [575, 205] on input "text" at bounding box center [605, 206] width 125 height 17
type input "VERAC"
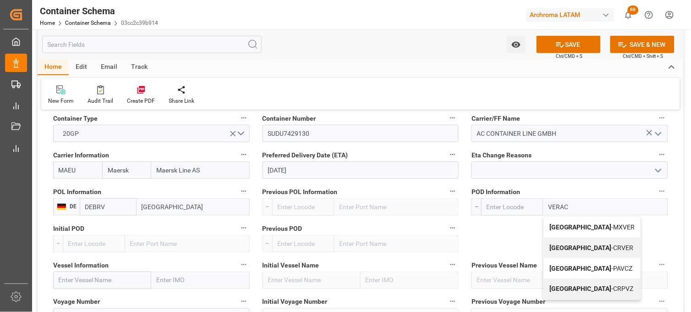
click at [565, 223] on b "[GEOGRAPHIC_DATA]" at bounding box center [580, 226] width 62 height 7
type input "MXVER"
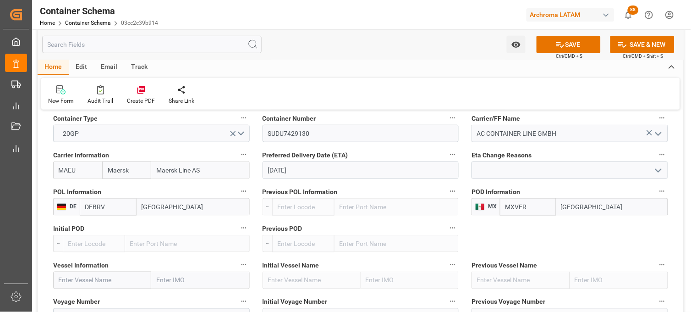
scroll to position [967, 0]
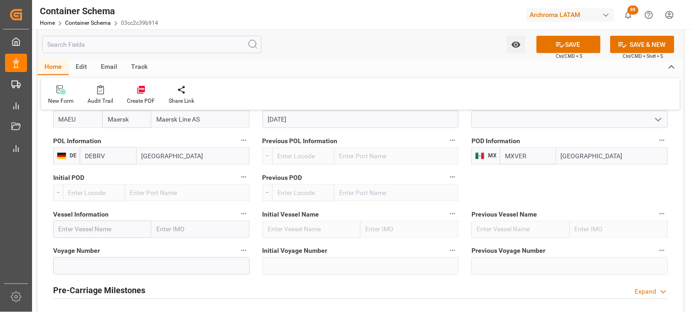
type input "[GEOGRAPHIC_DATA]"
click at [92, 232] on input "text" at bounding box center [102, 228] width 98 height 17
paste input "SFL [US_STATE]"
type input "SFL [US_STATE]"
click at [89, 246] on b "SFL [US_STATE]" at bounding box center [82, 249] width 47 height 7
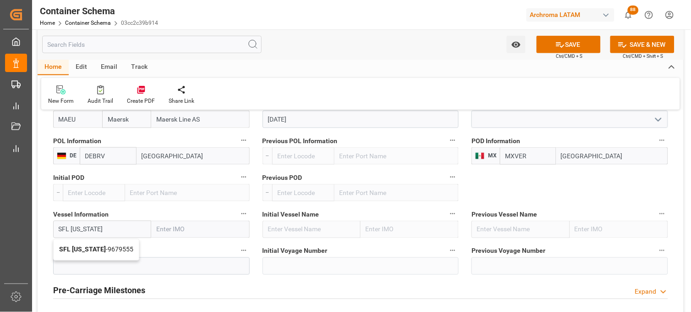
type input "9679555"
type input "SFL [US_STATE]"
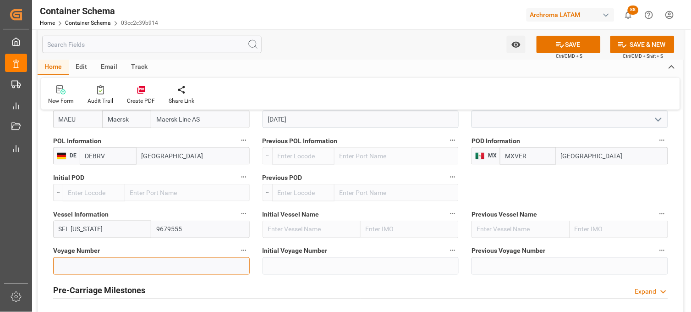
click at [107, 263] on input at bounding box center [151, 265] width 197 height 17
paste input "534W"
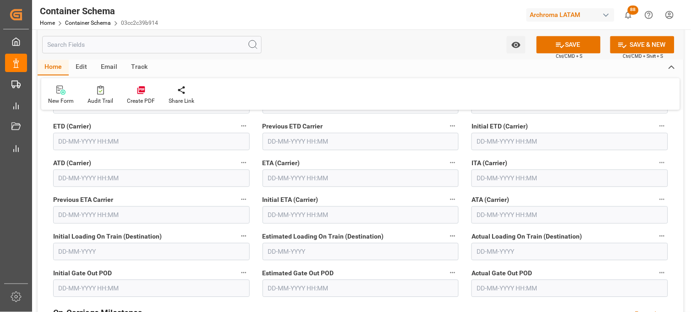
scroll to position [1222, 0]
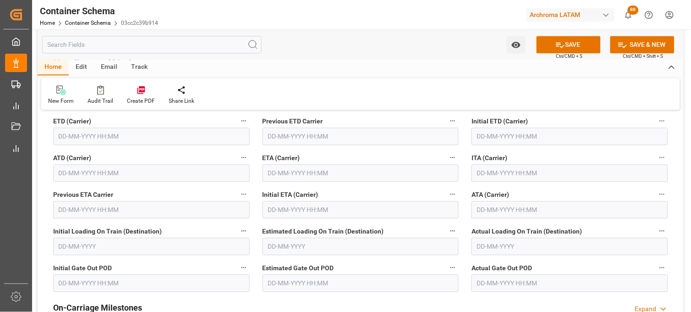
type input "534W"
click at [274, 168] on input "text" at bounding box center [361, 172] width 197 height 17
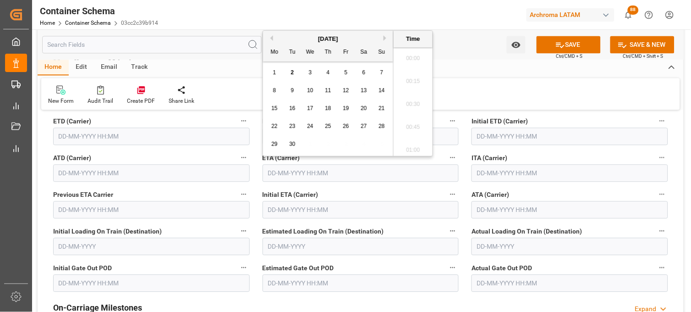
scroll to position [1927, 0]
click at [274, 104] on div "15" at bounding box center [274, 108] width 11 height 11
click at [418, 60] on li "21:00" at bounding box center [413, 55] width 39 height 23
type input "[DATE] 21:00"
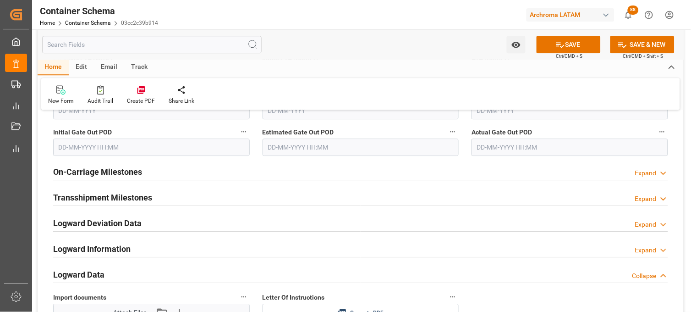
scroll to position [1375, 0]
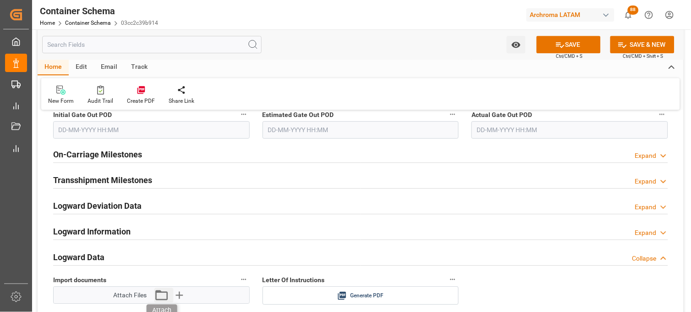
click at [157, 296] on icon "button" at bounding box center [162, 295] width 12 height 10
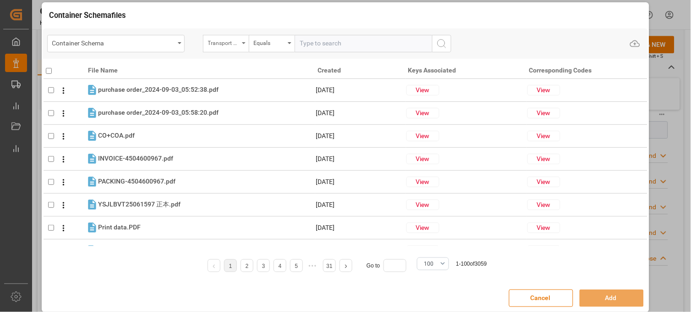
click at [219, 50] on div "Transport Type" at bounding box center [226, 43] width 46 height 17
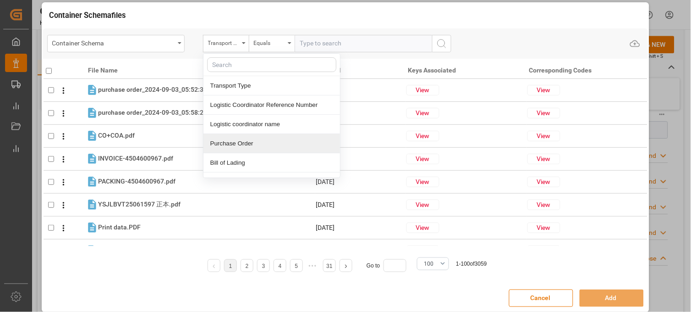
click at [231, 141] on div "Purchase Order" at bounding box center [271, 143] width 137 height 19
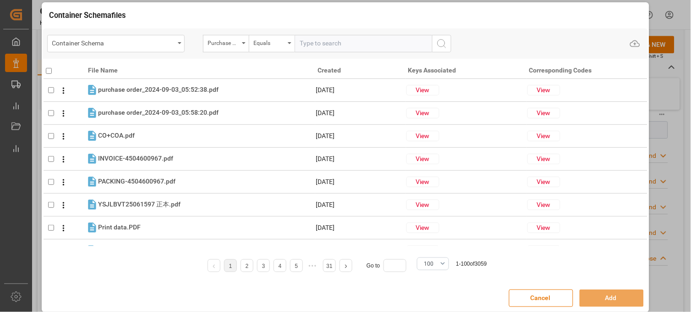
click at [313, 43] on input "text" at bounding box center [363, 43] width 137 height 17
paste input "4504629096"
type input "4504629096"
click at [444, 42] on circle "search button" at bounding box center [441, 42] width 7 height 7
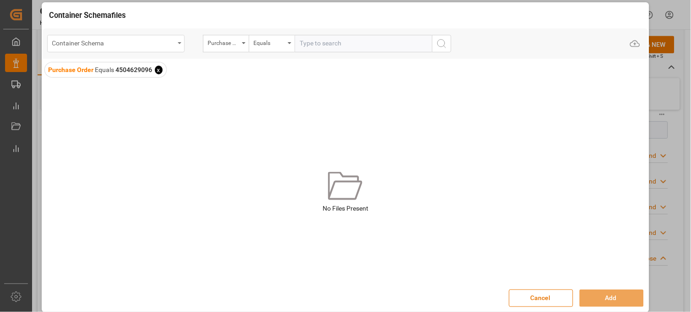
click at [129, 44] on div "Container Schema" at bounding box center [113, 42] width 122 height 11
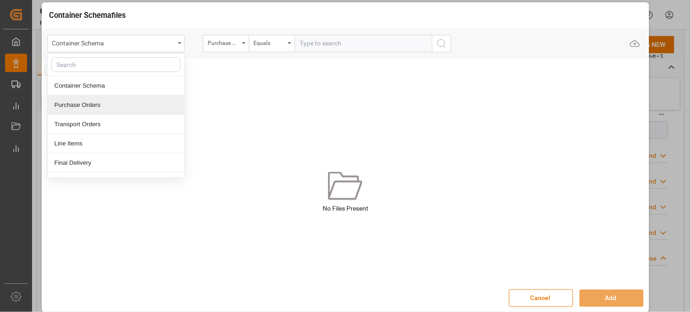
click at [93, 105] on div "Purchase Orders" at bounding box center [116, 104] width 137 height 19
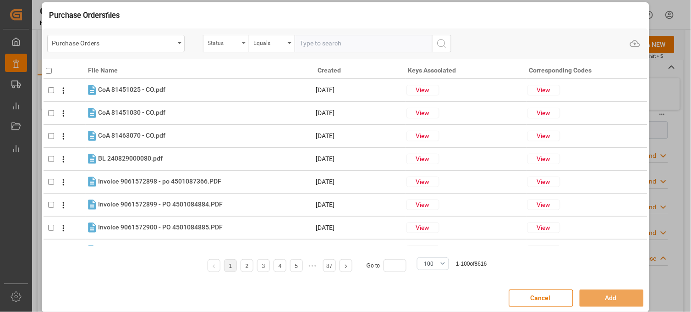
click at [223, 44] on div "Status" at bounding box center [223, 42] width 31 height 11
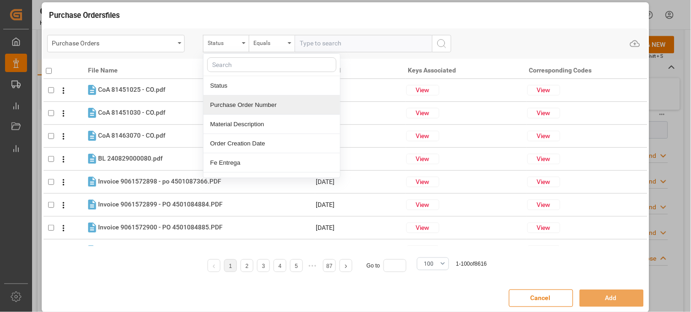
click at [220, 98] on div "Purchase Order Number" at bounding box center [271, 104] width 137 height 19
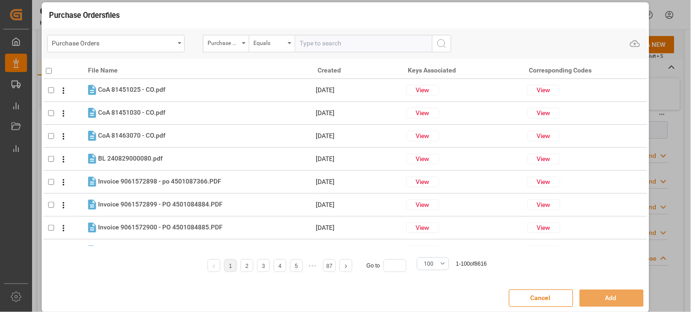
click at [318, 39] on input "text" at bounding box center [363, 43] width 137 height 17
paste input "4504629096"
type input "4504629096"
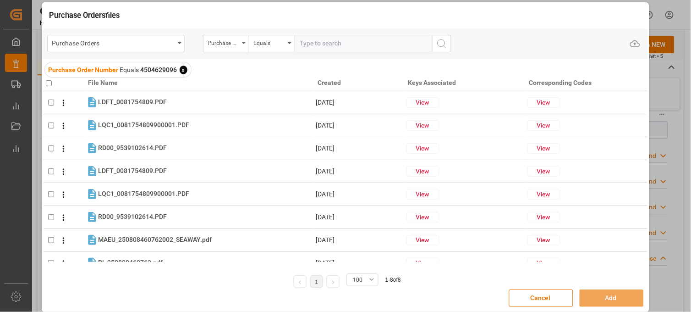
scroll to position [0, 0]
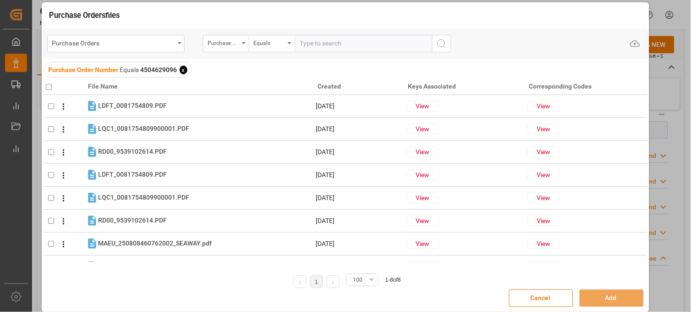
click at [49, 85] on input "checkbox" at bounding box center [49, 87] width 6 height 6
checkbox input "true"
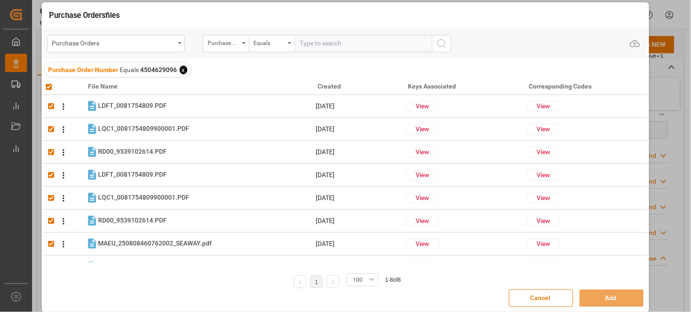
checkbox input "true"
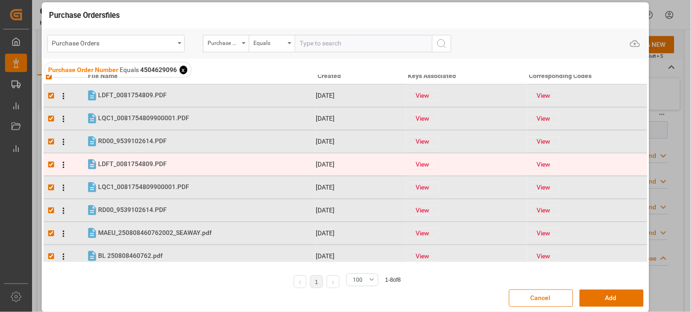
scroll to position [16, 0]
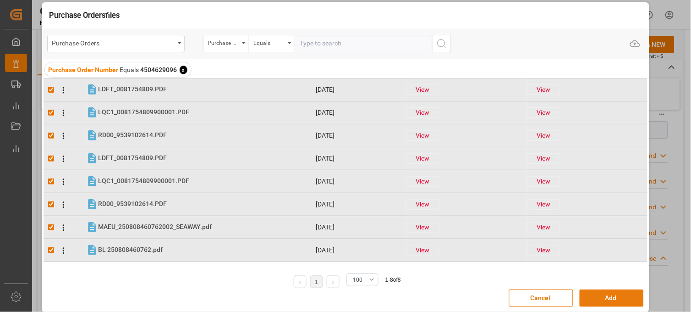
click at [602, 304] on button "Add" at bounding box center [612, 297] width 64 height 17
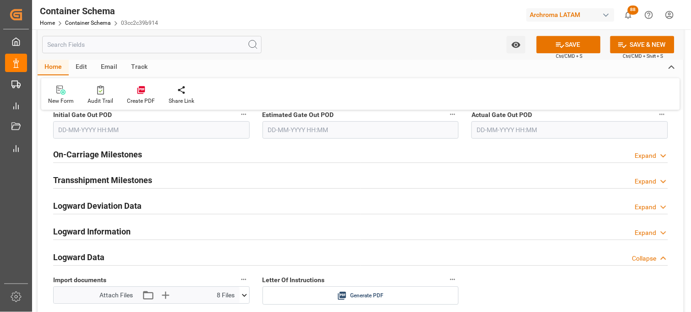
scroll to position [1426, 0]
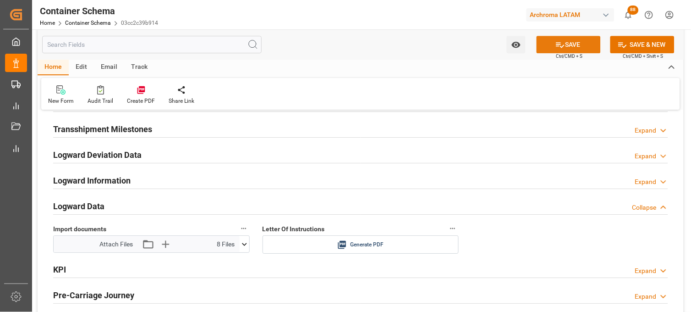
click at [550, 39] on button "SAVE" at bounding box center [569, 44] width 64 height 17
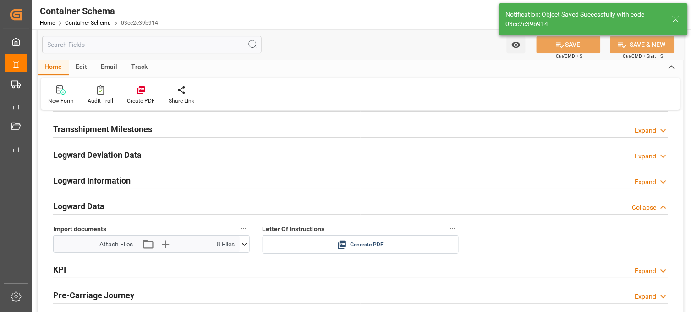
type input "Document Sent"
type input "MXVER"
type input "[GEOGRAPHIC_DATA]"
type input "SFL [US_STATE]"
type input "9679555"
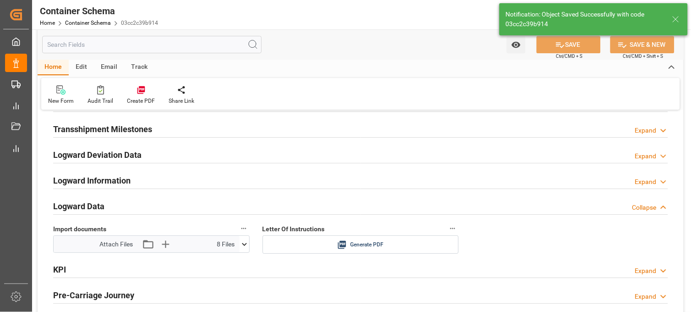
type input "534W"
type input "[DATE] 21:00"
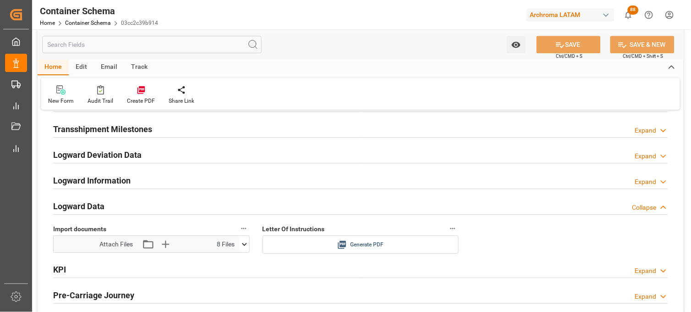
click at [345, 245] on icon at bounding box center [342, 245] width 8 height 8
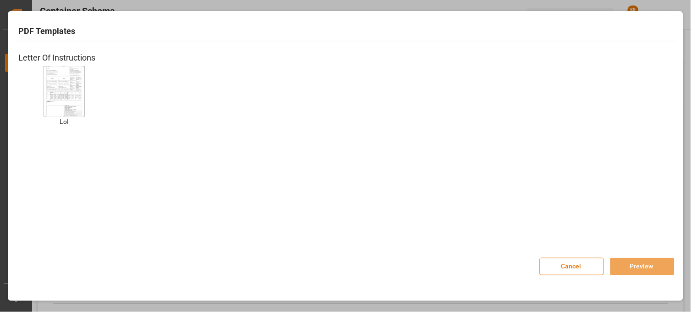
drag, startPoint x: 76, startPoint y: 88, endPoint x: 141, endPoint y: 89, distance: 64.6
click at [76, 88] on img at bounding box center [64, 91] width 37 height 52
click at [622, 262] on button "Preview" at bounding box center [642, 266] width 64 height 17
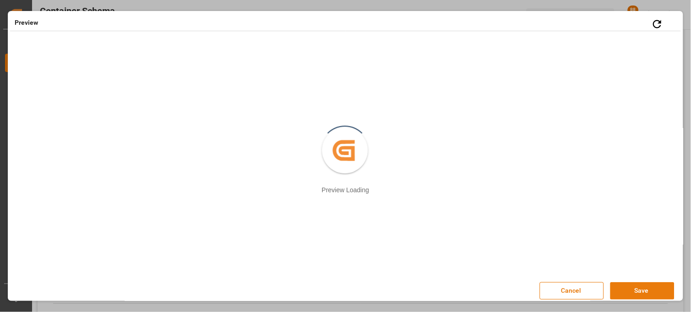
click at [629, 295] on button "Save" at bounding box center [642, 290] width 64 height 17
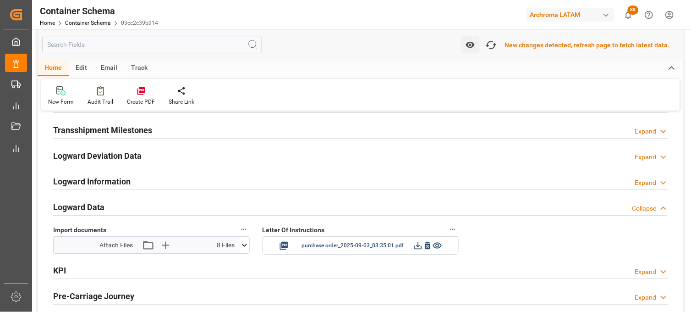
scroll to position [1426, 0]
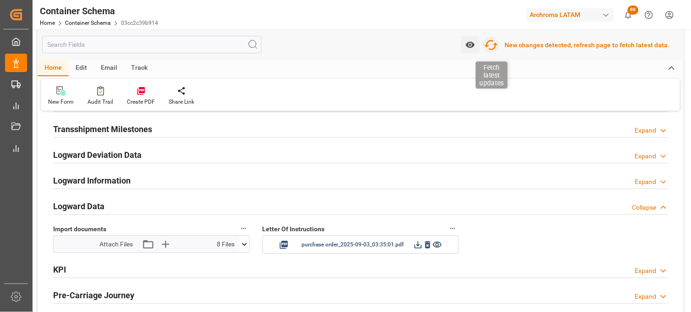
click at [495, 43] on icon "button" at bounding box center [491, 45] width 15 height 15
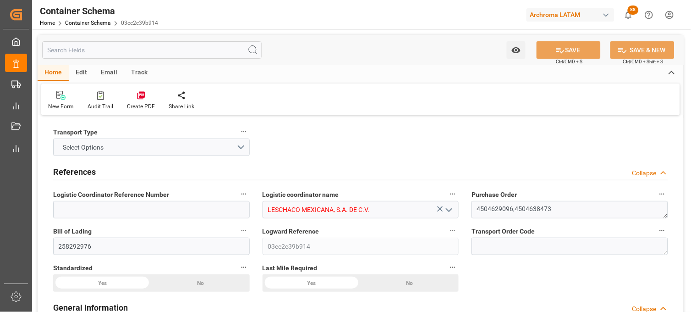
type input "10"
type input "7"
type input "2"
type input "11"
type input "12760"
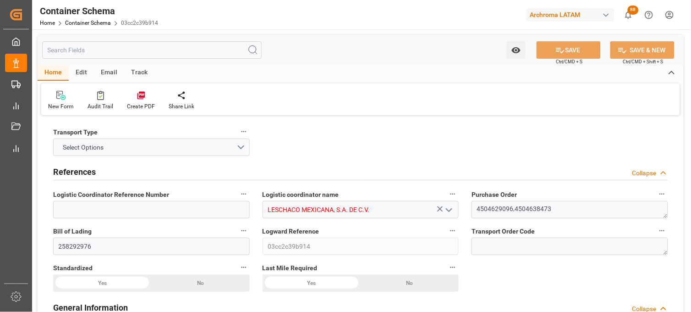
type input "13484.31"
type input "Maersk"
type input "Maersk Line AS"
type input "DEBRV"
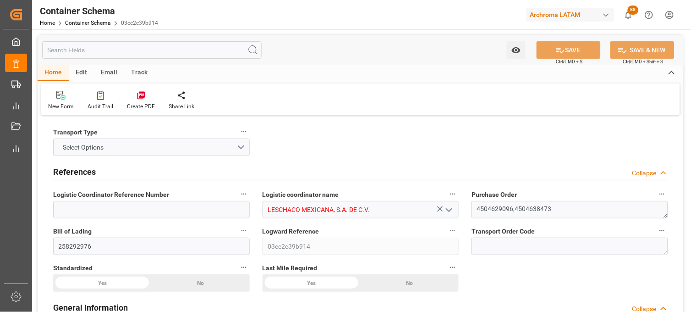
type input "MXVER"
type input "9679555"
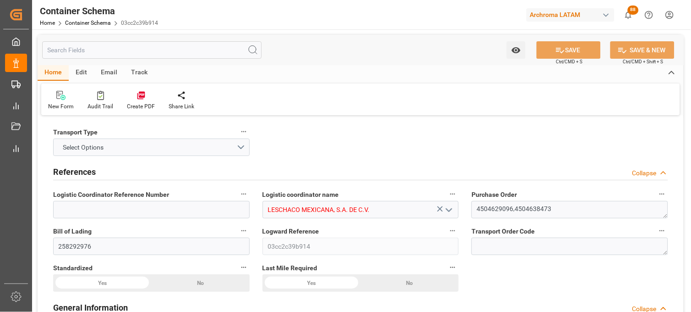
type input "9679555"
type input "[DATE] 21:15"
type input "[DATE]"
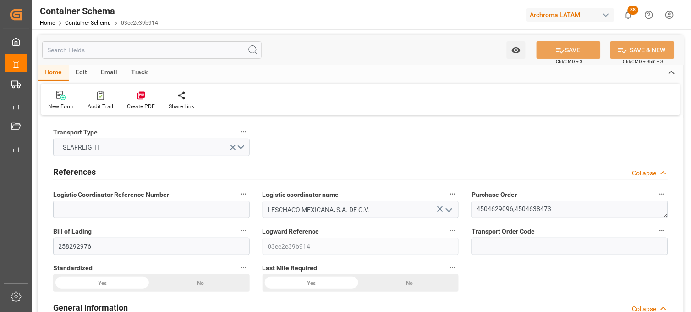
type input "[DATE] 21:00"
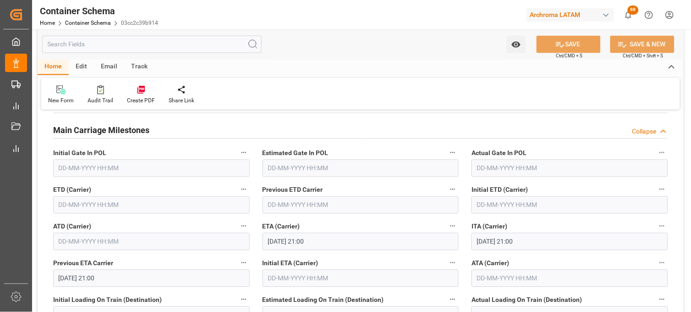
scroll to position [1171, 0]
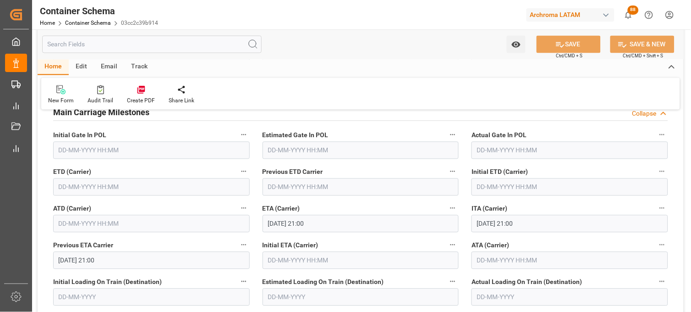
drag, startPoint x: 65, startPoint y: 184, endPoint x: 64, endPoint y: 177, distance: 6.5
click at [65, 184] on input "text" at bounding box center [151, 186] width 197 height 17
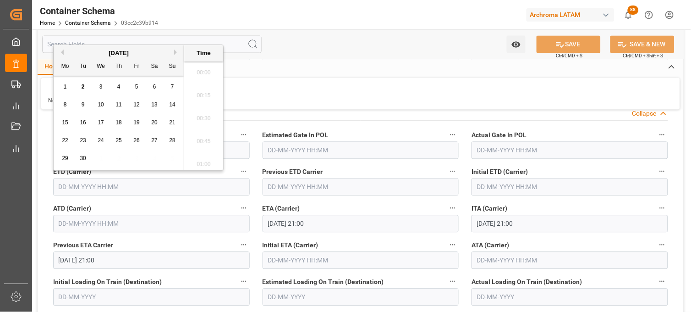
scroll to position [1927, 0]
click at [62, 52] on button "Previous Month" at bounding box center [60, 51] width 5 height 5
click at [154, 158] on span "30" at bounding box center [154, 158] width 6 height 6
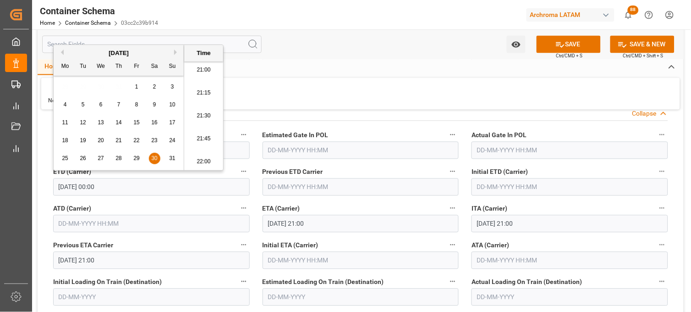
click at [199, 66] on li "21:00" at bounding box center [203, 70] width 39 height 23
type input "[DATE] 21:00"
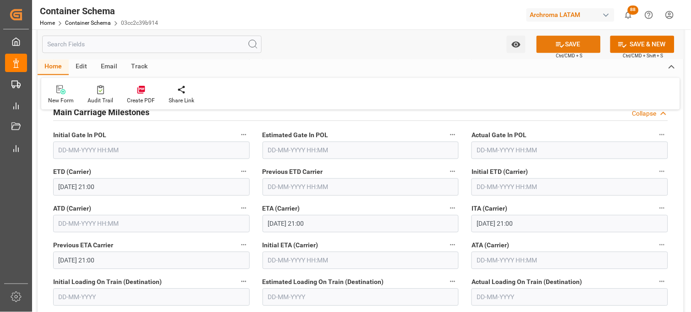
drag, startPoint x: 567, startPoint y: 45, endPoint x: 498, endPoint y: 134, distance: 113.0
click at [567, 45] on button "SAVE" at bounding box center [569, 44] width 64 height 17
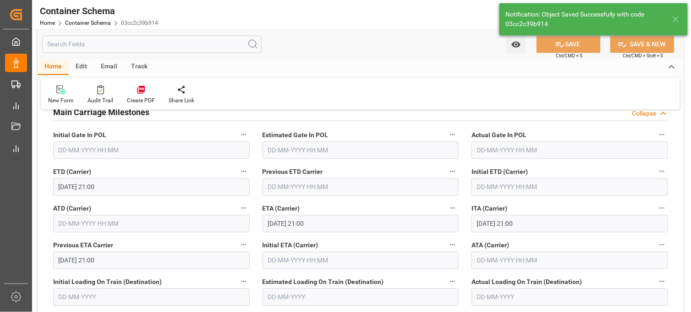
type input "[DATE] 00:00"
